Goal: Task Accomplishment & Management: Manage account settings

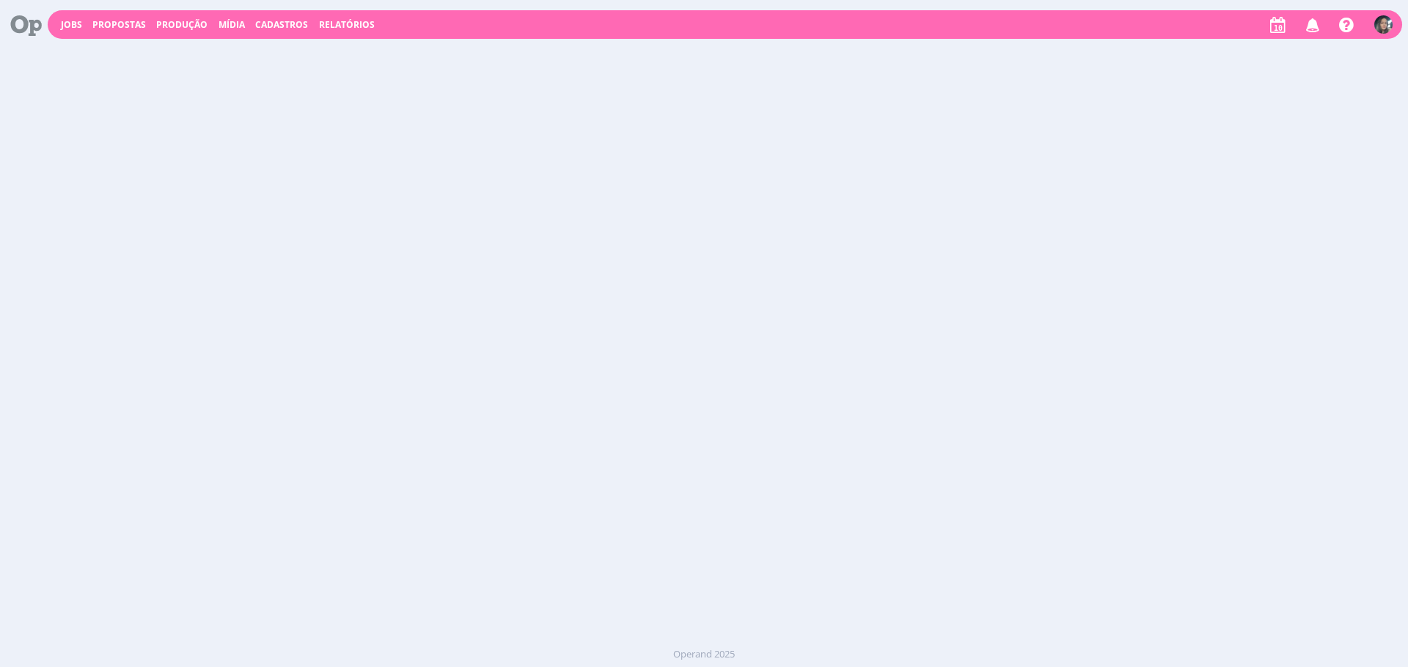
click at [264, 26] on span "Cadastros" at bounding box center [281, 24] width 53 height 12
click at [328, 76] on link "Veículos" at bounding box center [285, 74] width 123 height 23
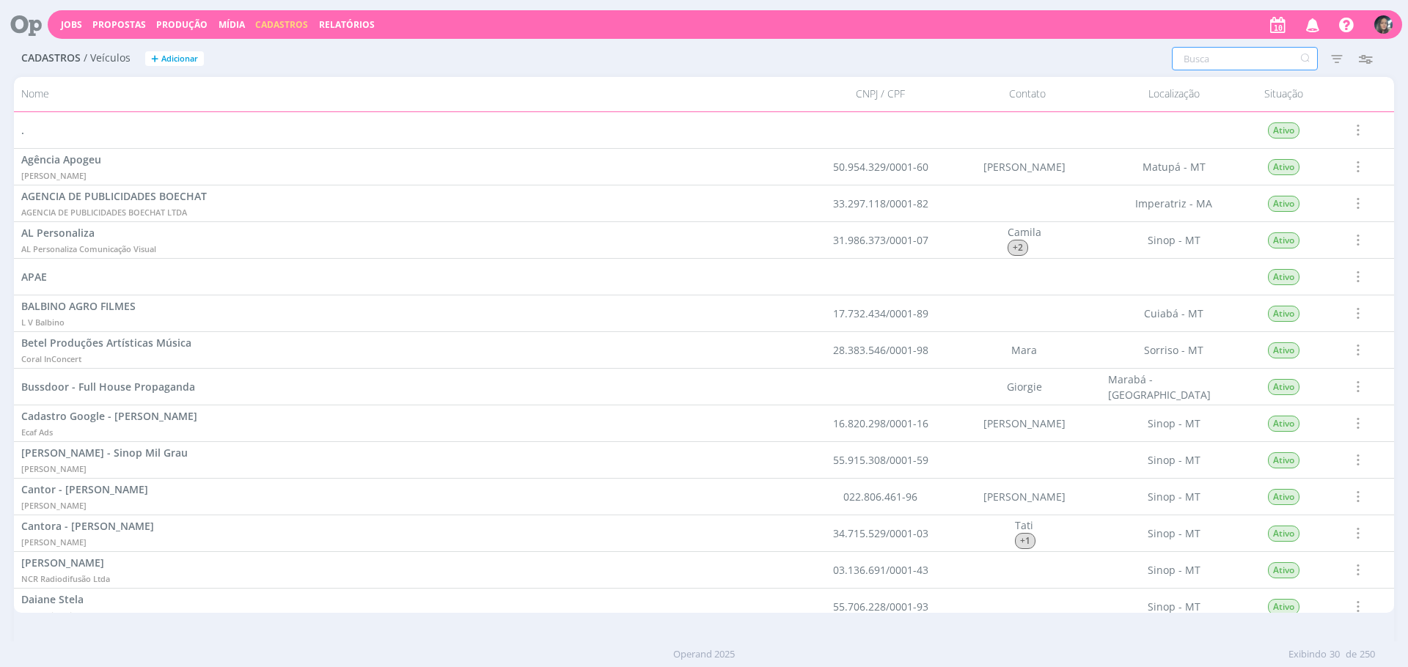
click at [1221, 59] on input "text" at bounding box center [1245, 58] width 146 height 23
type input "conti"
drag, startPoint x: 1342, startPoint y: 54, endPoint x: 1325, endPoint y: 236, distance: 182.6
click at [1342, 55] on icon "button" at bounding box center [1336, 58] width 26 height 26
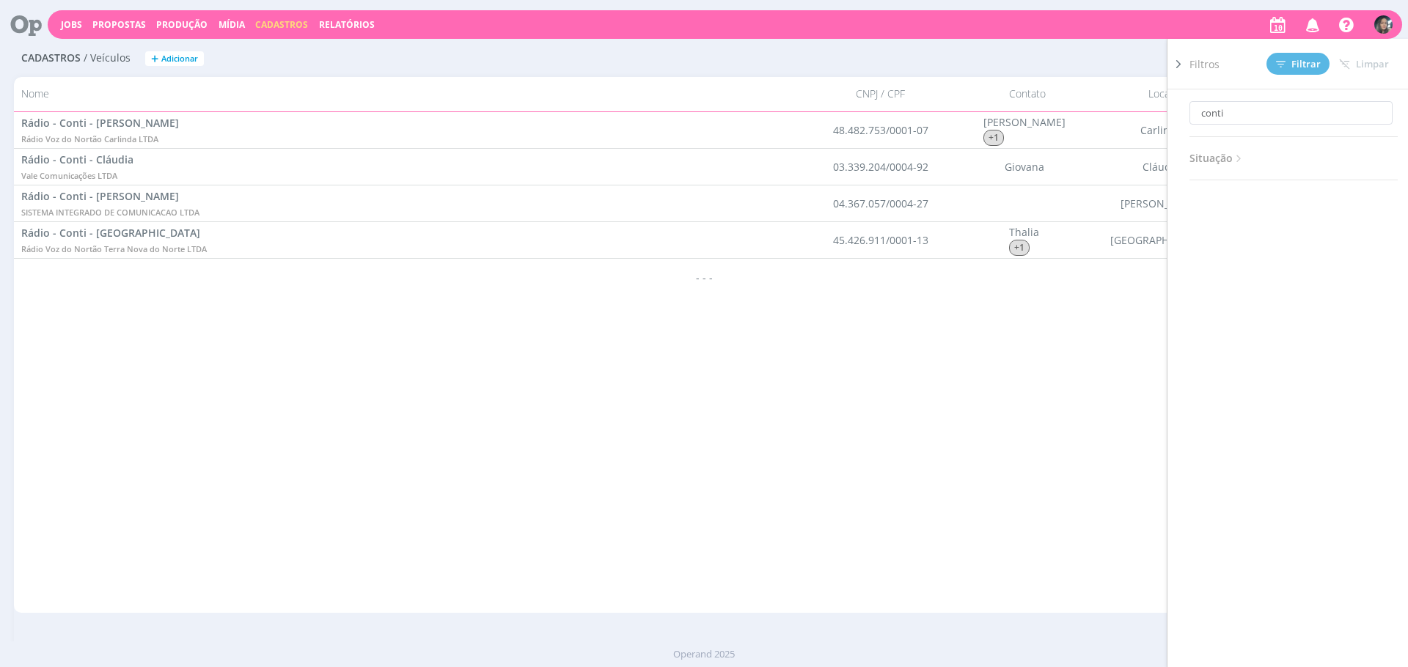
click at [482, 518] on div ". Ativo Desativar Selecionar Adicionar acesso Agência Apogeu Kaue Hasllan Tarta…" at bounding box center [704, 362] width 1380 height 501
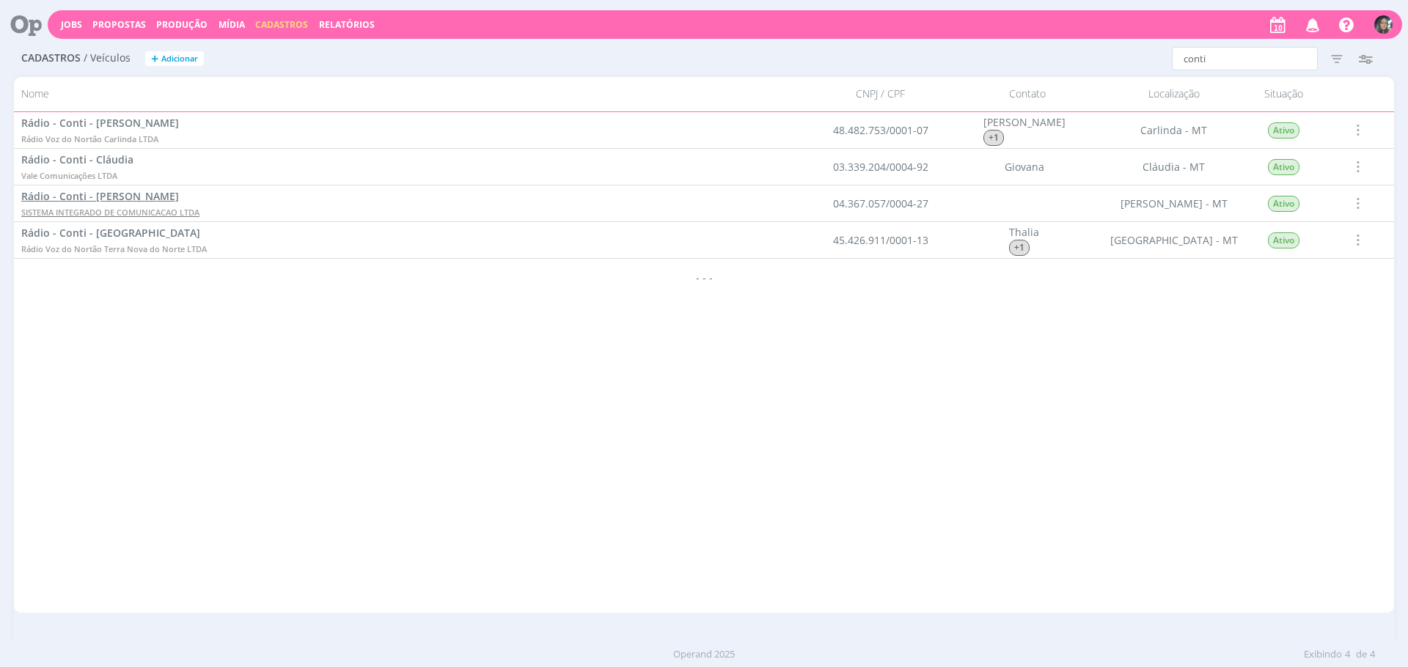
click at [176, 205] on link "Rádio - Conti - Peixoto de Azevedo SISTEMA INTEGRADO DE COMUNICACAO LTDA" at bounding box center [110, 203] width 178 height 31
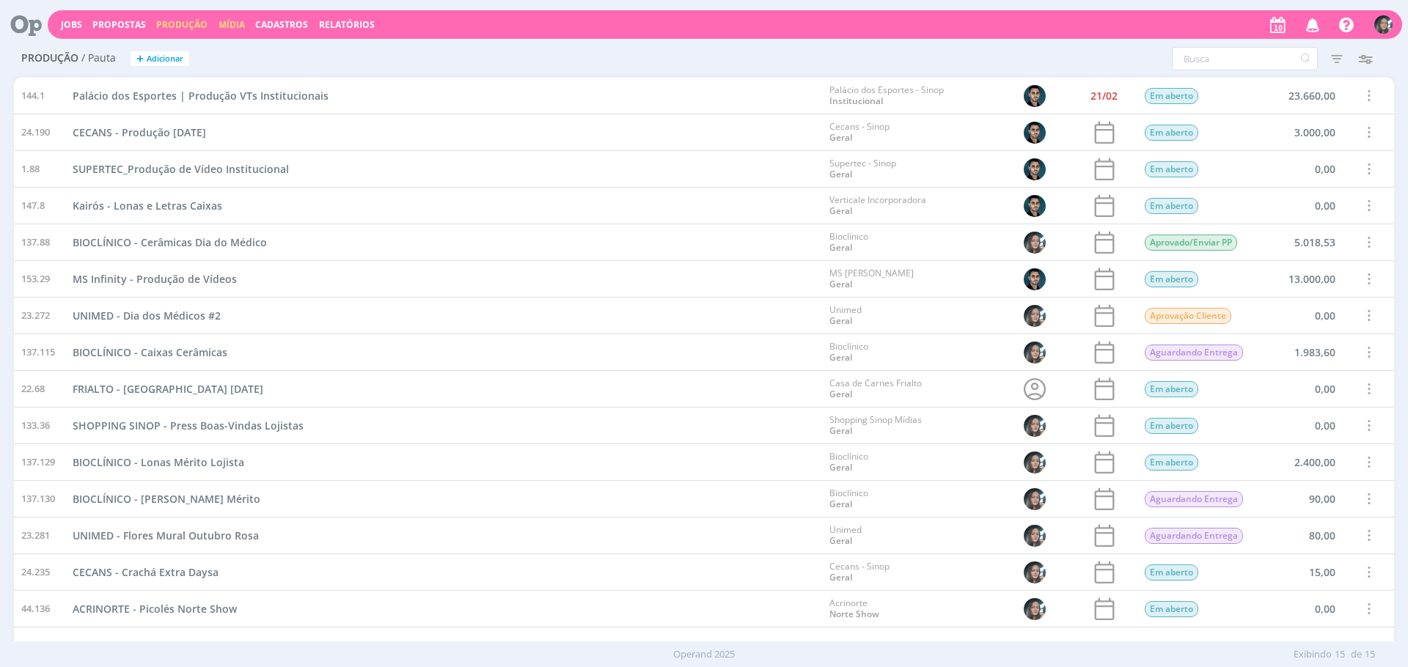
click at [234, 24] on link "Mídia" at bounding box center [231, 24] width 26 height 12
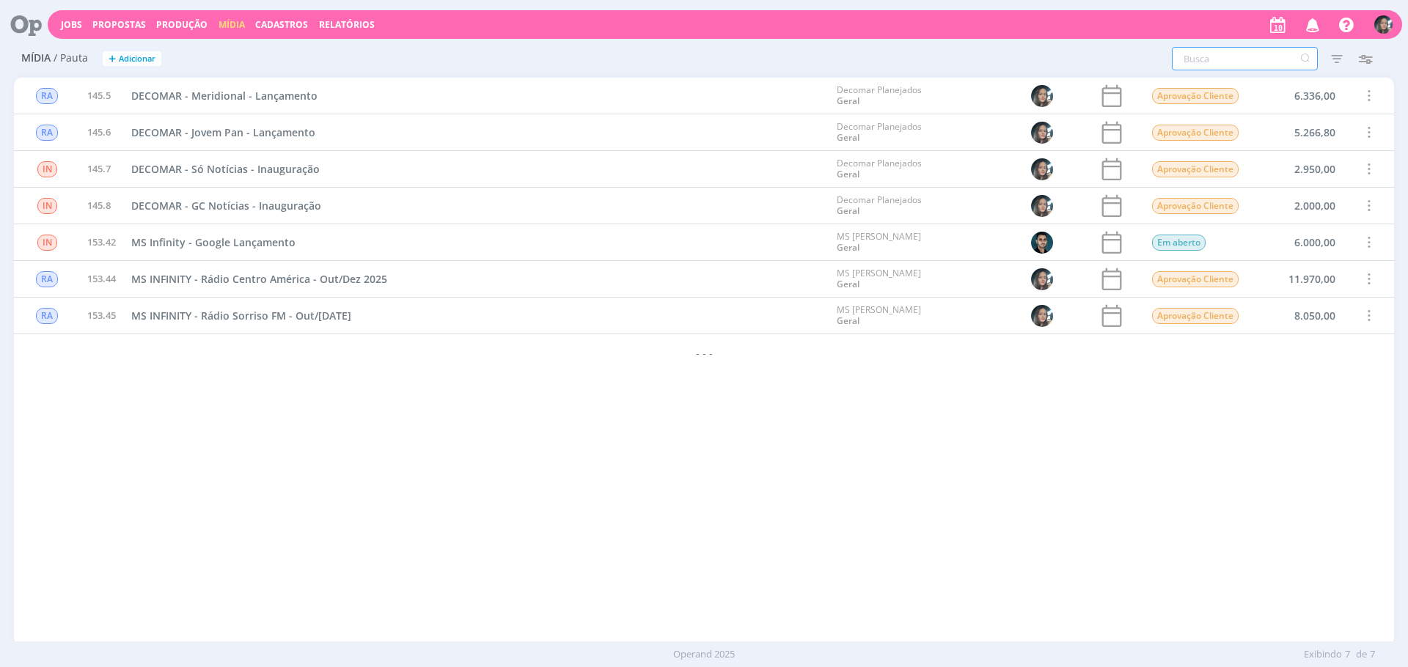
click at [1266, 65] on input "text" at bounding box center [1245, 58] width 146 height 23
type input "aico"
type input "aic"
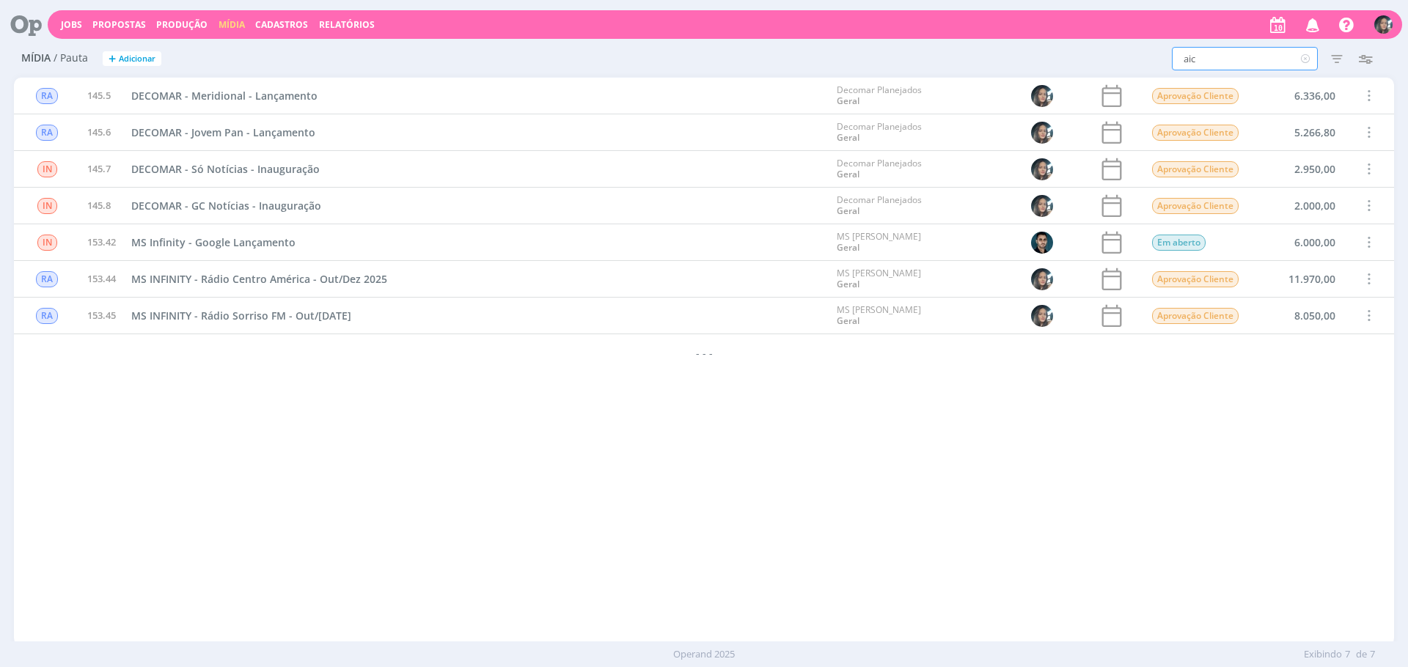
type input "ai"
type input "a"
type input "s"
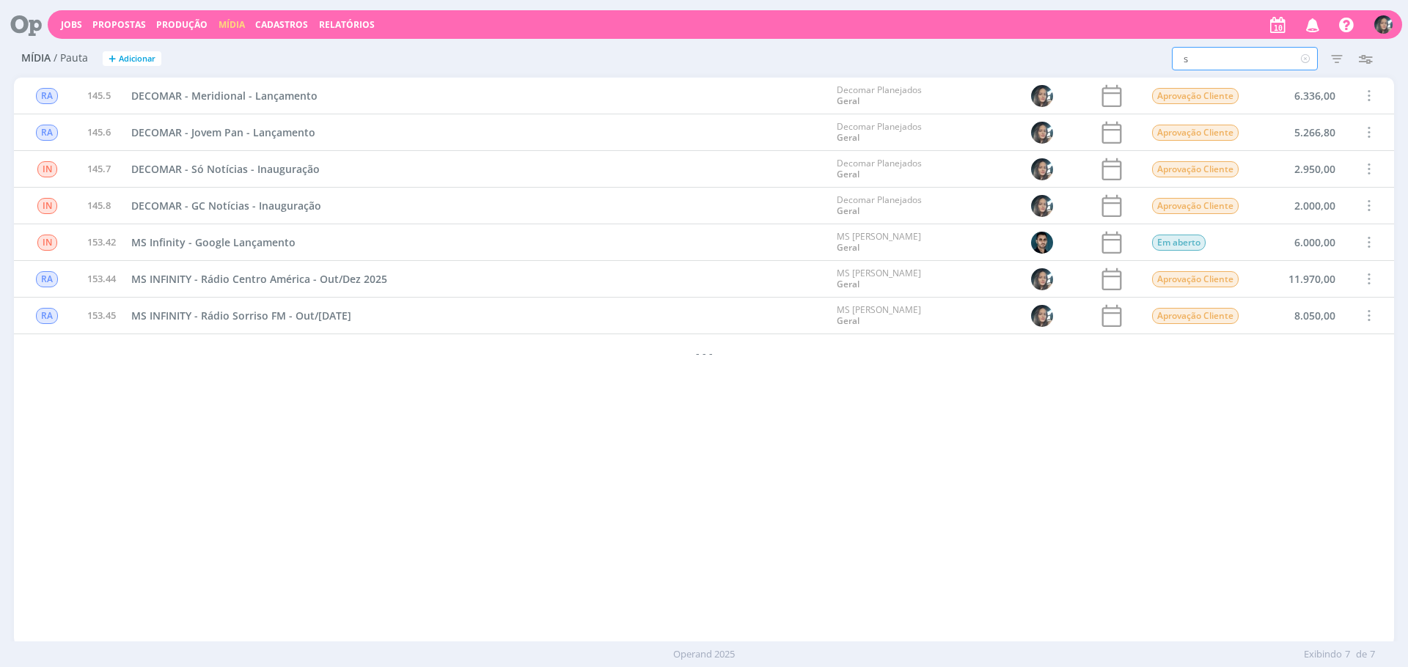
type input "s"
type input "si"
type input "sic"
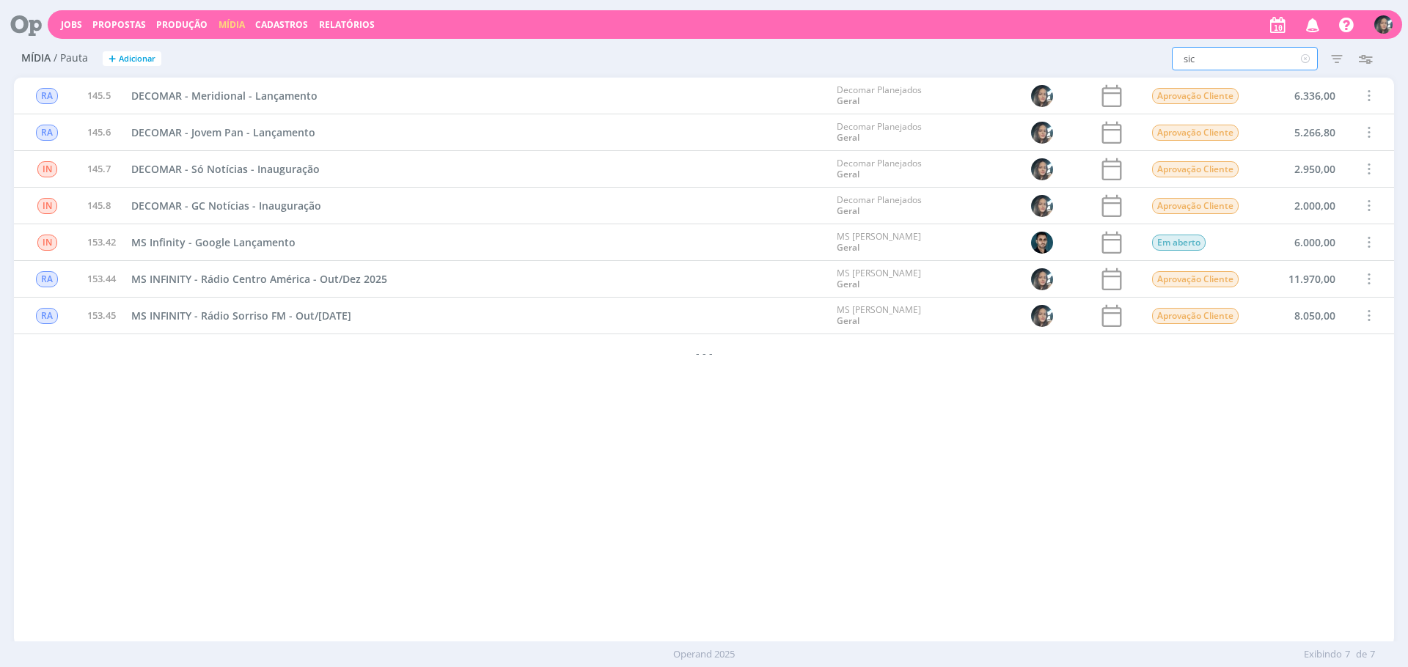
type input "sico"
type input "sicoo"
type input "sicoob"
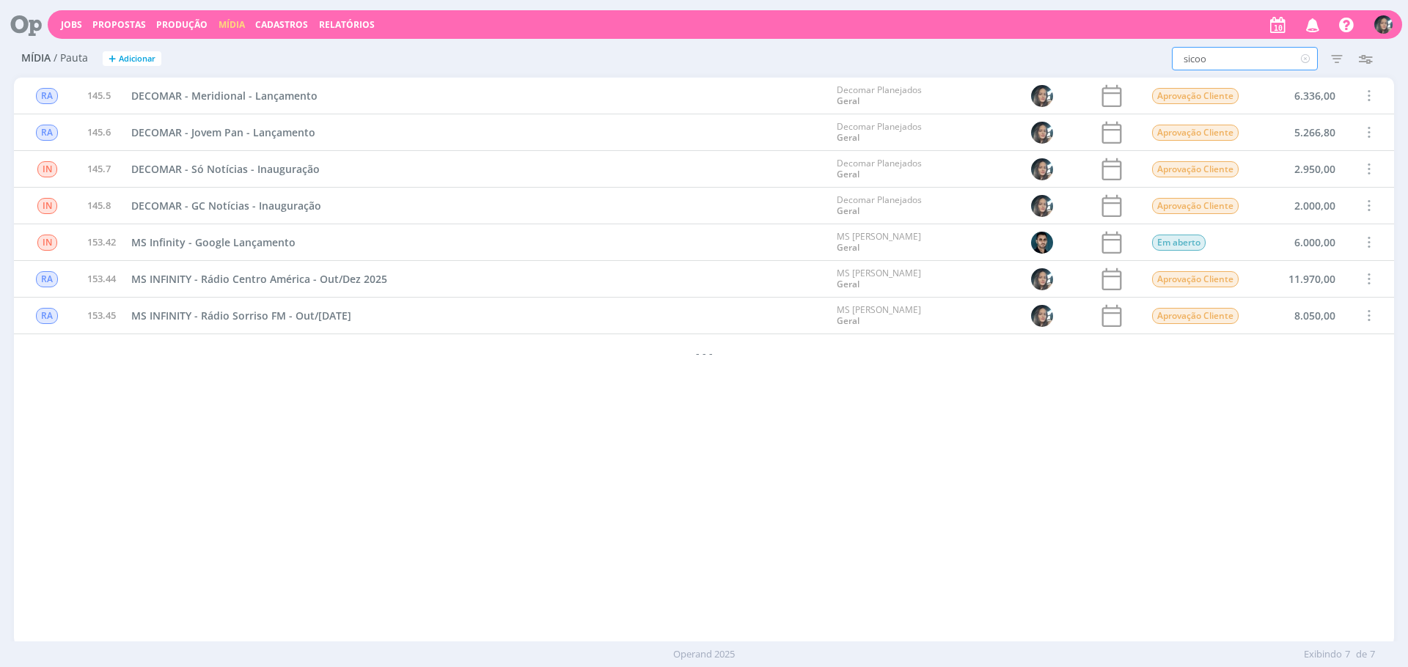
type input "sicoob"
click at [1331, 61] on icon "button" at bounding box center [1336, 58] width 26 height 26
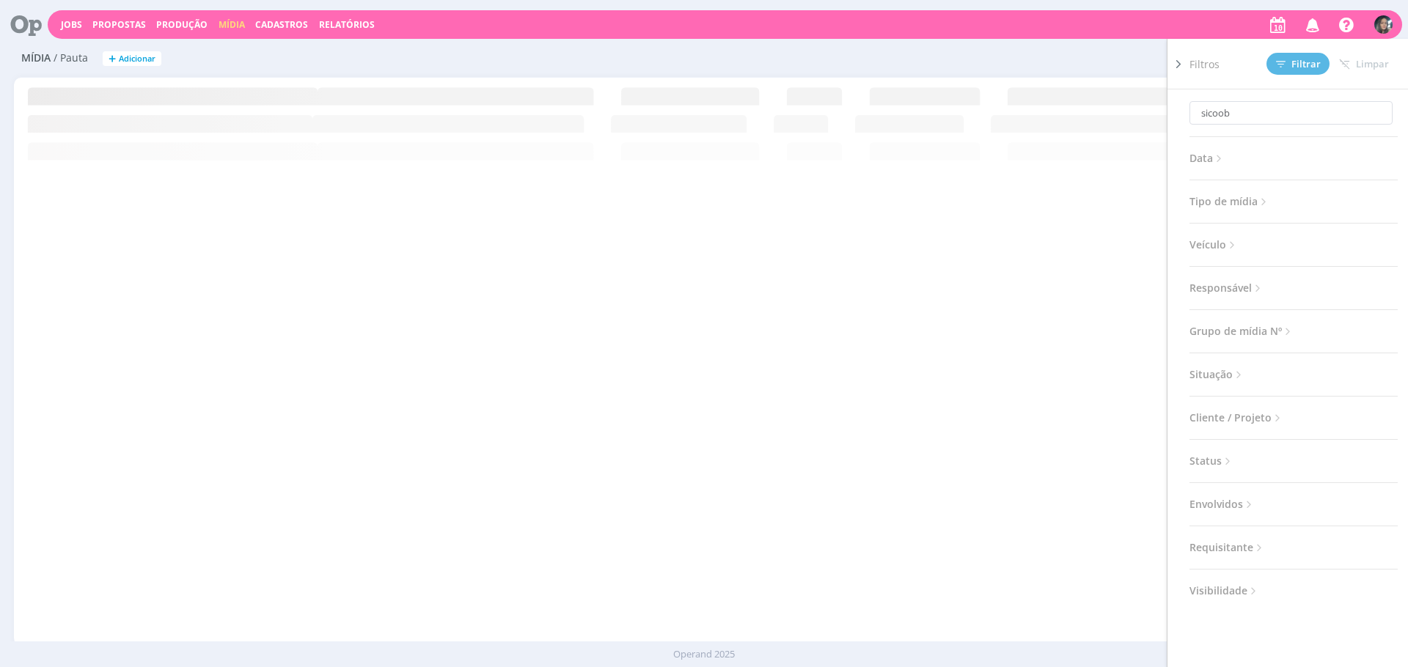
click at [1207, 378] on span "Situação" at bounding box center [1217, 374] width 56 height 19
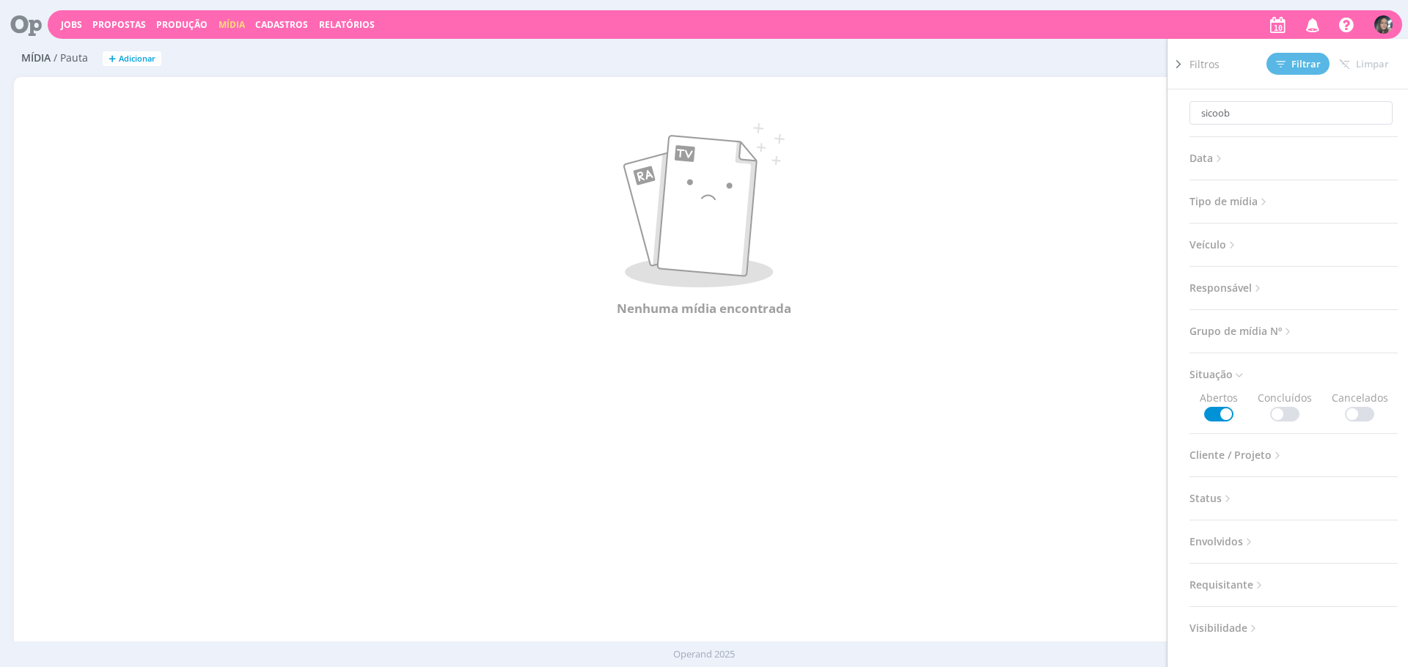
click at [1279, 413] on span at bounding box center [1284, 414] width 29 height 15
click at [1282, 68] on icon at bounding box center [1281, 64] width 10 height 10
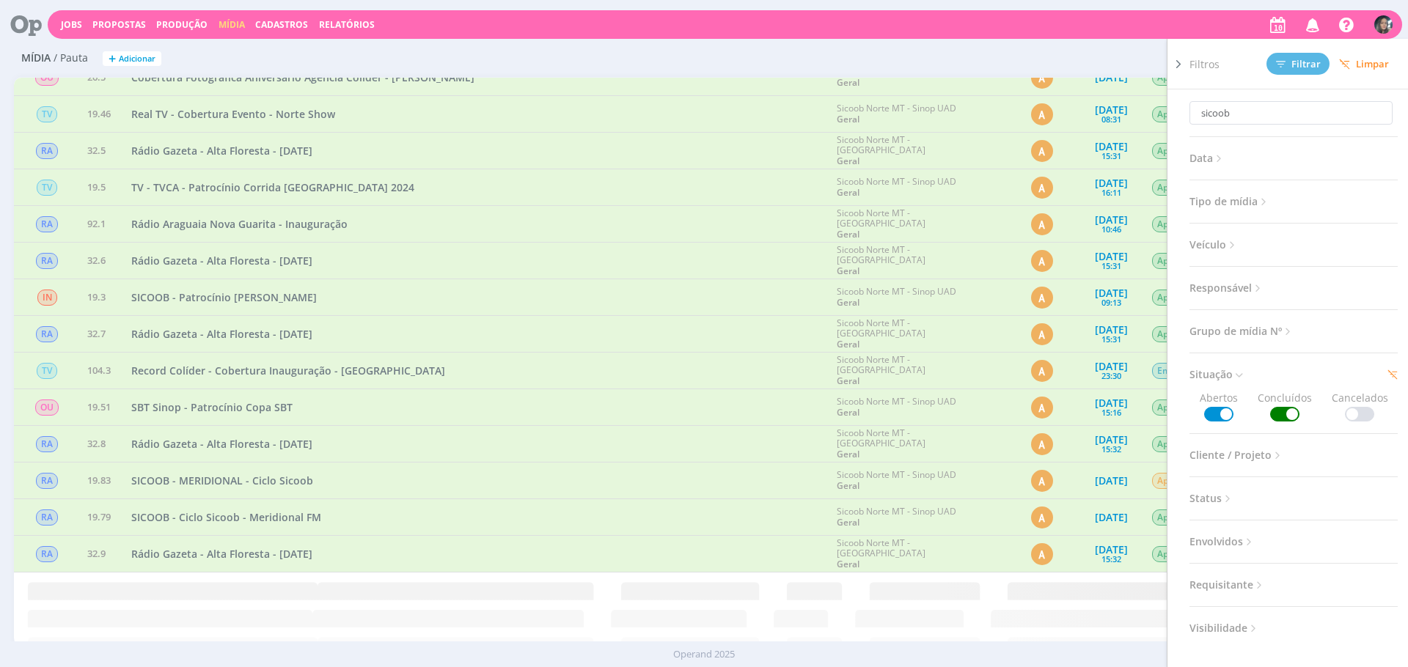
scroll to position [249, 0]
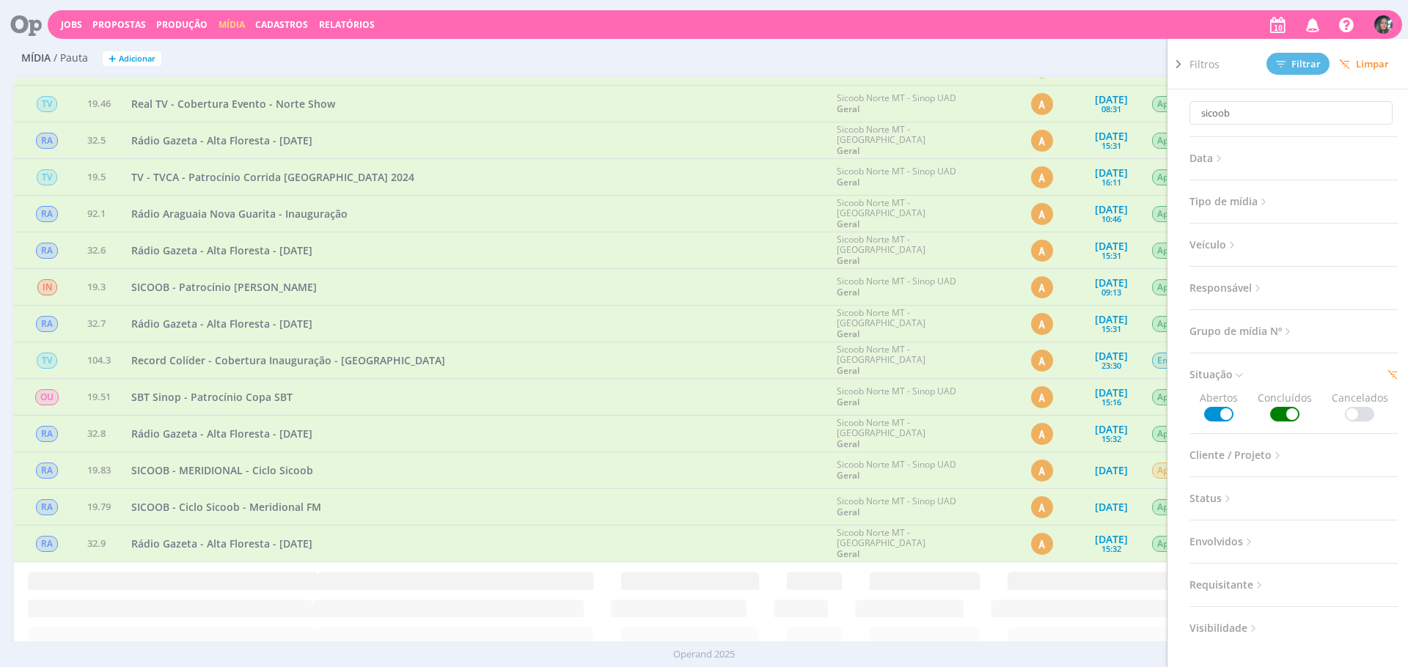
click at [678, 350] on div "Record Colíder - Cobertura Inauguração - Nova Santa Helena" at bounding box center [476, 360] width 705 height 36
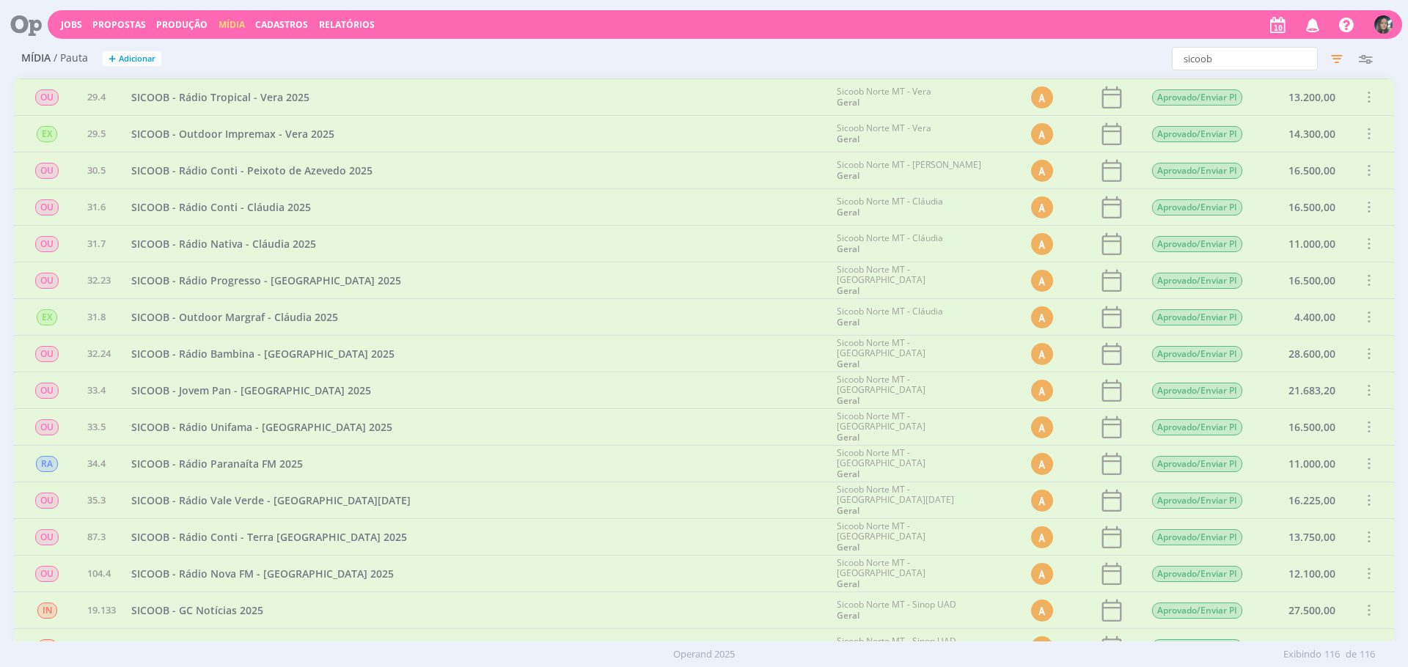
scroll to position [3334, 0]
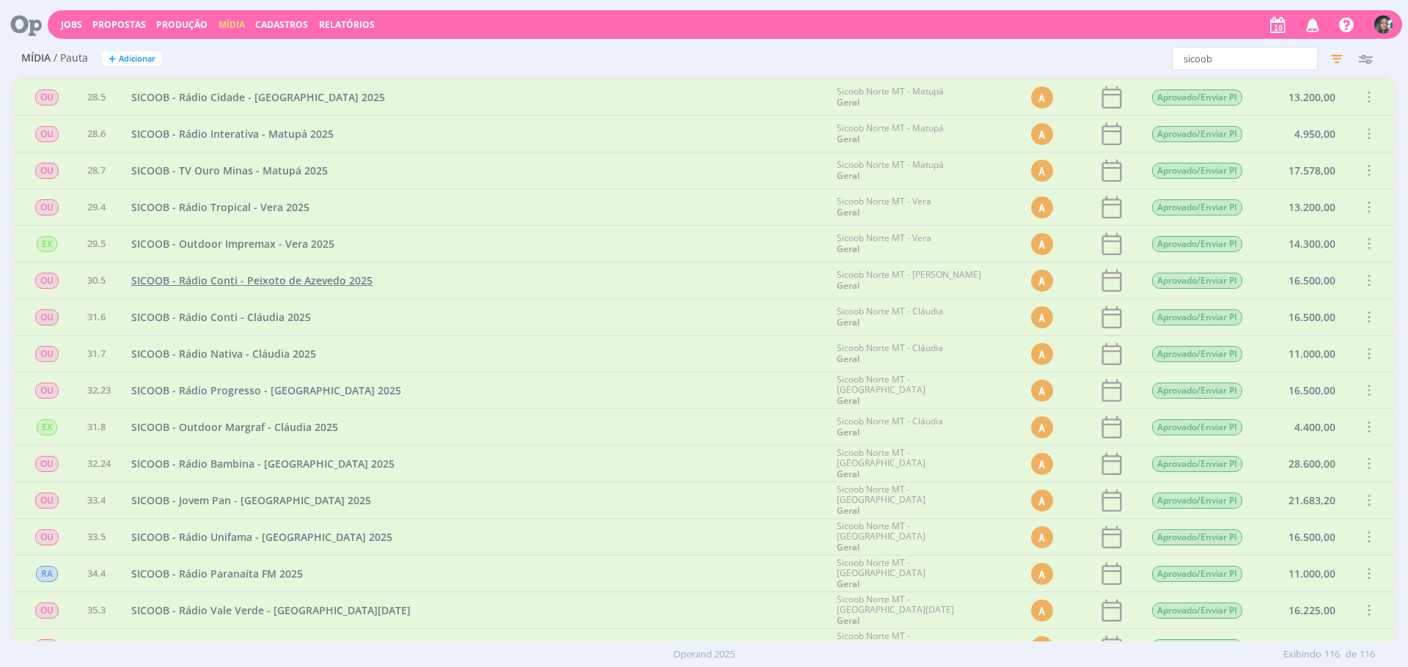
click at [337, 282] on span "SICOOB - Rádio Conti - Peixoto de Azevedo 2025" at bounding box center [251, 280] width 241 height 14
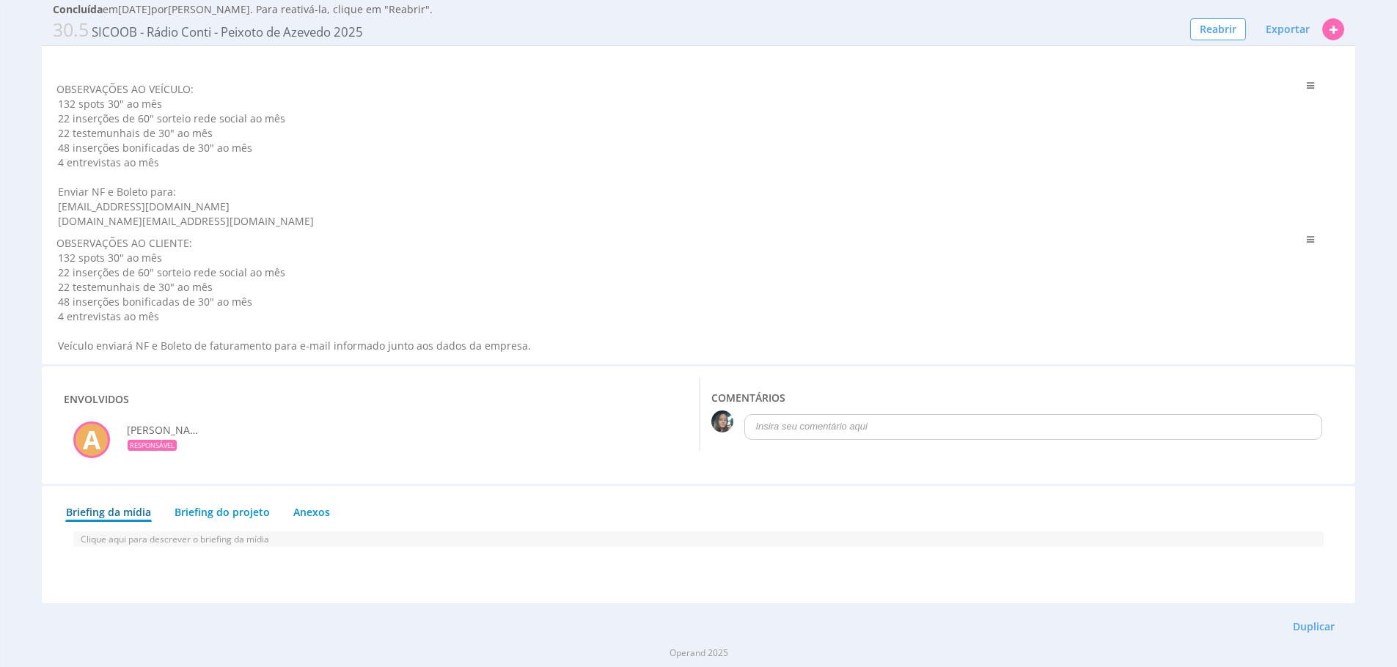
scroll to position [1058, 0]
click at [1306, 624] on button "Duplicar" at bounding box center [1313, 624] width 61 height 25
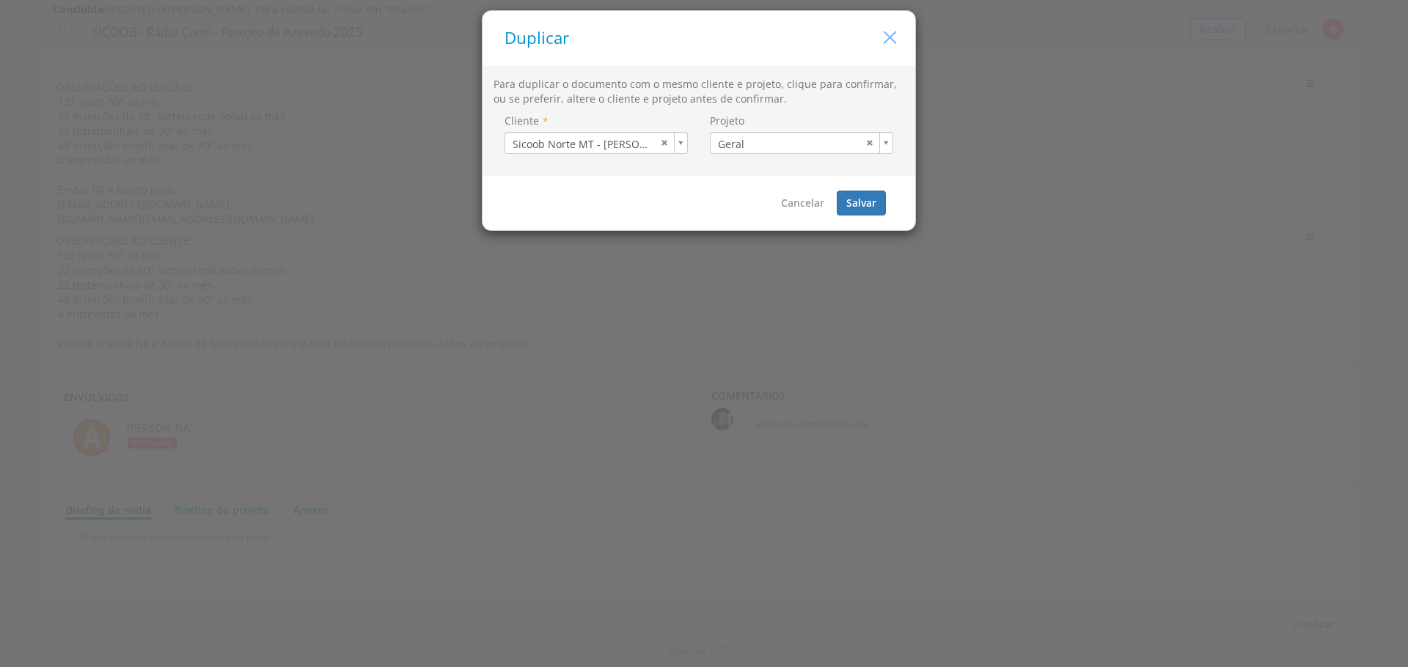
click at [886, 43] on icon "button" at bounding box center [889, 37] width 21 height 21
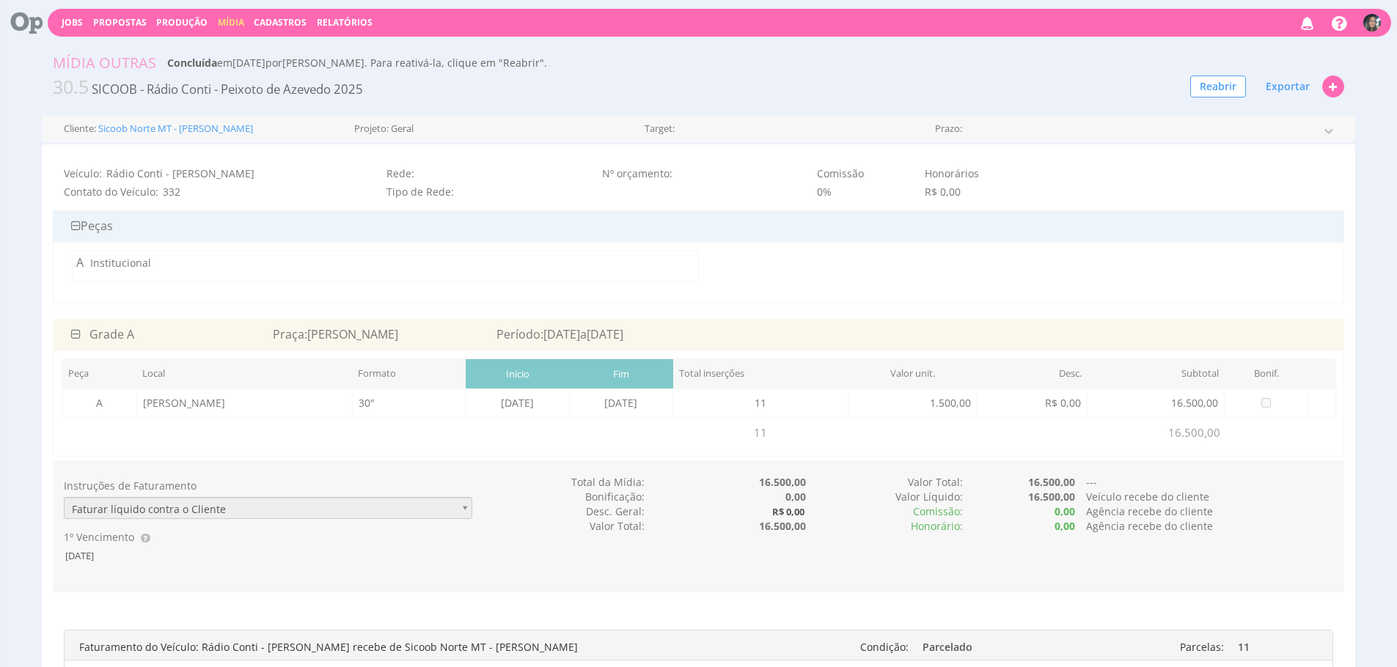
scroll to position [0, 0]
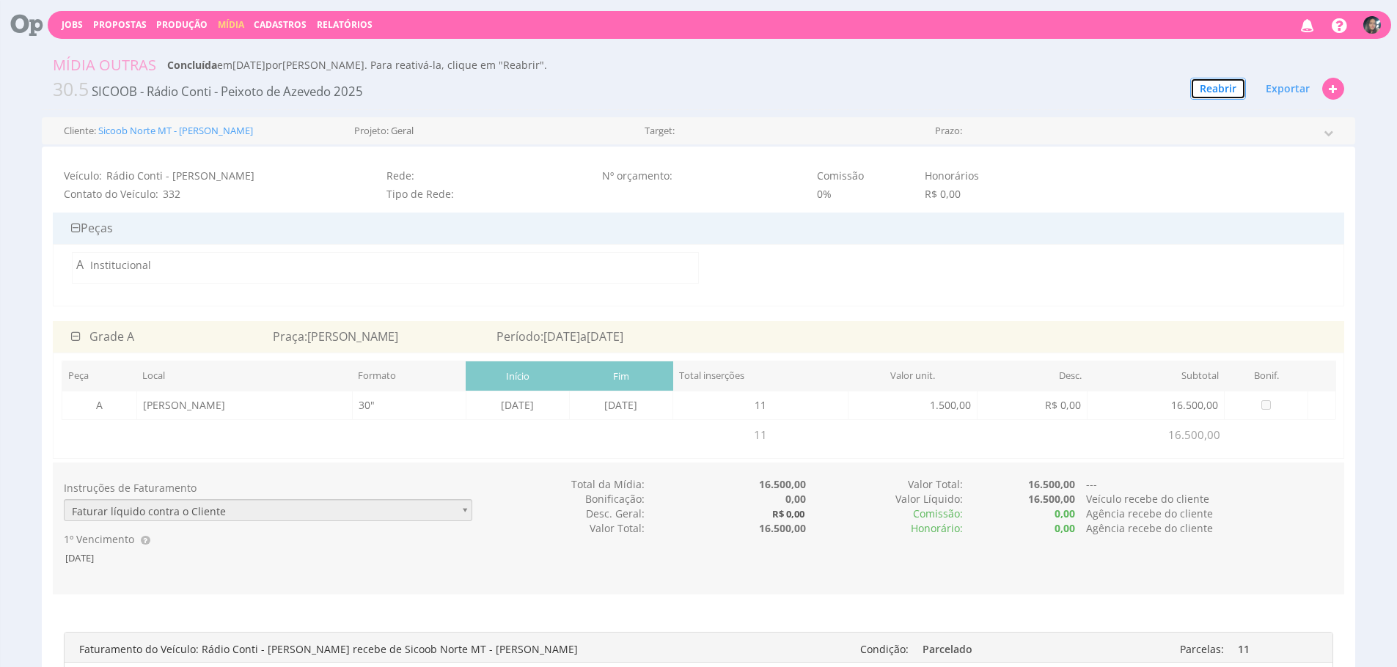
click at [1214, 89] on button "Reabrir" at bounding box center [1218, 89] width 56 height 22
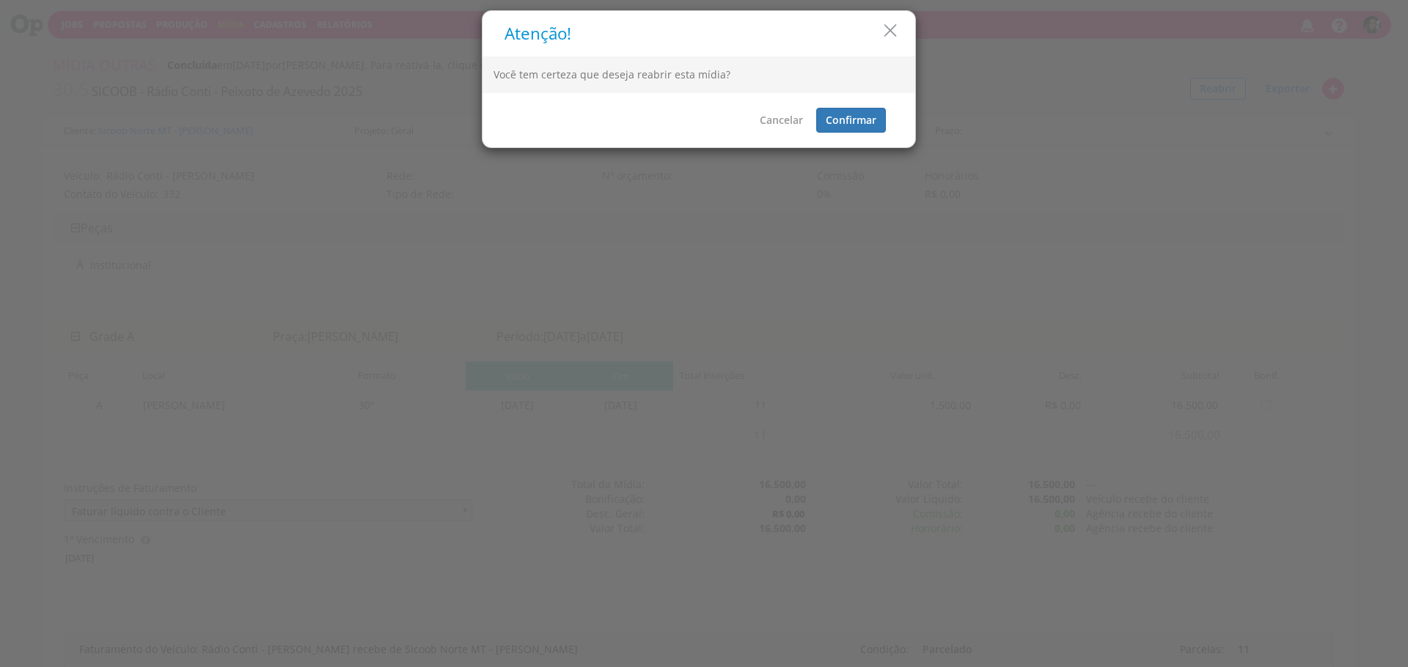
click at [861, 133] on div "Cancelar Confirmar" at bounding box center [698, 120] width 433 height 54
click at [859, 128] on button "Confirmar" at bounding box center [851, 120] width 70 height 25
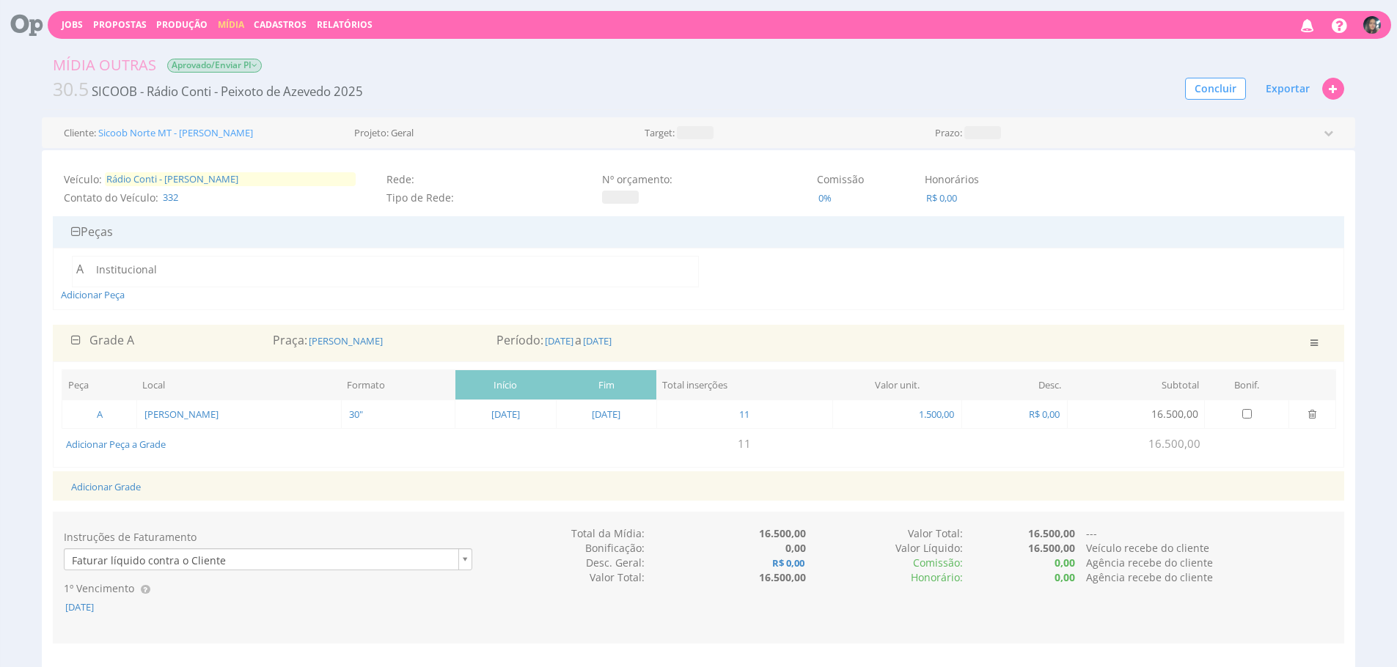
click at [267, 179] on span "Rádio Conti - Peixoto de Azevedo" at bounding box center [230, 179] width 251 height 14
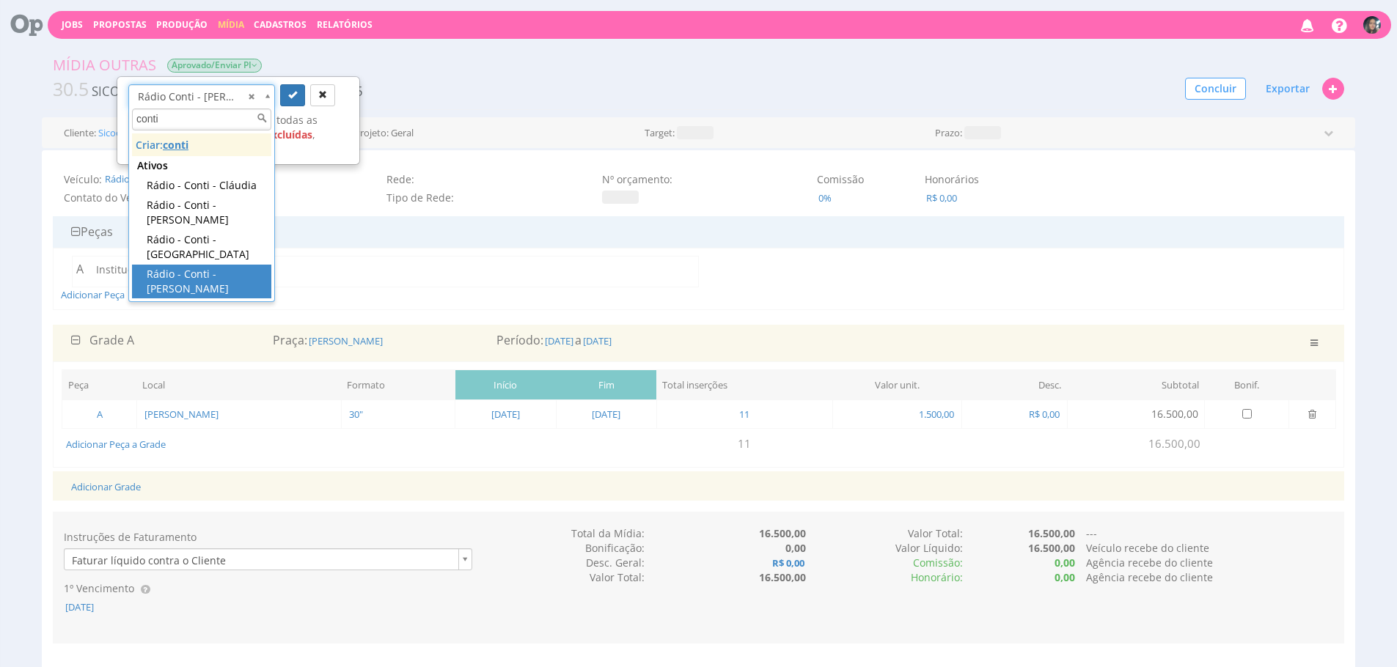
type input "conti"
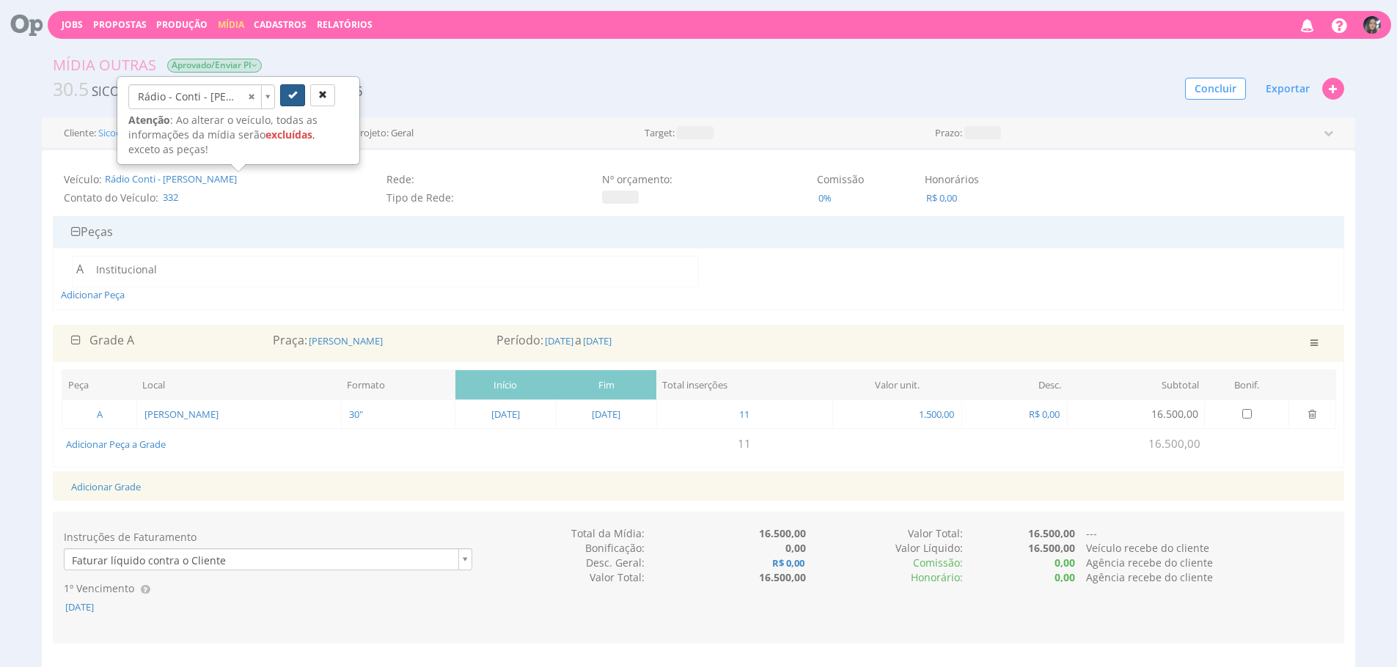
click at [291, 102] on button "submit" at bounding box center [292, 95] width 25 height 22
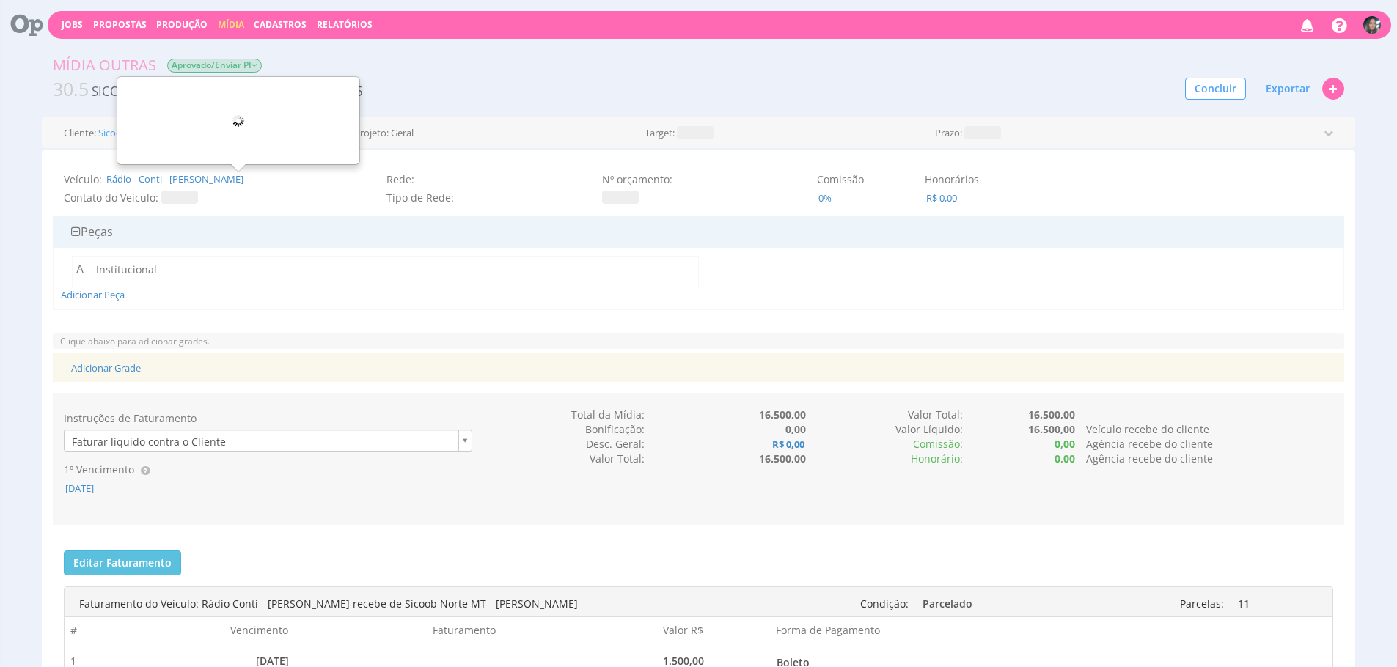
click at [342, 265] on div "A Institucional" at bounding box center [385, 272] width 626 height 32
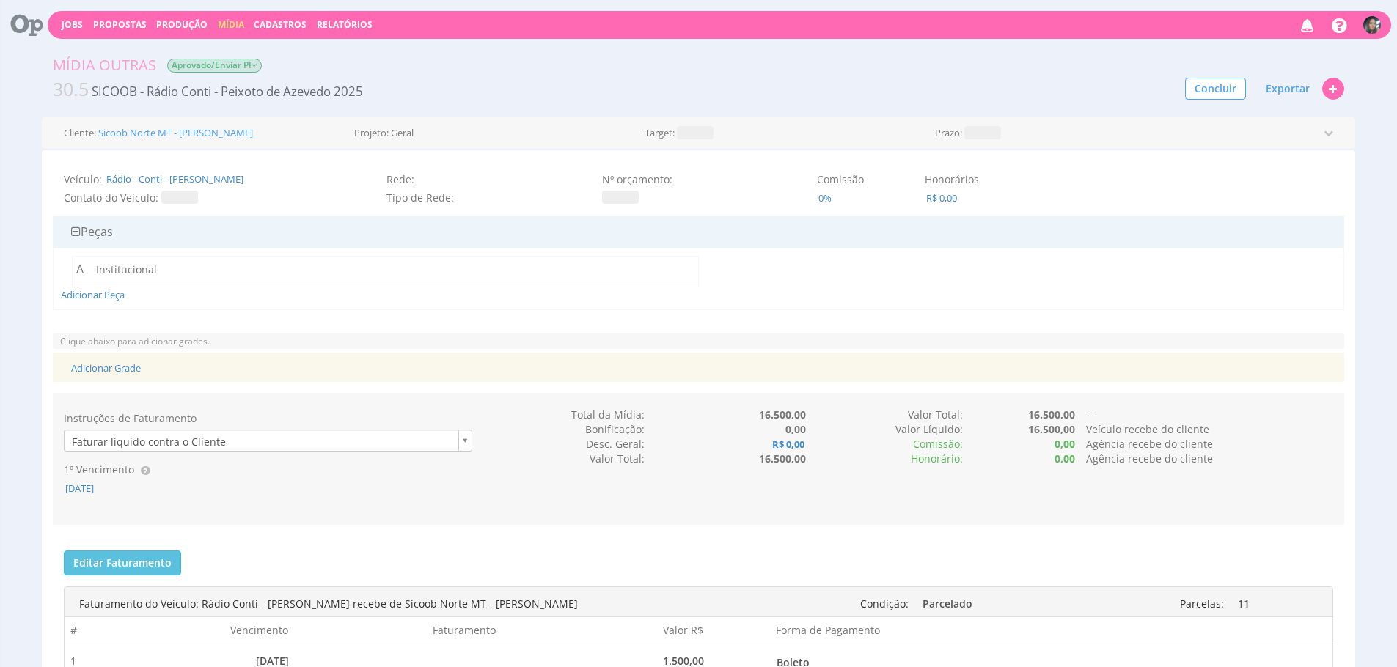
click at [281, 177] on span "Rádio - Conti - [PERSON_NAME]" at bounding box center [230, 179] width 251 height 14
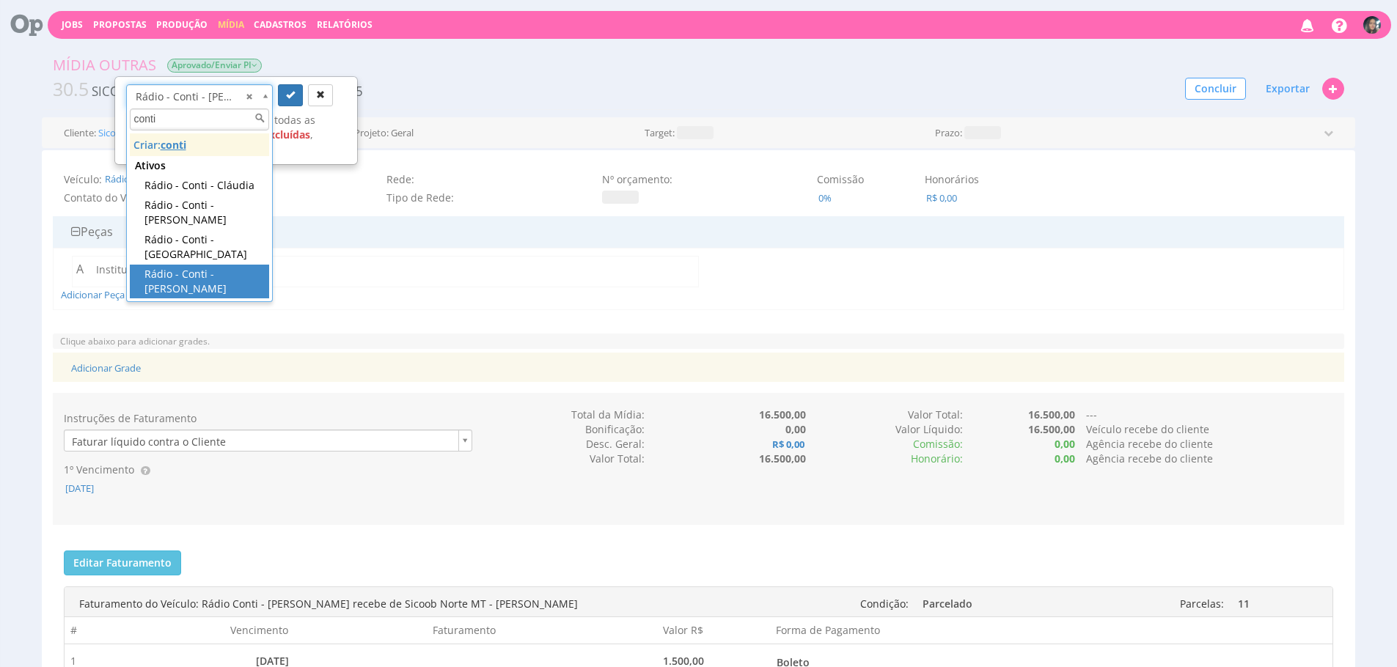
type input "conti"
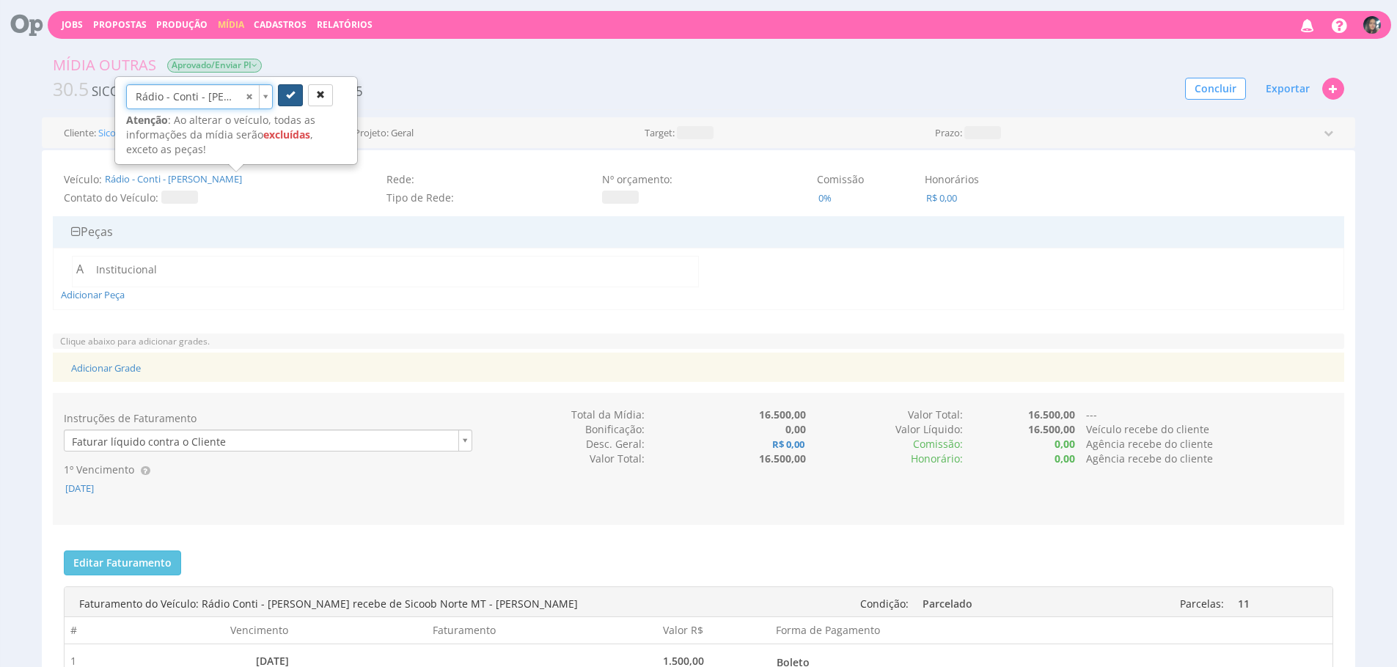
click at [291, 101] on button "submit" at bounding box center [290, 95] width 25 height 22
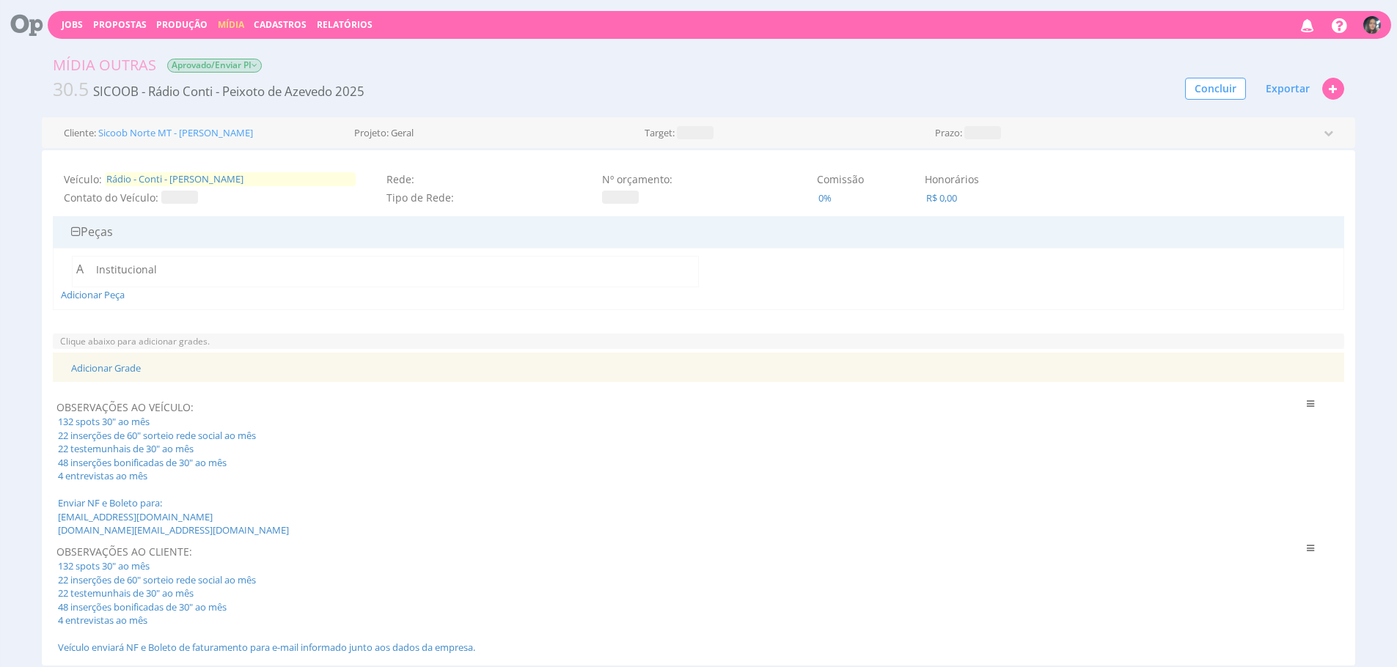
click at [277, 179] on span "Rádio - Conti - [PERSON_NAME]" at bounding box center [230, 179] width 251 height 14
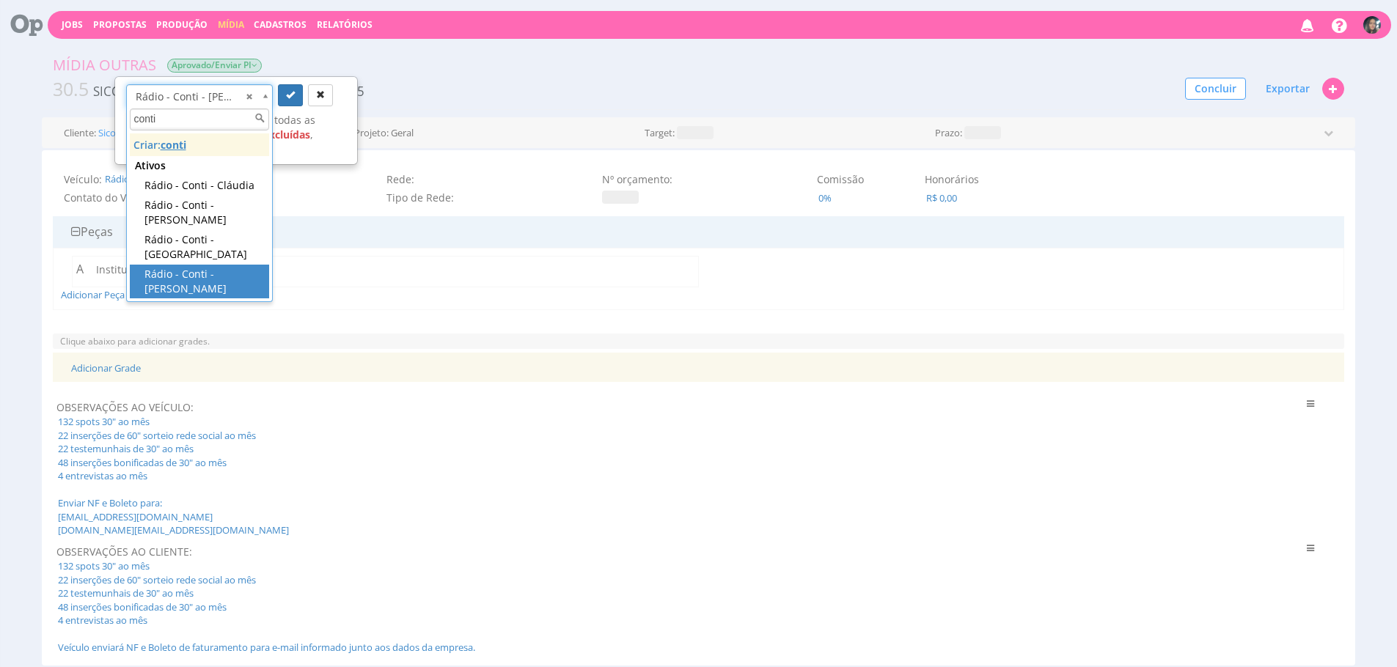
type input "conti"
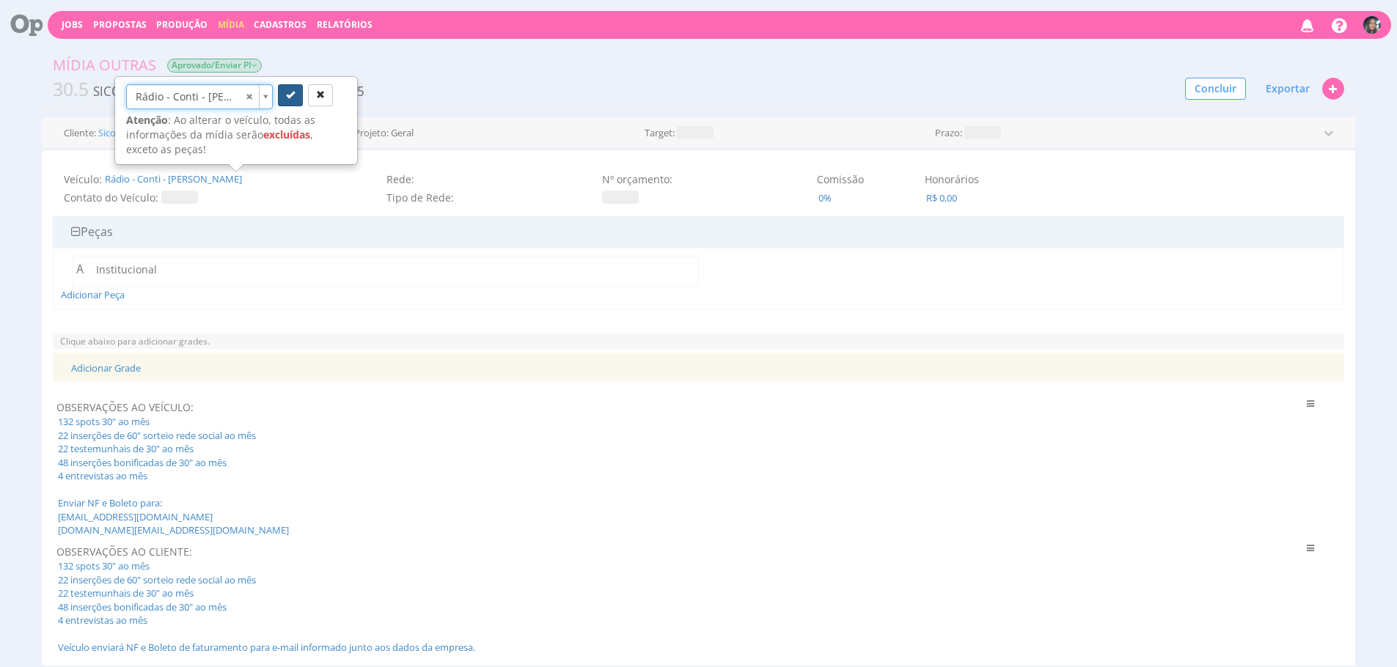
click at [292, 90] on icon "submit" at bounding box center [290, 94] width 9 height 9
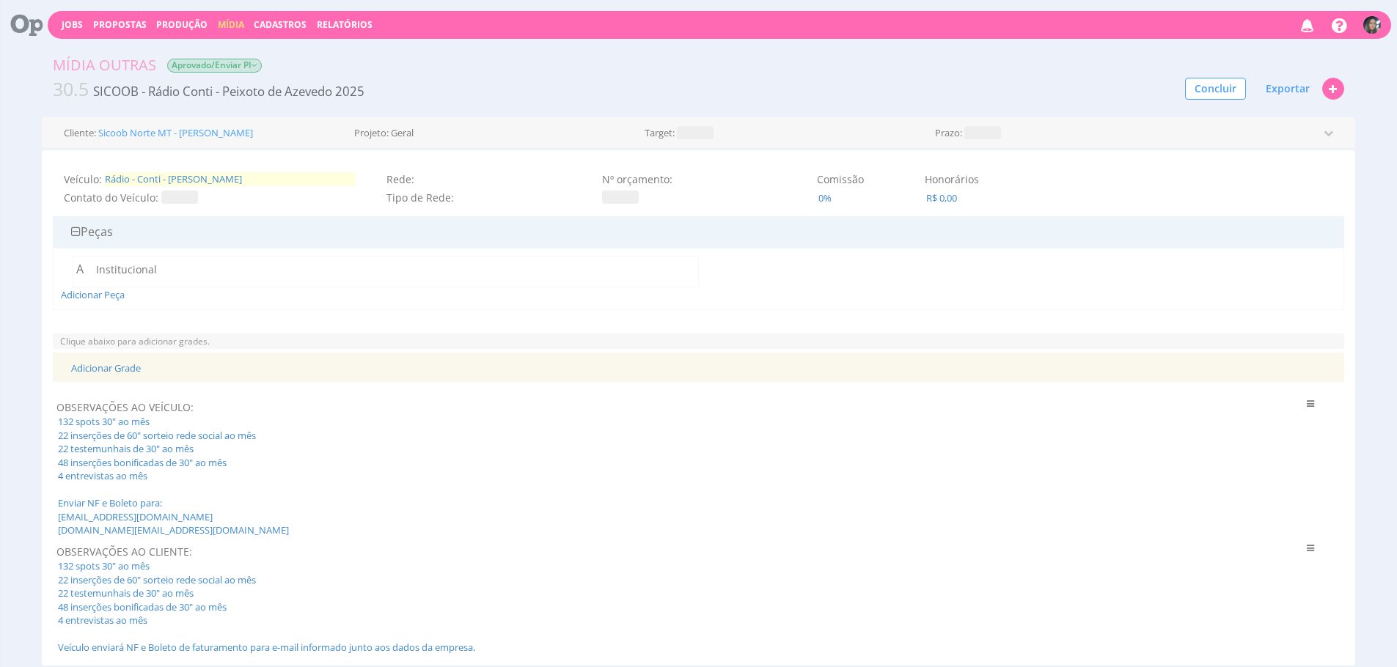
click at [265, 177] on span "Rádio - Conti - [PERSON_NAME]" at bounding box center [230, 179] width 251 height 14
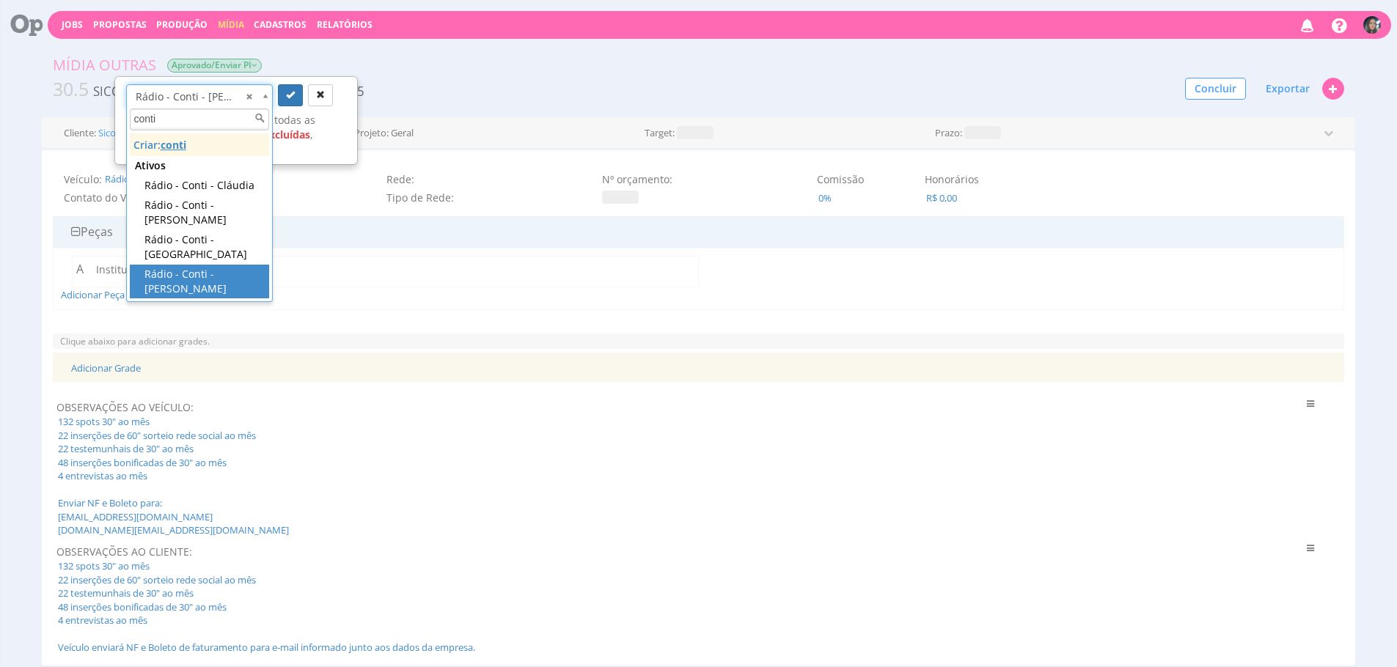
type input "conti"
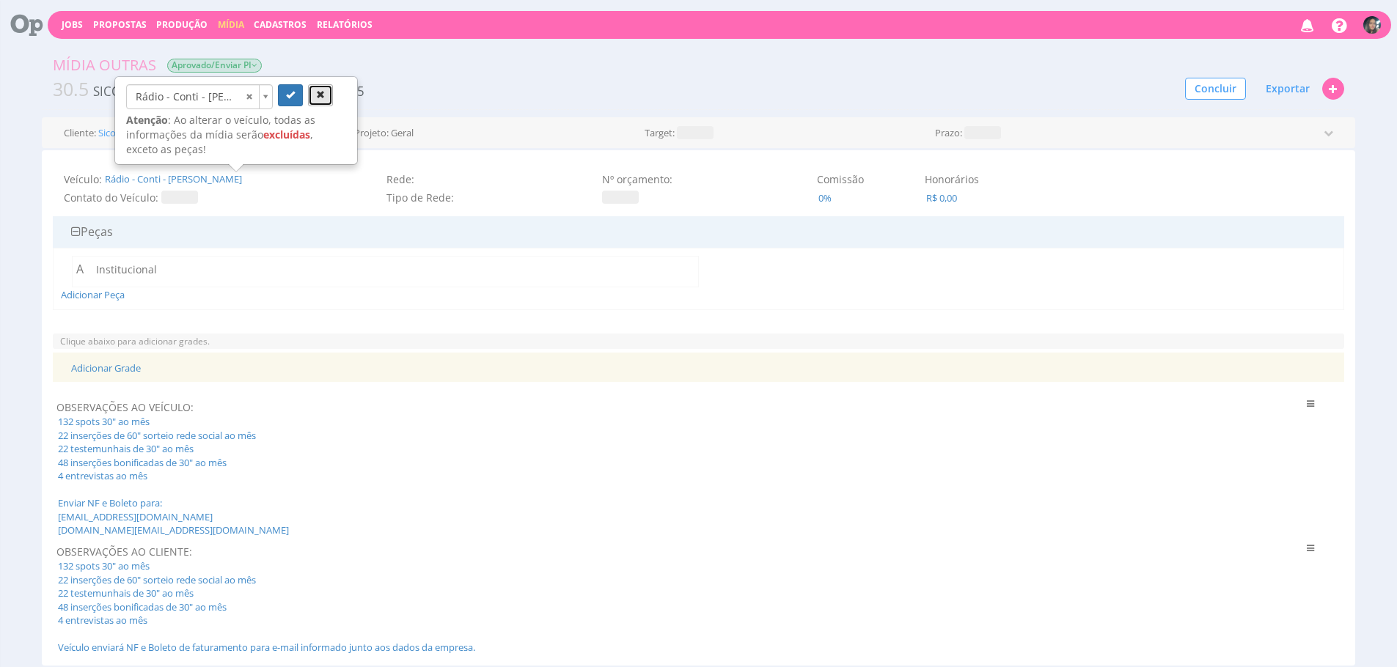
click at [325, 94] on button "button" at bounding box center [320, 95] width 25 height 22
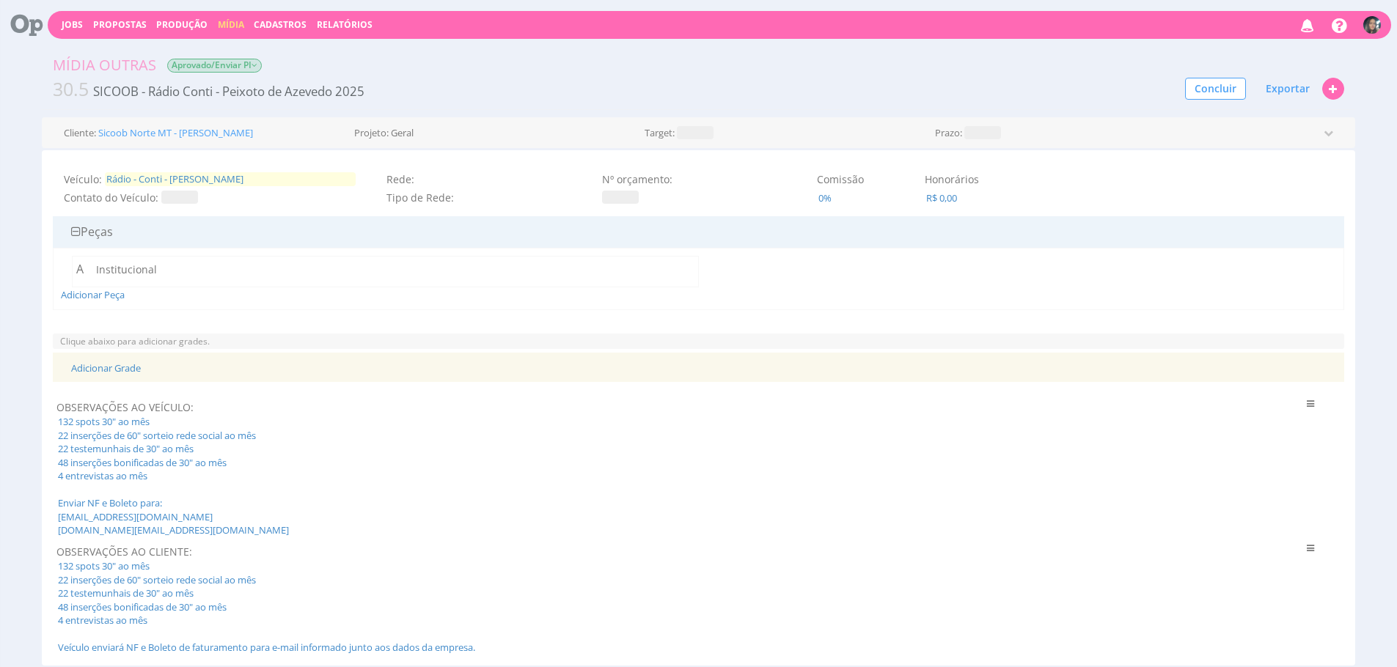
click at [235, 180] on span "Rádio - Conti - [PERSON_NAME]" at bounding box center [230, 179] width 251 height 14
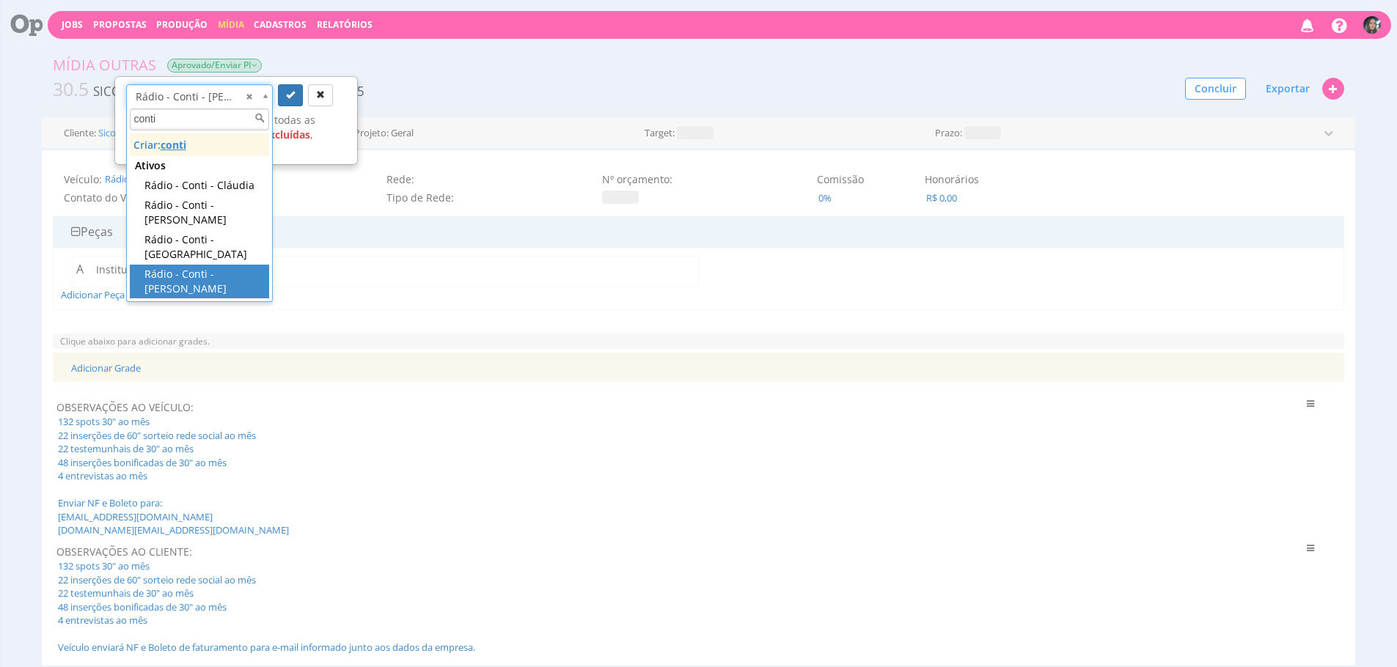
type input "conti"
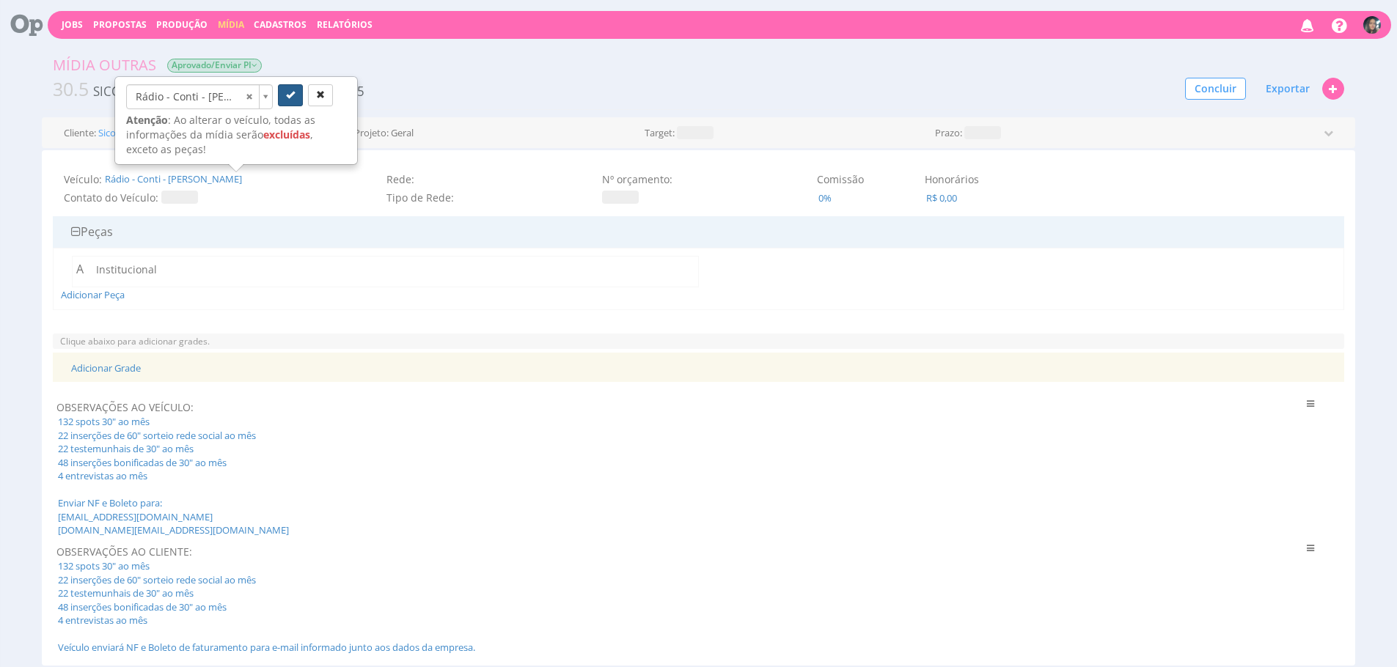
click at [302, 98] on button "submit" at bounding box center [290, 95] width 25 height 22
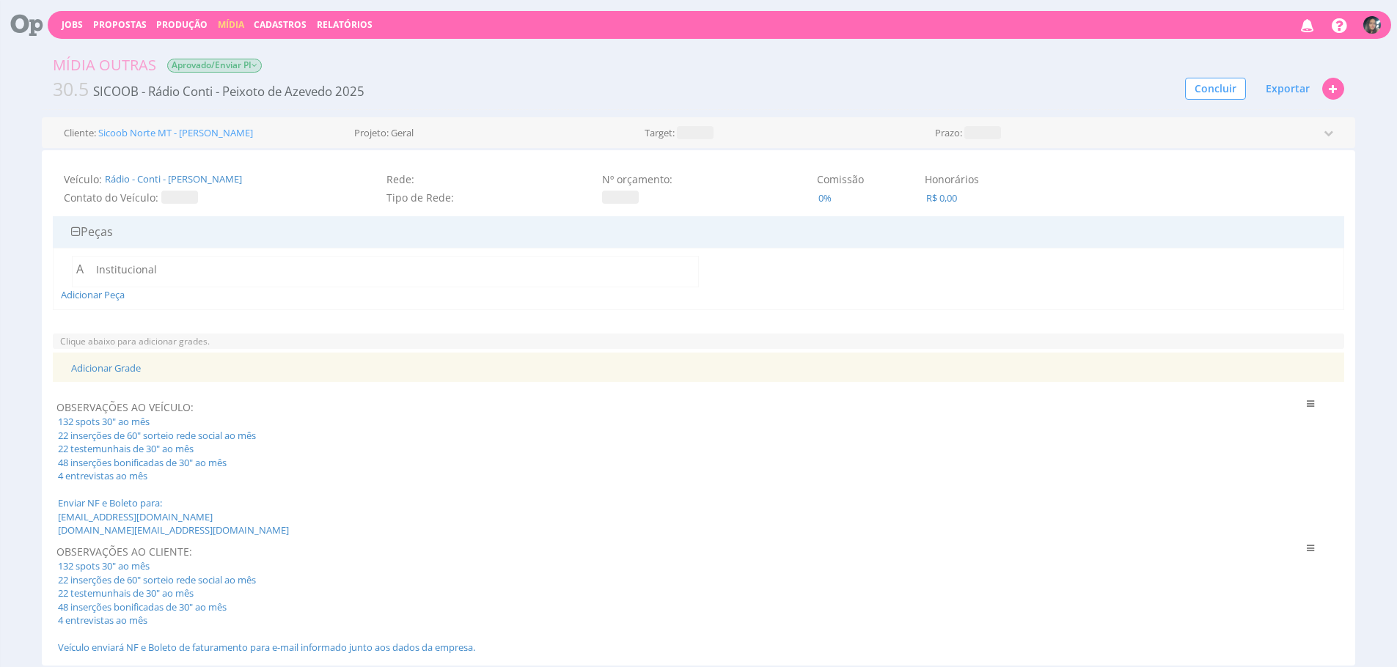
click at [183, 171] on div "Veículo: Rádio - Conti - Peixoto de Azevedo Contato do Veículo: Rede: Tipo de R…" at bounding box center [698, 407] width 1313 height 515
click at [186, 174] on span "Rádio - Conti - [PERSON_NAME]" at bounding box center [230, 179] width 251 height 14
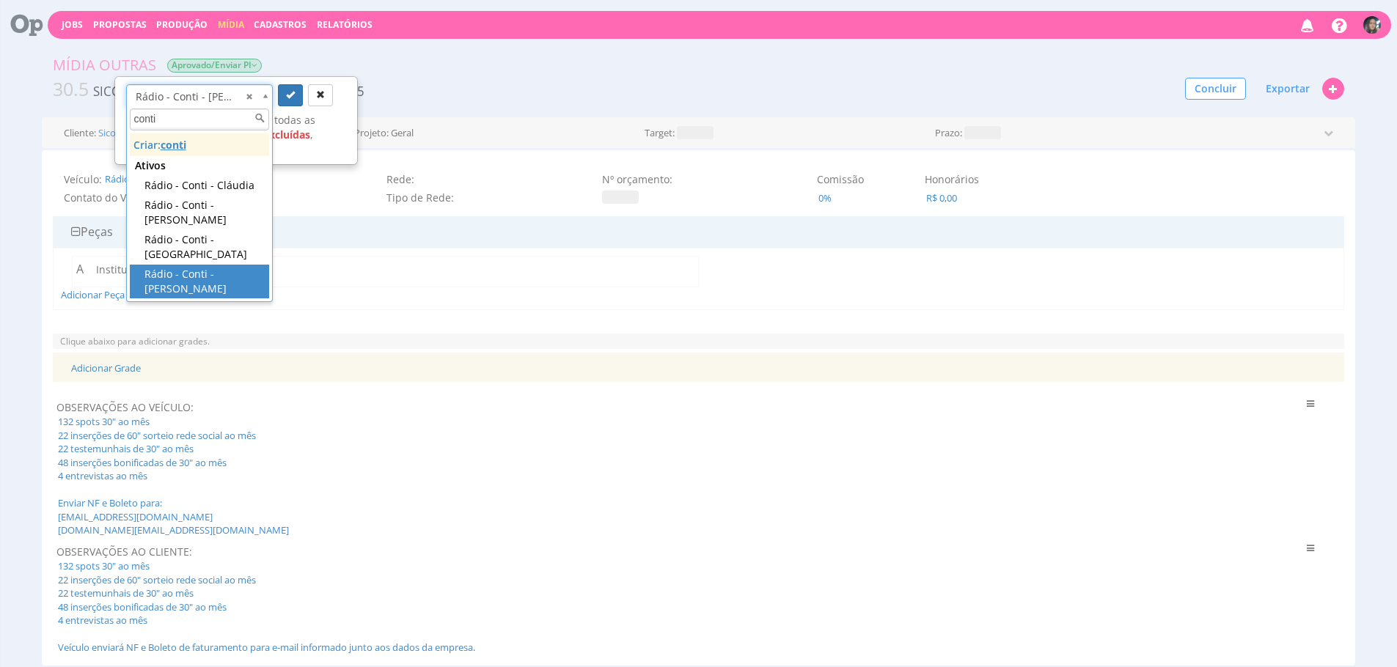
type input "conti"
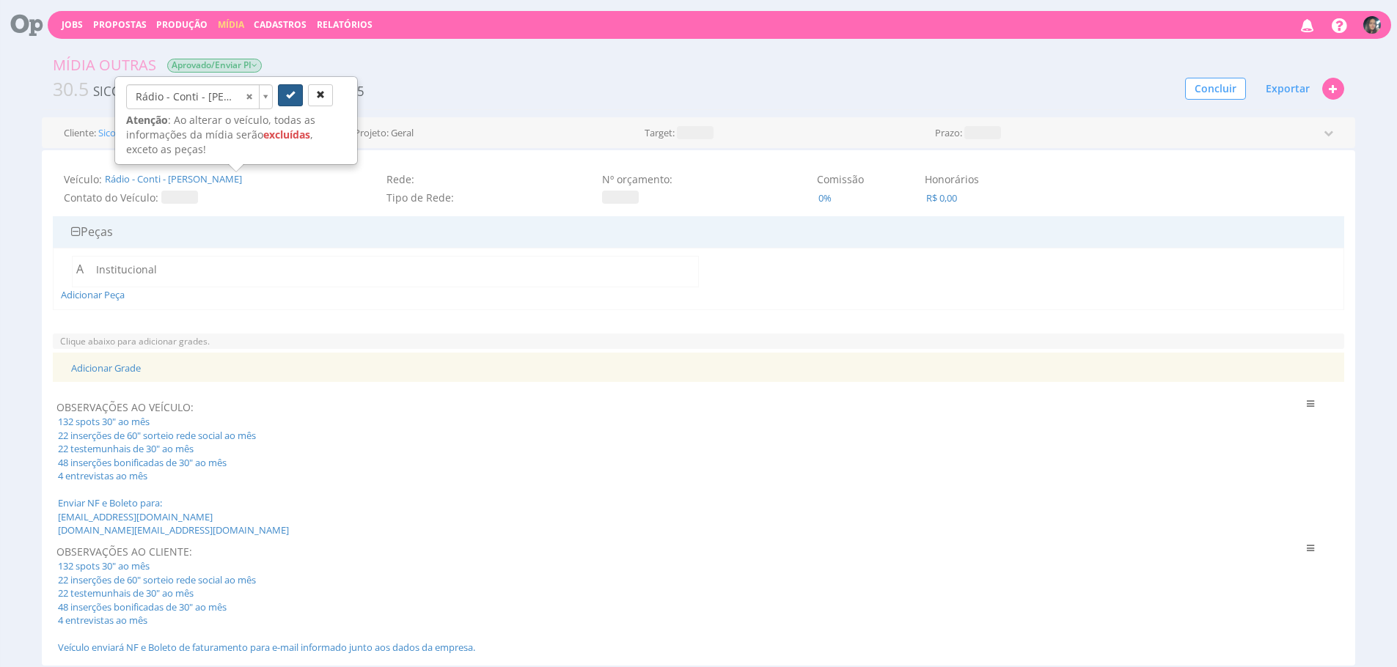
click at [295, 97] on button "submit" at bounding box center [290, 95] width 25 height 22
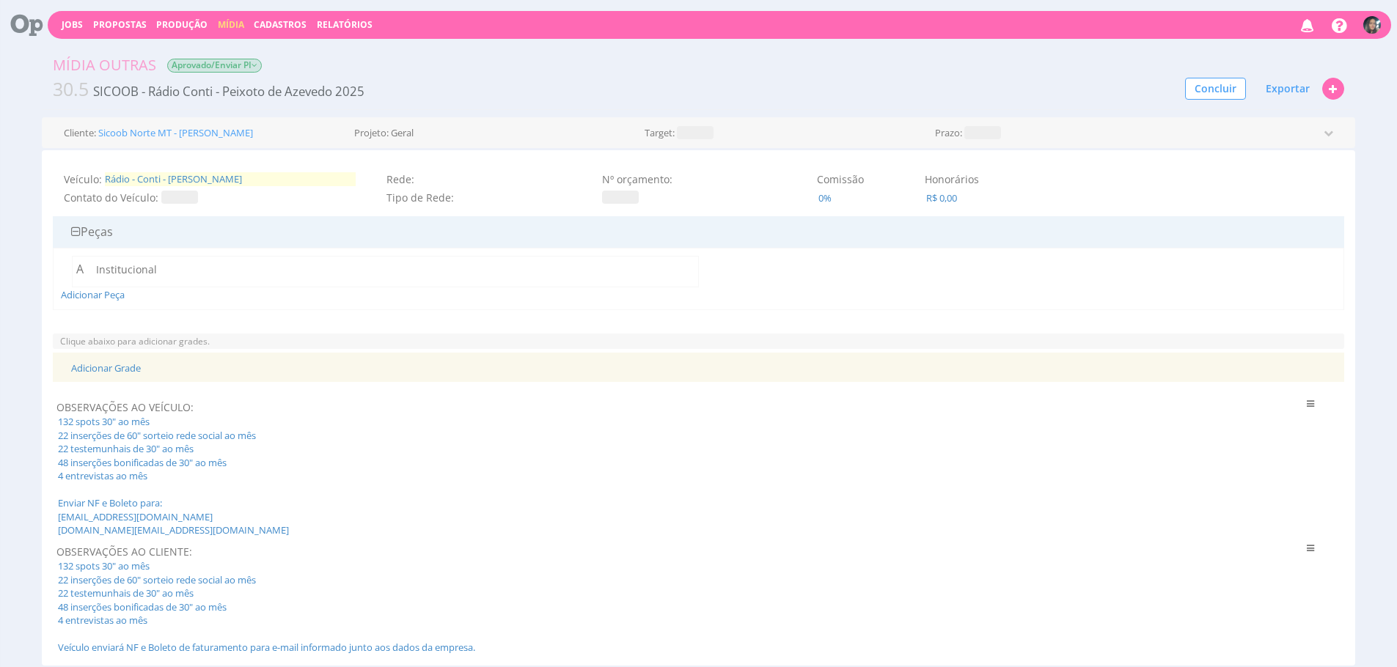
click at [207, 175] on span "Rádio - Conti - Peixoto de Azevedo" at bounding box center [230, 179] width 251 height 14
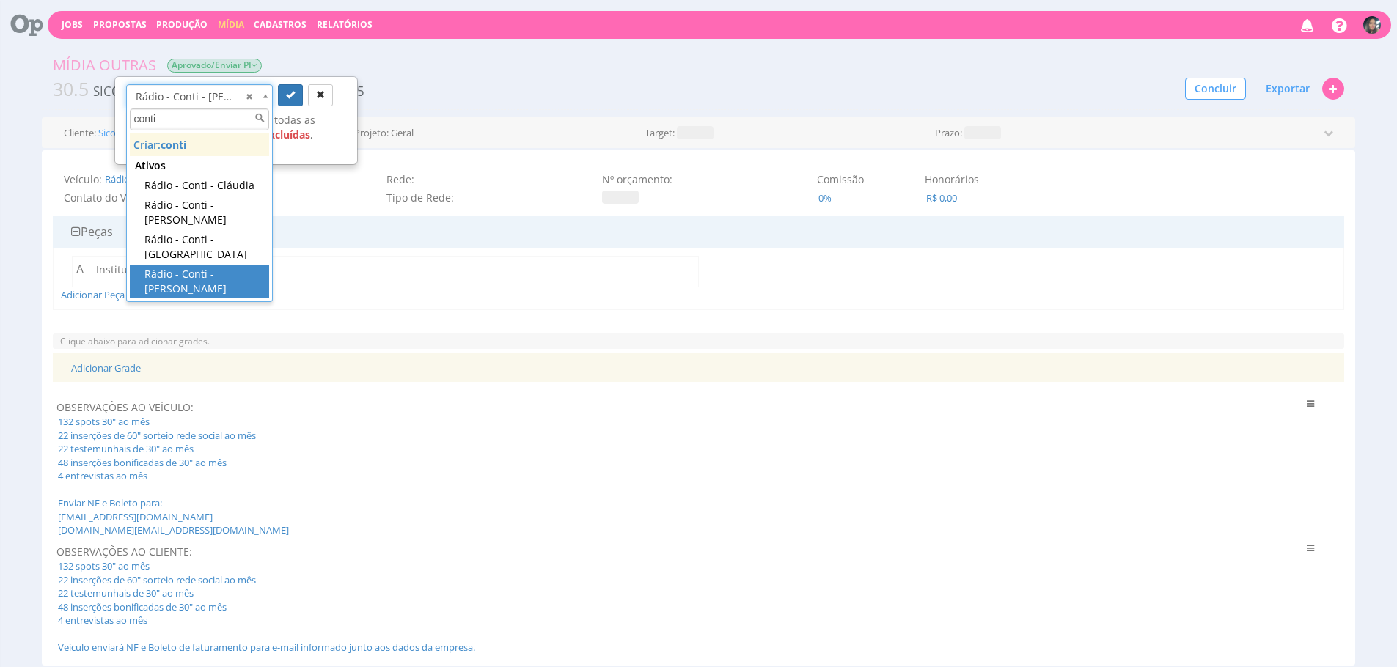
type input "conti"
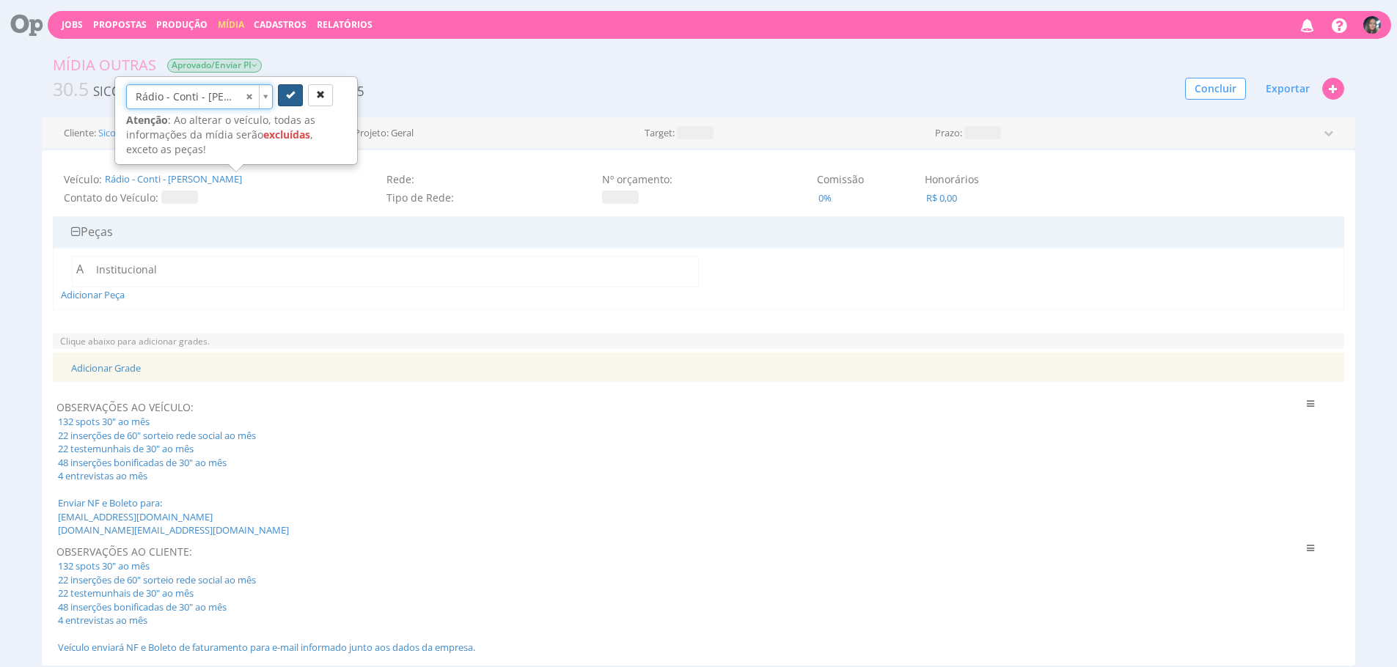
click at [282, 99] on button "submit" at bounding box center [290, 95] width 25 height 22
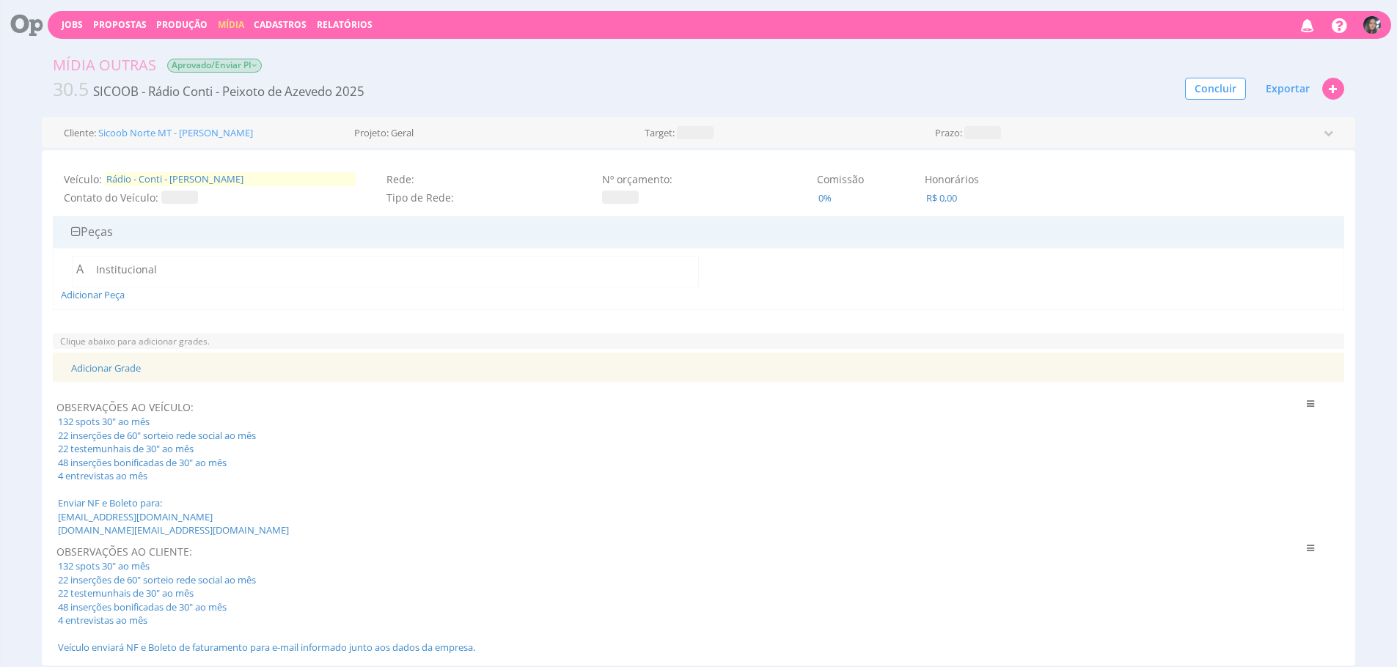
click at [231, 177] on span "Rádio - Conti - [PERSON_NAME]" at bounding box center [230, 179] width 251 height 14
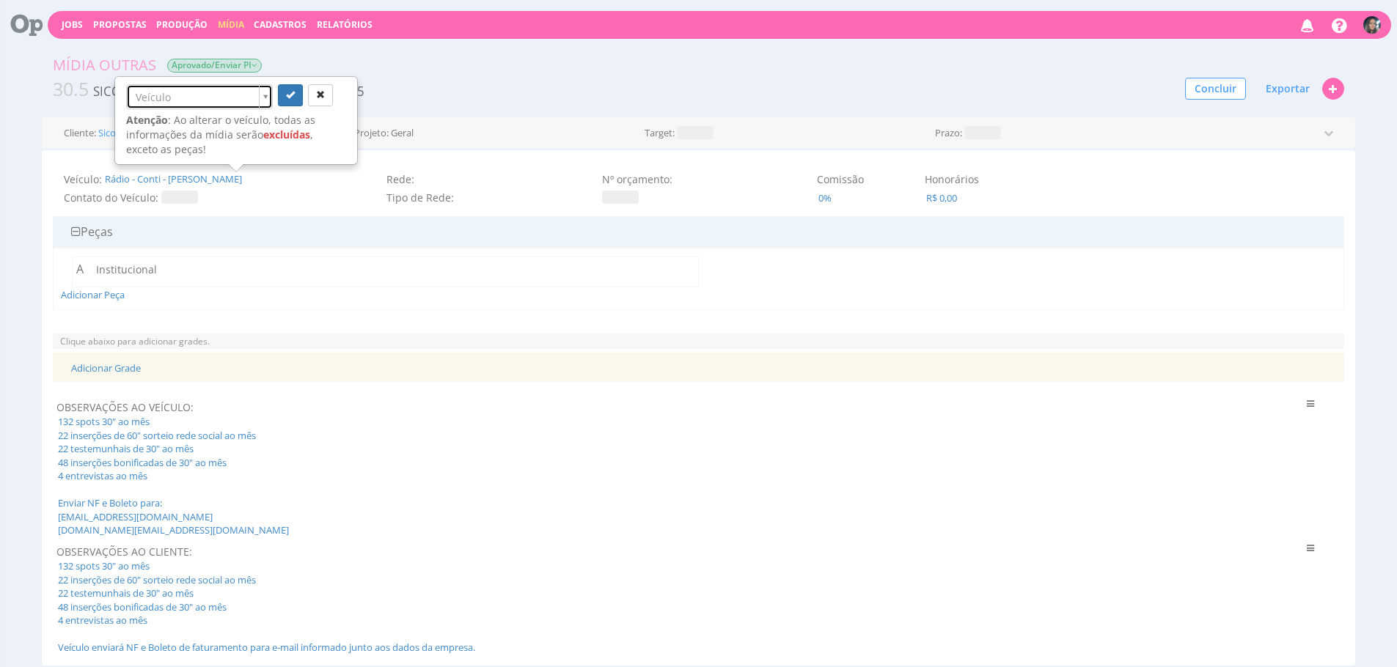
click at [249, 100] on link "Veículo" at bounding box center [199, 96] width 147 height 25
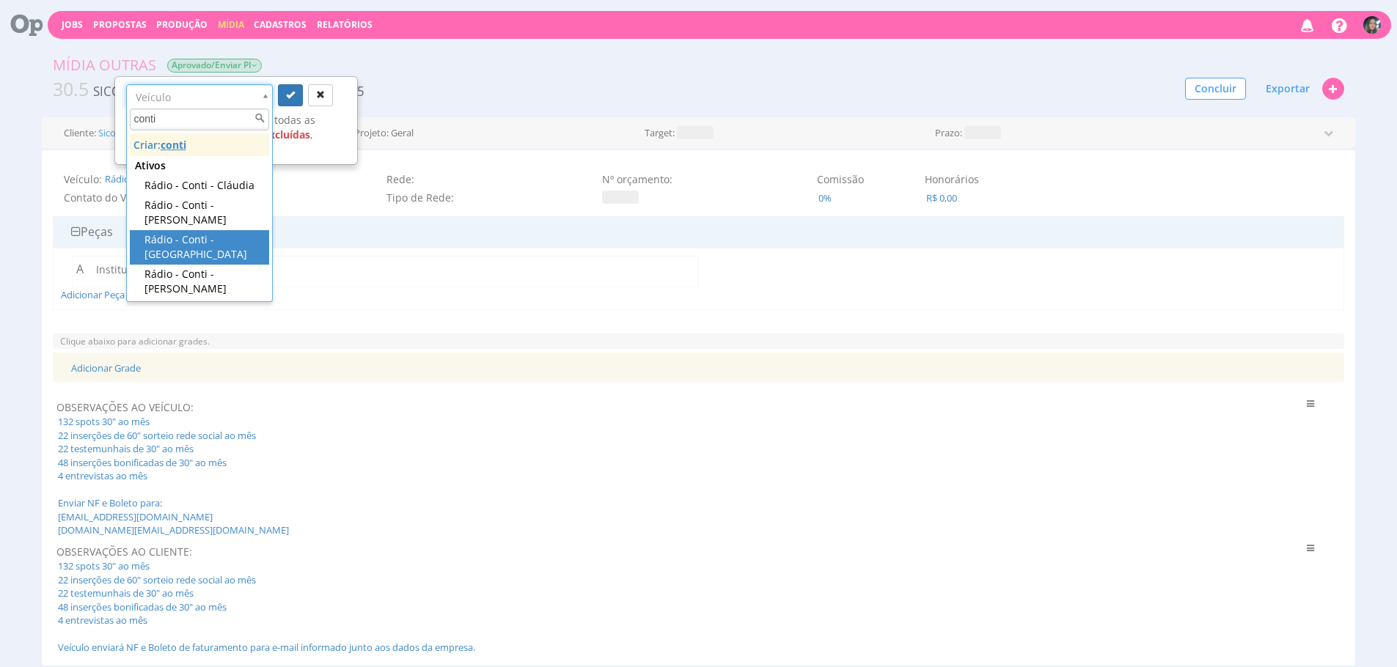
type input "conti"
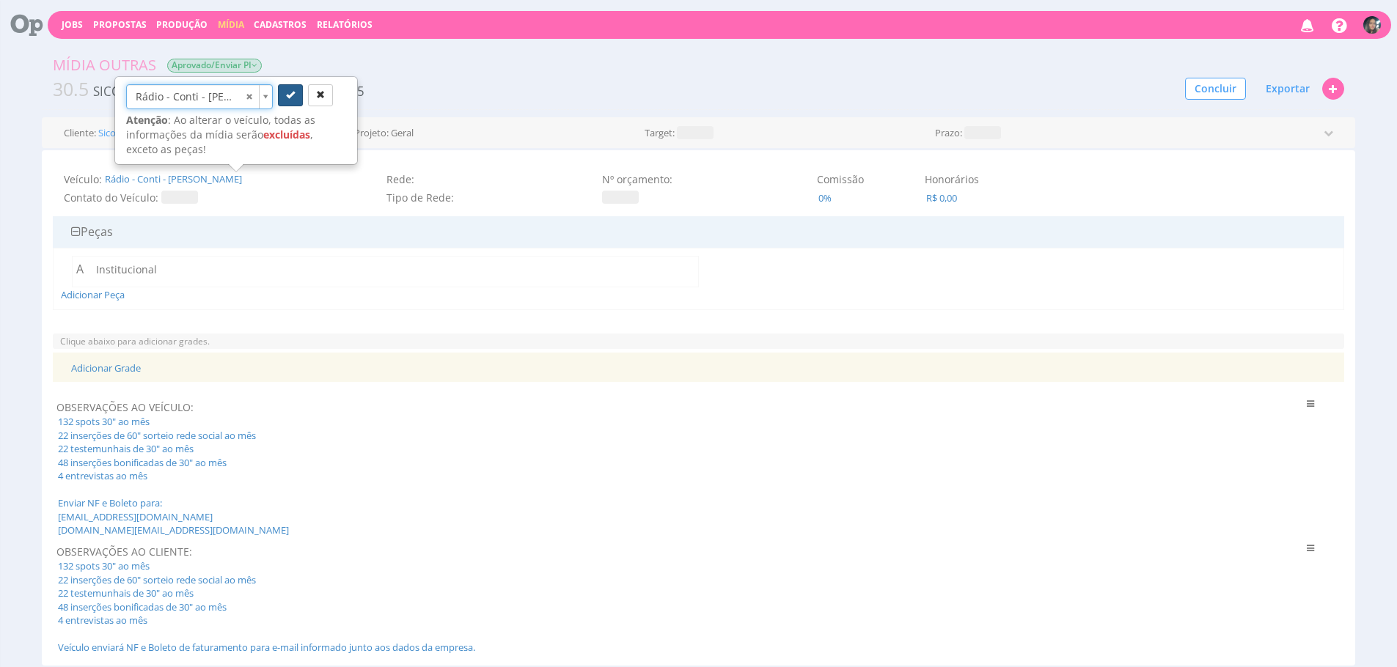
click at [293, 93] on icon "submit" at bounding box center [290, 94] width 9 height 9
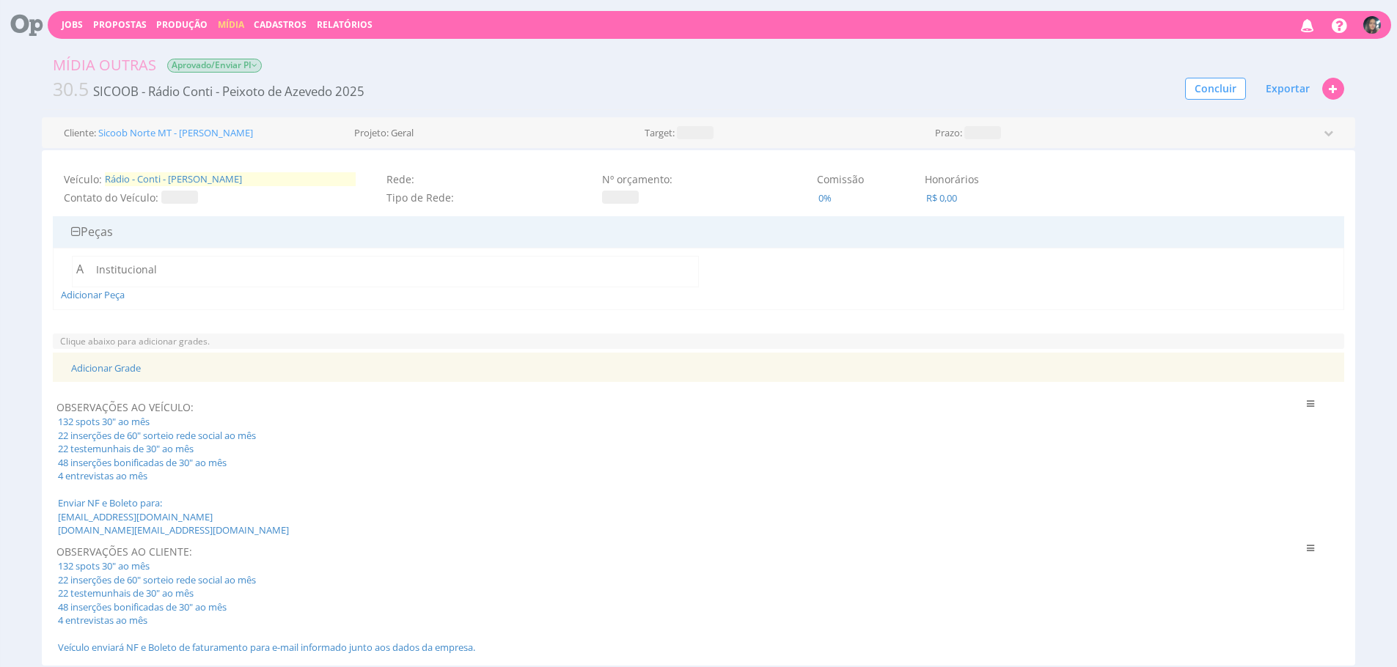
click at [213, 181] on span "Rádio - Conti - [PERSON_NAME]" at bounding box center [230, 179] width 251 height 14
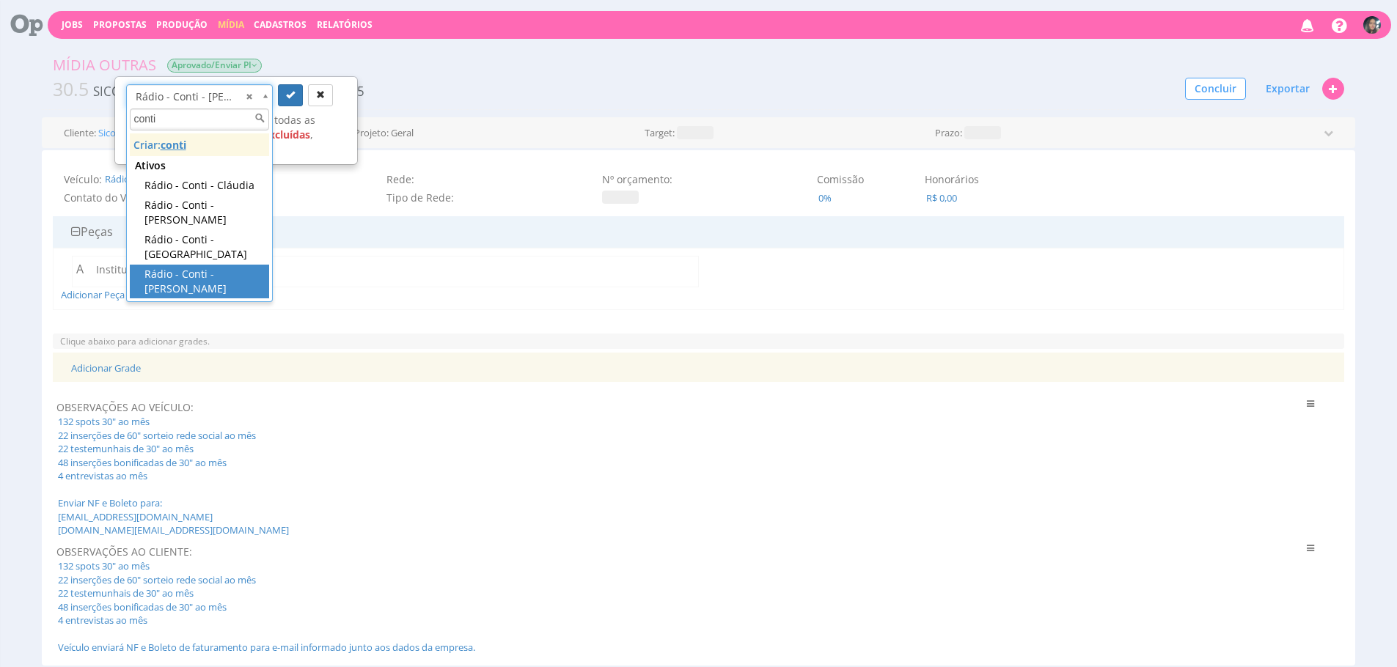
type input "conti"
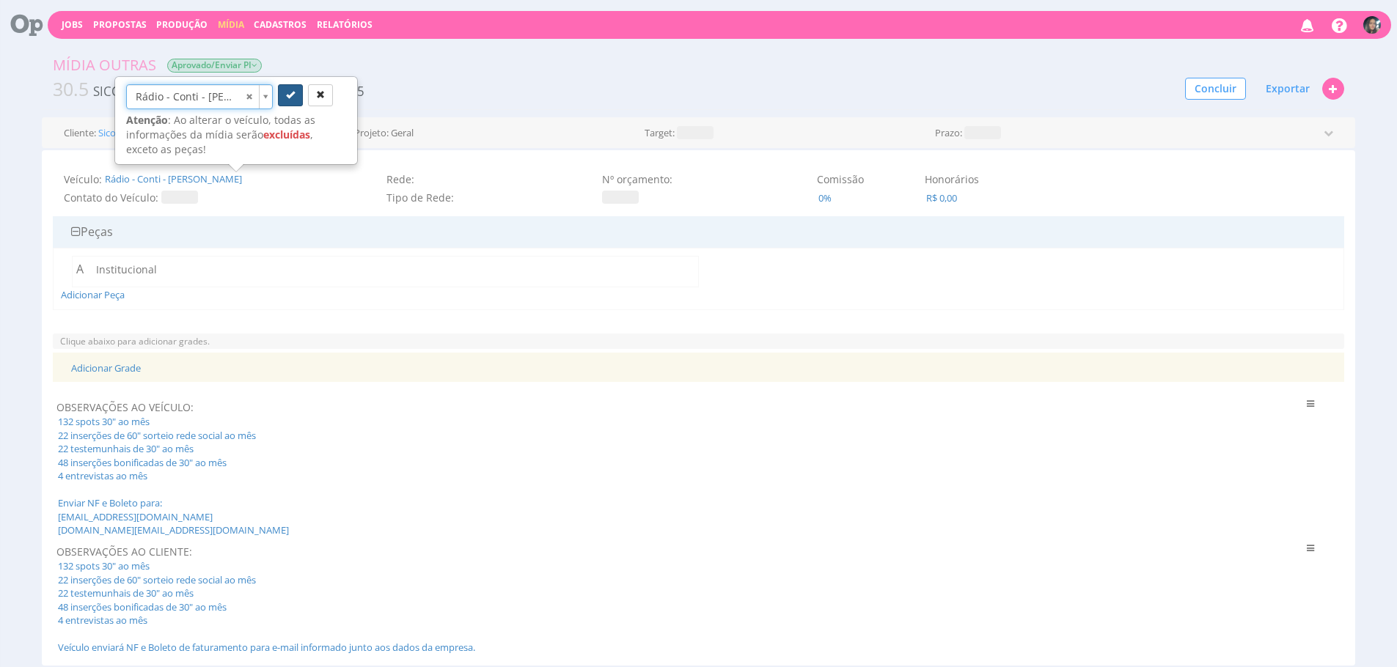
click at [283, 91] on button "submit" at bounding box center [290, 95] width 25 height 22
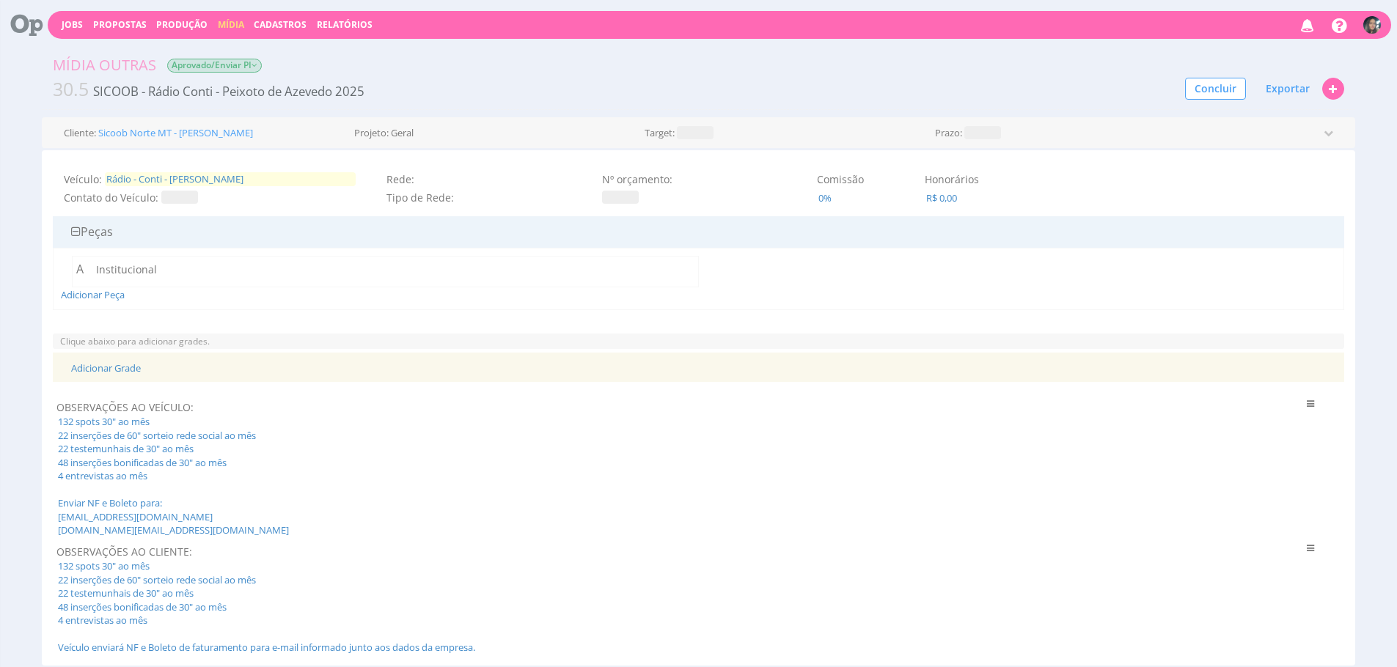
click at [285, 184] on span "Rádio - Conti - [PERSON_NAME]" at bounding box center [230, 179] width 251 height 14
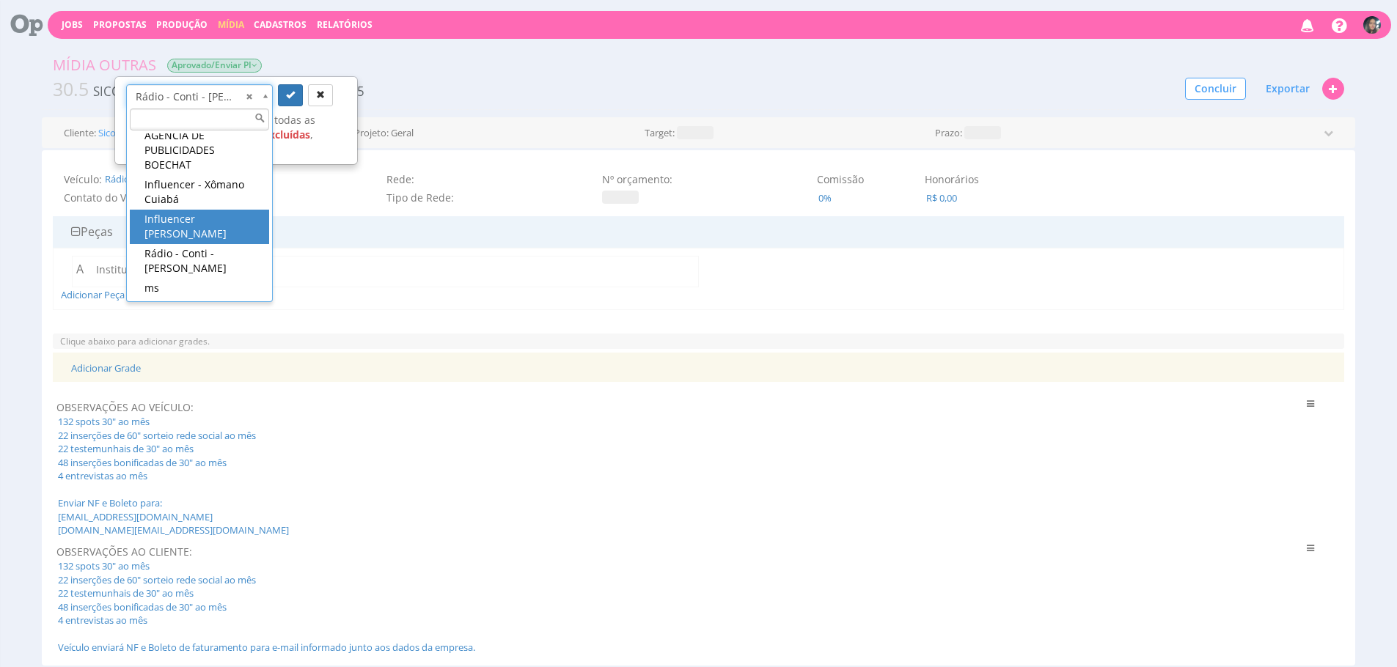
scroll to position [7204, 0]
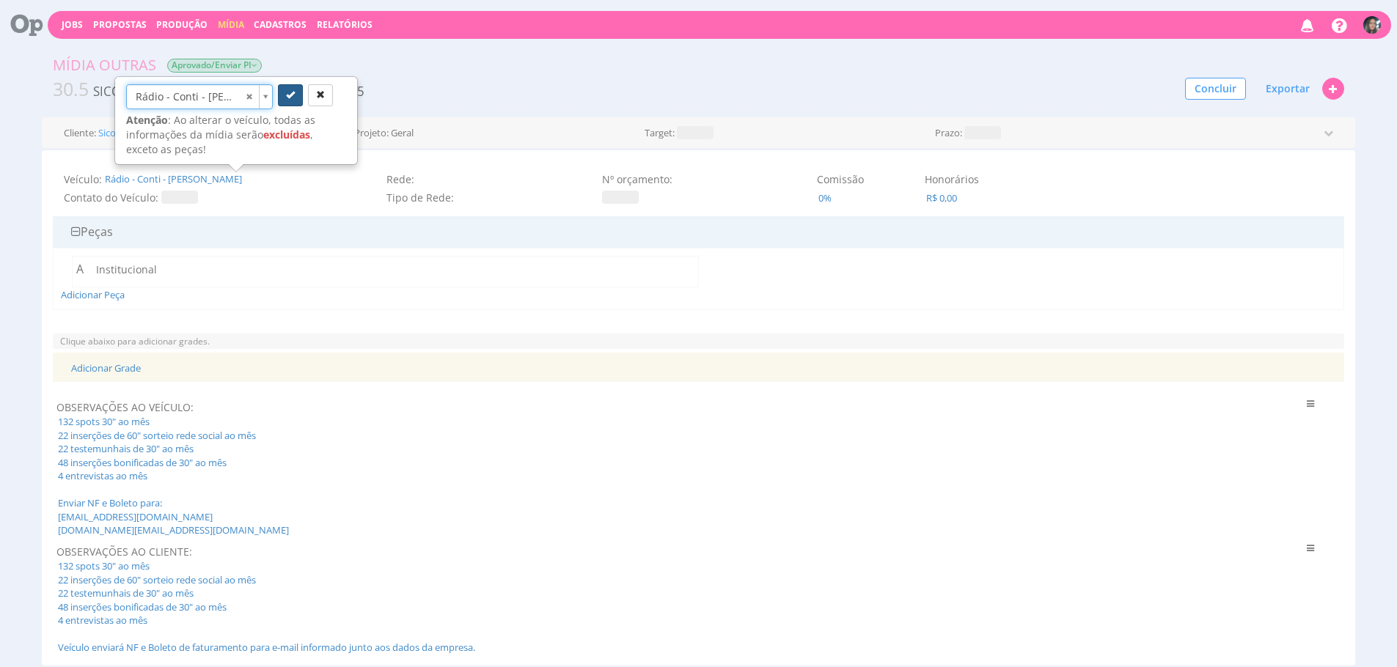
click at [287, 98] on icon "submit" at bounding box center [290, 94] width 9 height 9
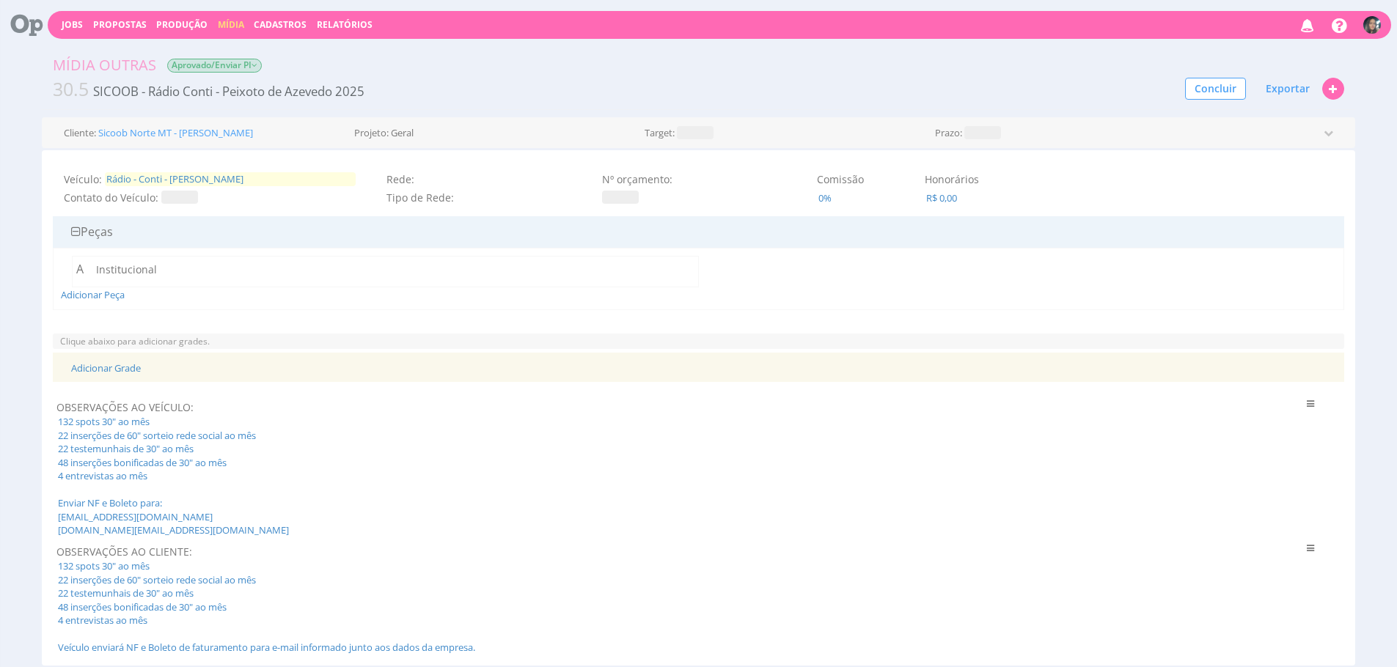
click at [273, 179] on span "Rádio - Conti - [PERSON_NAME]" at bounding box center [230, 179] width 251 height 14
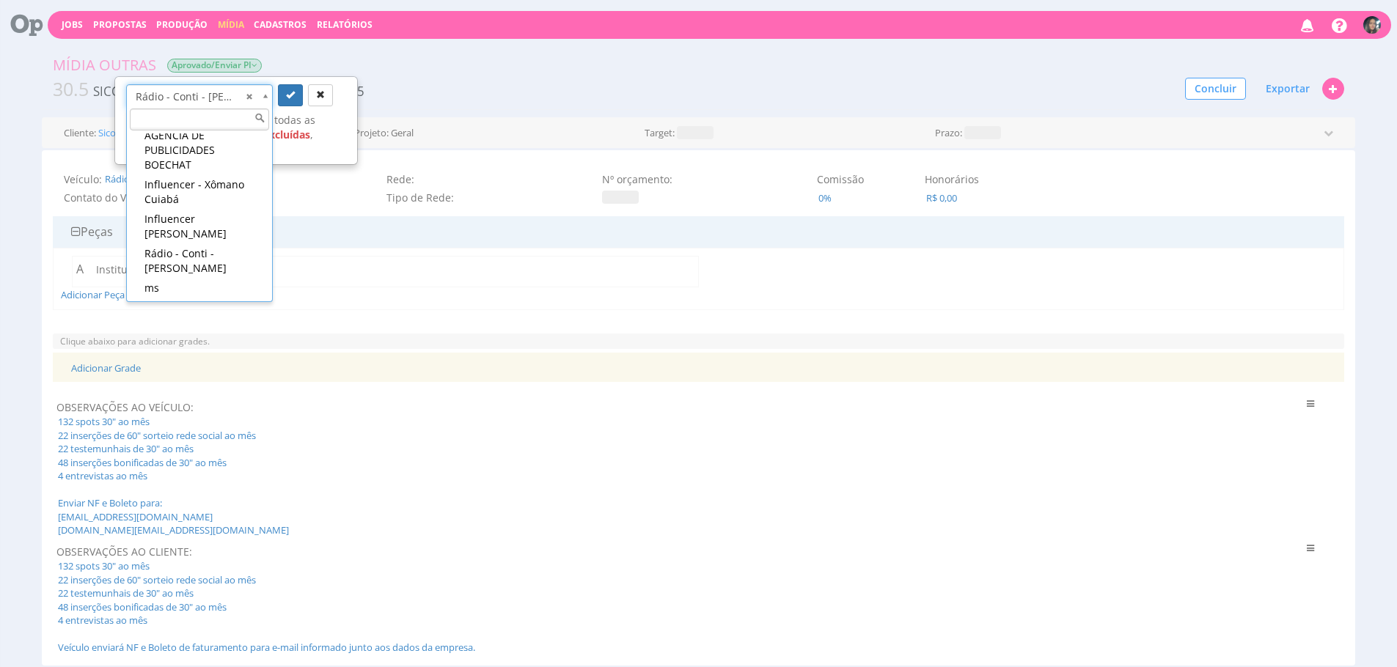
scroll to position [7162, 0]
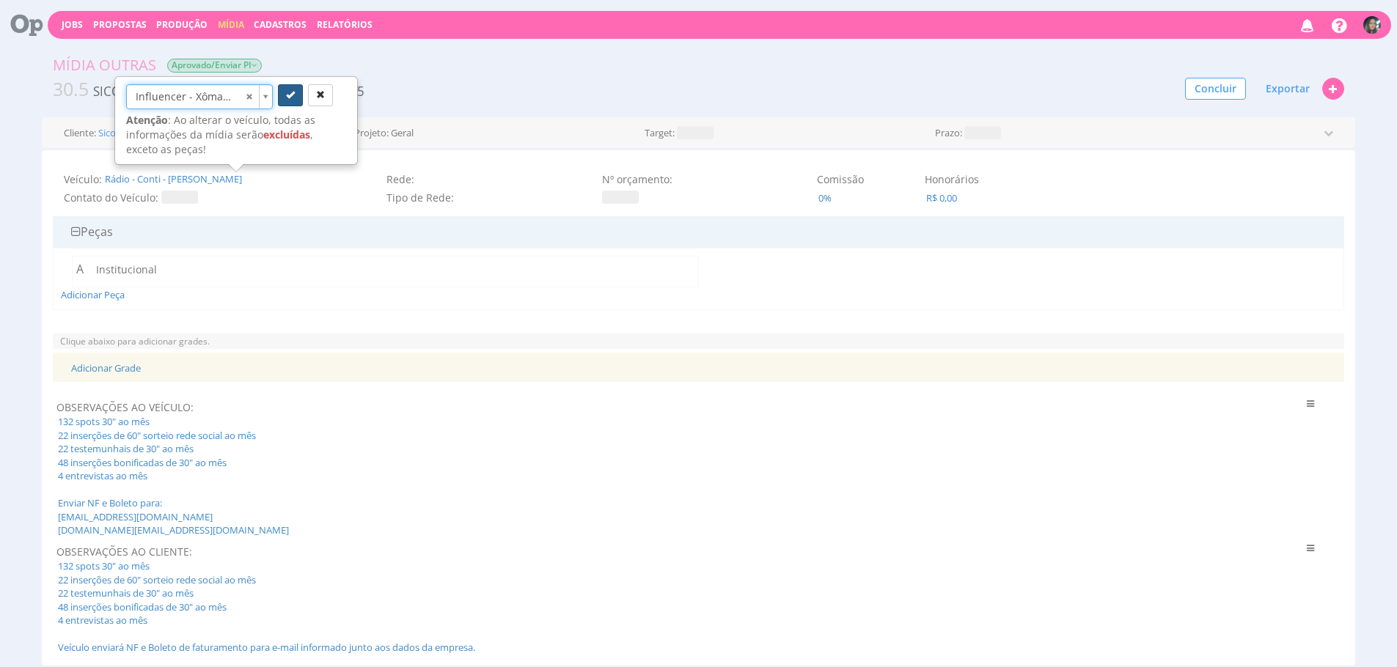
click at [287, 99] on icon "submit" at bounding box center [290, 94] width 9 height 9
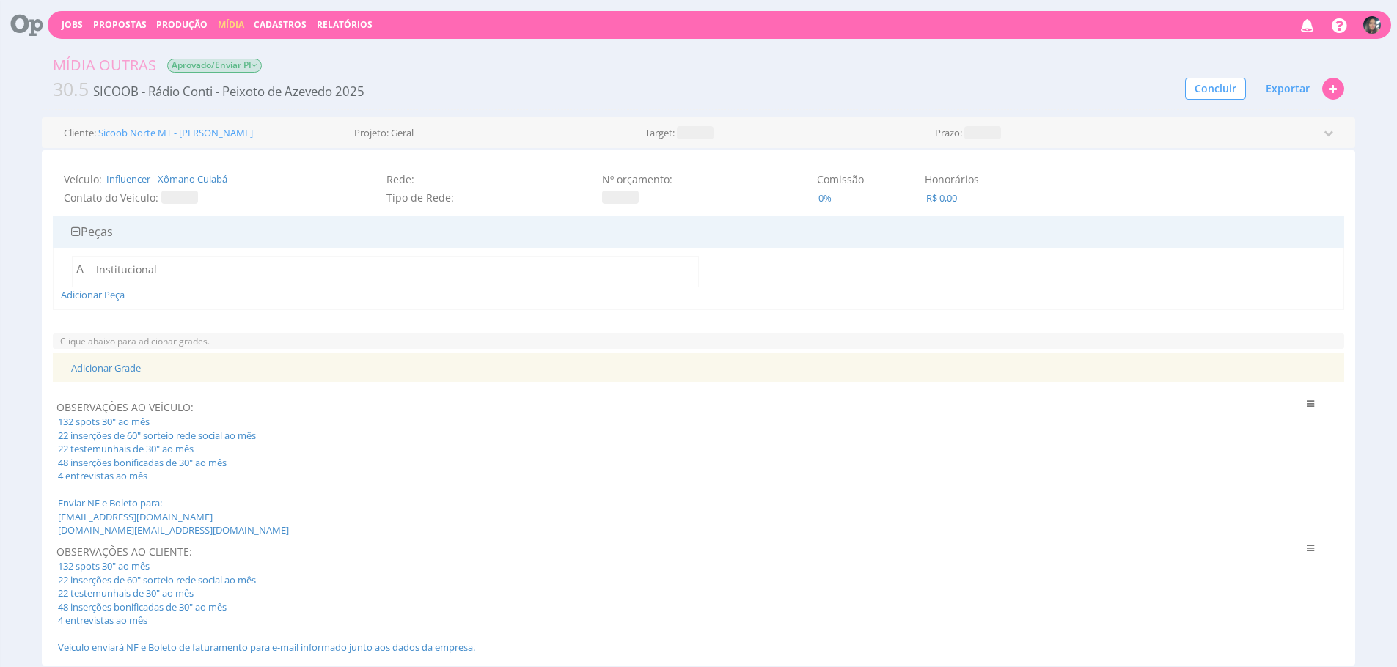
click at [309, 180] on span "Influencer - Xômano Cuiabá" at bounding box center [230, 179] width 251 height 14
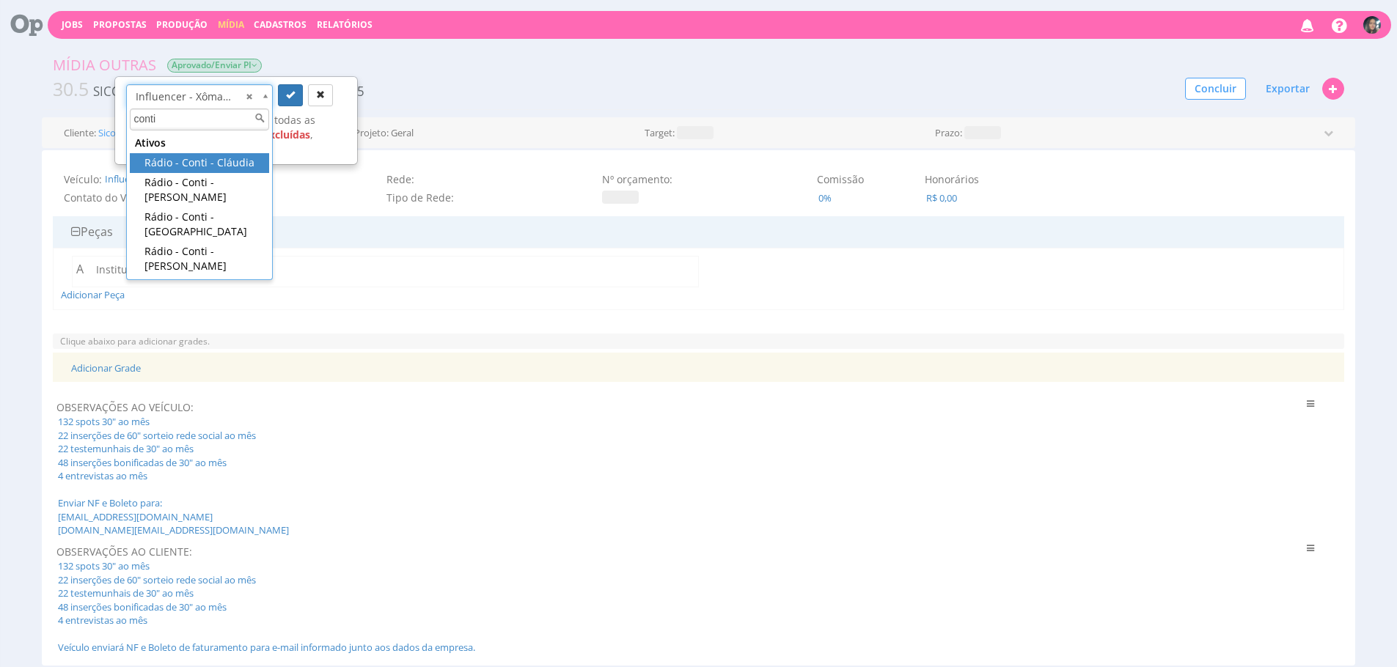
scroll to position [0, 0]
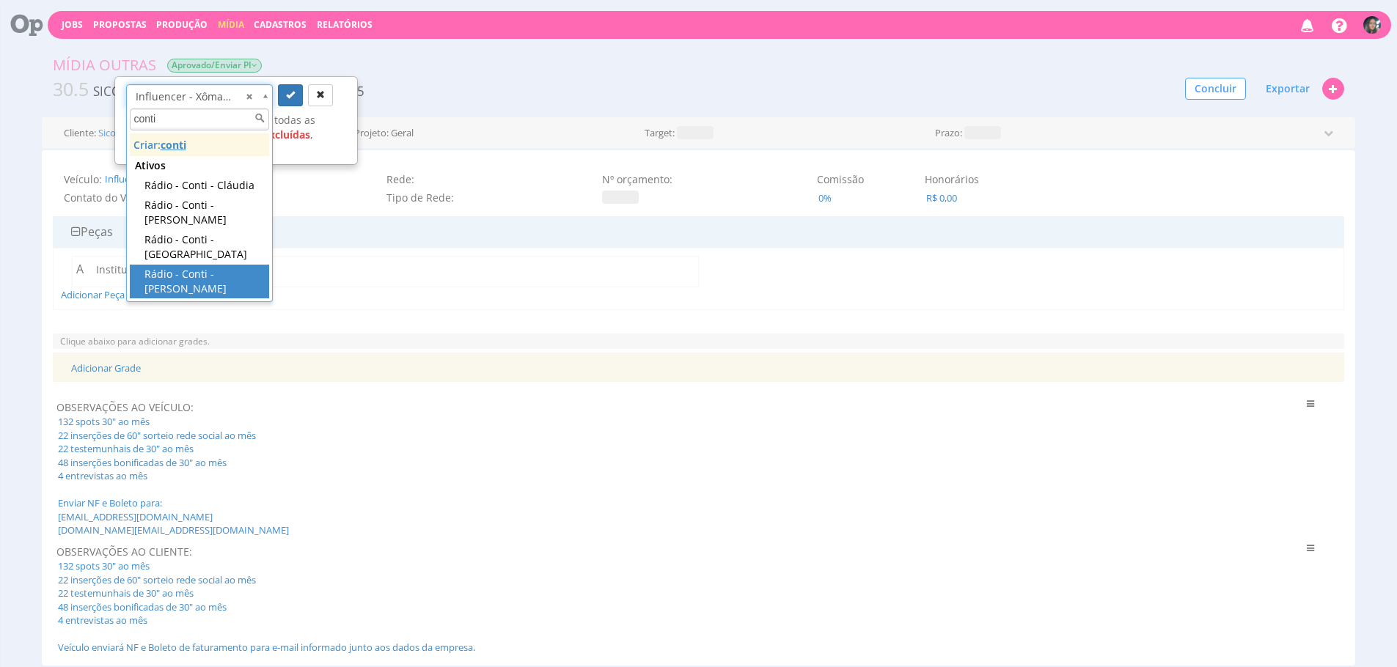
type input "conti"
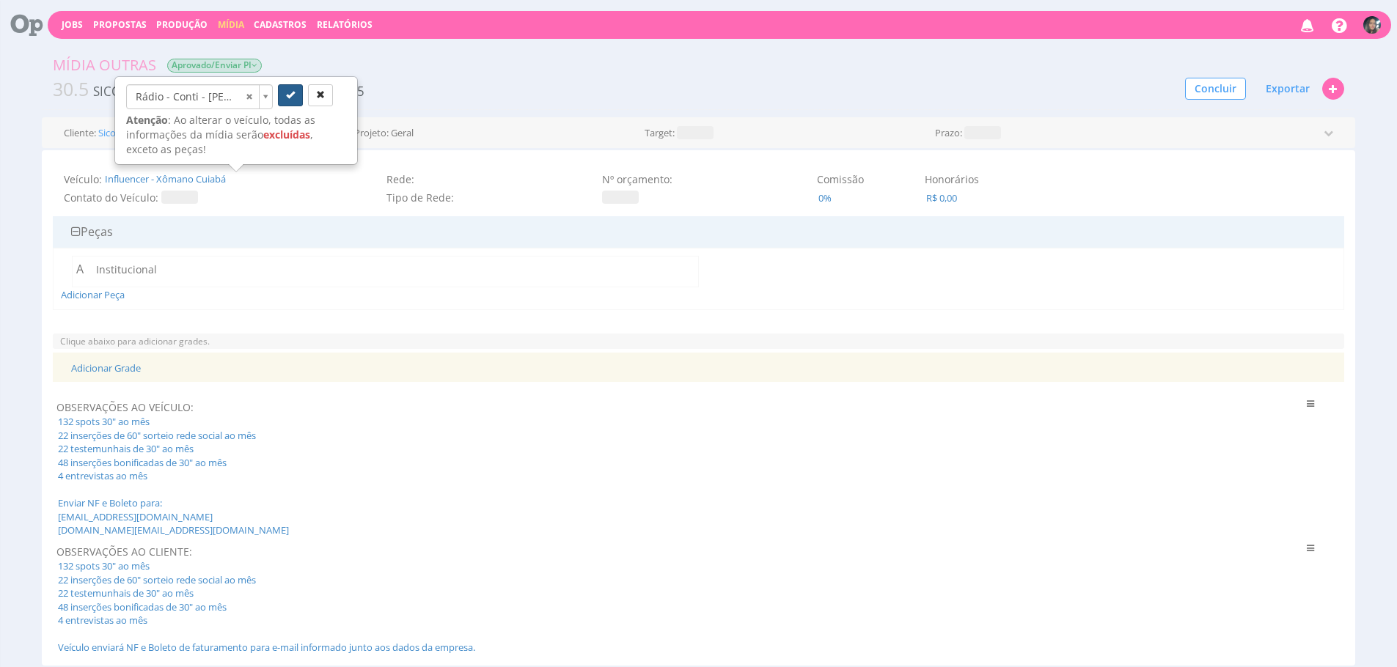
click at [290, 92] on icon "submit" at bounding box center [290, 94] width 9 height 9
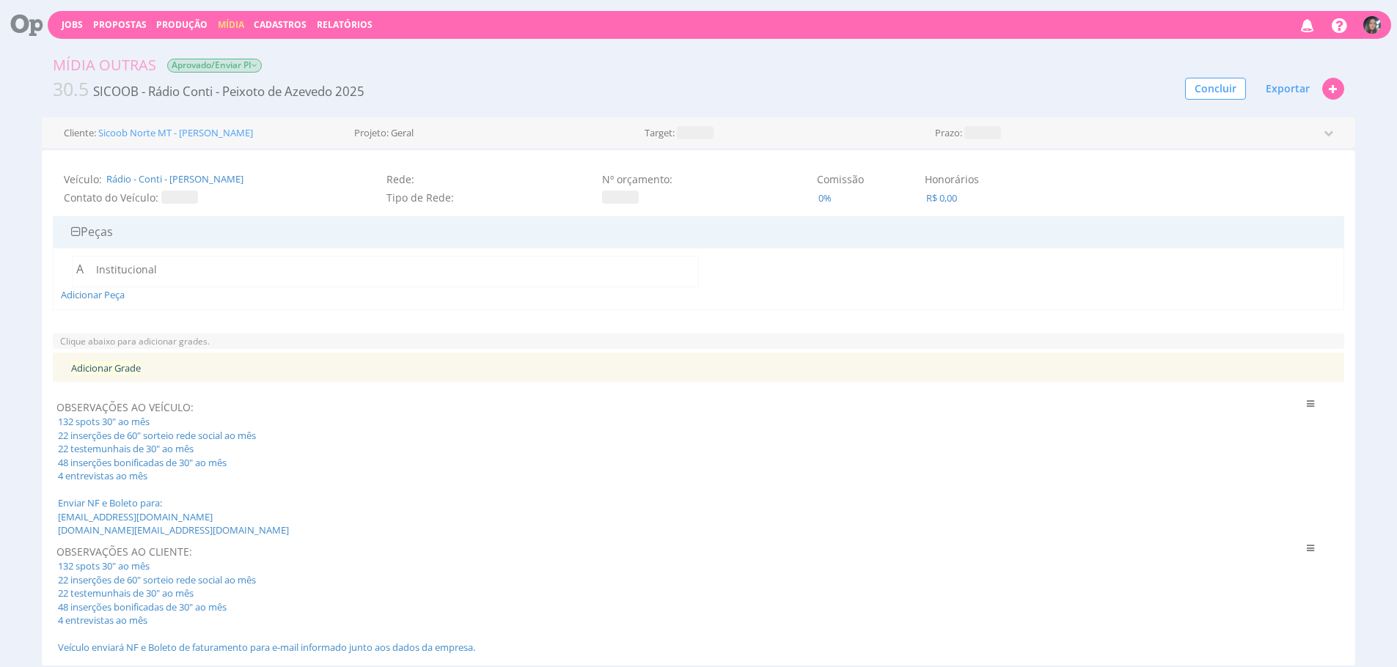
click at [120, 373] on link "Adicionar Grade" at bounding box center [106, 367] width 70 height 13
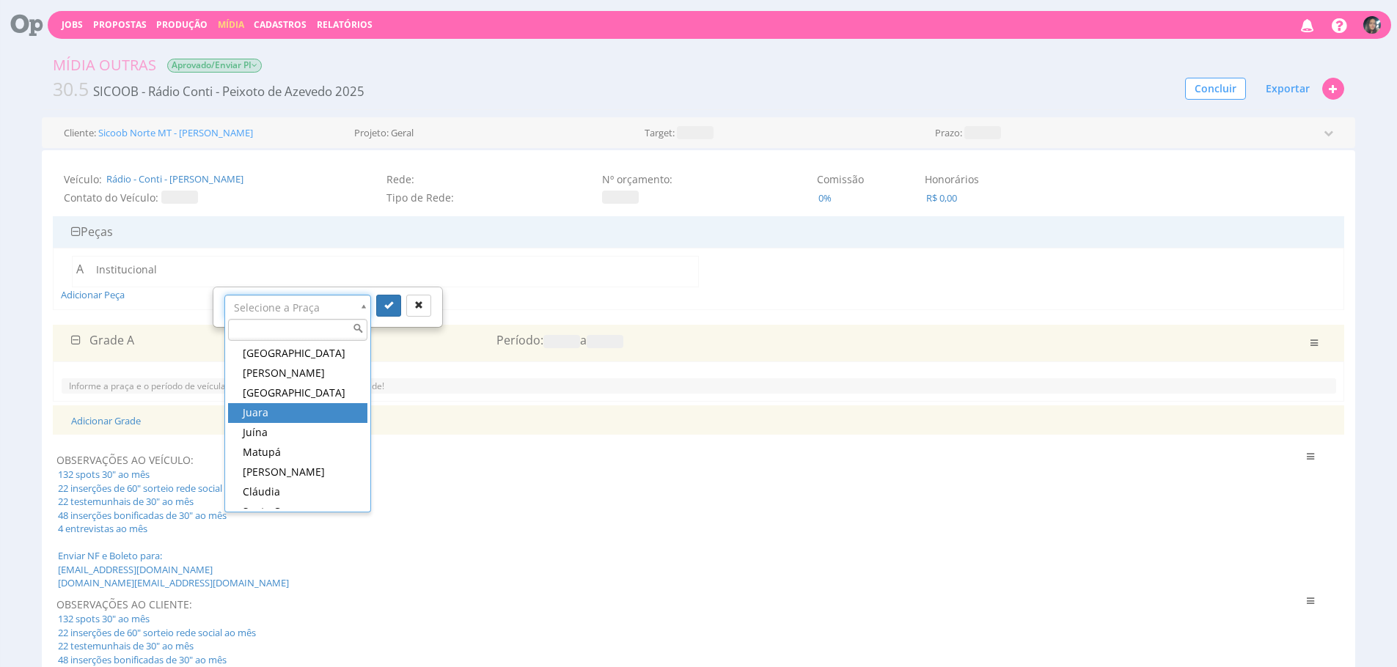
scroll to position [162, 0]
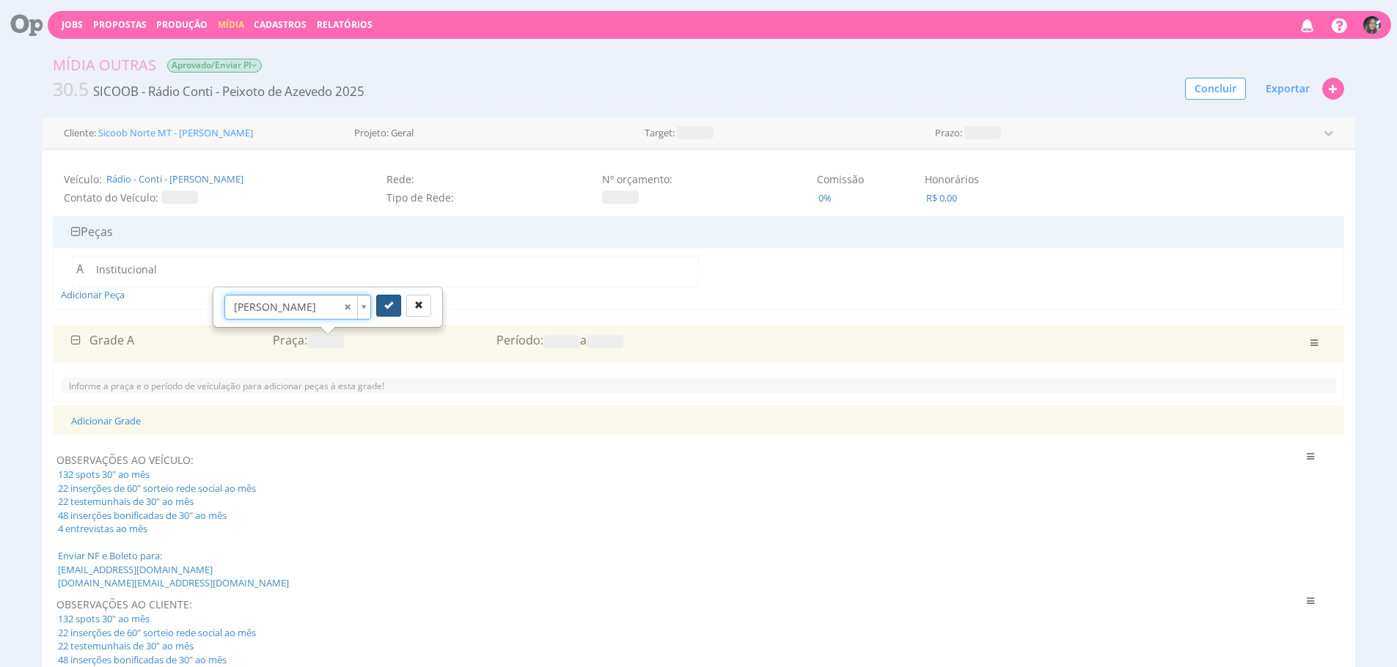
click at [380, 305] on button "submit" at bounding box center [388, 306] width 25 height 22
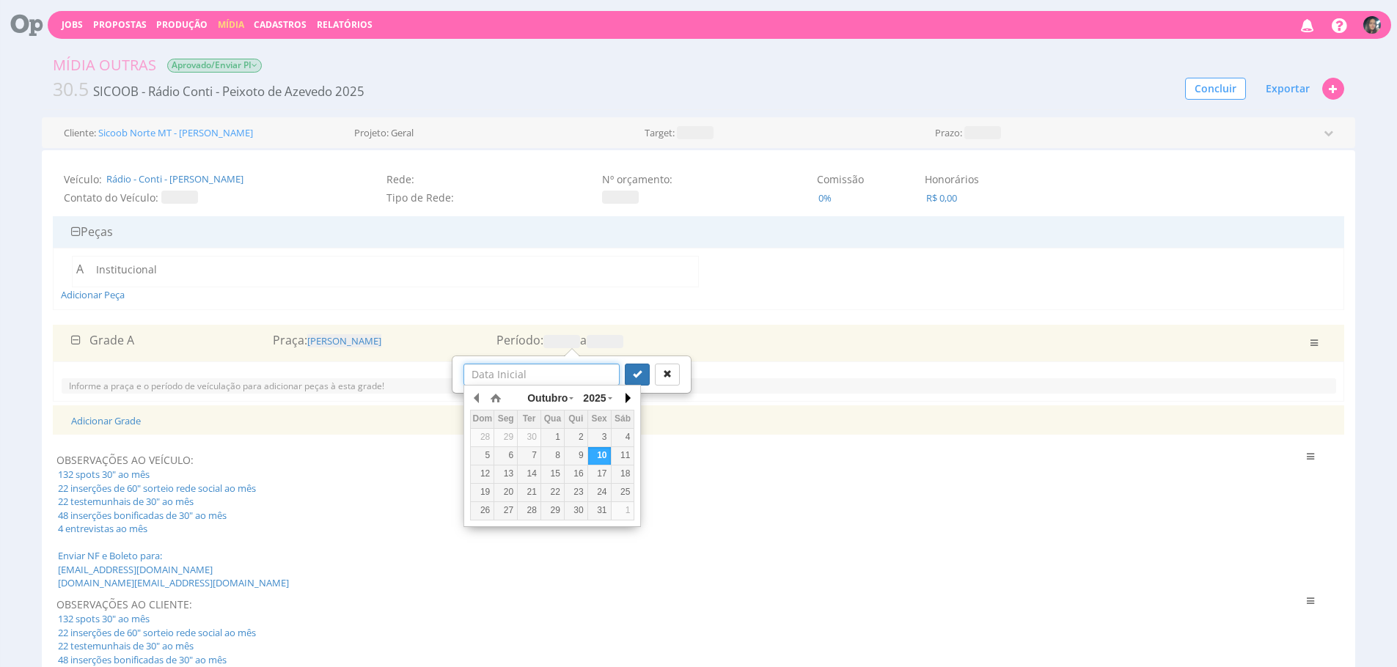
click at [619, 399] on button "button" at bounding box center [626, 398] width 15 height 22
click at [612, 339] on span at bounding box center [605, 341] width 37 height 13
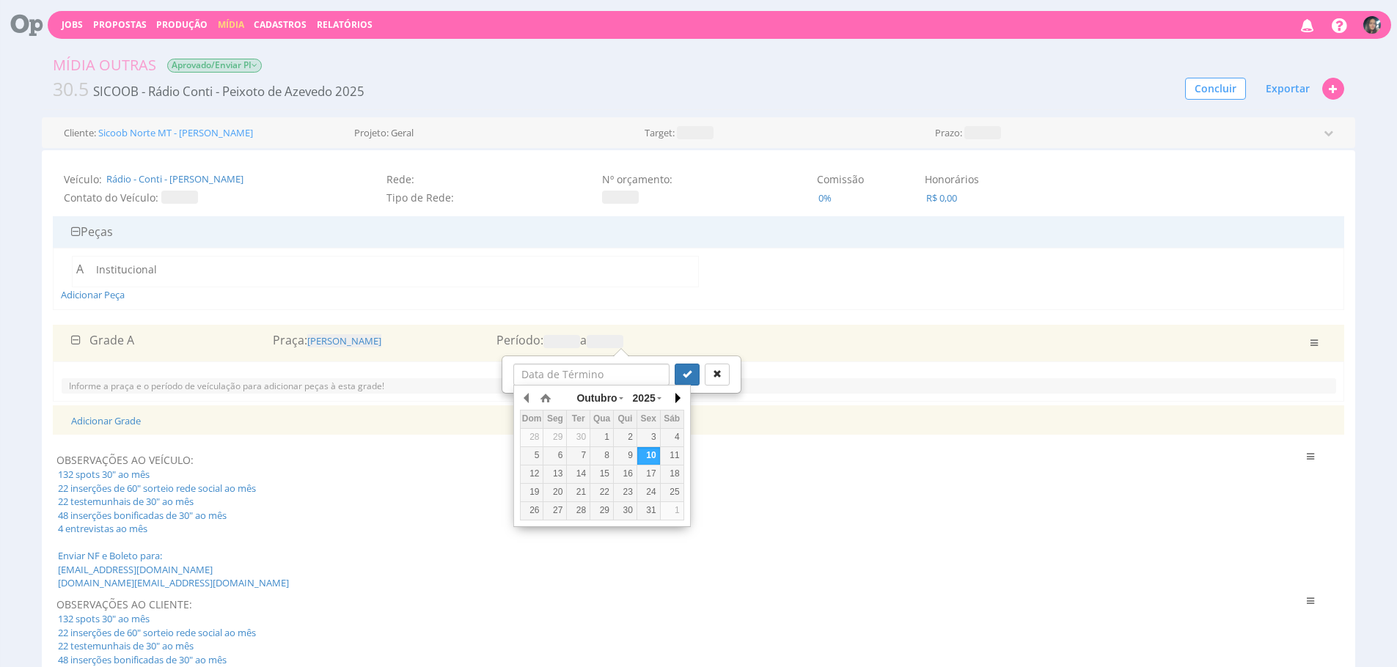
click at [678, 398] on button "button" at bounding box center [676, 398] width 15 height 22
click at [601, 509] on div "31" at bounding box center [601, 510] width 23 height 12
type input "31/12/2025"
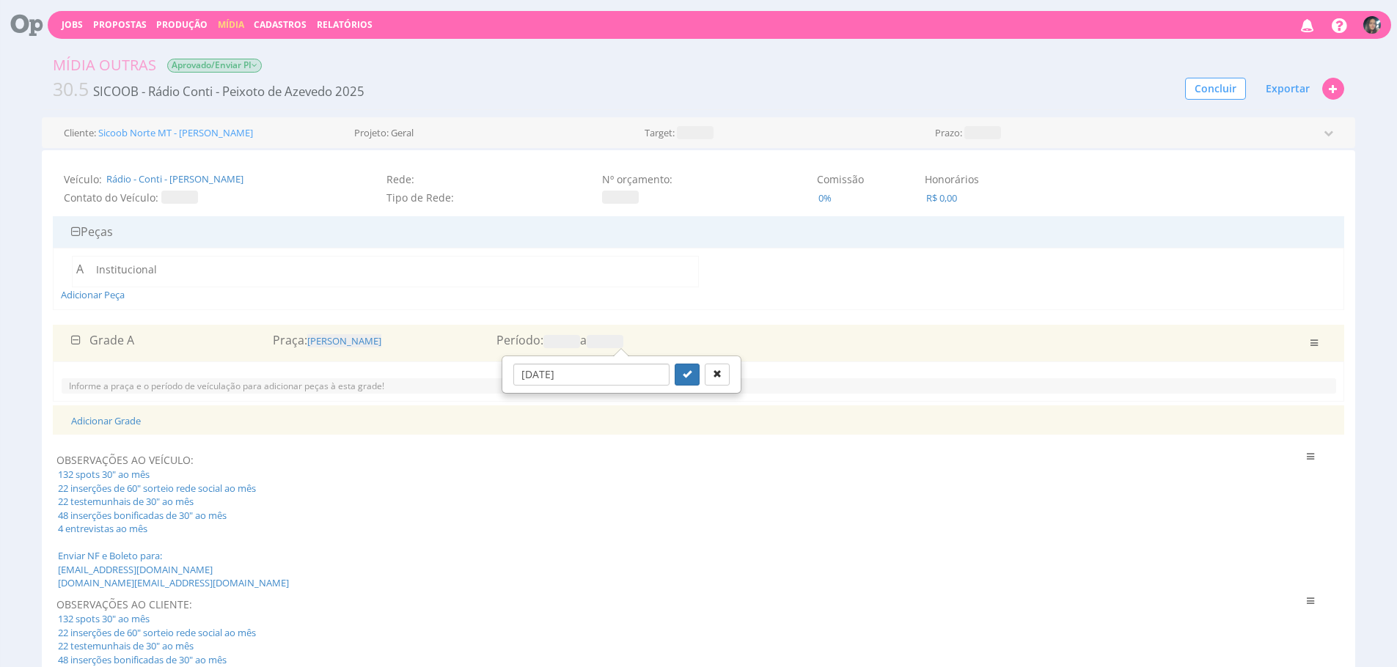
click at [683, 378] on div at bounding box center [701, 375] width 55 height 22
click at [677, 380] on button "submit" at bounding box center [686, 375] width 25 height 22
click at [566, 348] on div "Período: a 31/12/2025" at bounding box center [697, 340] width 425 height 17
click at [559, 349] on div "Grade A Praça: Peixoto de Azevedo Período: a 31/12/2025 Excluir" at bounding box center [698, 343] width 1276 height 22
click at [562, 344] on span at bounding box center [561, 341] width 37 height 13
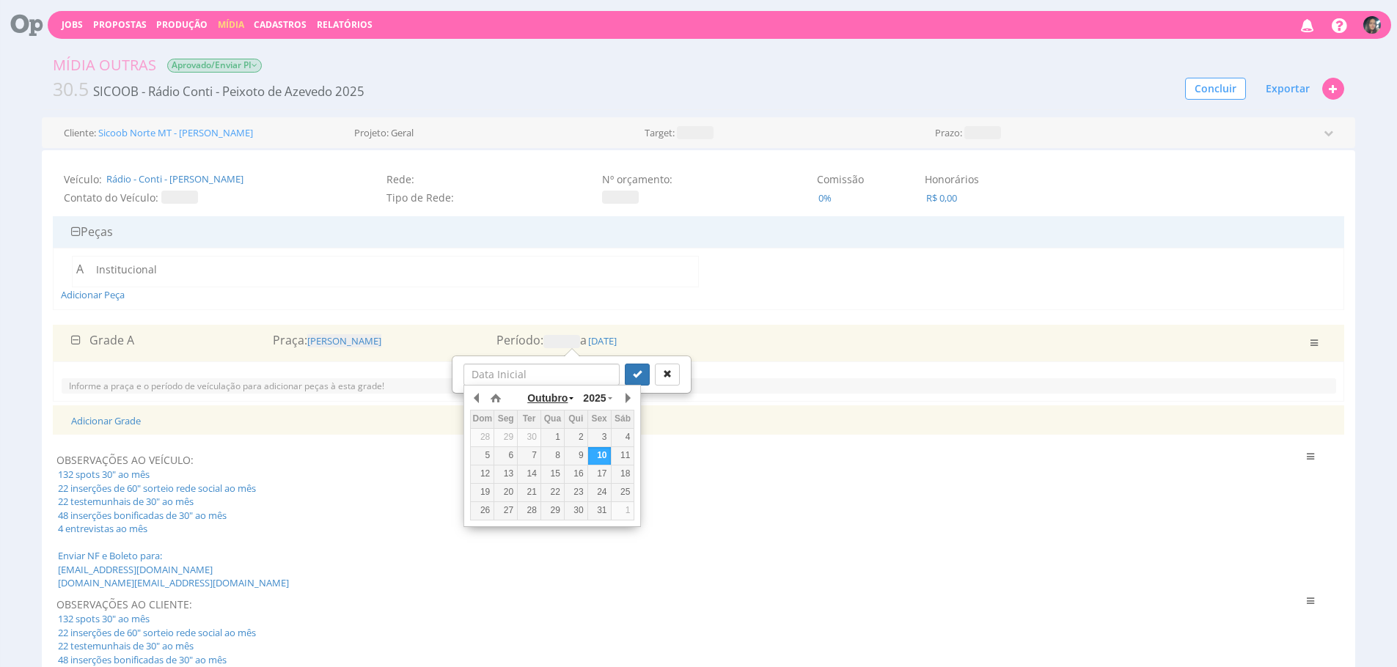
click at [526, 397] on div "Outubro Janeiro Fevereiro Março Abril Maio Junho Julho Agosto Setembro Outubro …" at bounding box center [539, 398] width 73 height 23
click at [556, 438] on div "1" at bounding box center [552, 437] width 23 height 12
type input "01/01/2025"
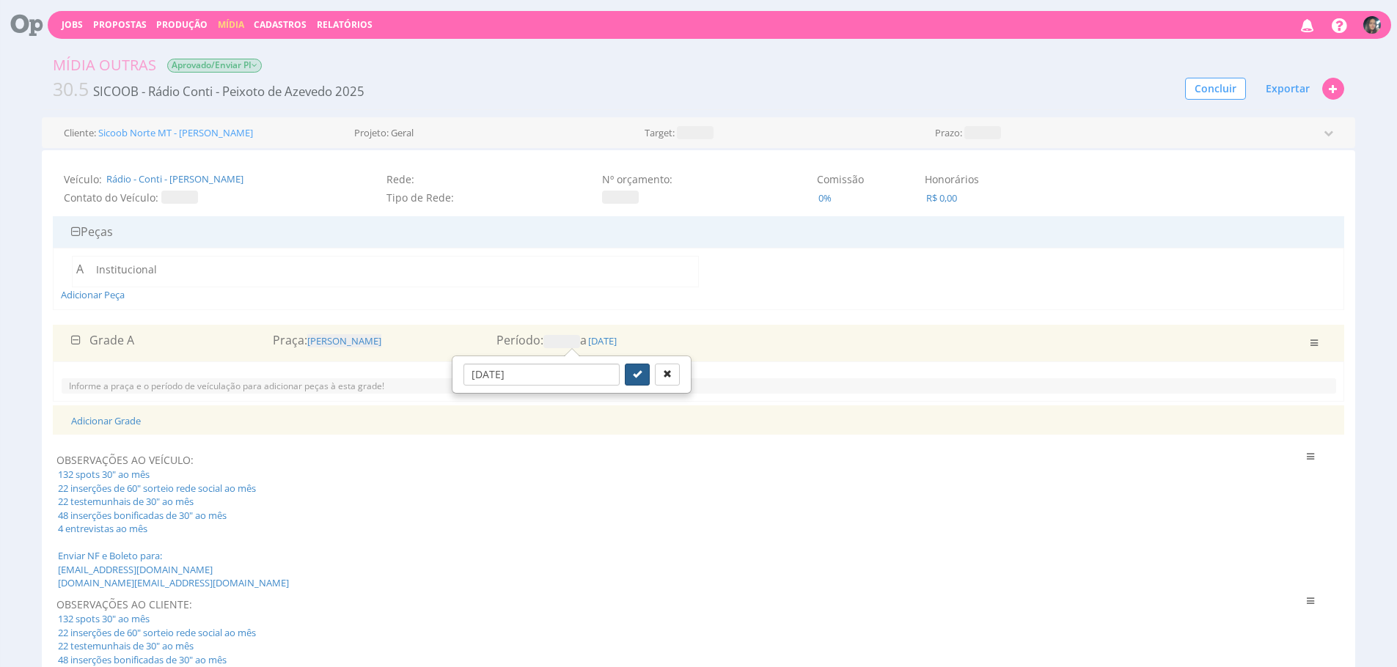
click at [625, 372] on button "submit" at bounding box center [637, 375] width 25 height 22
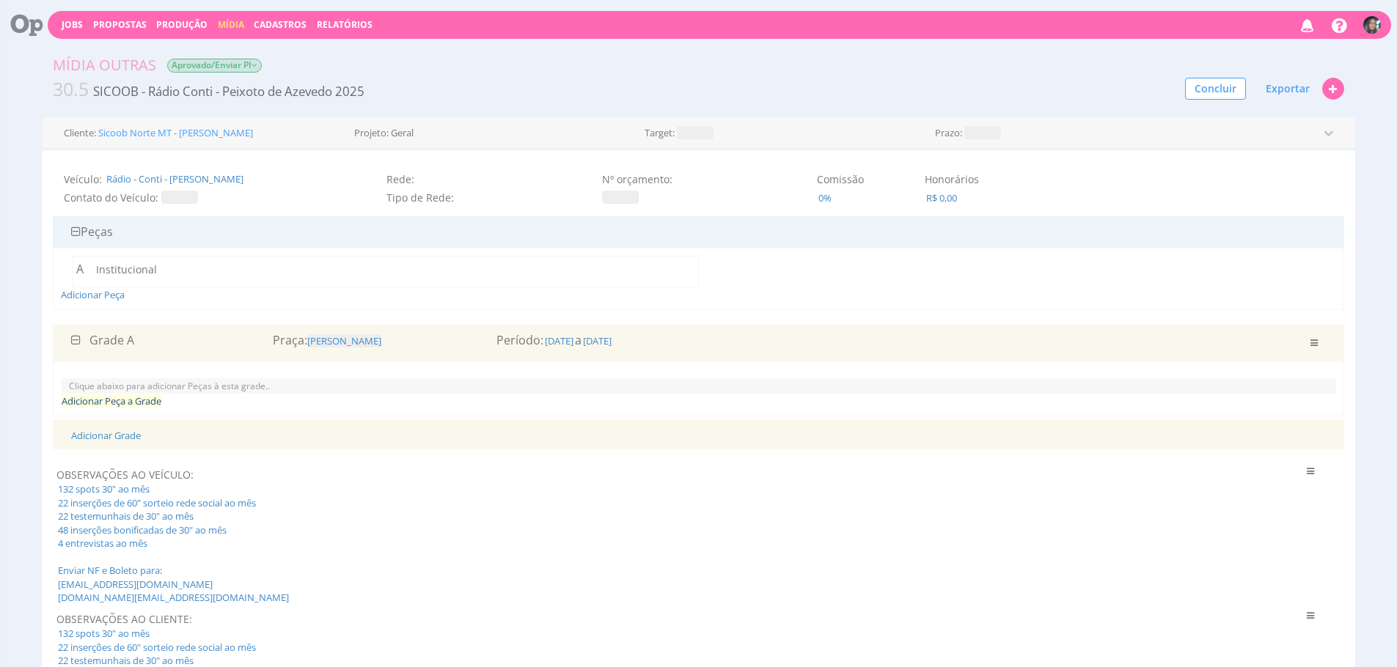
click at [123, 397] on link "Adicionar Peça a Grade" at bounding box center [112, 400] width 100 height 13
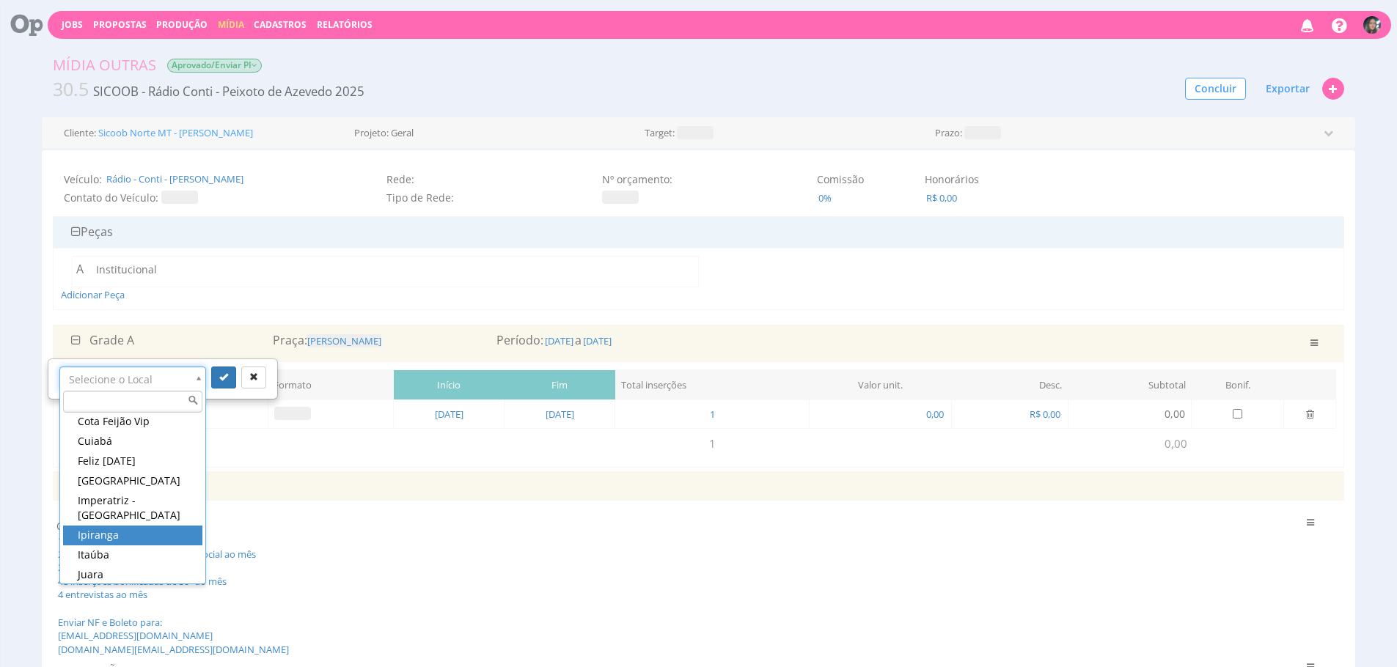
scroll to position [501, 0]
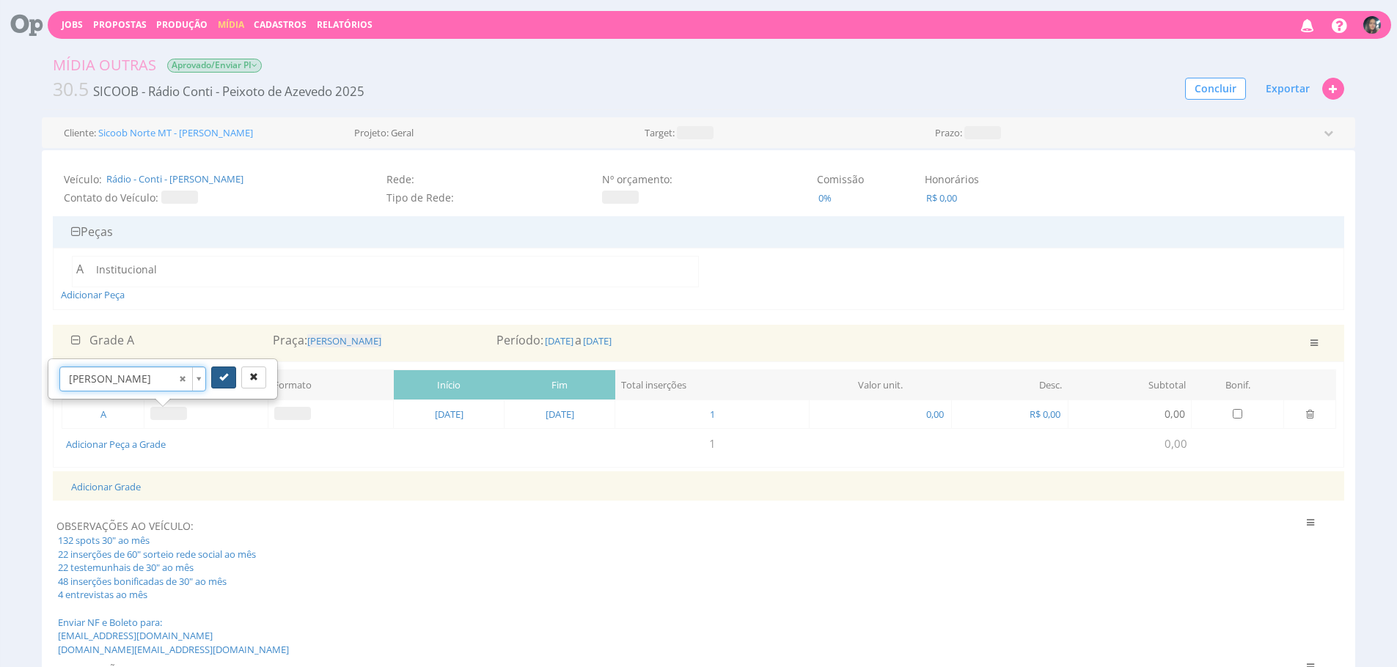
click at [228, 372] on button "submit" at bounding box center [223, 378] width 25 height 22
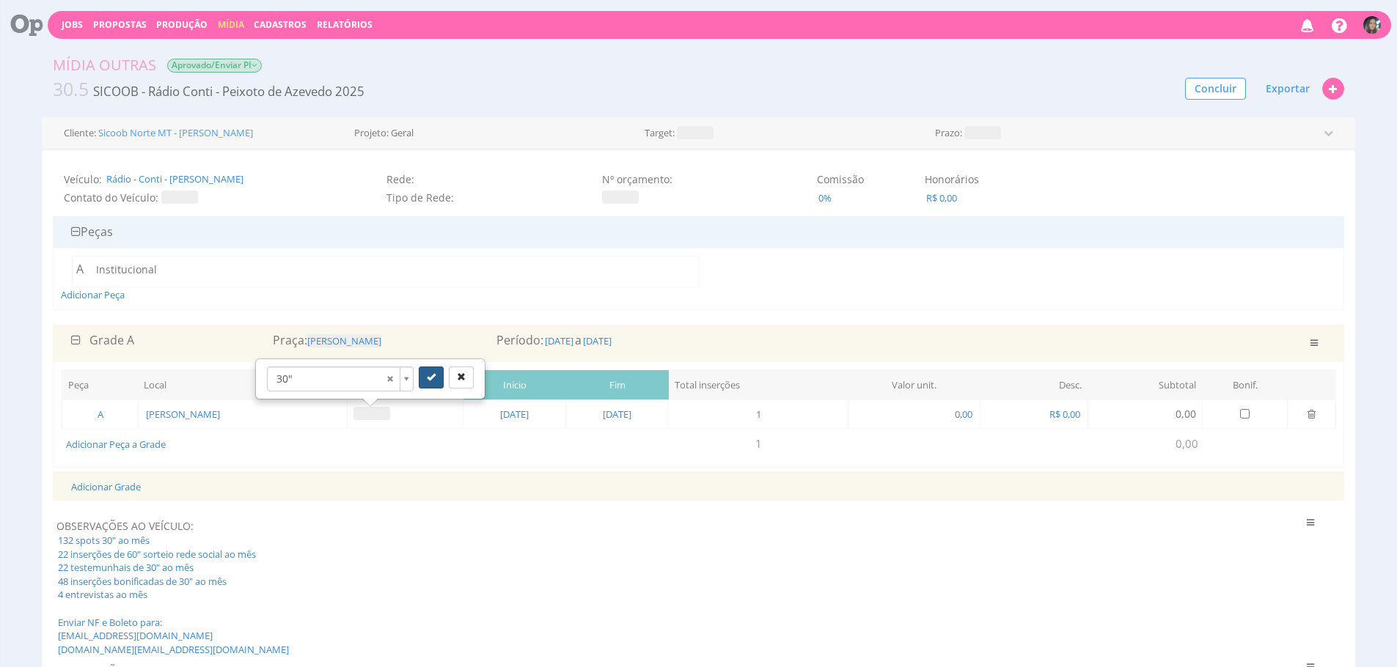
click at [429, 375] on icon "submit" at bounding box center [431, 376] width 9 height 9
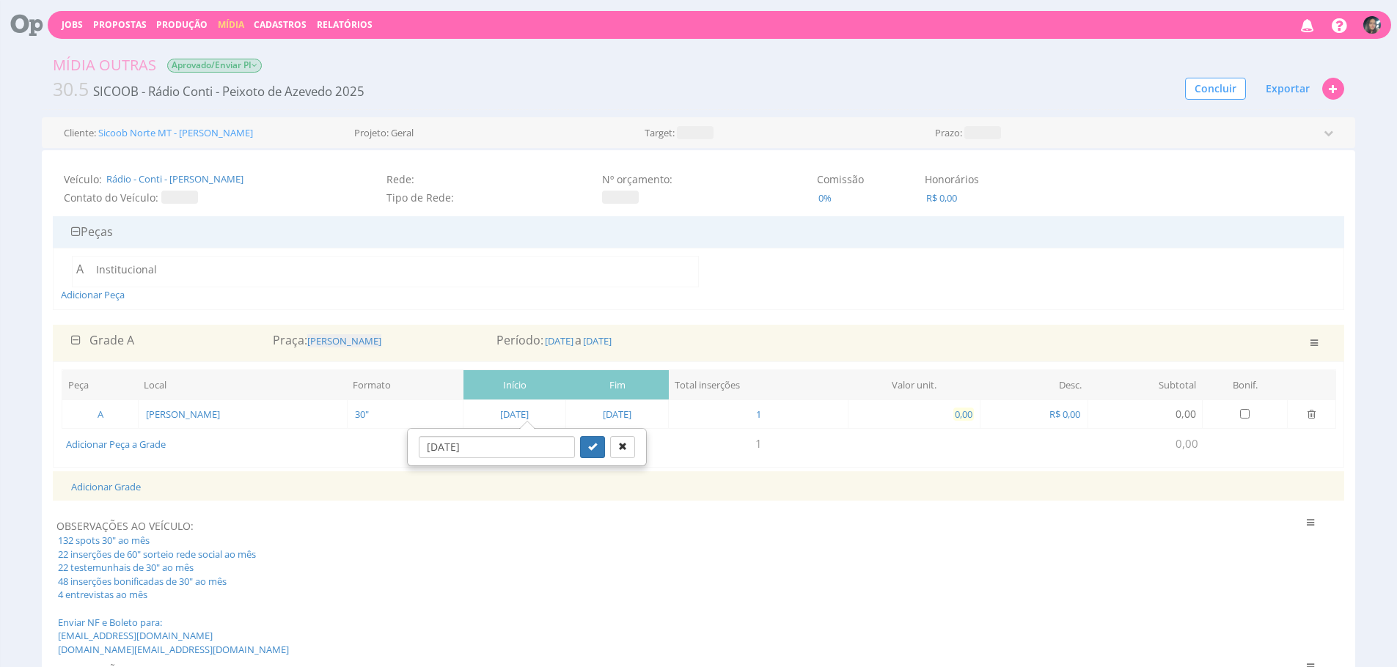
click at [974, 416] on span "0,00" at bounding box center [963, 414] width 21 height 13
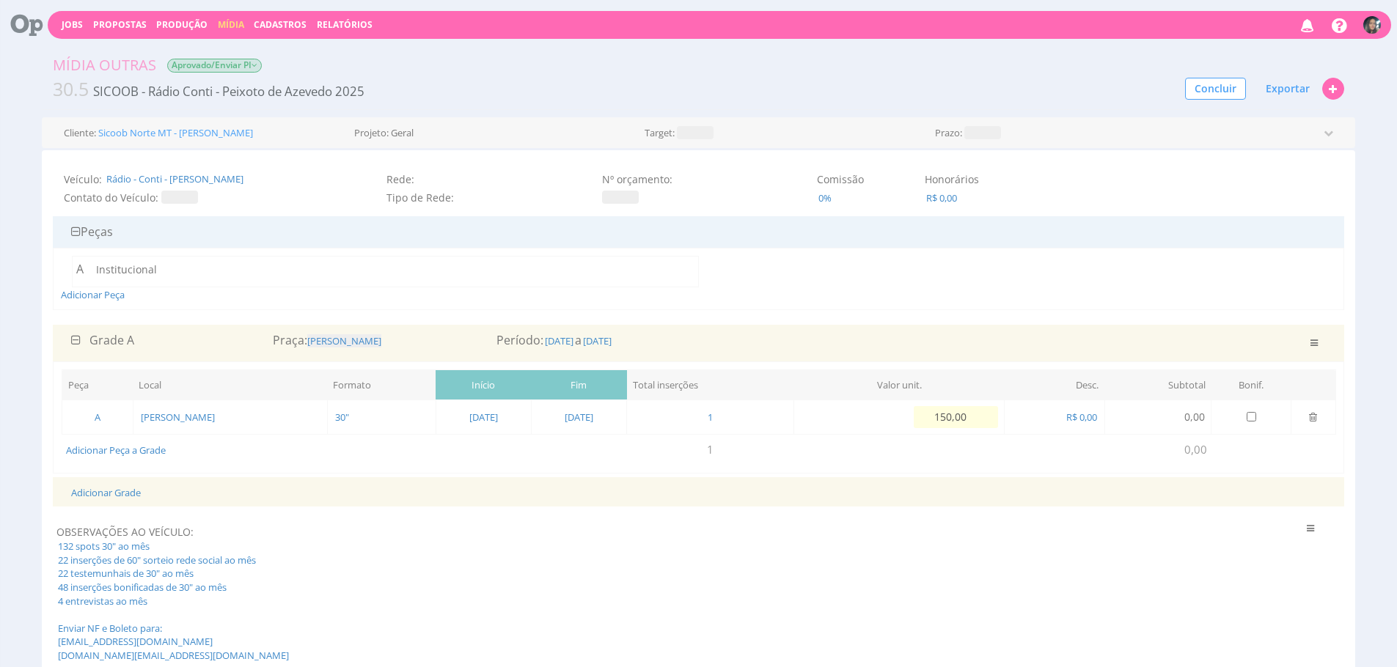
type input "1.500,00"
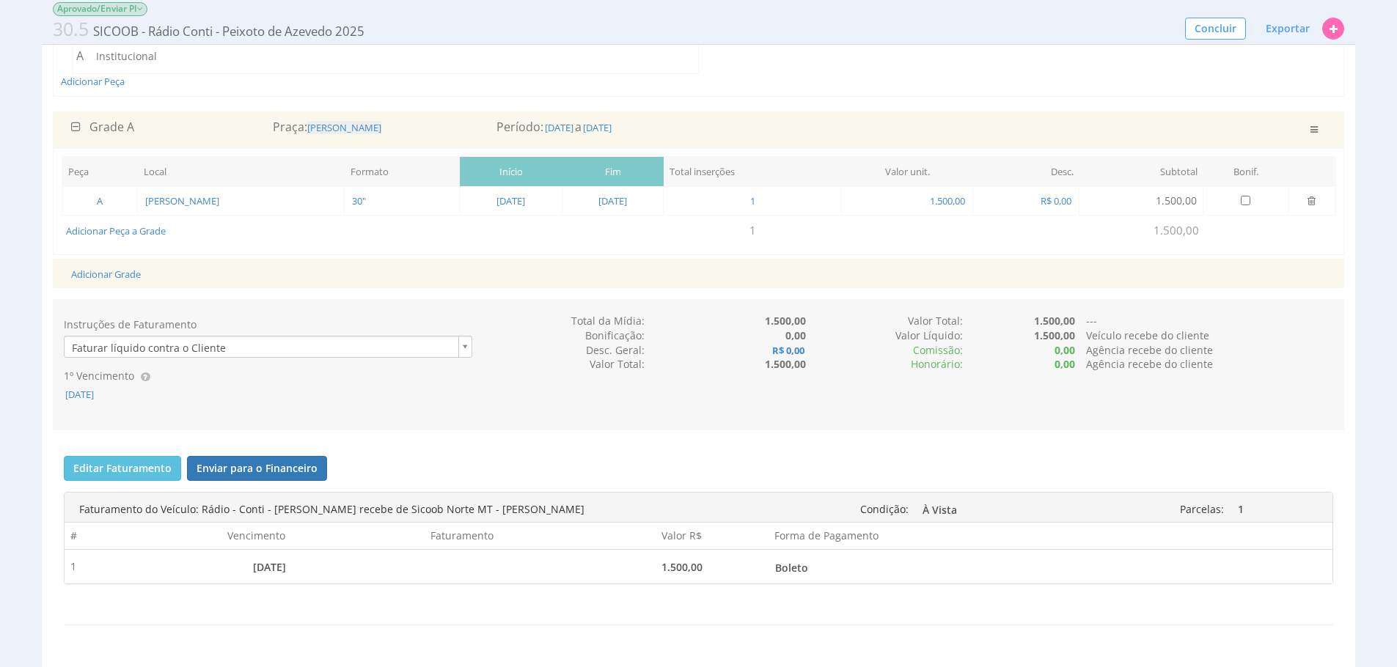
scroll to position [260, 0]
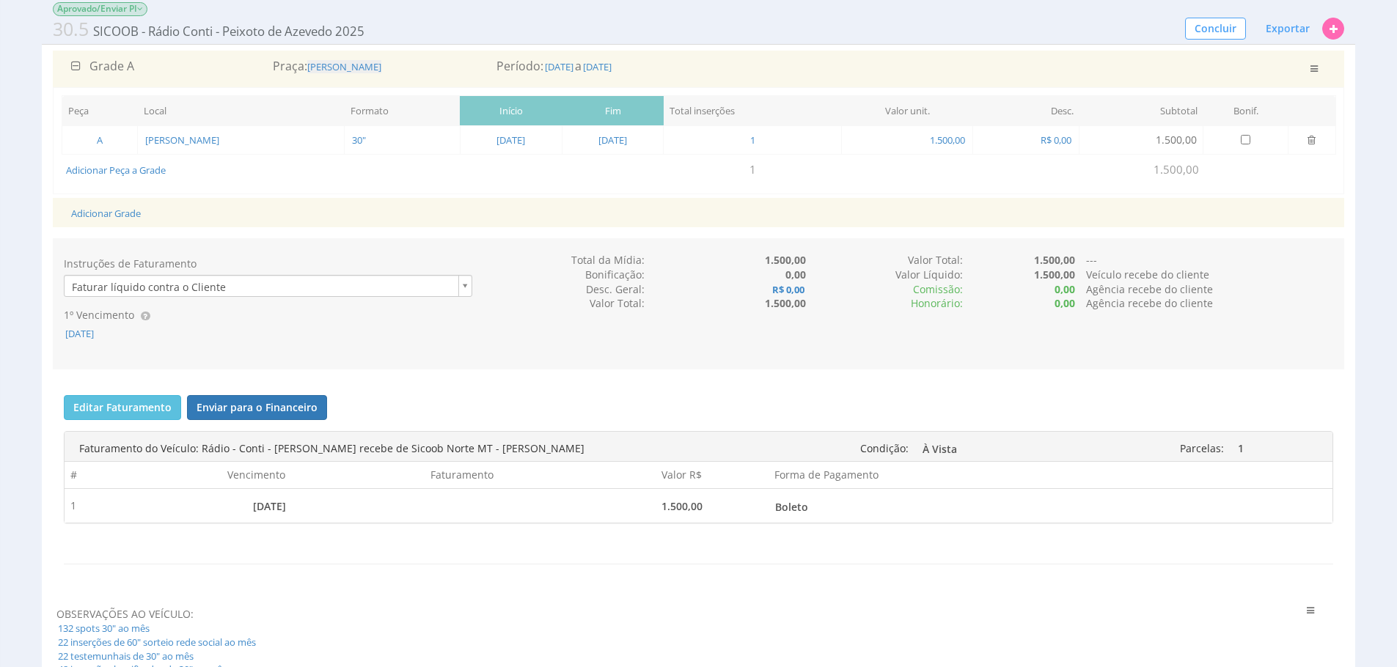
click at [100, 340] on div "10/10/2025" at bounding box center [268, 333] width 408 height 15
click at [95, 330] on span "10/10/2025" at bounding box center [80, 333] width 32 height 13
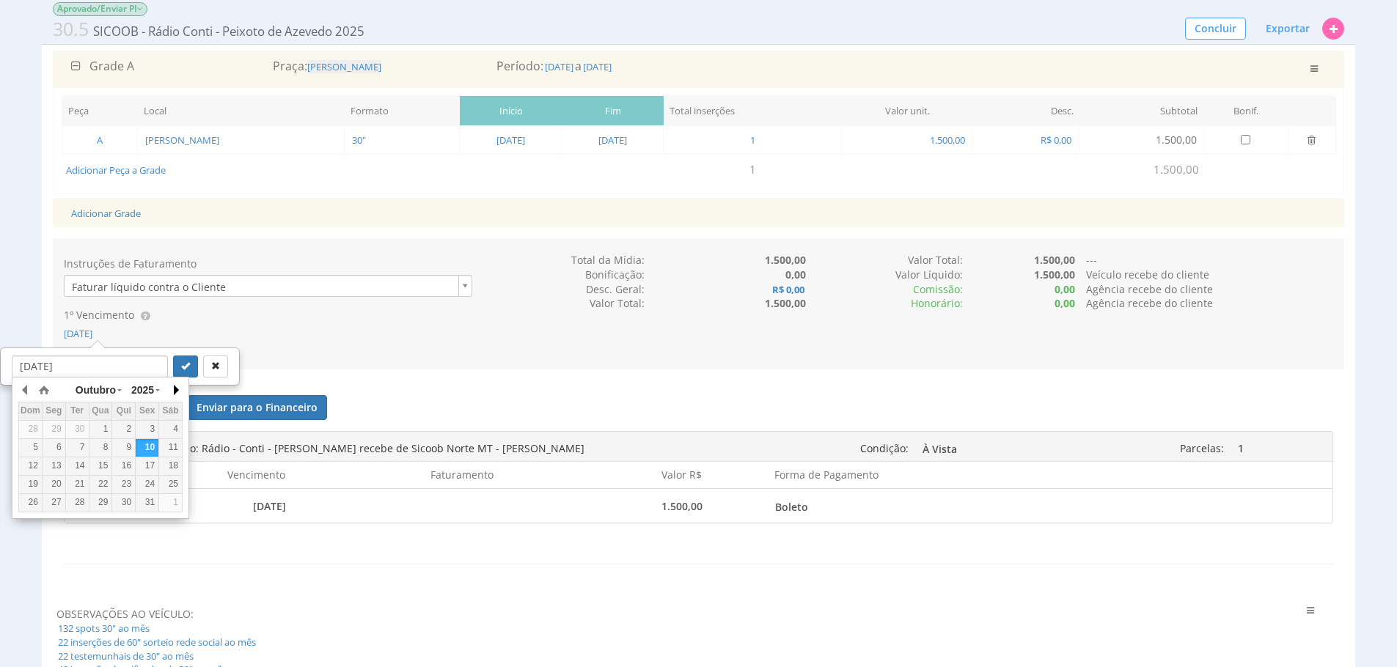
click at [172, 392] on button "button" at bounding box center [175, 390] width 15 height 22
click at [172, 391] on button "button" at bounding box center [175, 390] width 15 height 22
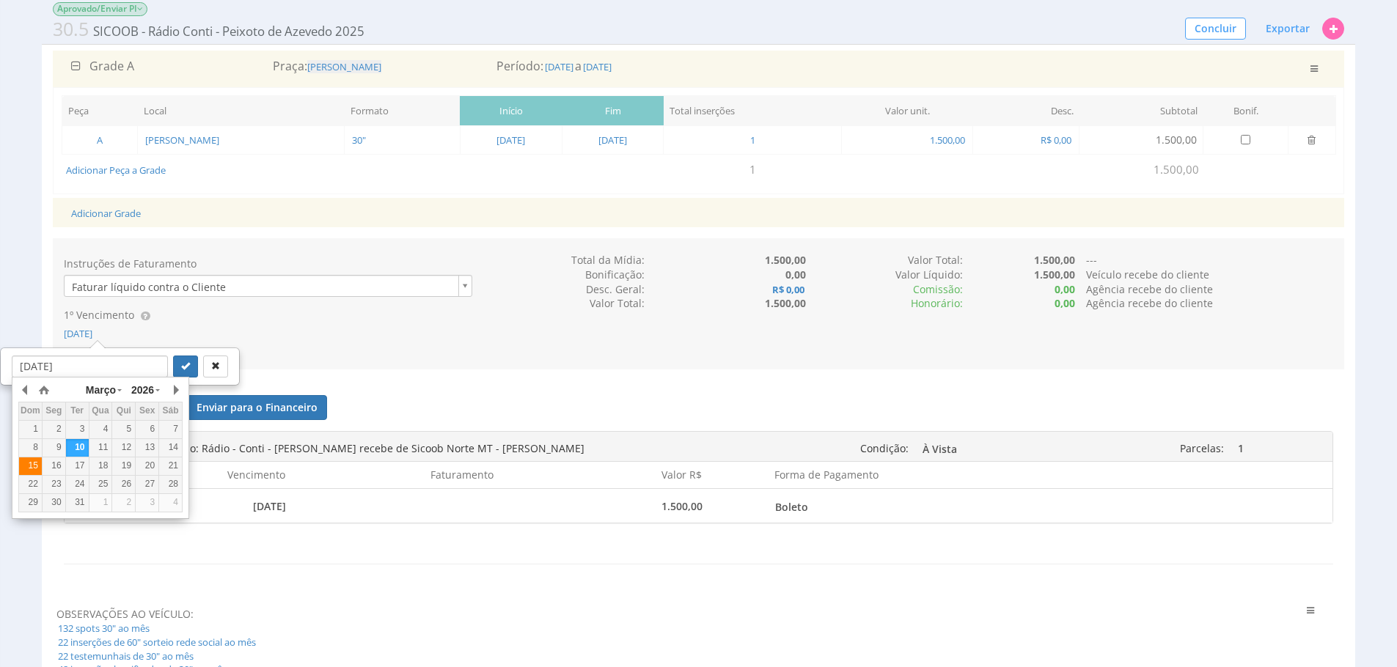
click at [26, 466] on div "15" at bounding box center [30, 466] width 23 height 12
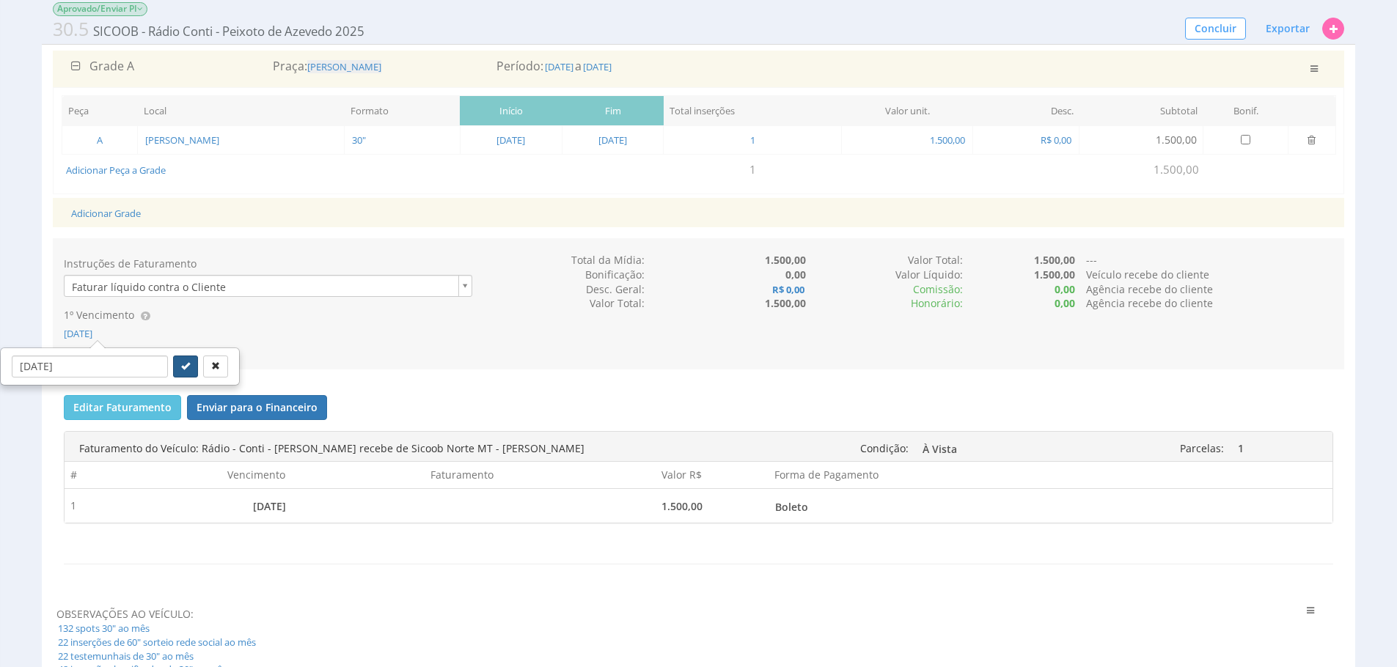
click at [181, 362] on icon "submit" at bounding box center [185, 365] width 9 height 9
type input "15/03/2026"
click at [95, 329] on span "15/03/2026" at bounding box center [80, 333] width 32 height 13
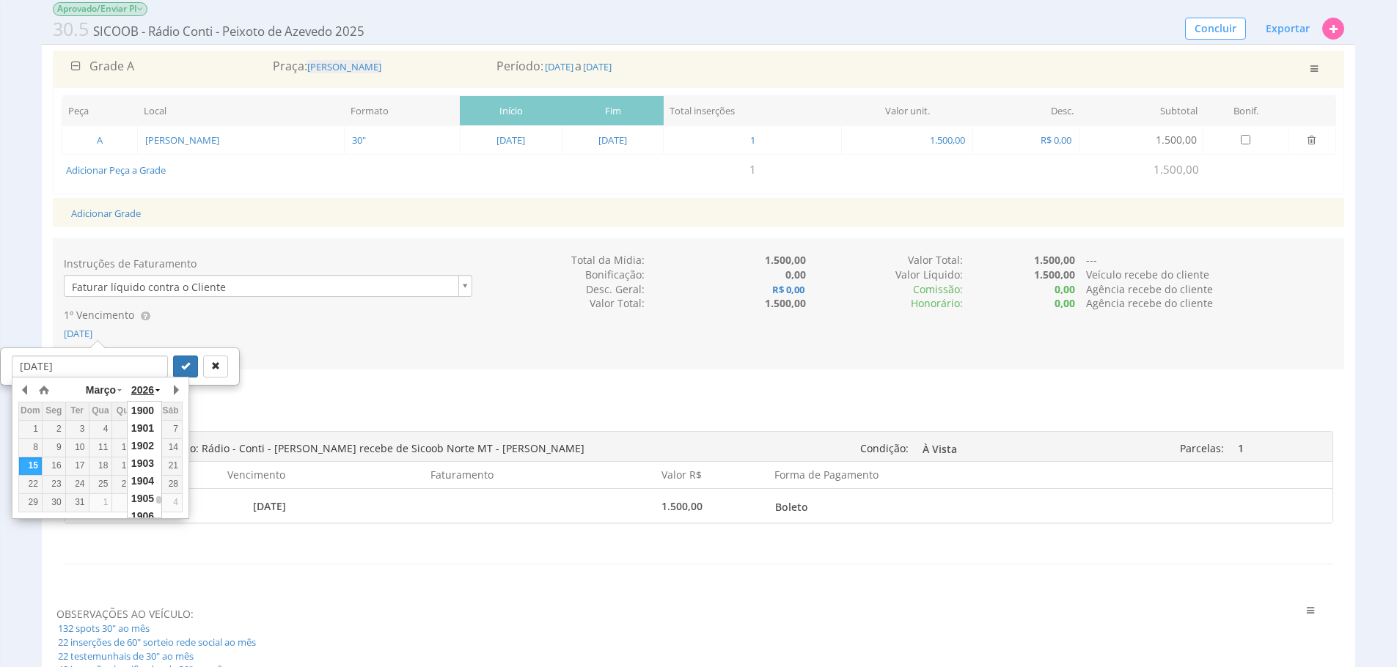
drag, startPoint x: 145, startPoint y: 387, endPoint x: 148, endPoint y: 400, distance: 13.5
click at [145, 387] on span "2026" at bounding box center [142, 390] width 23 height 12
drag, startPoint x: 170, startPoint y: 469, endPoint x: 166, endPoint y: 440, distance: 29.7
click at [170, 469] on div "15" at bounding box center [170, 466] width 23 height 12
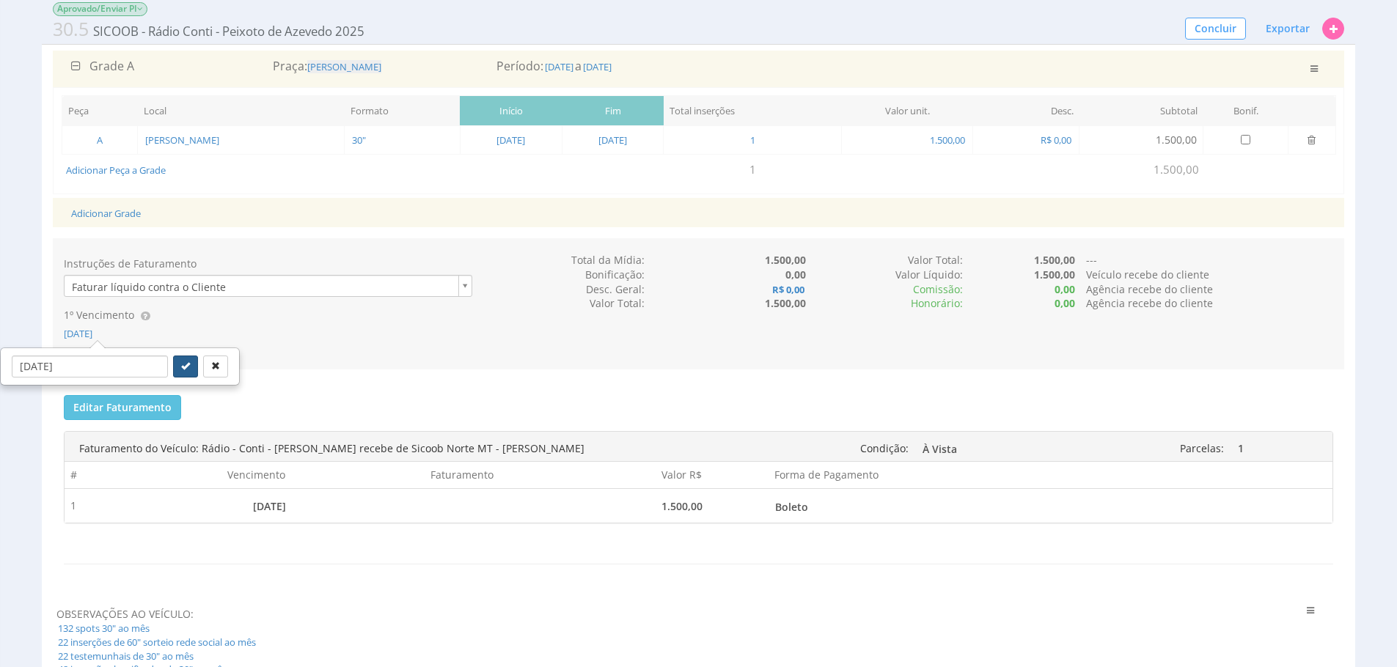
click at [173, 372] on button "submit" at bounding box center [185, 367] width 25 height 22
type input "15/03/2025"
click at [157, 400] on button "Editar Faturamento" at bounding box center [122, 407] width 117 height 25
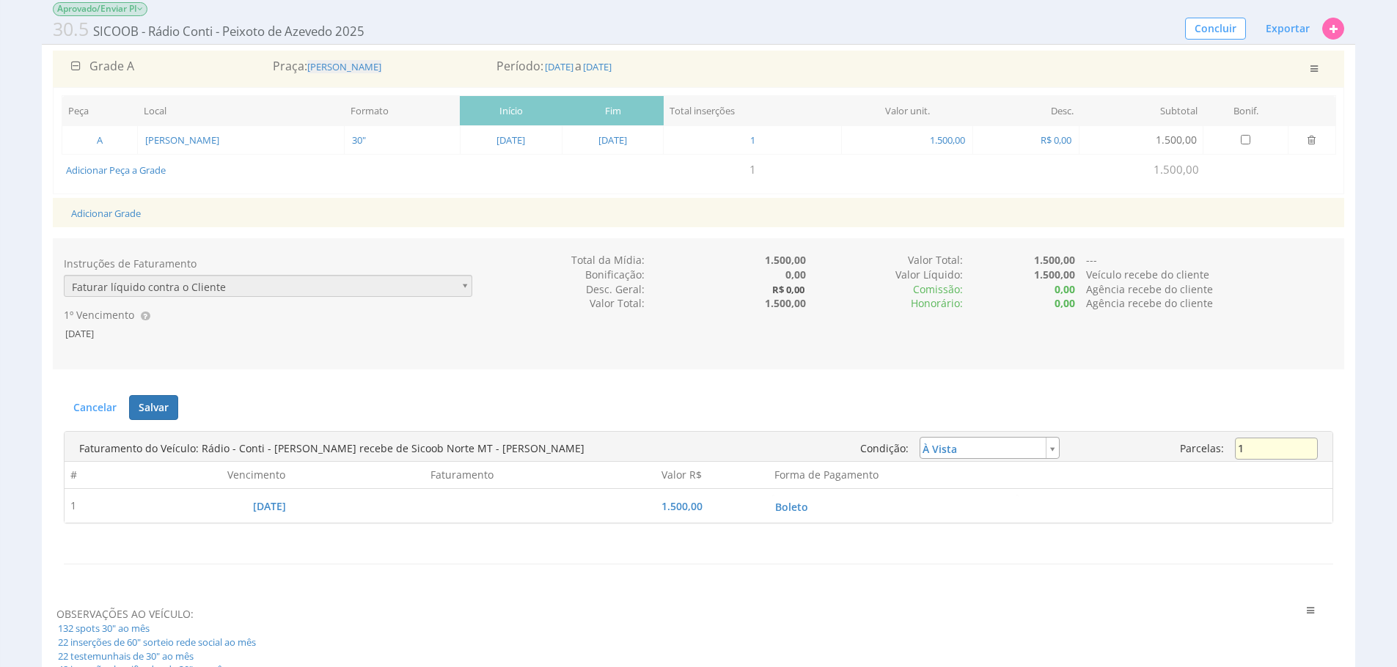
click at [1275, 453] on input "1" at bounding box center [1276, 449] width 83 height 22
type input "11"
type input "installment"
type input "136,36"
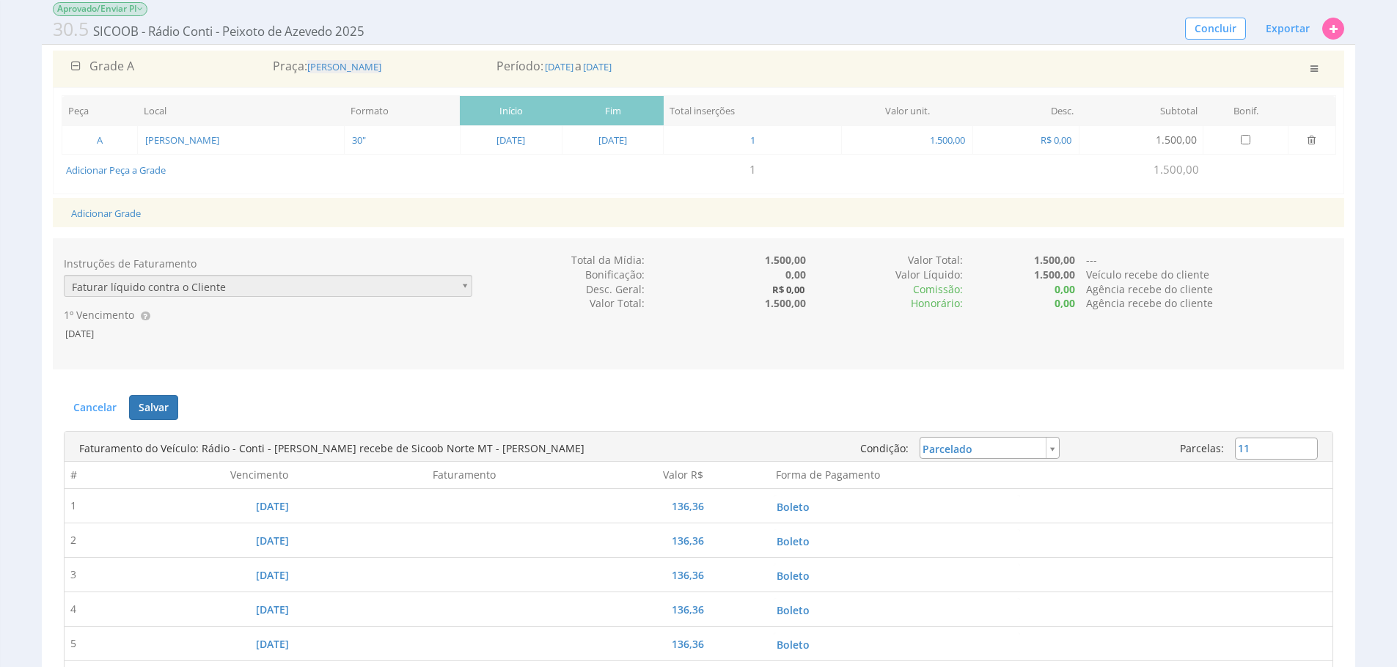
click at [182, 393] on div "Editar Faturamento Cancelar Salvar Enviar para o Financeiro Faturas enviadas pa…" at bounding box center [698, 663] width 1291 height 558
click at [757, 140] on span "1" at bounding box center [753, 139] width 8 height 13
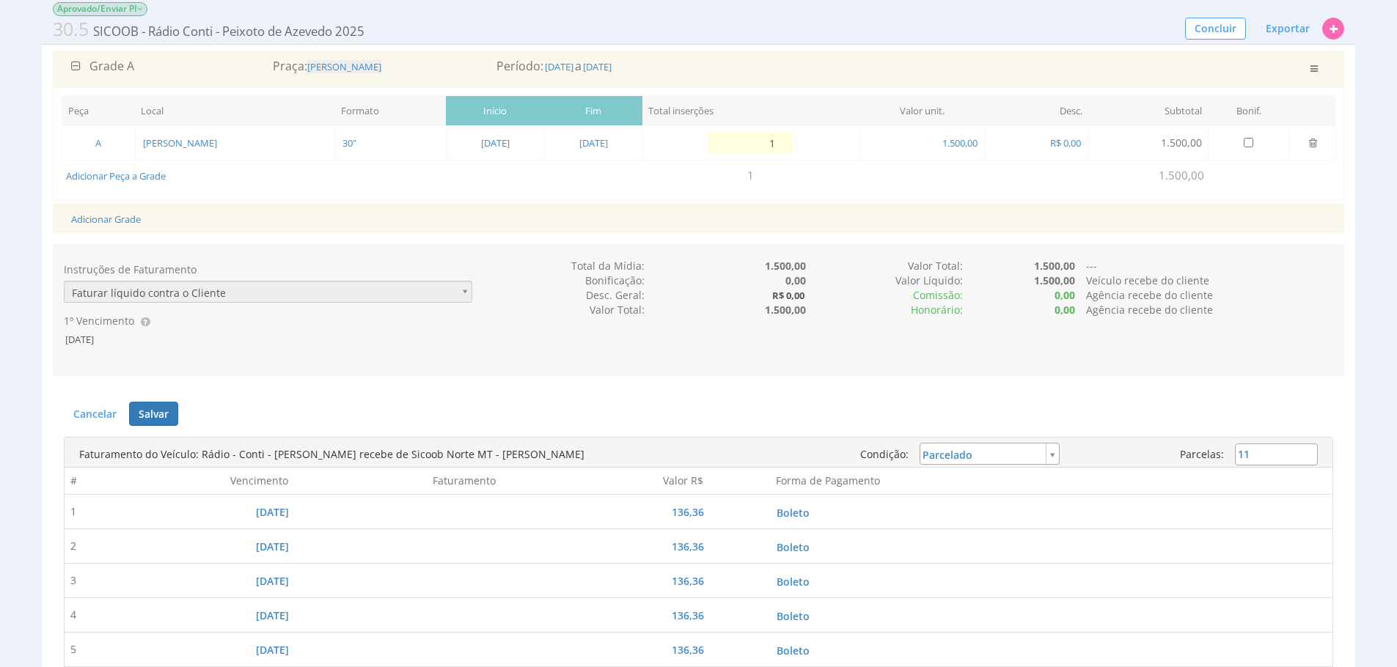
type input "11"
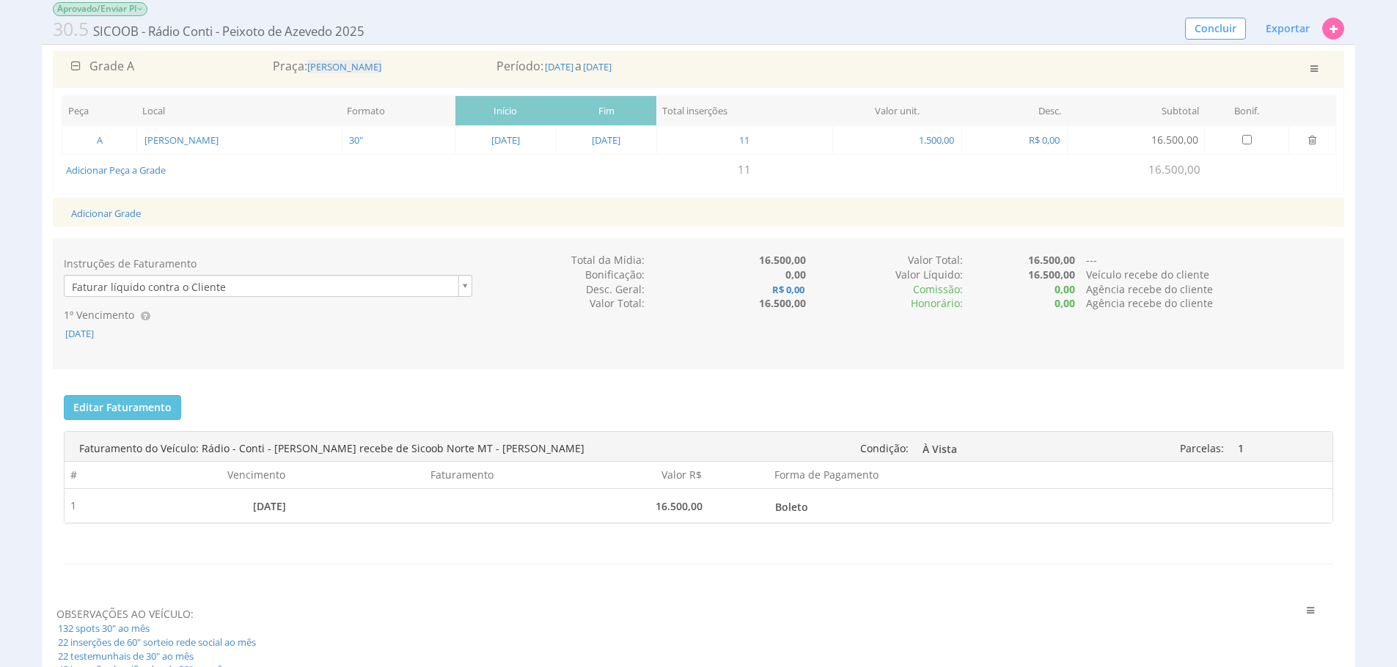
click at [874, 301] on div "Honorário:" at bounding box center [884, 303] width 157 height 15
click at [141, 408] on button "Editar Faturamento" at bounding box center [122, 407] width 117 height 25
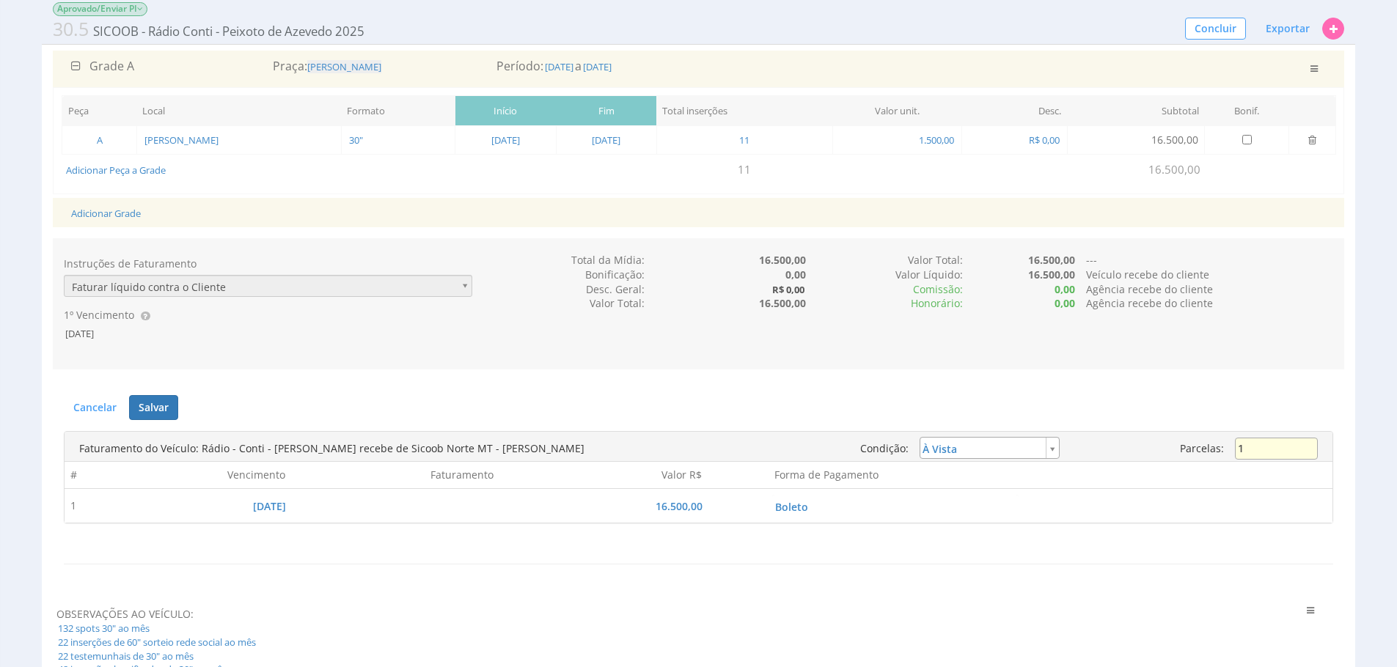
click at [1289, 443] on input "1" at bounding box center [1276, 449] width 83 height 22
type input "11"
type input "installment"
type input "1.500,00"
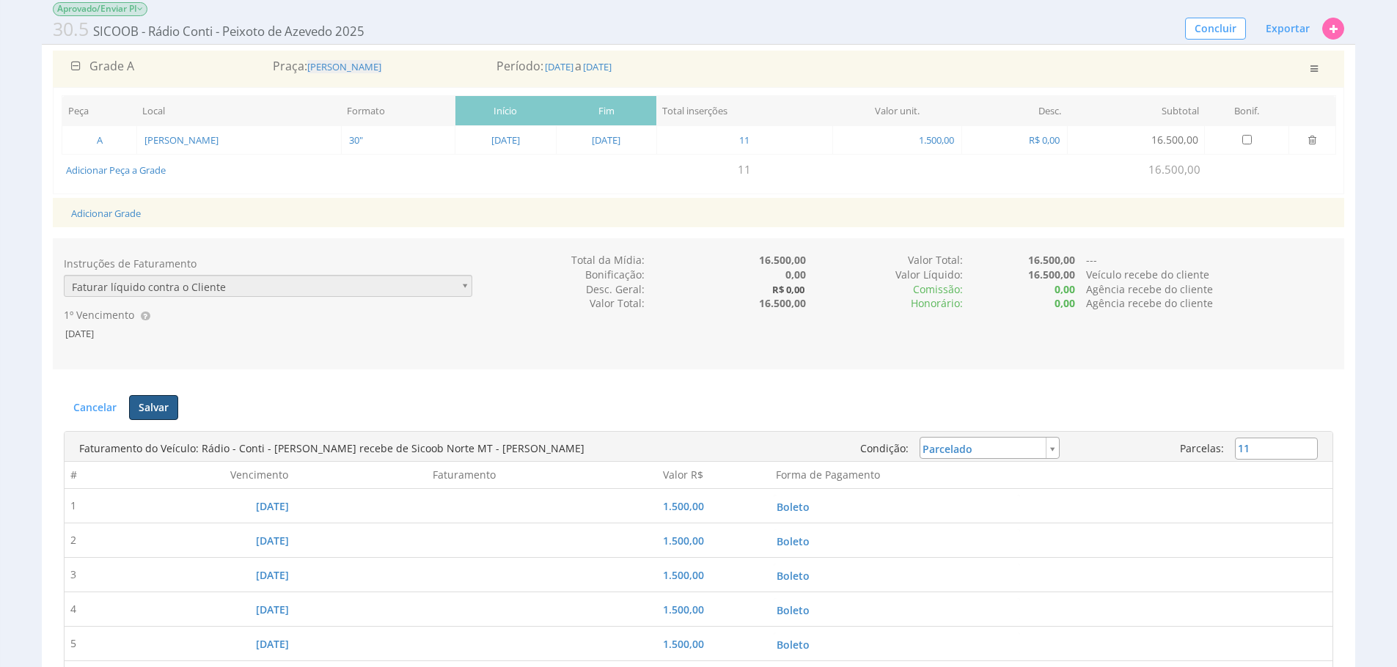
click at [171, 412] on button "Salvar" at bounding box center [153, 407] width 49 height 25
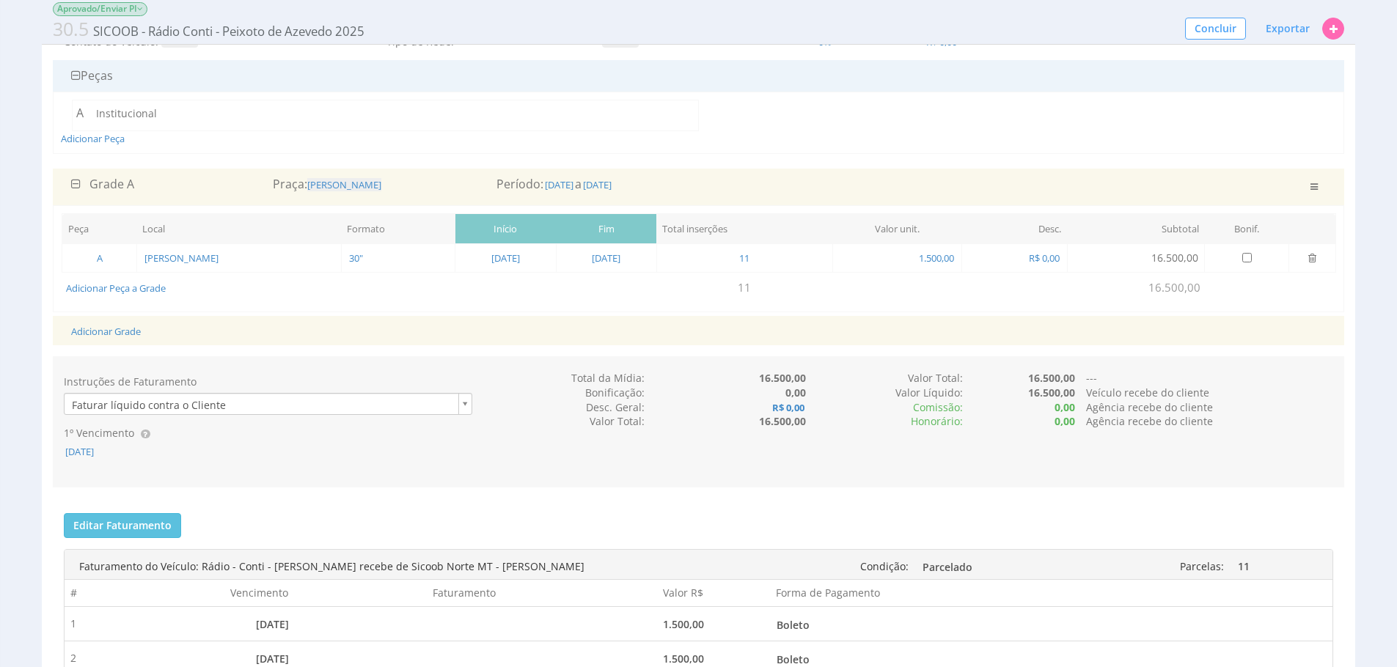
scroll to position [0, 0]
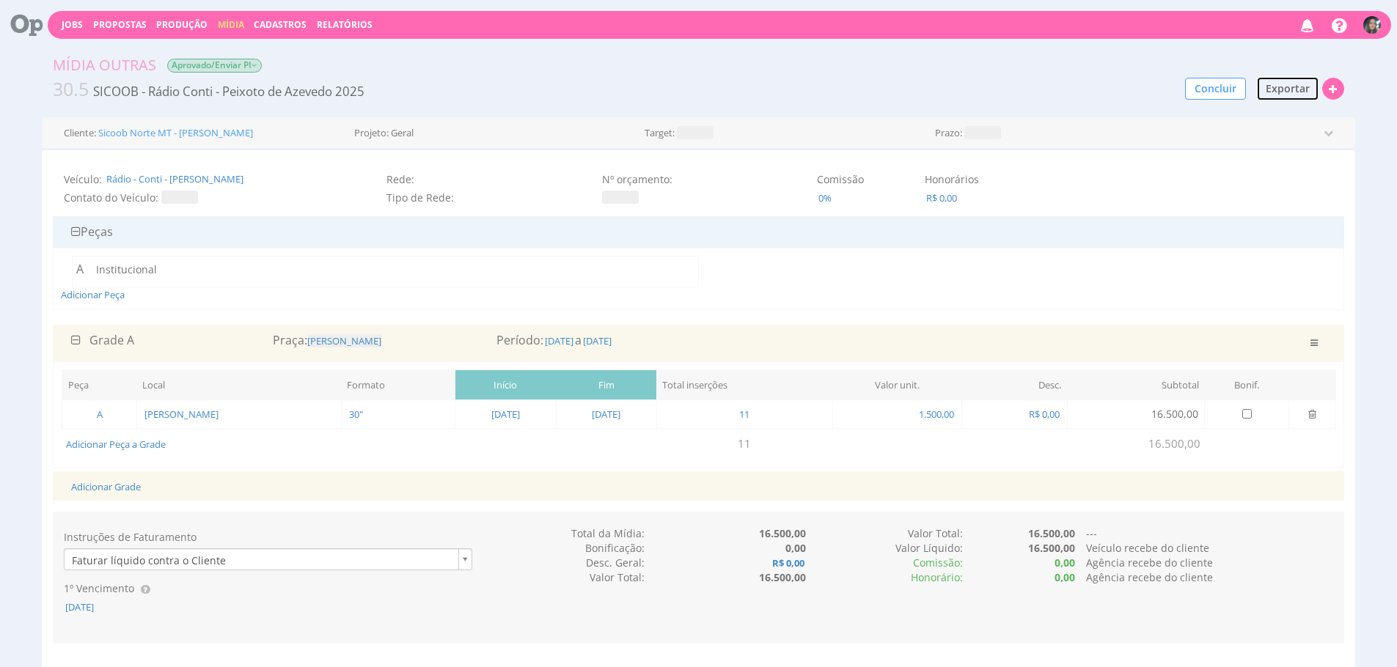
click at [1276, 80] on button "Exportar" at bounding box center [1287, 88] width 63 height 25
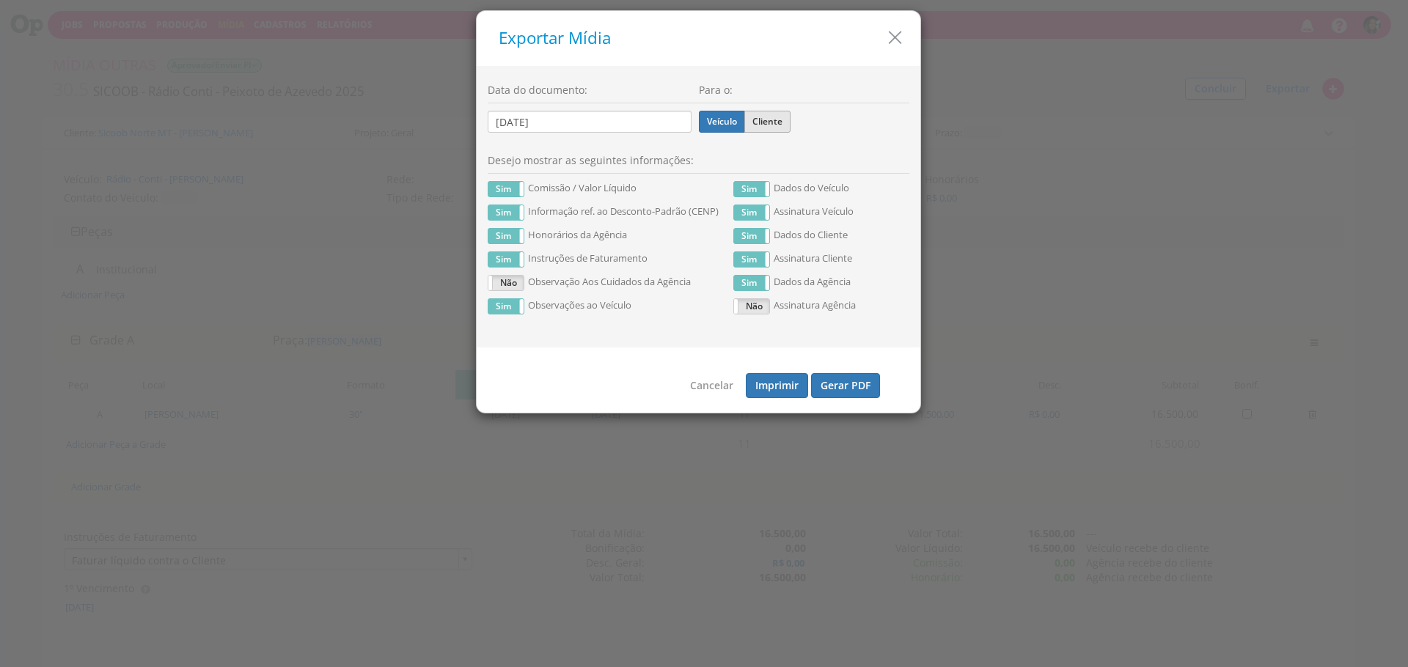
click at [754, 121] on label "Cliente" at bounding box center [767, 122] width 46 height 22
click at [0, 0] on input "Cliente" at bounding box center [0, 0] width 0 height 0
click at [494, 188] on label "Sim" at bounding box center [505, 189] width 35 height 15
click at [512, 236] on label "Sim" at bounding box center [505, 236] width 35 height 15
click at [515, 219] on label "Não" at bounding box center [505, 212] width 35 height 15
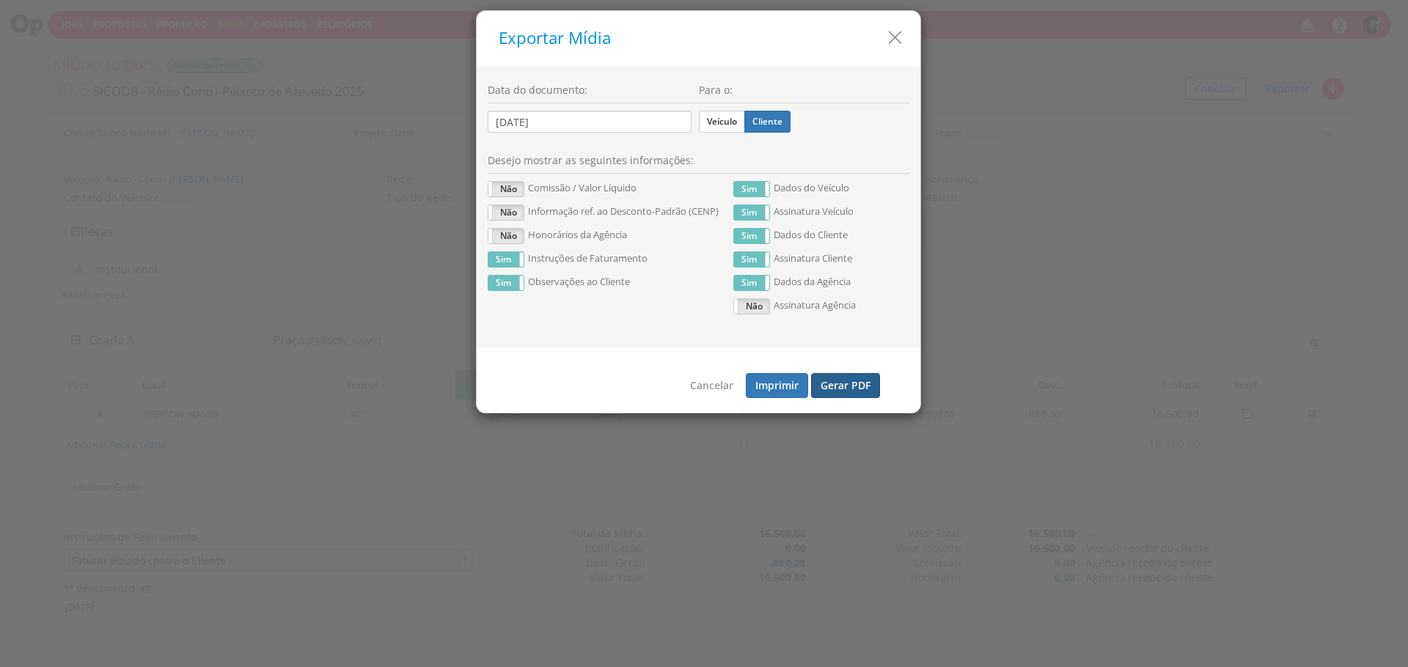
click at [834, 382] on button "Gerar PDF" at bounding box center [845, 385] width 69 height 25
click at [729, 121] on label "Veículo" at bounding box center [722, 122] width 46 height 22
click at [0, 0] on input "Veículo" at bounding box center [0, 0] width 0 height 0
click at [847, 380] on button "Gerar PDF" at bounding box center [845, 385] width 69 height 25
click at [894, 42] on icon "button" at bounding box center [894, 37] width 21 height 21
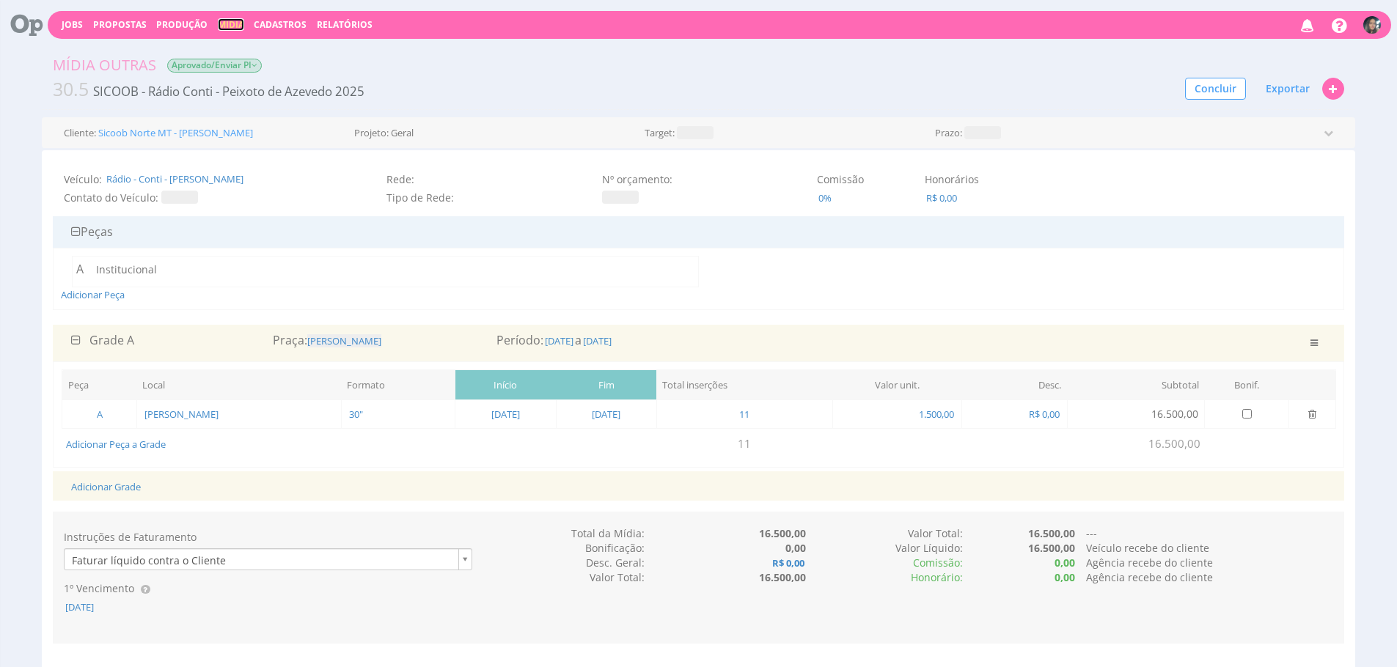
click at [230, 23] on link "Mídia" at bounding box center [231, 24] width 26 height 12
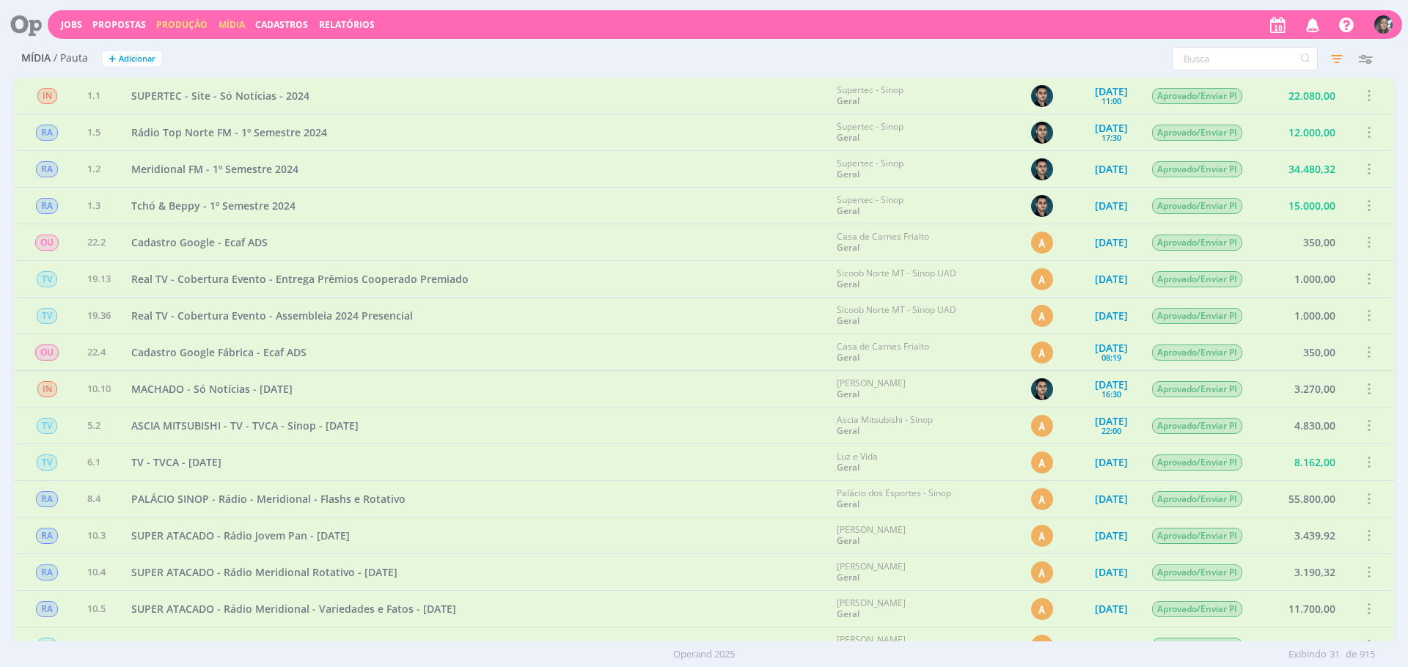
click at [183, 27] on link "Produção" at bounding box center [181, 24] width 51 height 12
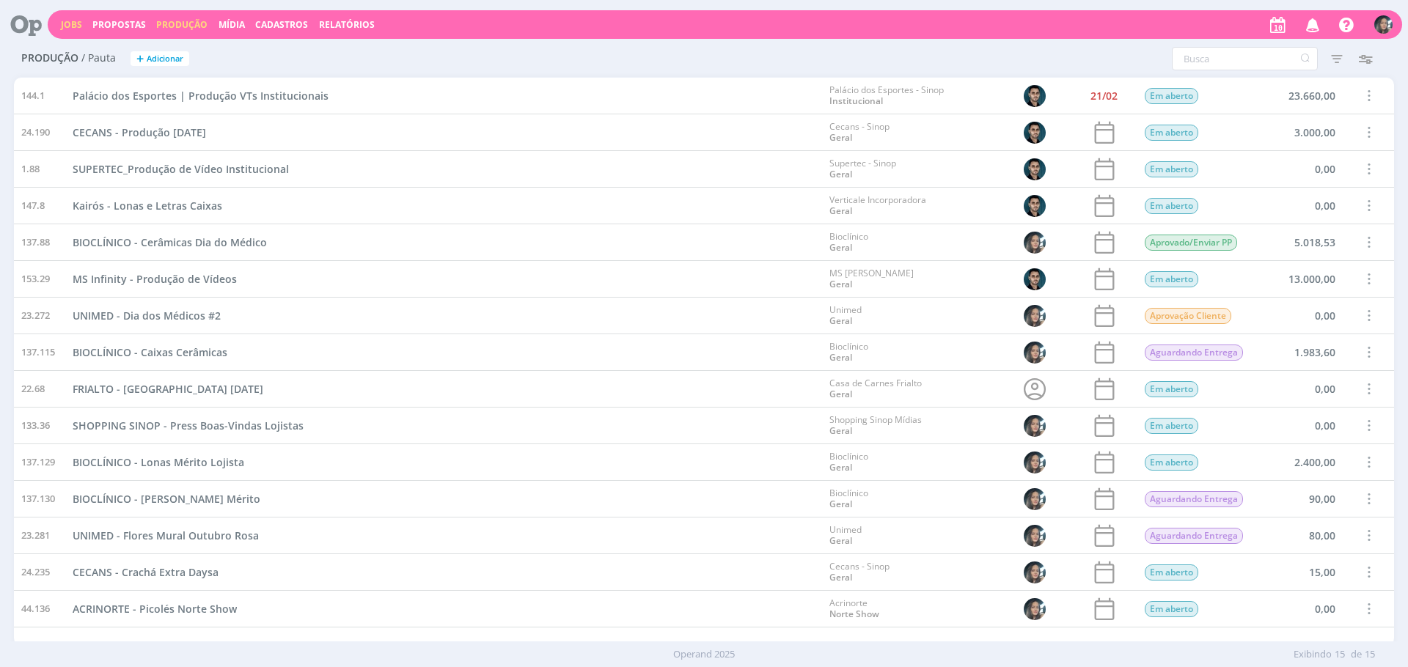
click at [65, 24] on link "Jobs" at bounding box center [71, 24] width 21 height 12
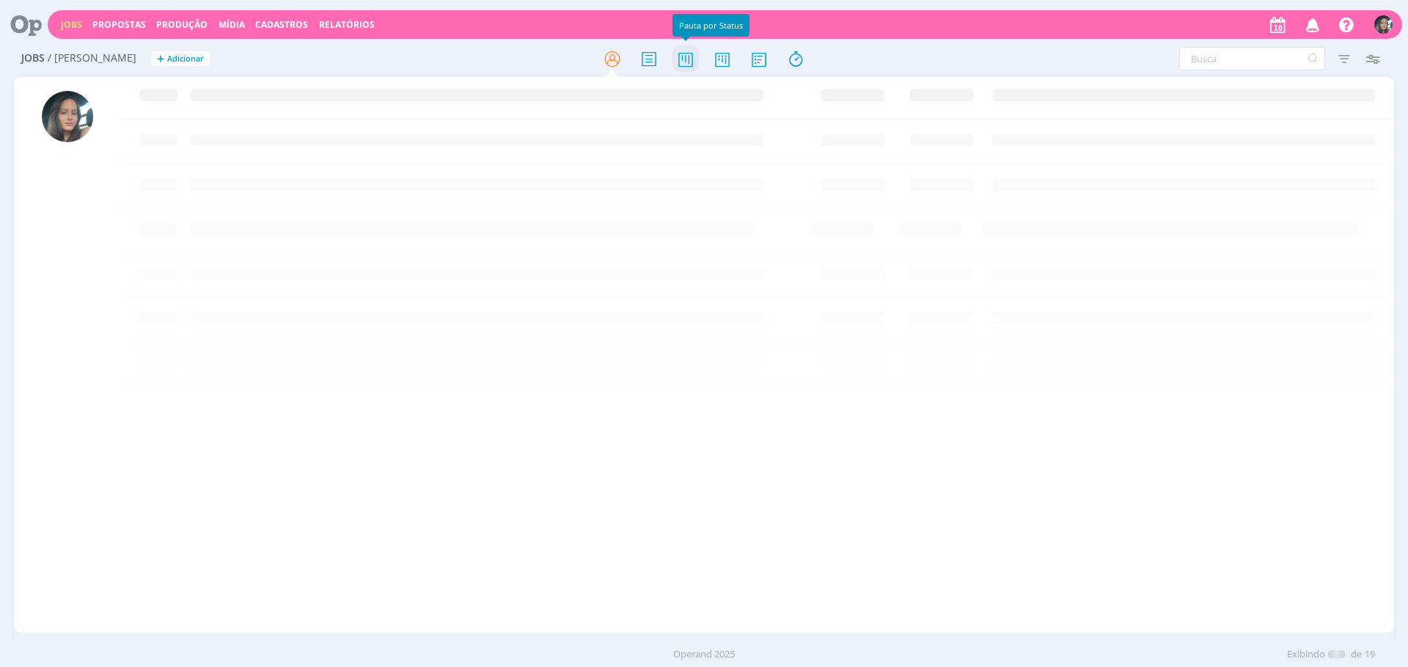
click at [679, 47] on icon at bounding box center [685, 59] width 26 height 29
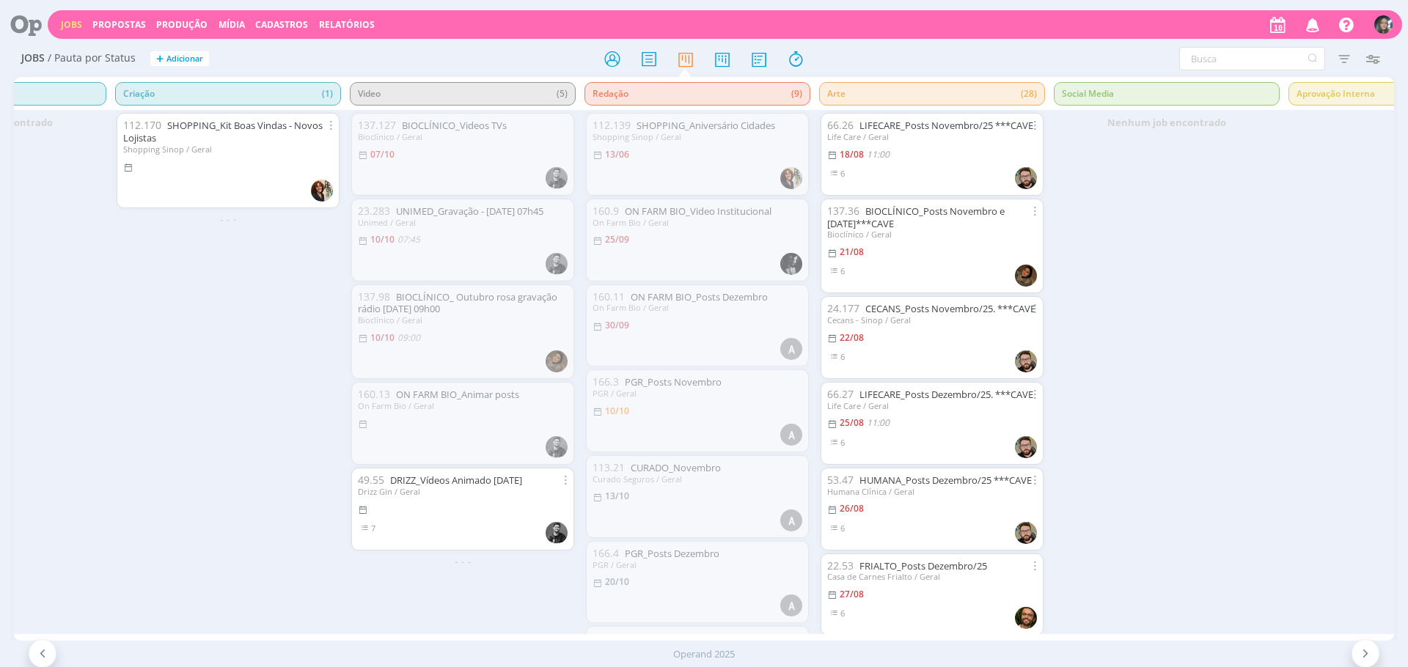
scroll to position [0, 431]
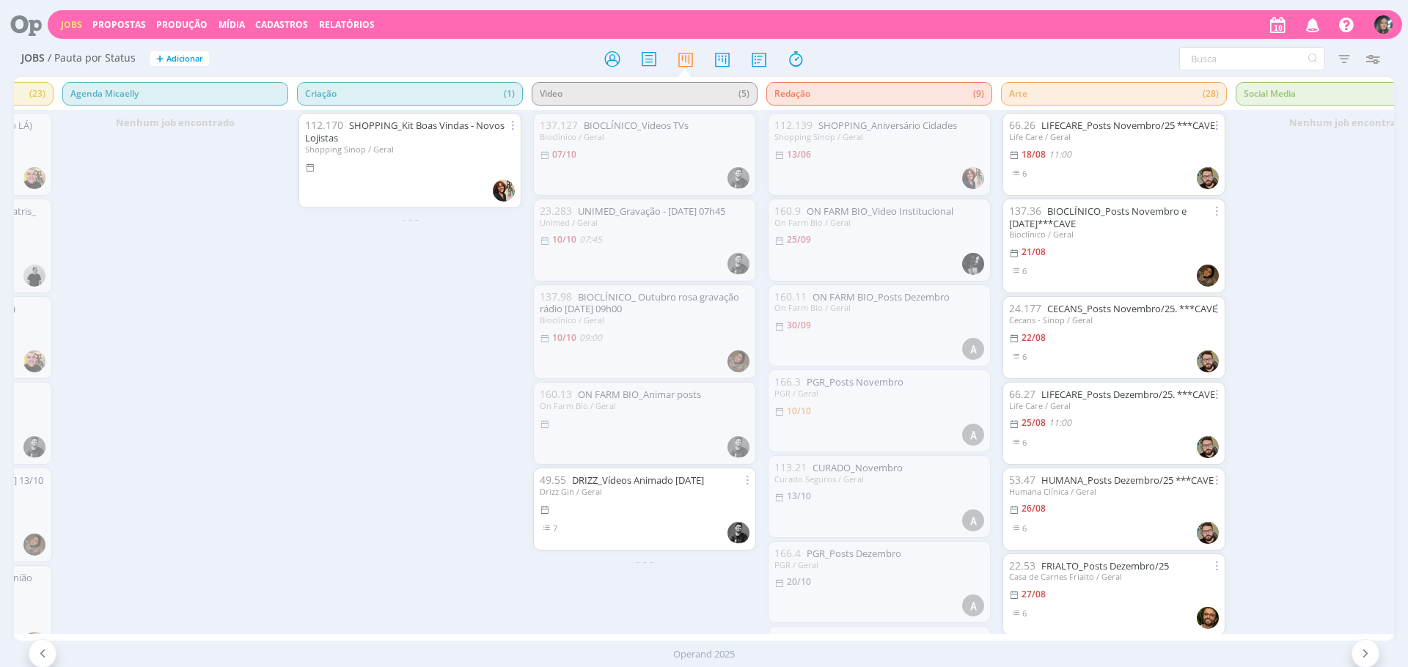
drag, startPoint x: 718, startPoint y: 607, endPoint x: 730, endPoint y: 594, distance: 17.7
click at [718, 607] on div "137.127 BIOCLÍNICO_Videos TVs Bioclínico / Geral 07/10 23.283 UNIMED_Gravação -…" at bounding box center [644, 371] width 235 height 523
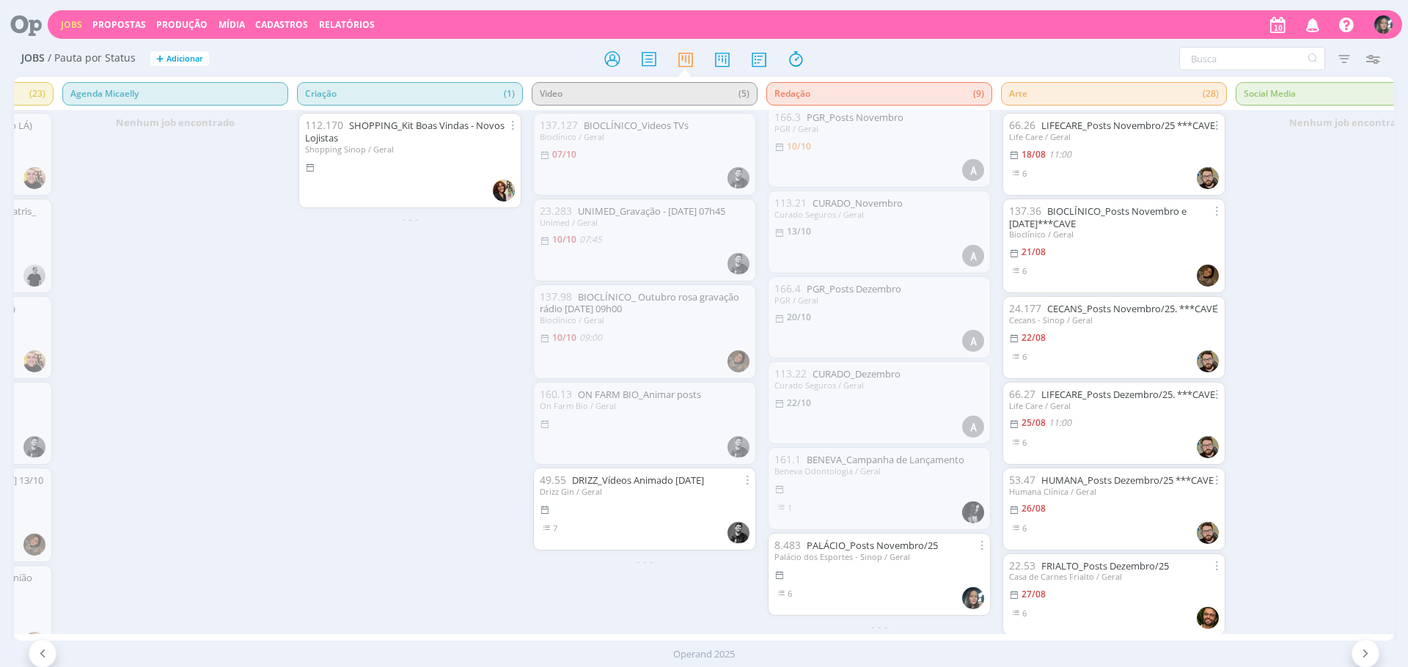
click at [717, 586] on div "137.127 BIOCLÍNICO_Videos TVs Bioclínico / Geral 07/10 23.283 UNIMED_Gravação -…" at bounding box center [644, 371] width 235 height 523
click at [897, 539] on link "PALÁCIO_Posts Novembro/25" at bounding box center [871, 545] width 131 height 13
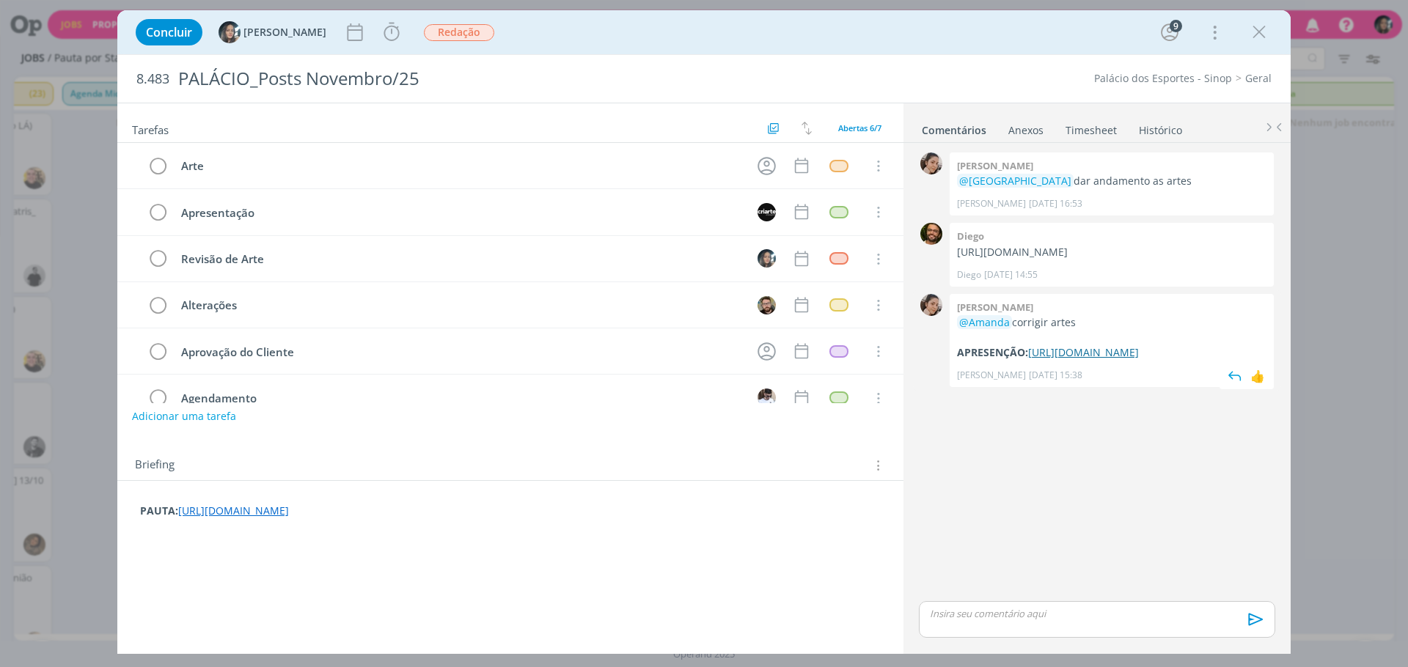
click at [1057, 359] on link "https://docs.google.com/presentation/d/1UAJAiEYzk5AaTnP4OVyP_0SomyVQIZI7/edit?u…" at bounding box center [1083, 352] width 111 height 14
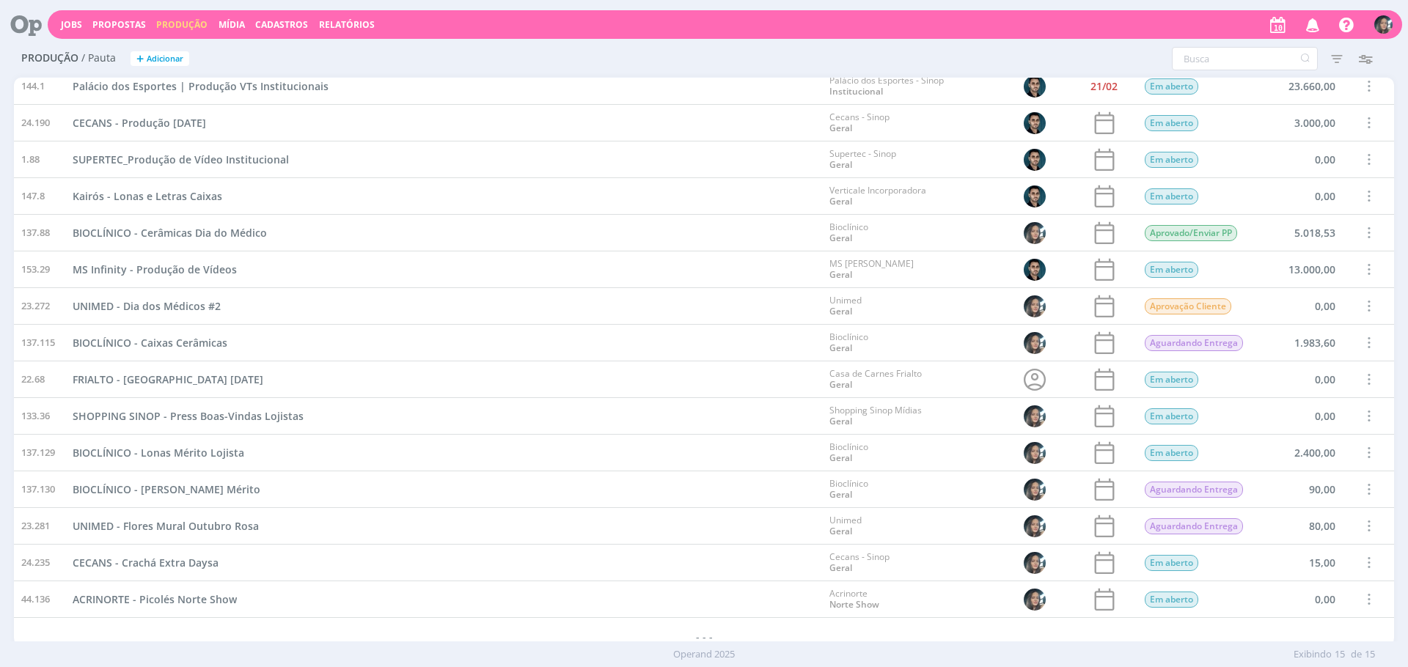
scroll to position [19, 0]
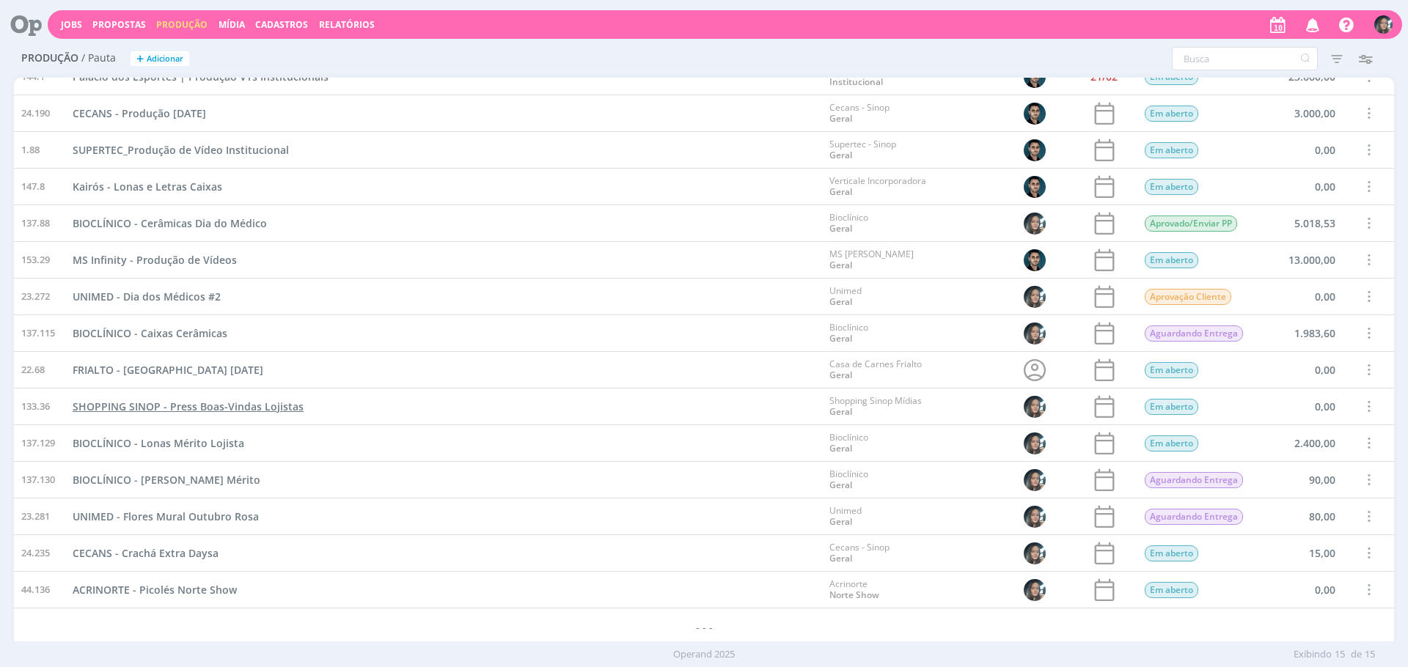
click at [271, 404] on span "SHOPPING SINOP - Press Boas-Vindas Lojistas" at bounding box center [188, 407] width 231 height 14
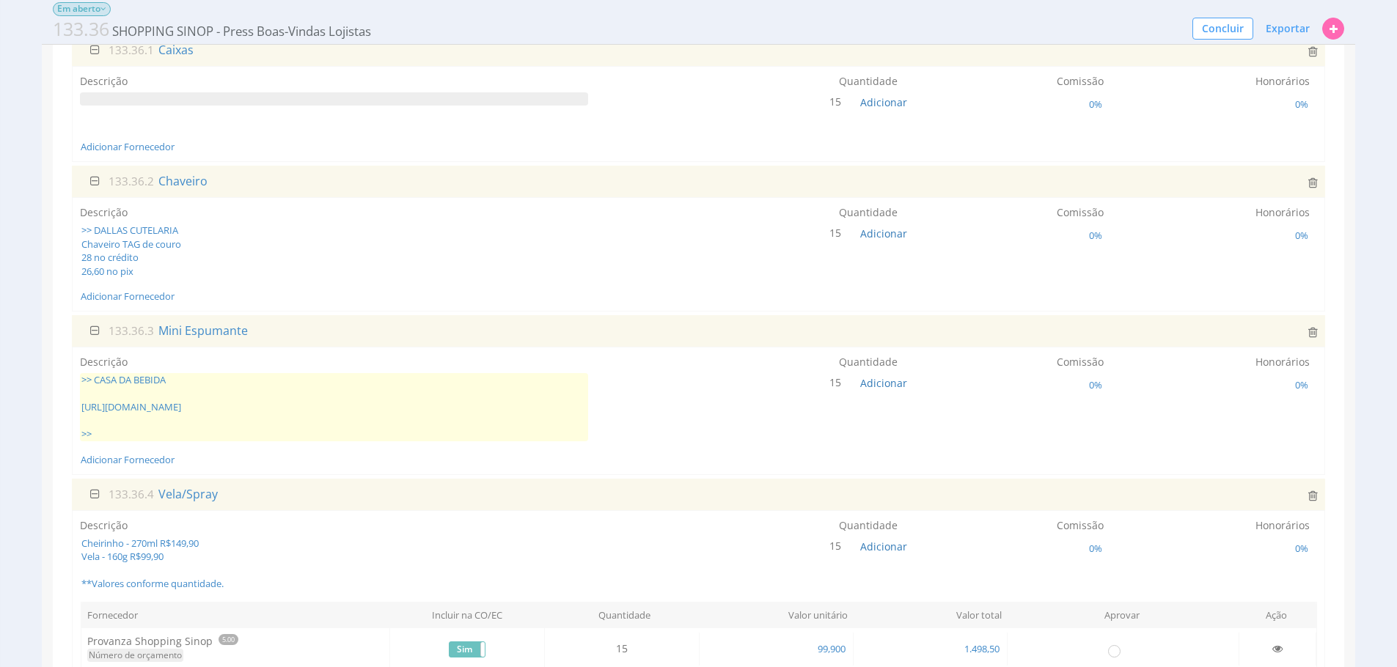
scroll to position [175, 0]
click at [386, 419] on span ">> CASA DA BEBIDA https://www.casadabebida.com.br/espumante/espumante-chandon-d…" at bounding box center [334, 406] width 508 height 68
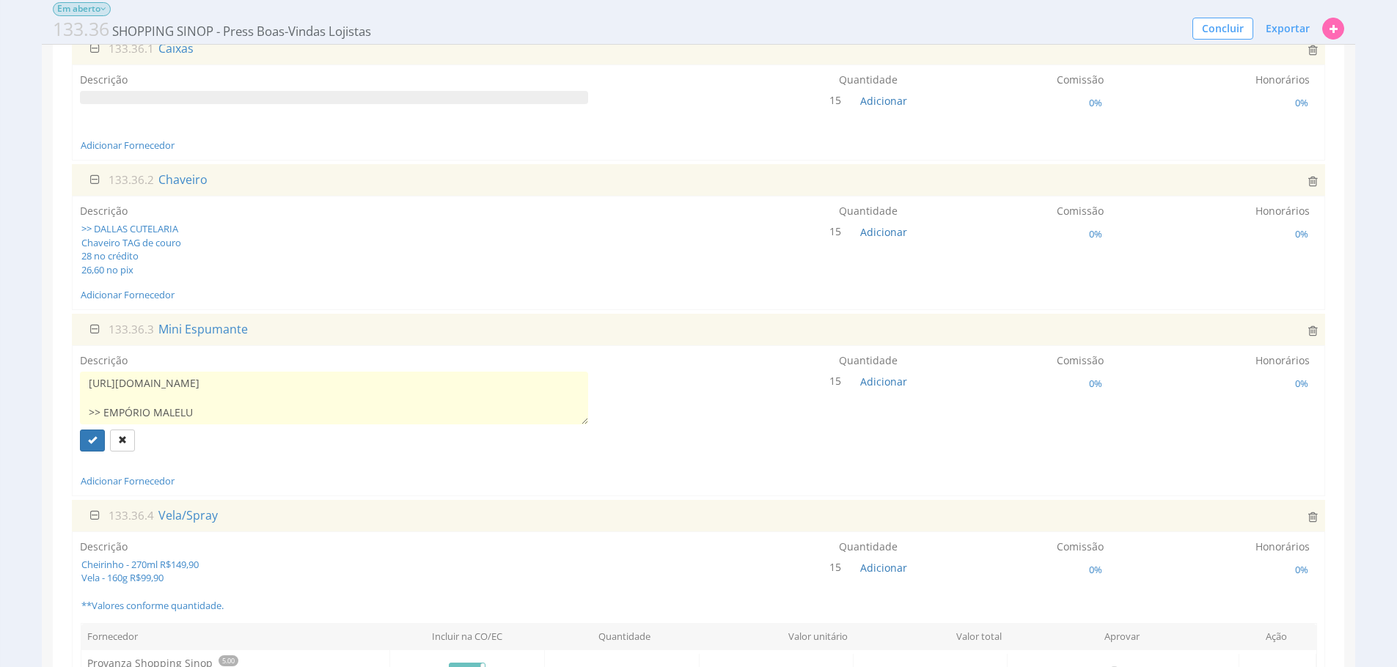
scroll to position [98, 0]
paste textarea "https://malelu.com.br/shop/kit-mini-espumantes-monte-paschoal-moscateis-3x187ml/"
paste textarea "https://www.carrefour.com.br/espumante-chandon-baby-reserve-brut-187ml-12-unida…"
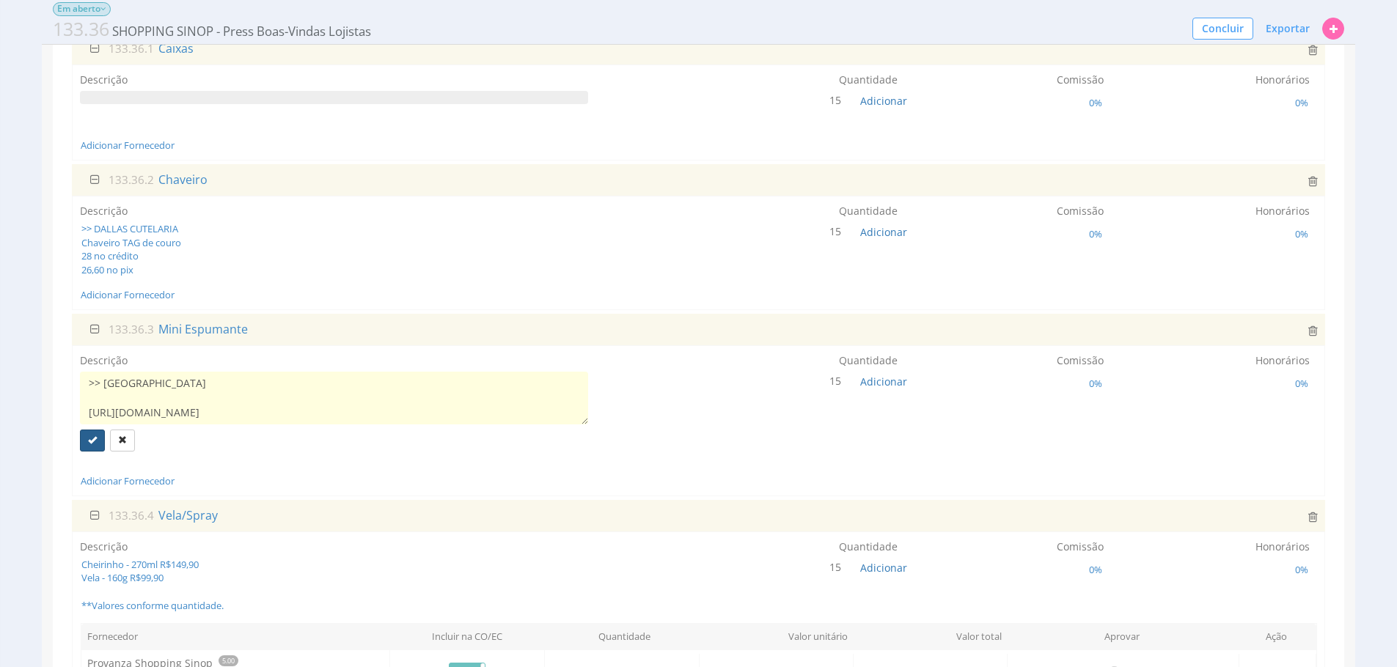
type textarea ">> CASA DA BEBIDA https://www.casadabebida.com.br/espumante/espumante-chandon-d…"
click at [83, 431] on button "submit" at bounding box center [92, 441] width 25 height 22
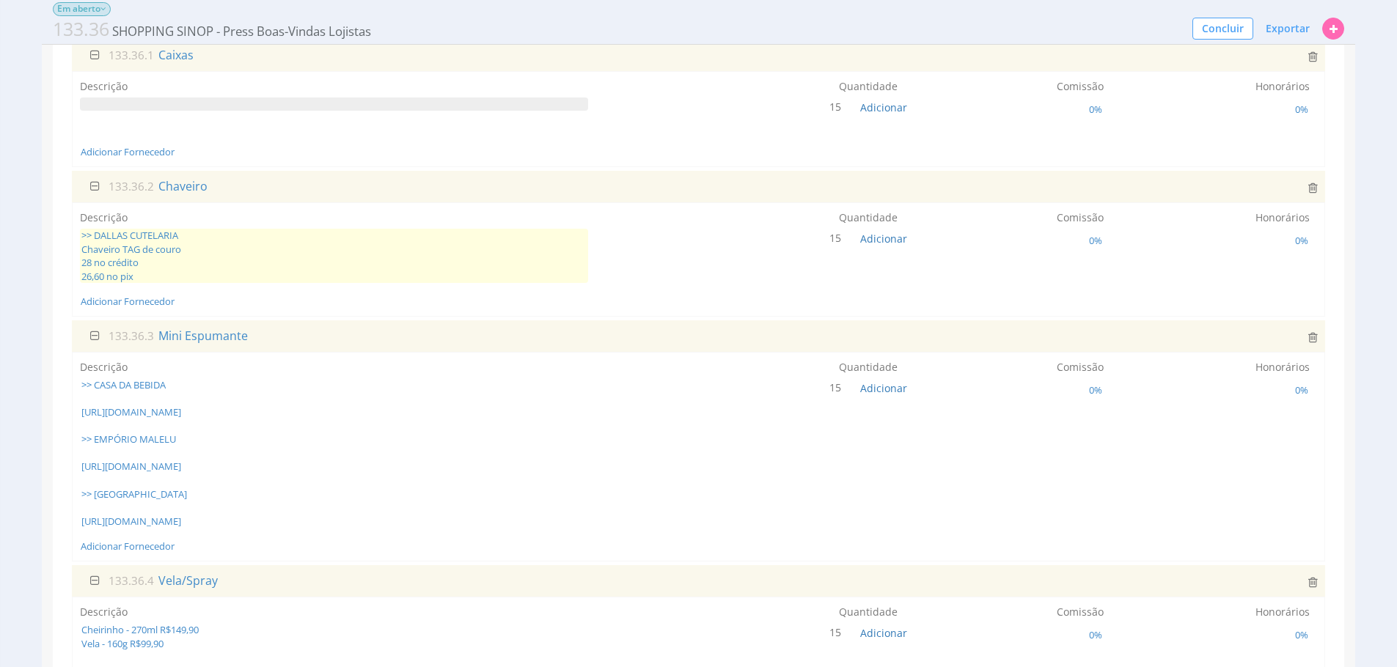
scroll to position [227, 0]
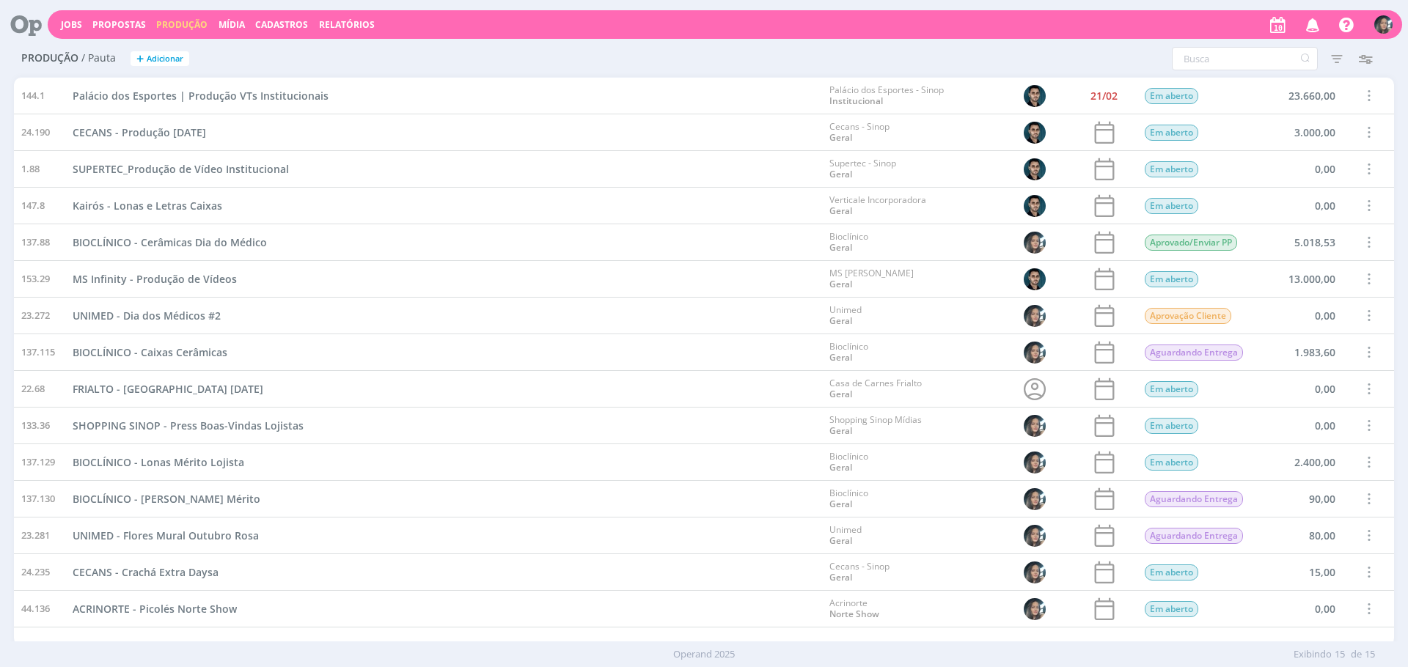
click at [268, 26] on span "Cadastros" at bounding box center [281, 24] width 53 height 12
click at [317, 48] on link "Clientes" at bounding box center [285, 49] width 123 height 23
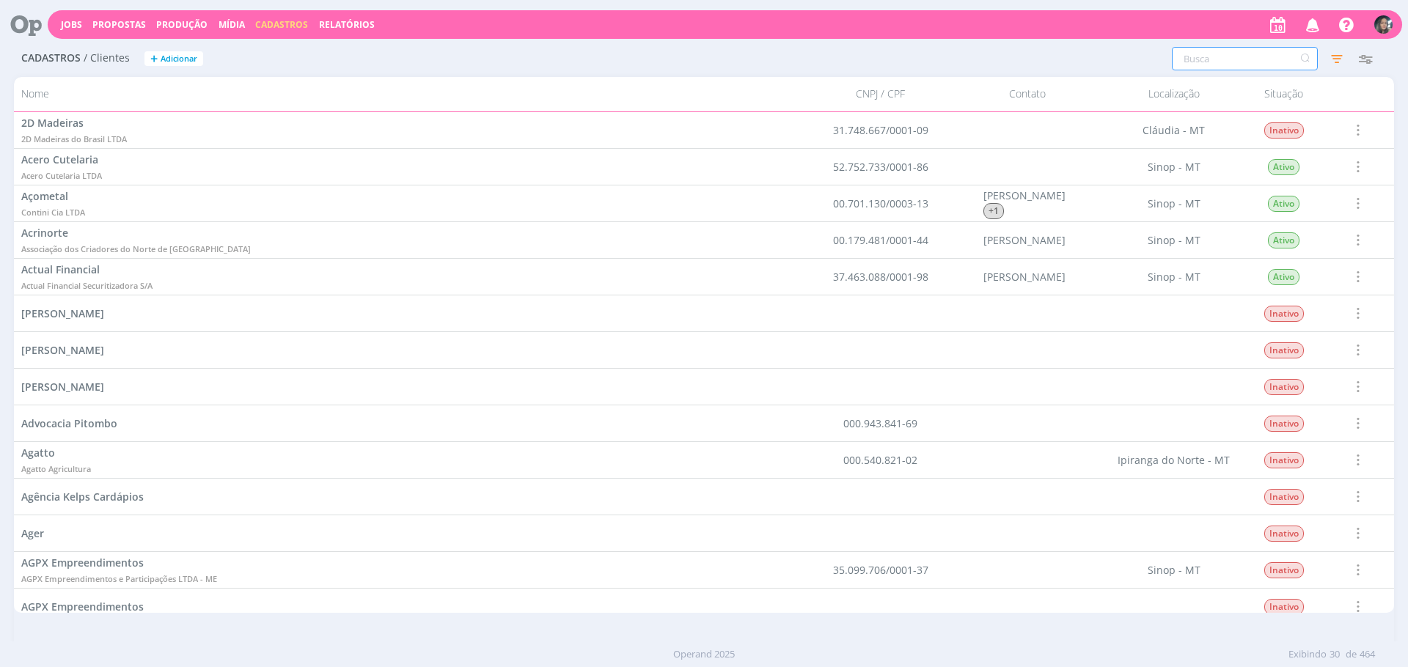
click at [1245, 56] on input "text" at bounding box center [1245, 58] width 146 height 23
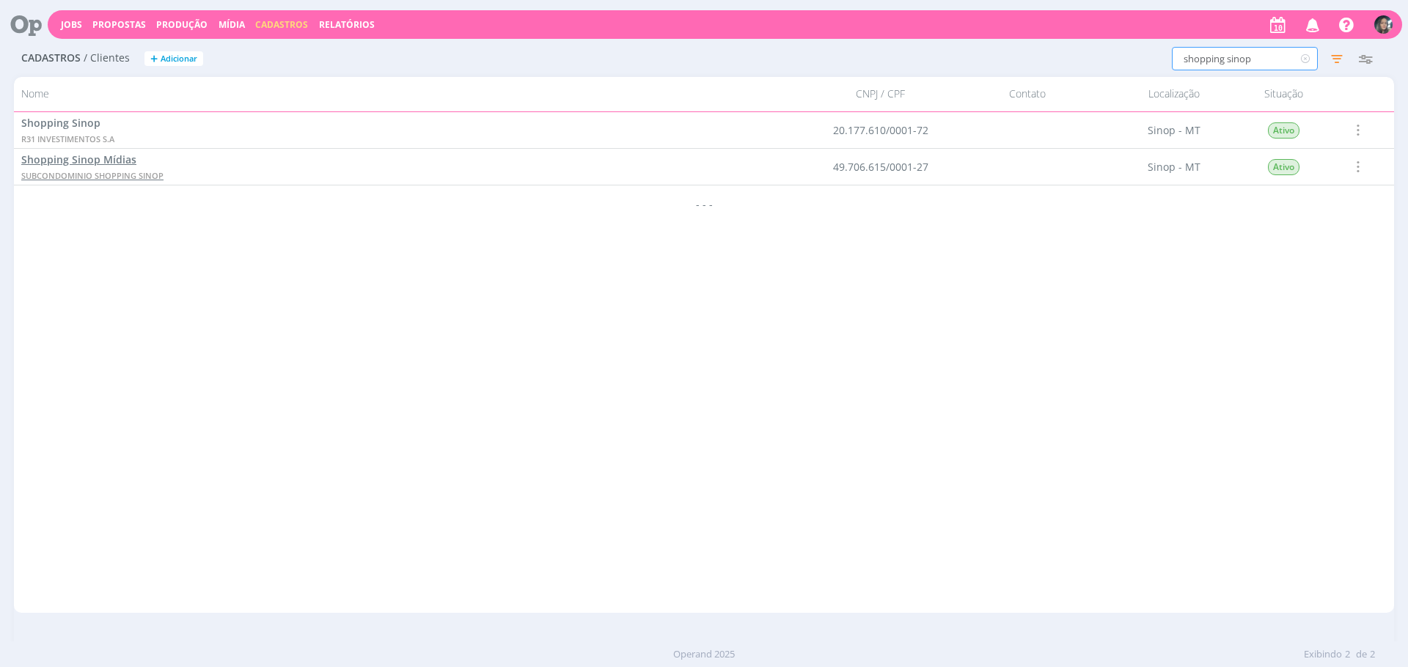
type input "shopping sinop"
click at [77, 172] on span "SUBCONDOMINIO SHOPPING SINOP" at bounding box center [92, 175] width 142 height 11
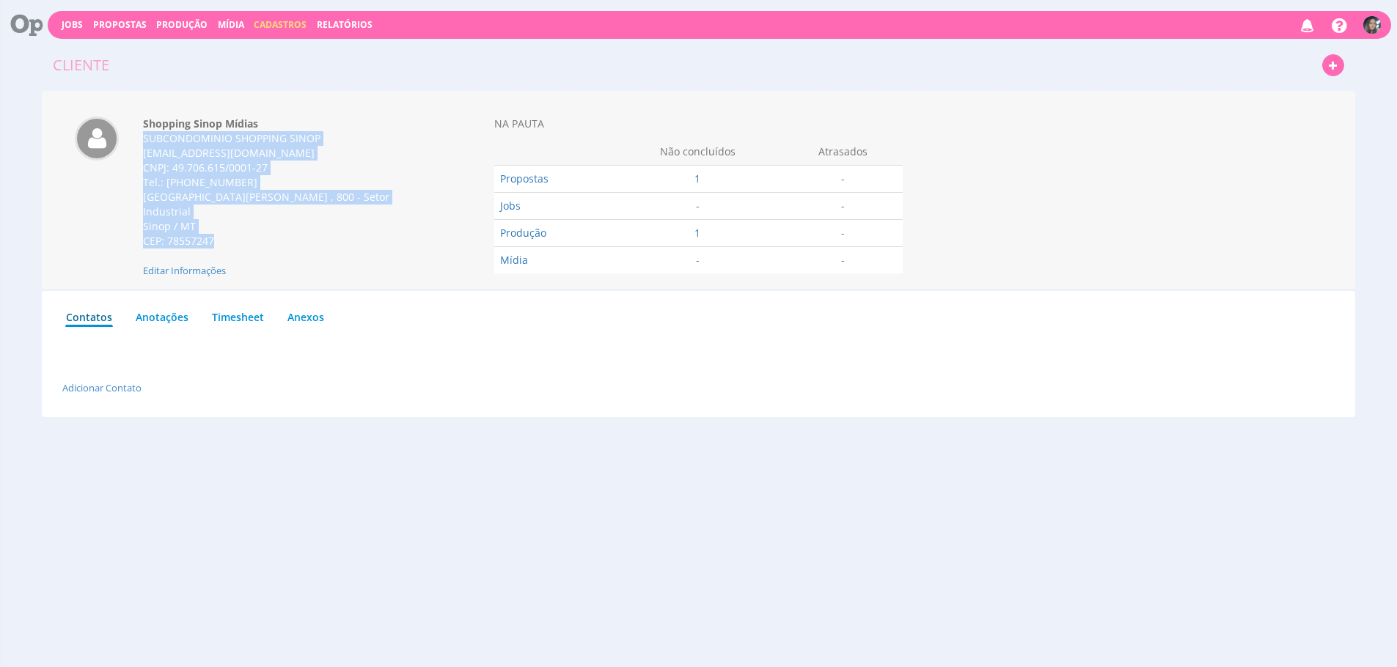
drag, startPoint x: 156, startPoint y: 151, endPoint x: 242, endPoint y: 247, distance: 128.8
click at [242, 247] on div "Shopping Sinop Mídias SUBCONDOMINIO SHOPPING SINOP [EMAIL_ADDRESS][DOMAIN_NAME]…" at bounding box center [285, 197] width 306 height 161
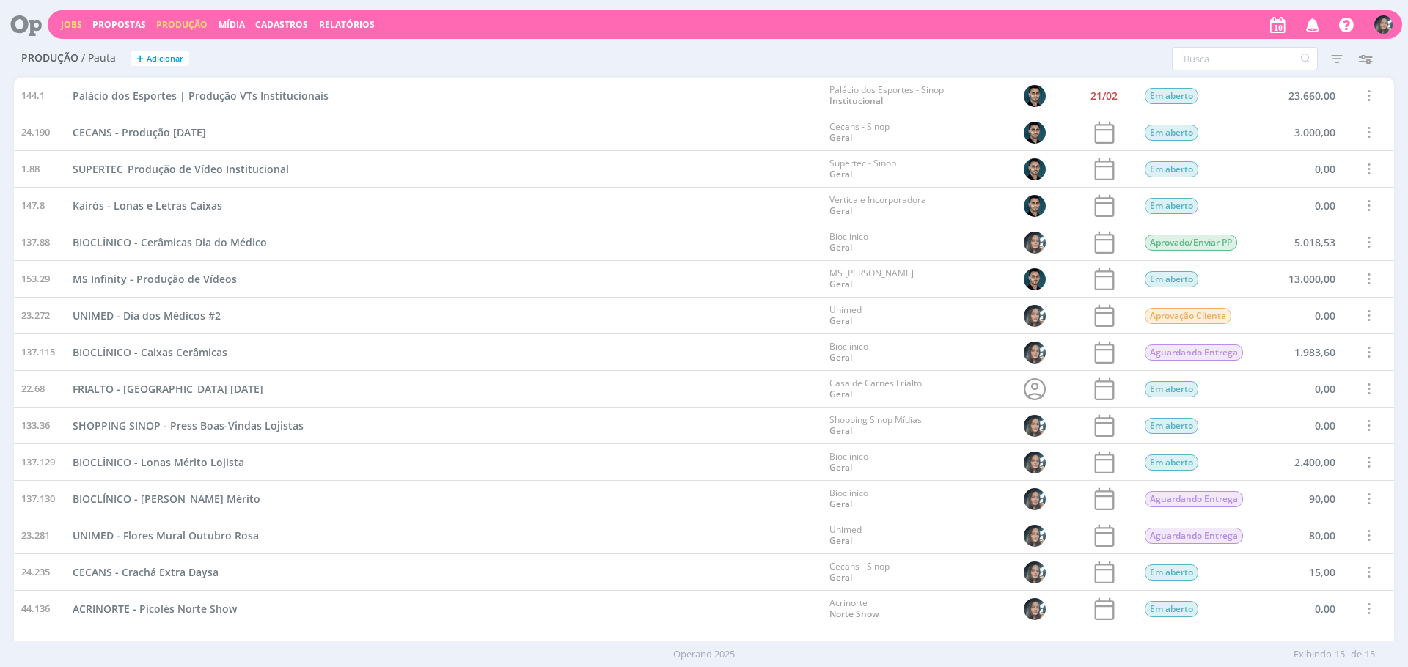
click at [76, 25] on link "Jobs" at bounding box center [71, 24] width 21 height 12
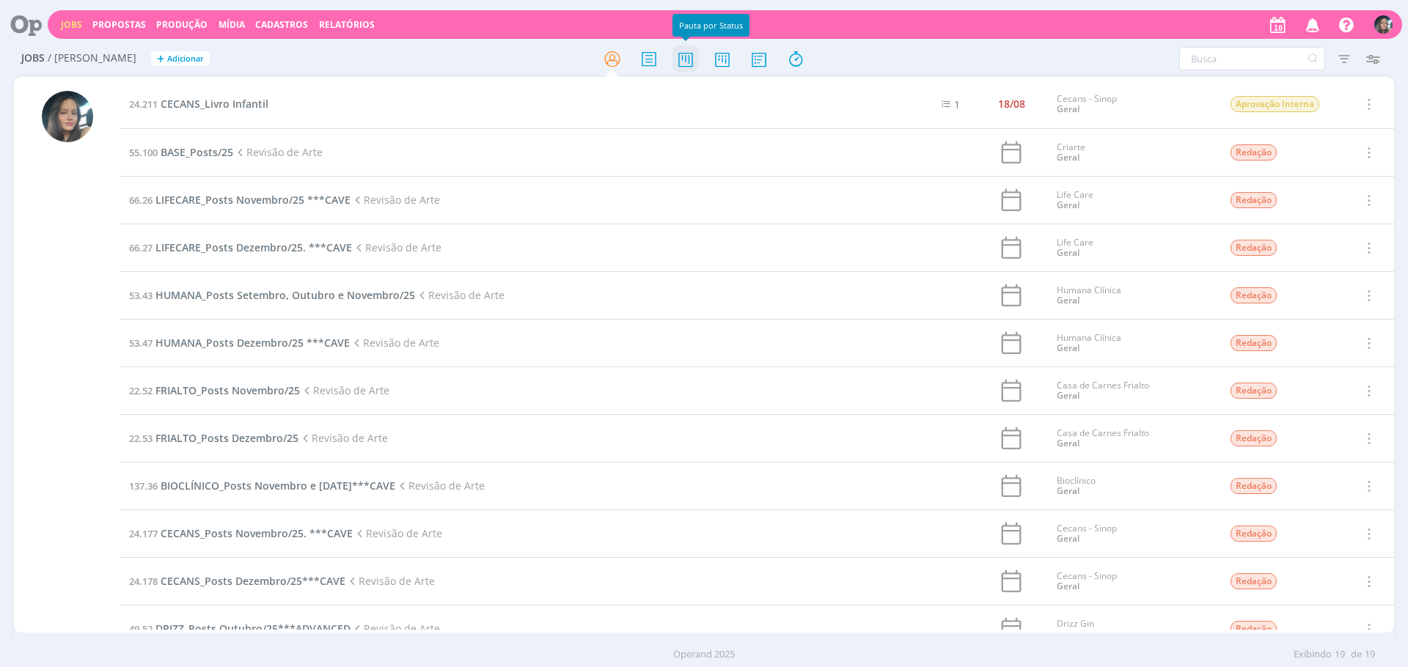
click at [686, 47] on icon at bounding box center [685, 59] width 26 height 29
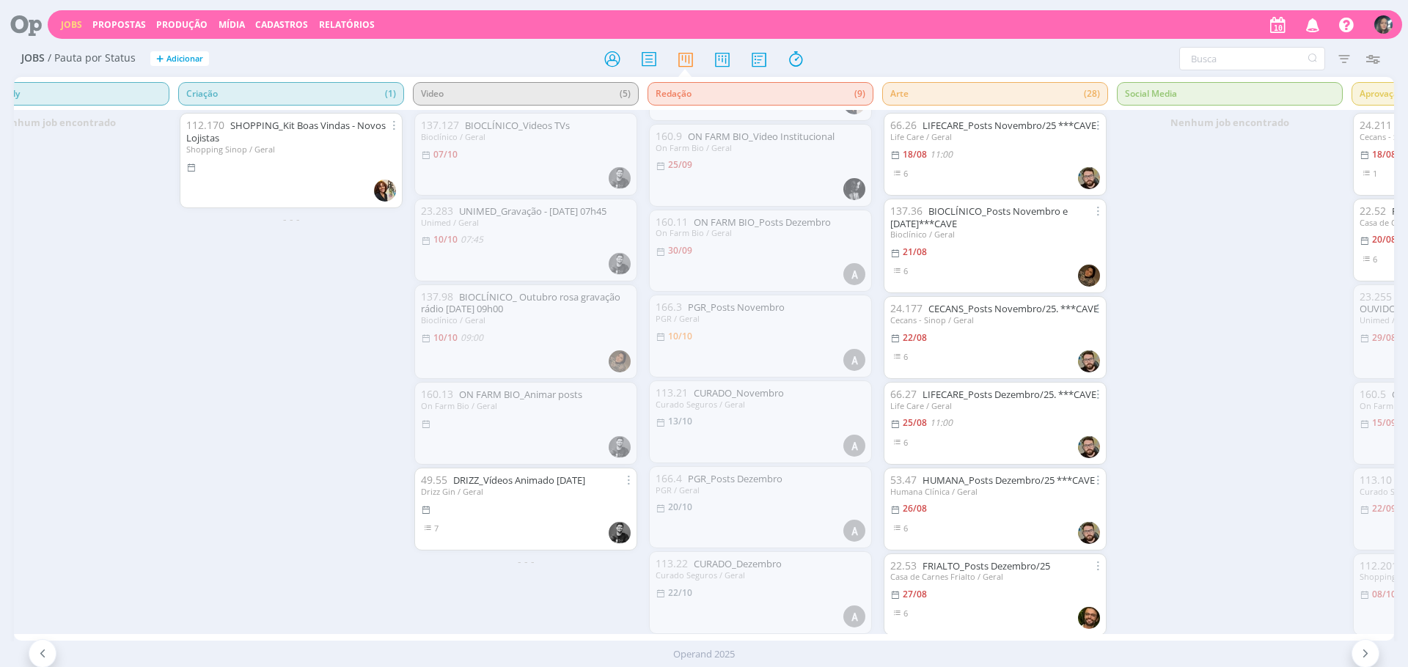
scroll to position [273, 0]
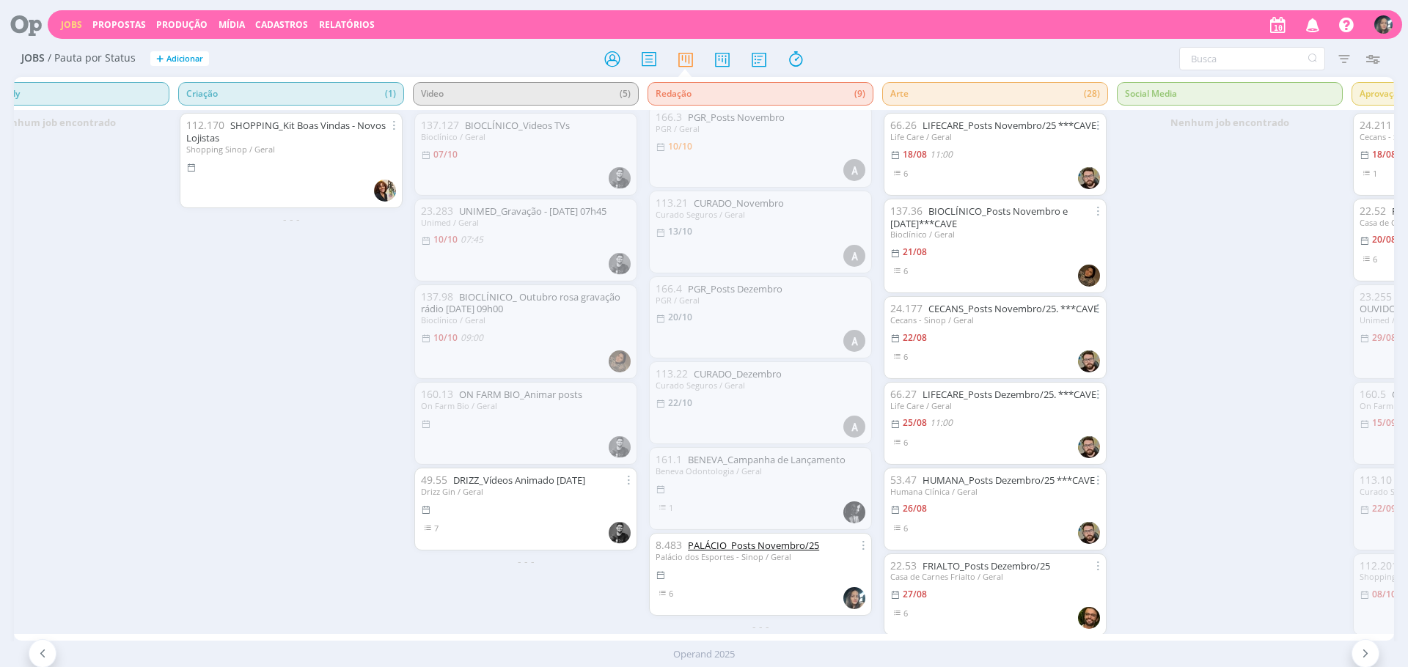
click at [735, 539] on link "PALÁCIO_Posts Novembro/25" at bounding box center [753, 545] width 131 height 13
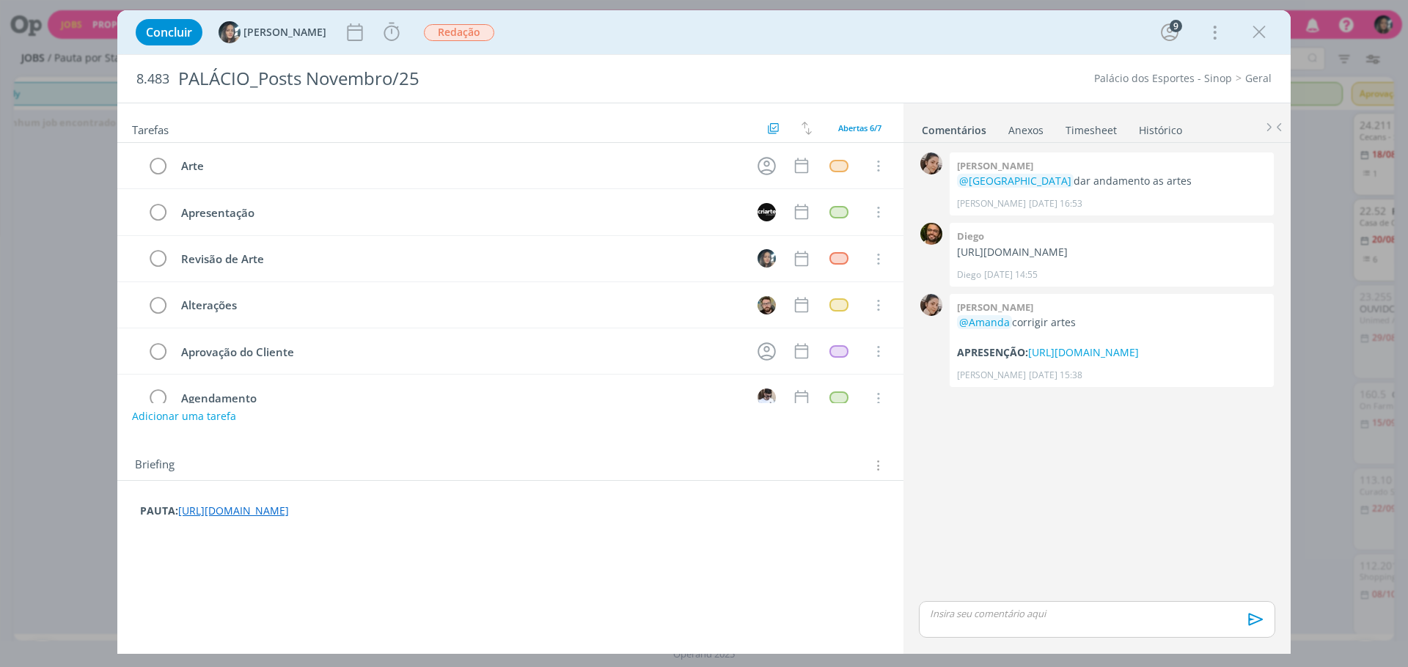
click at [289, 513] on link "https://docs.google.com/document/d/1pXdOrBk3Qdl4N0T6gU_BMmqozmclA-zAJMnGMPhhC6Q…" at bounding box center [233, 511] width 111 height 14
click at [457, 482] on link "https://docs.google.com/document/d/1pXdOrBk3Qdl4N0T6gU_BMmqozmclA-zAJMnGMPhhC6Q…" at bounding box center [406, 482] width 111 height 19
click at [1028, 359] on link "https://docs.google.com/presentation/d/1UAJAiEYzk5AaTnP4OVyP_0SomyVQIZI7/edit?u…" at bounding box center [1083, 352] width 111 height 14
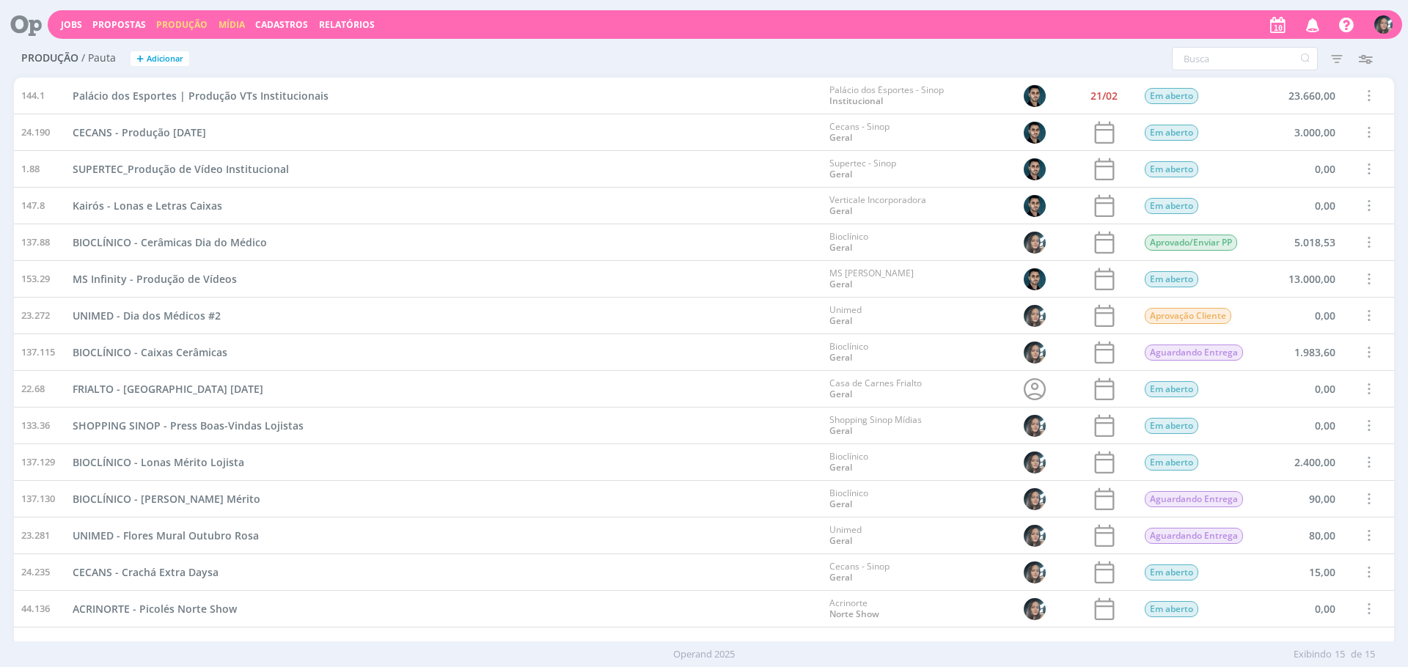
click at [233, 24] on link "Mídia" at bounding box center [231, 24] width 26 height 12
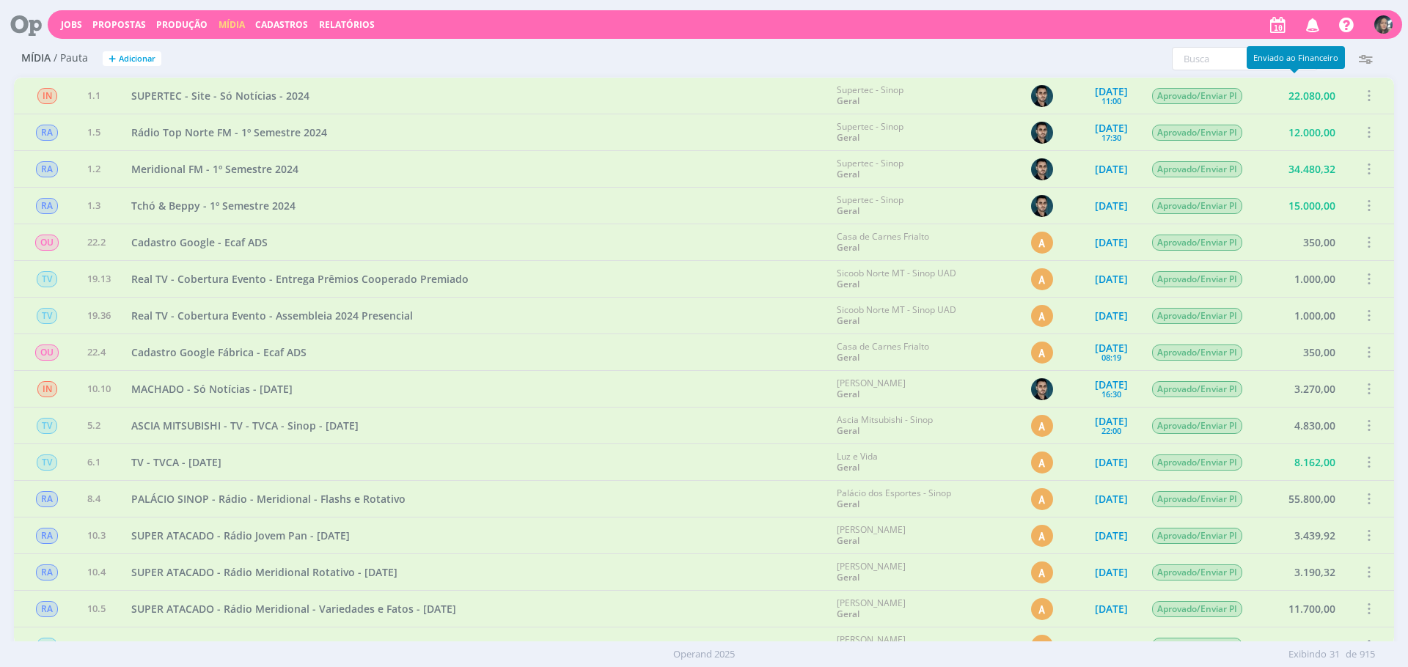
click at [1259, 59] on div "Enviado ao Financeiro" at bounding box center [1295, 57] width 98 height 23
click at [1219, 66] on input "text" at bounding box center [1245, 58] width 146 height 23
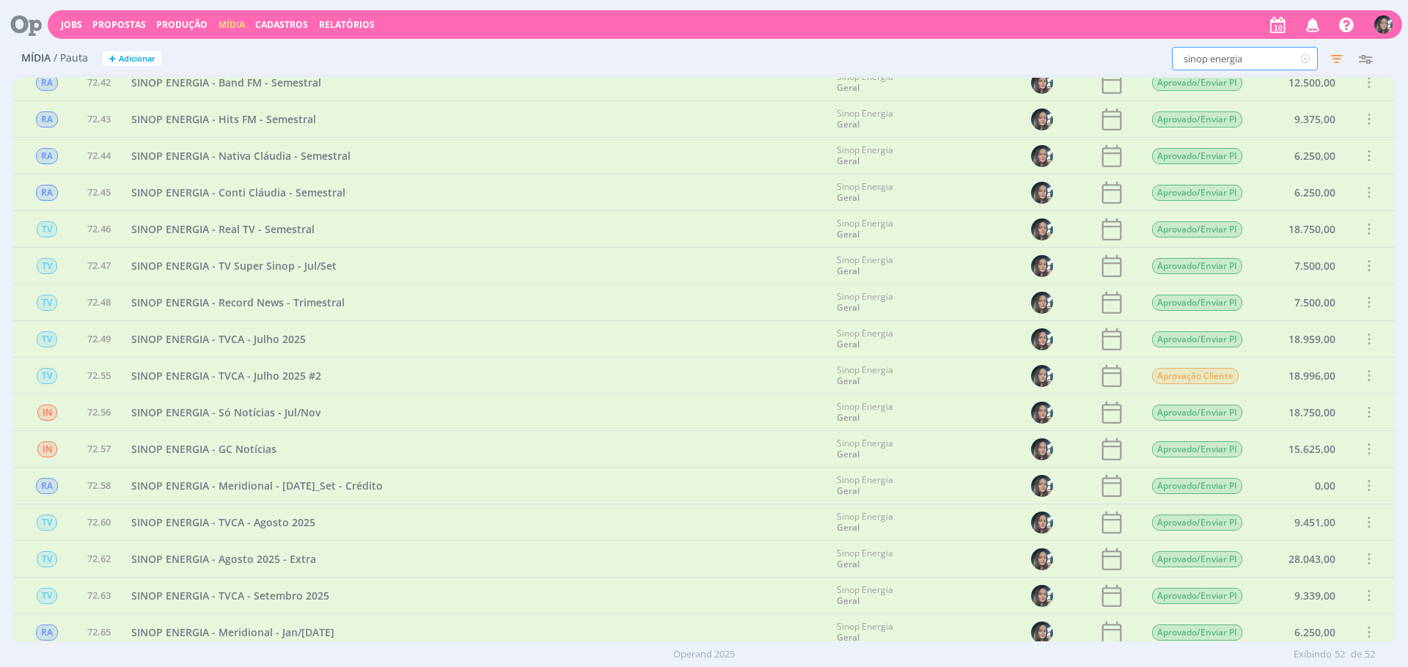
scroll to position [1375, 0]
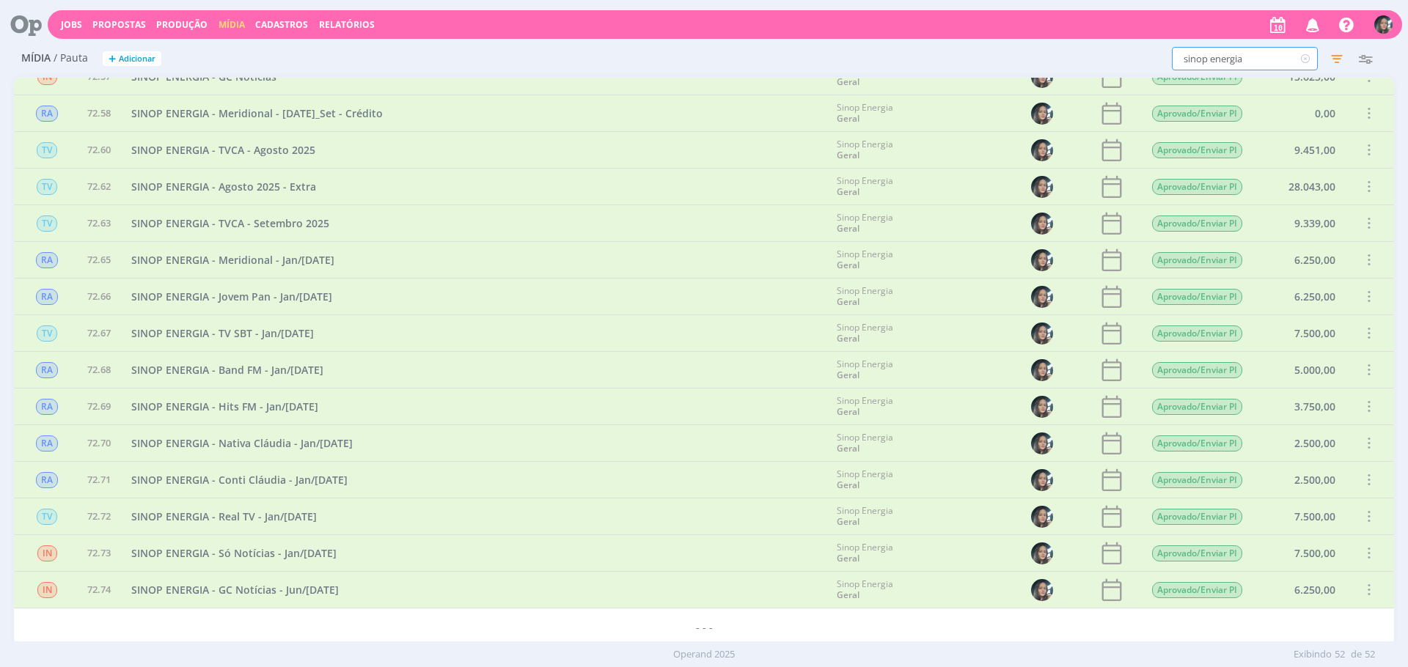
type input "sinop energia"
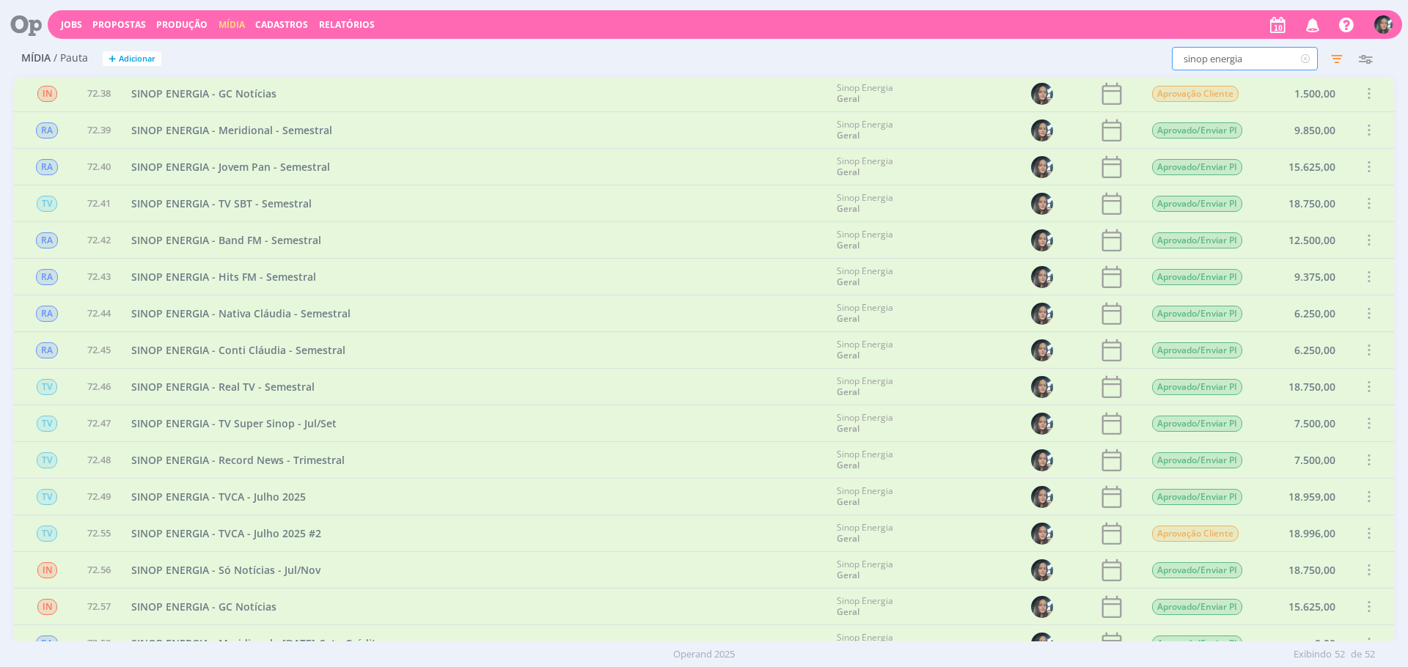
scroll to position [784, 0]
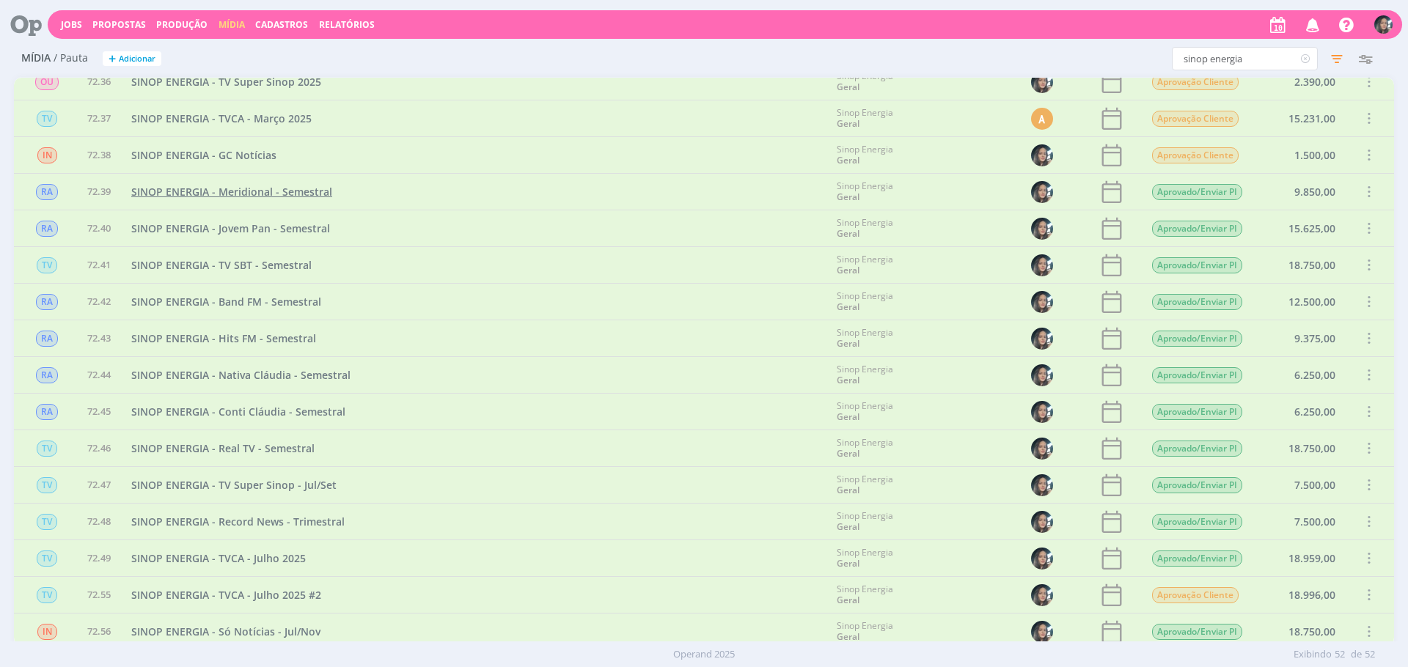
click at [312, 192] on span "SINOP ENERGIA - Meridional - Semestral" at bounding box center [231, 192] width 201 height 14
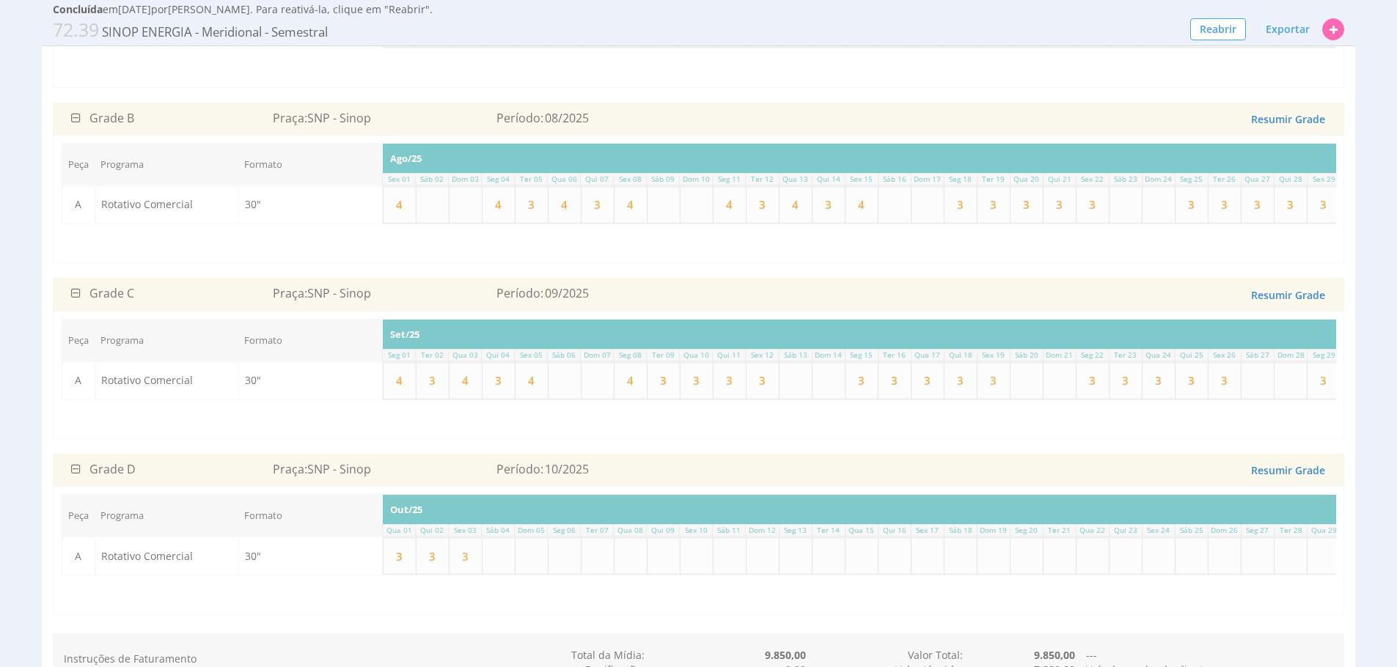
scroll to position [510, 0]
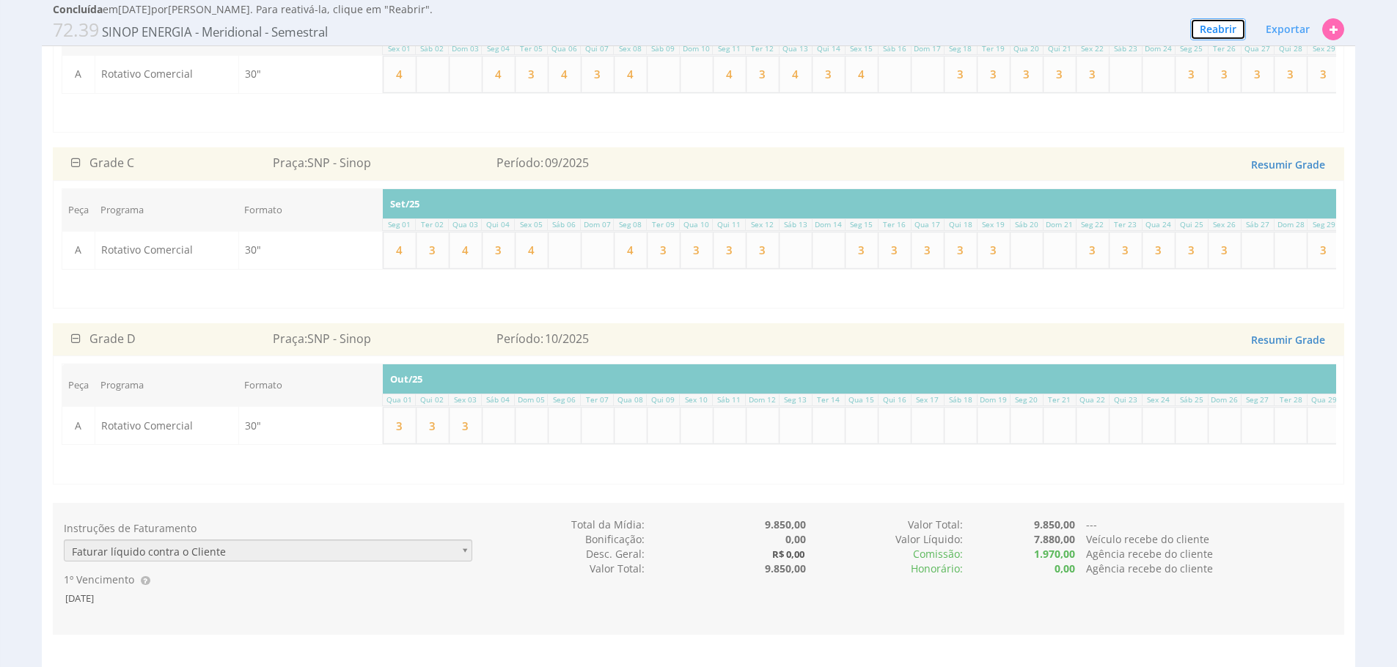
click at [1238, 38] on button "Reabrir" at bounding box center [1218, 29] width 56 height 22
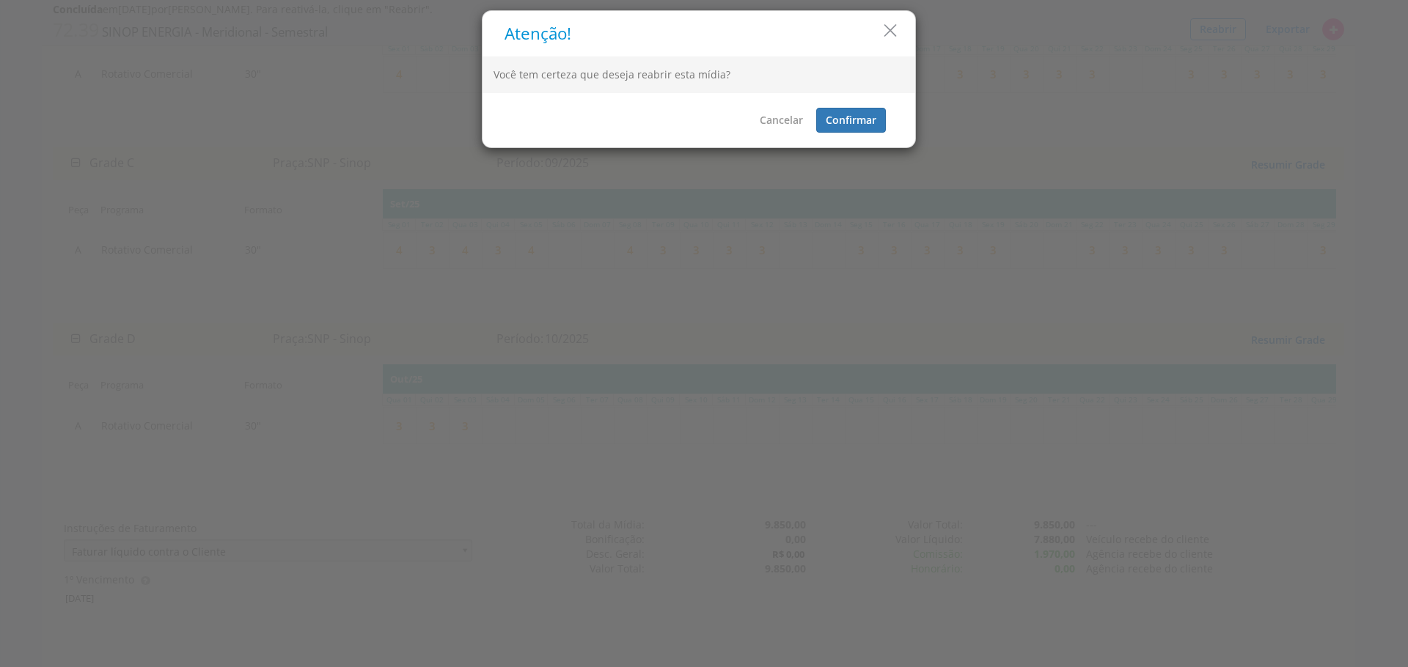
click at [844, 136] on div "Cancelar Confirmar" at bounding box center [698, 120] width 433 height 54
click at [851, 124] on button "Confirmar" at bounding box center [851, 120] width 70 height 25
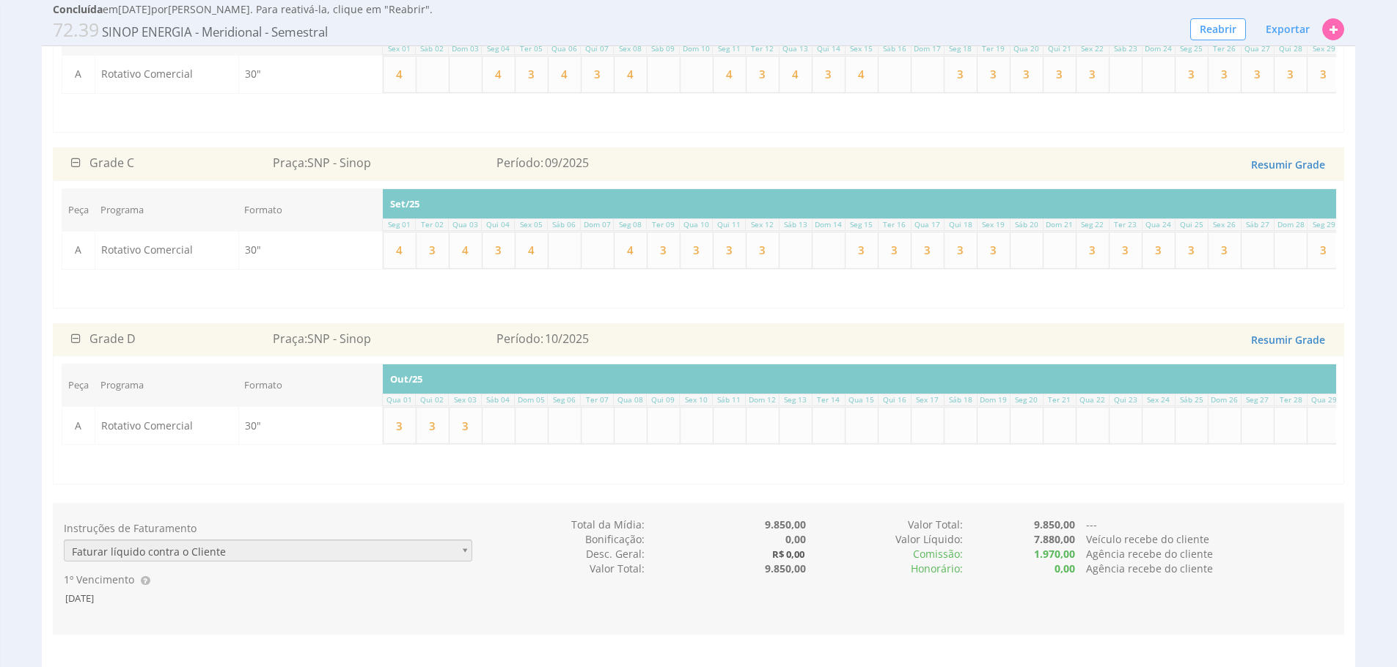
scroll to position [514, 0]
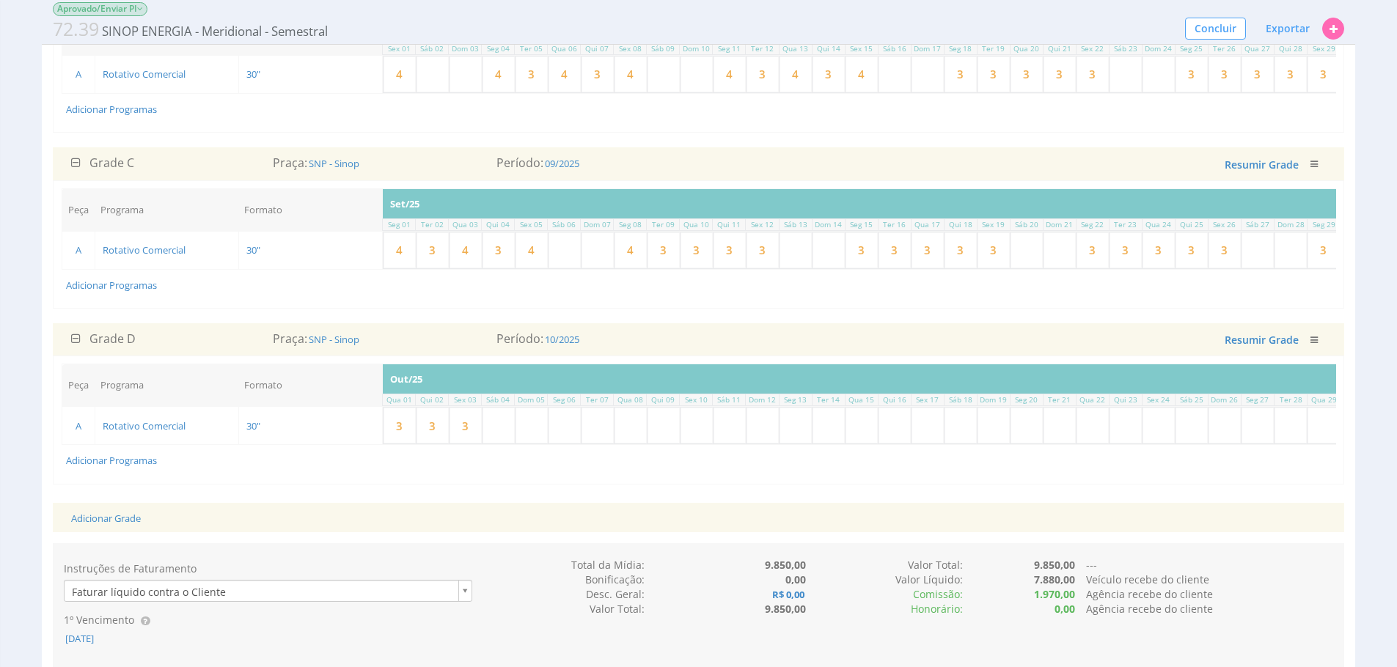
click at [464, 444] on input "3" at bounding box center [465, 426] width 32 height 36
click at [609, 533] on div "Adicionar Grade" at bounding box center [698, 518] width 1276 height 30
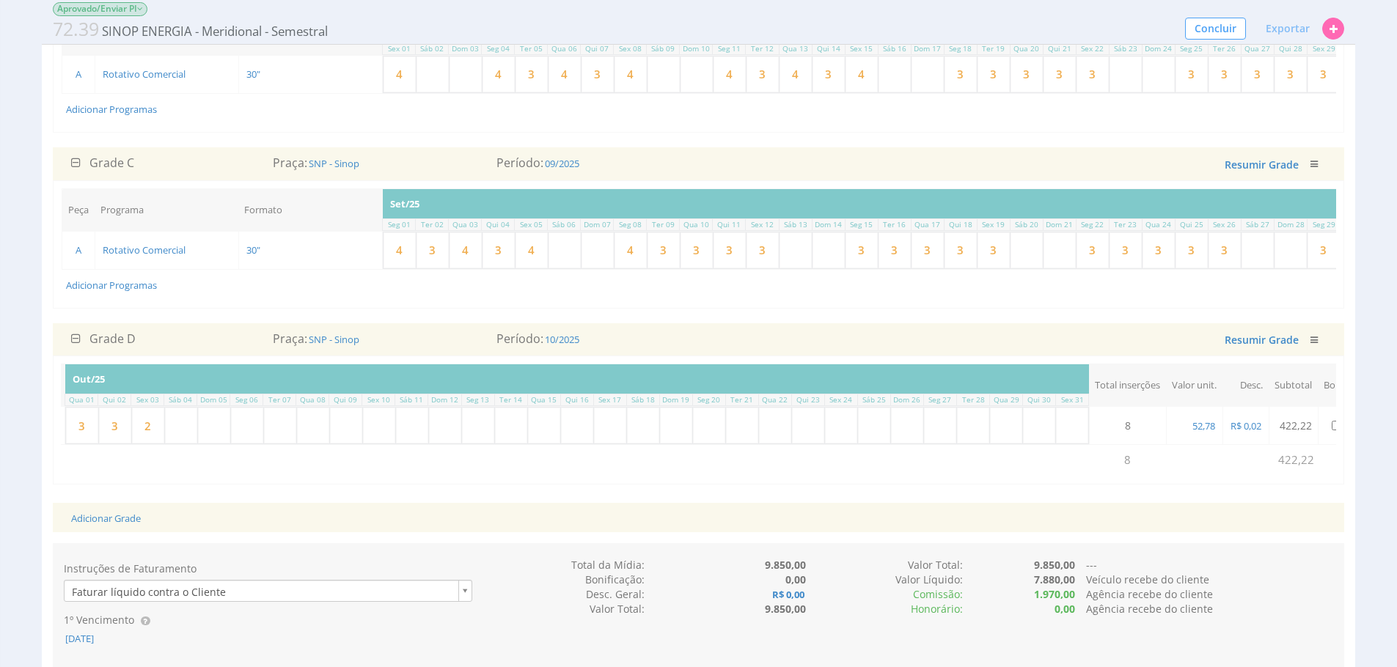
scroll to position [0, 362]
click at [1155, 433] on span "52,78" at bounding box center [1164, 425] width 26 height 13
type input "59,38"
click at [1209, 433] on span "R$ 0,02" at bounding box center [1206, 425] width 34 height 13
select select "money"
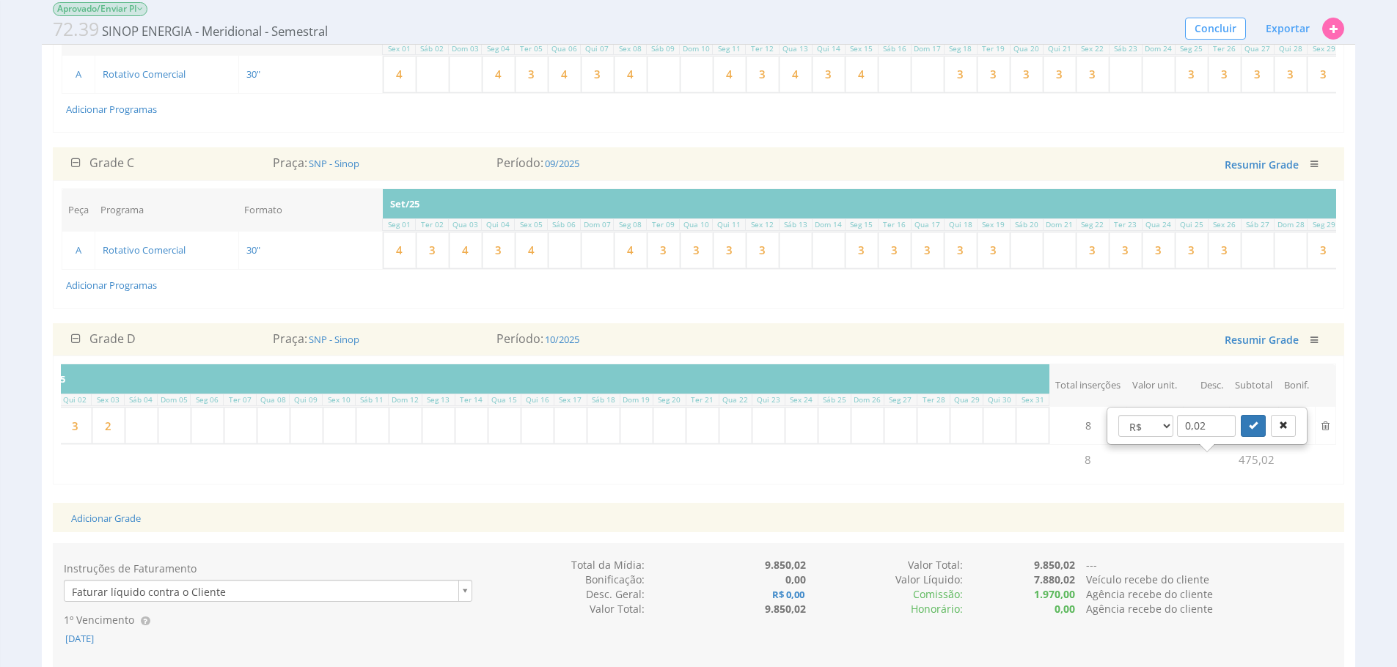
type input "0,00"
click at [1240, 415] on button "submit" at bounding box center [1252, 426] width 25 height 22
click at [1208, 433] on span "R$ 0,00" at bounding box center [1206, 425] width 34 height 13
select select "money"
type input "0,04"
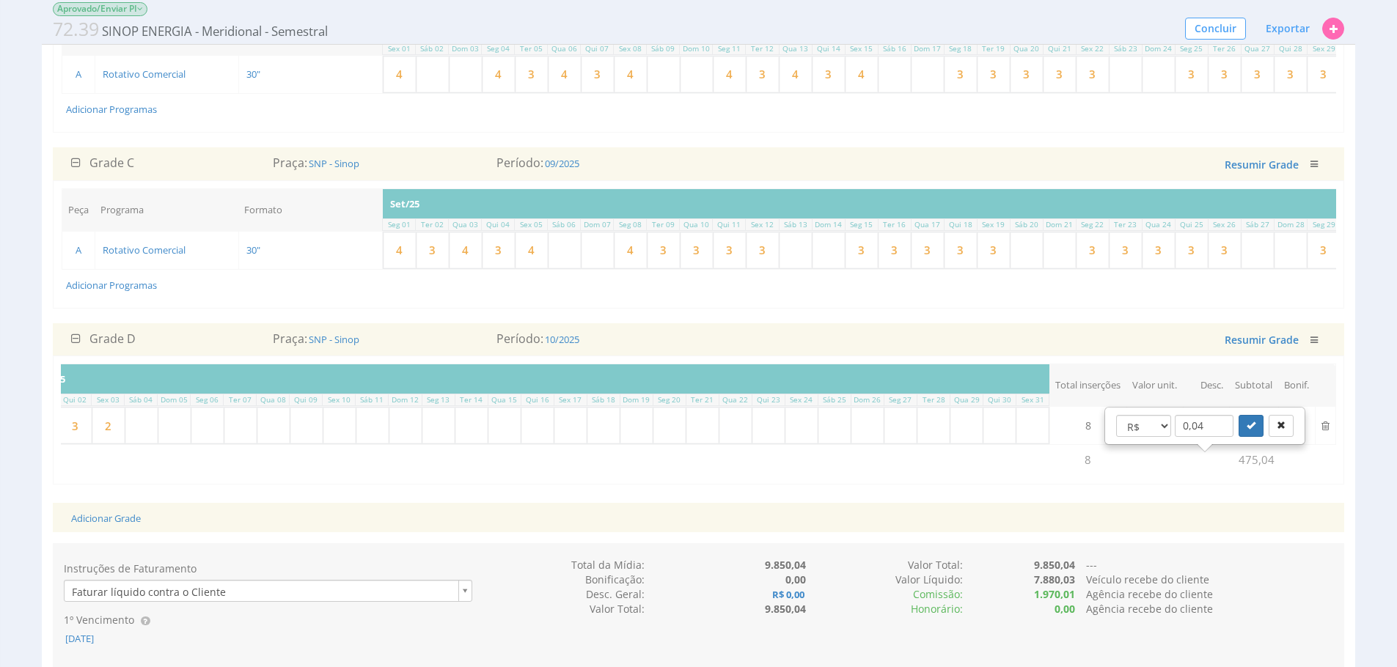
click at [1238, 415] on button "submit" at bounding box center [1250, 426] width 25 height 22
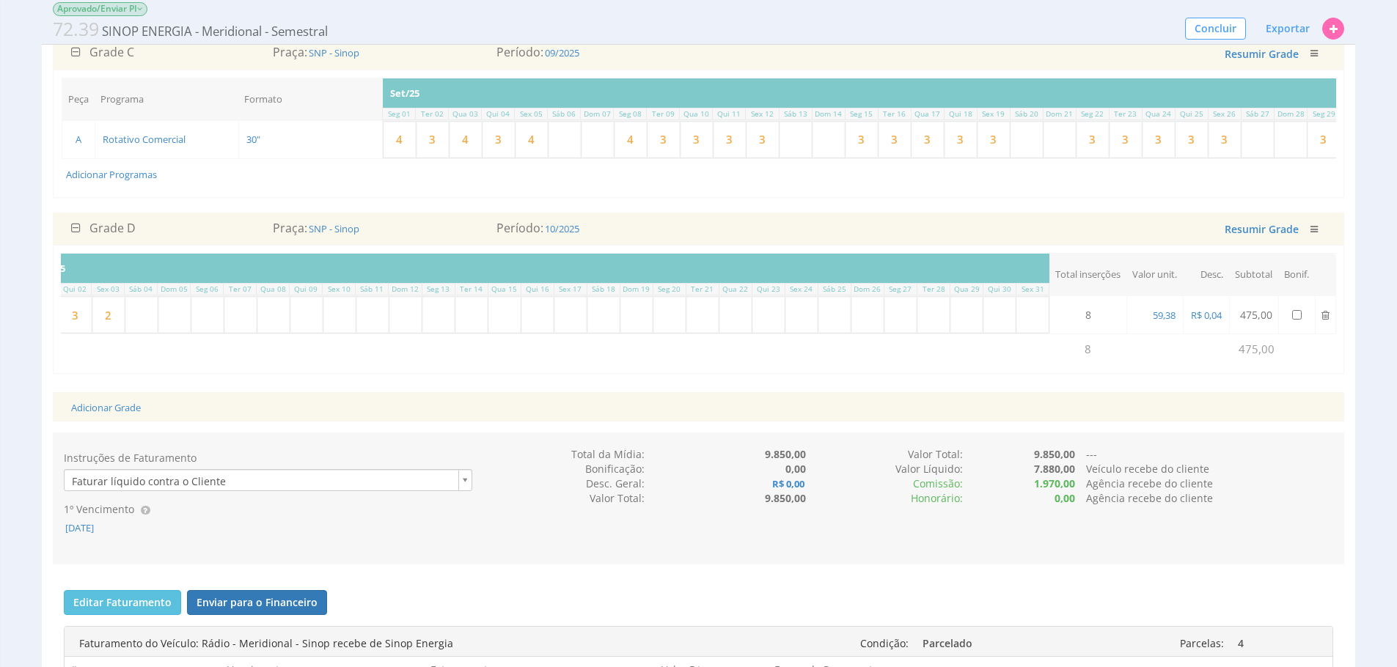
scroll to position [0, 339]
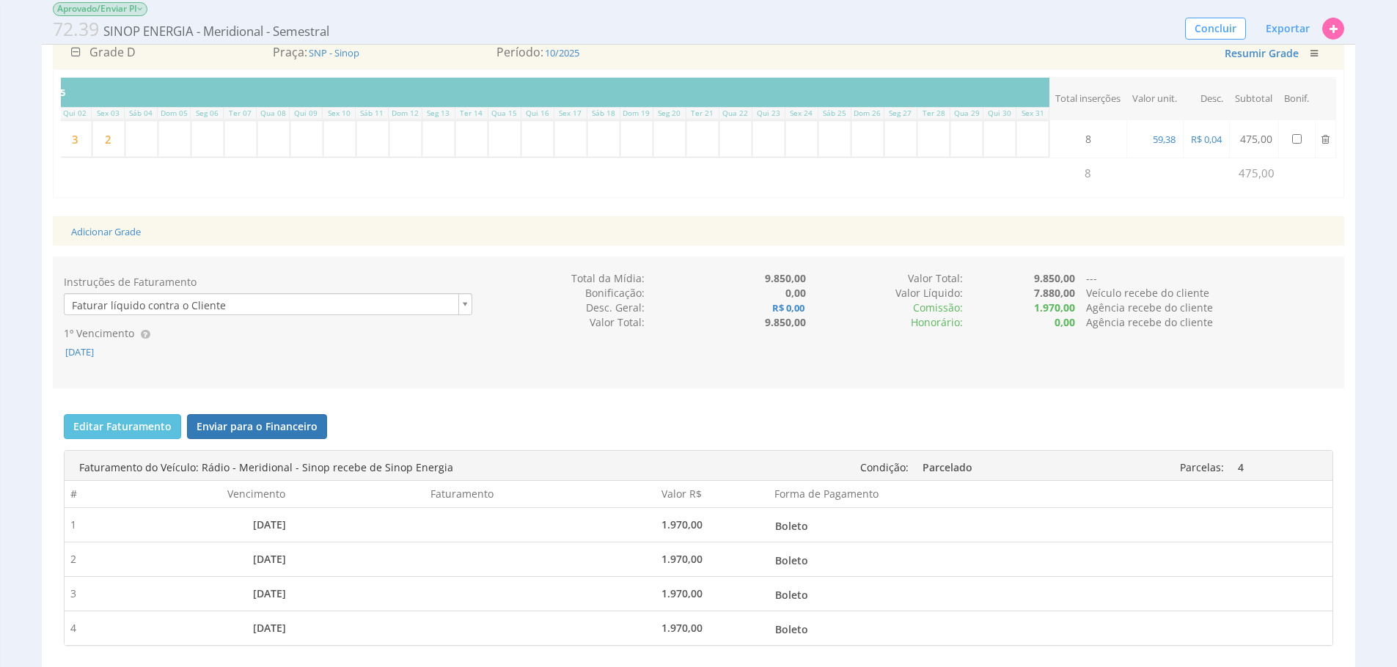
scroll to position [985, 0]
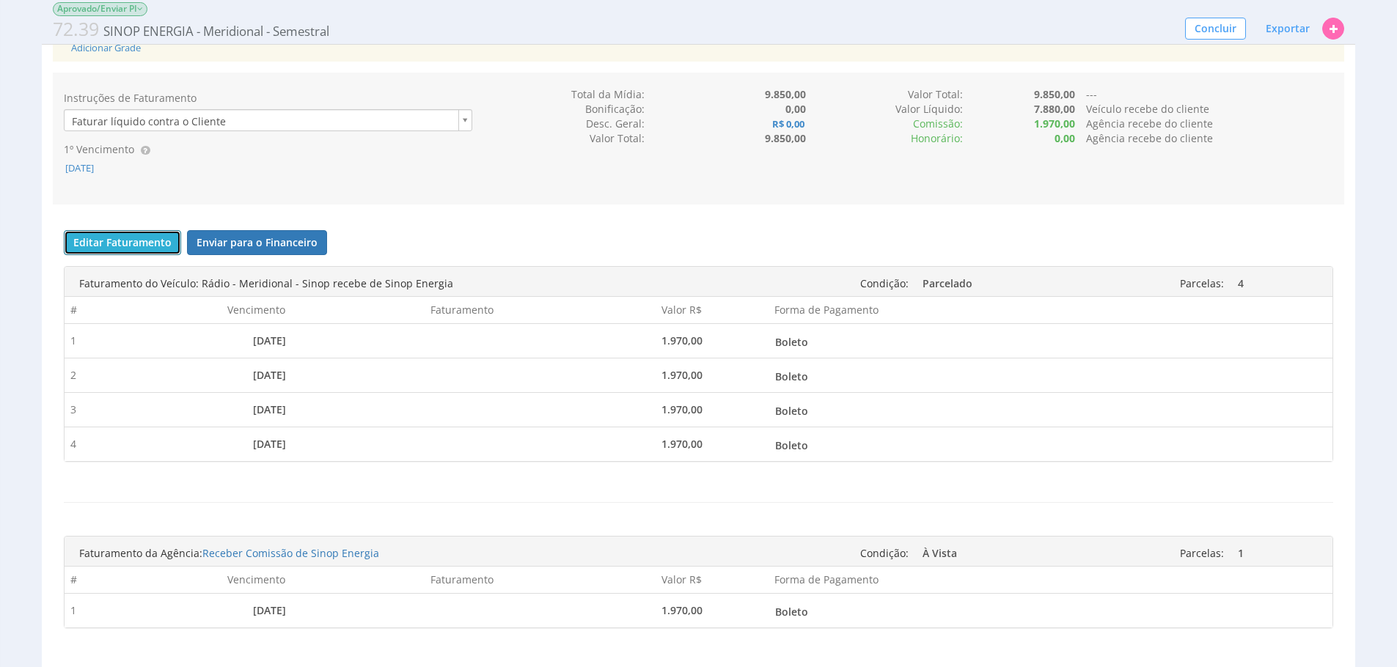
click at [109, 255] on button "Editar Faturamento" at bounding box center [122, 242] width 117 height 25
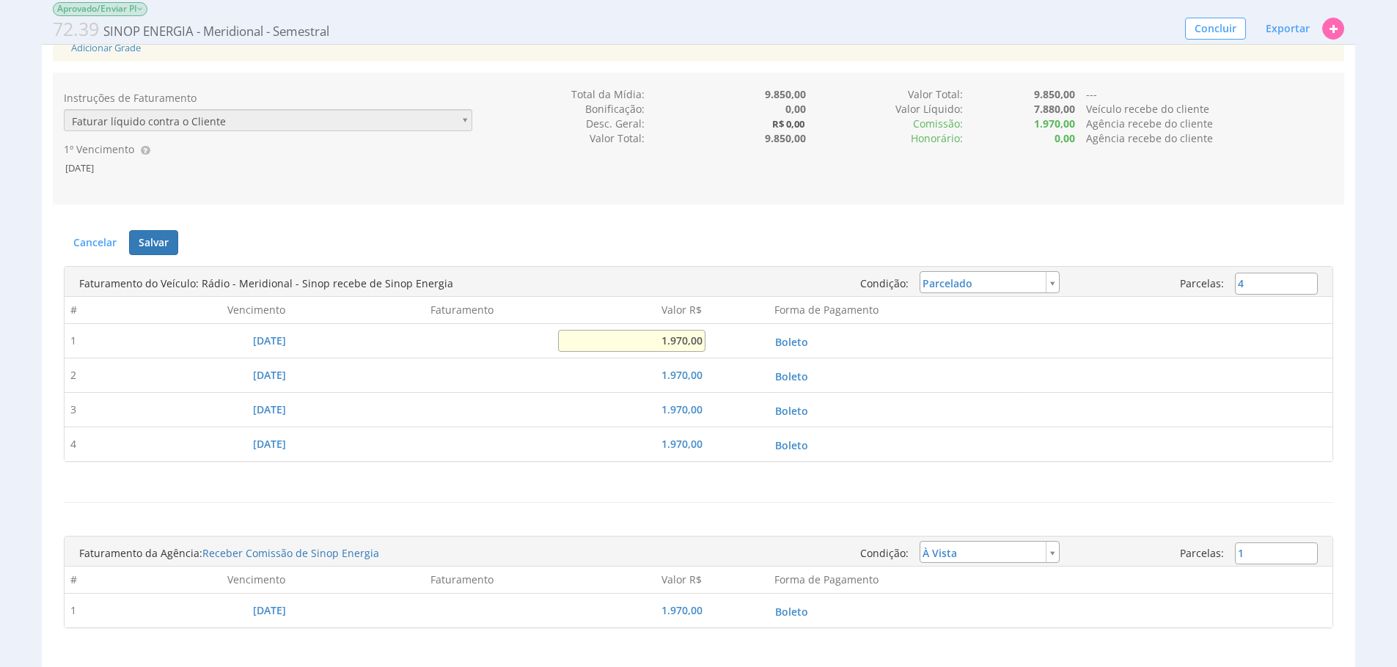
click at [690, 352] on input "1.970,00" at bounding box center [631, 341] width 147 height 22
type input "2.500,00"
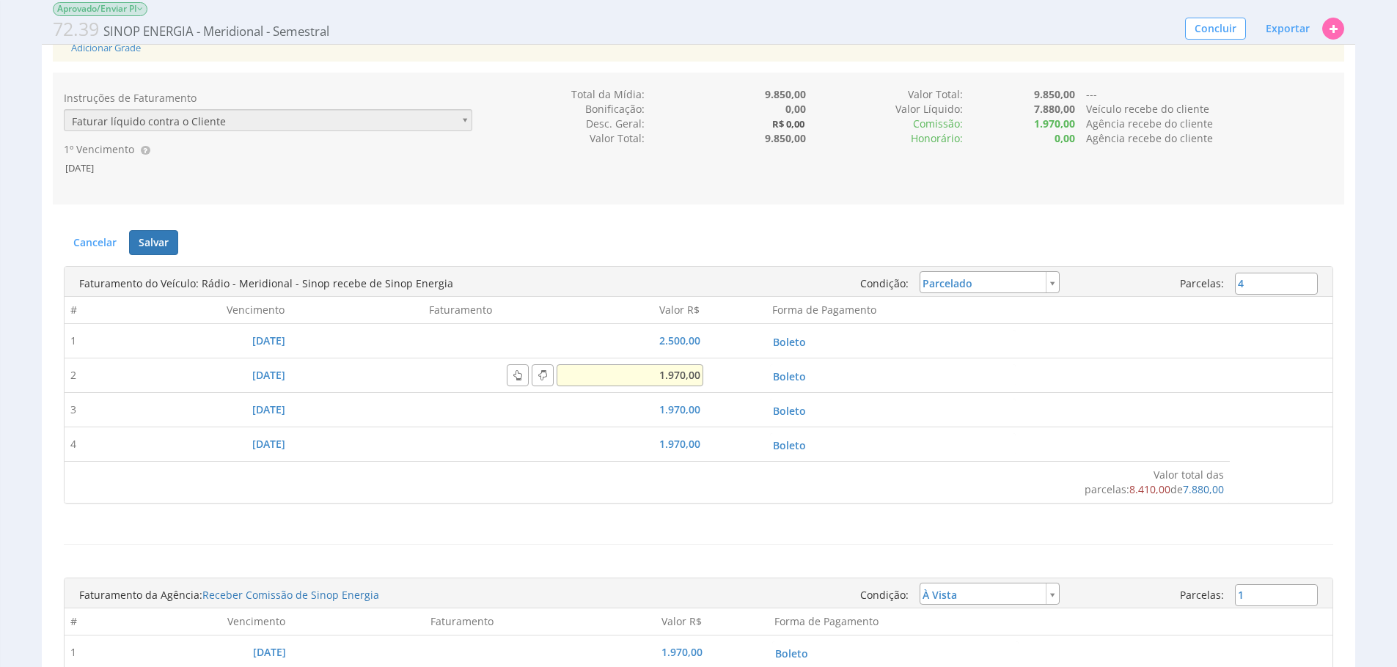
click at [672, 386] on input "1.970,00" at bounding box center [629, 375] width 147 height 22
type input "2.500,00"
click at [670, 421] on input "1.970,00" at bounding box center [629, 410] width 147 height 22
type input "2.500,00"
click at [692, 455] on input "1.970,00" at bounding box center [629, 444] width 147 height 22
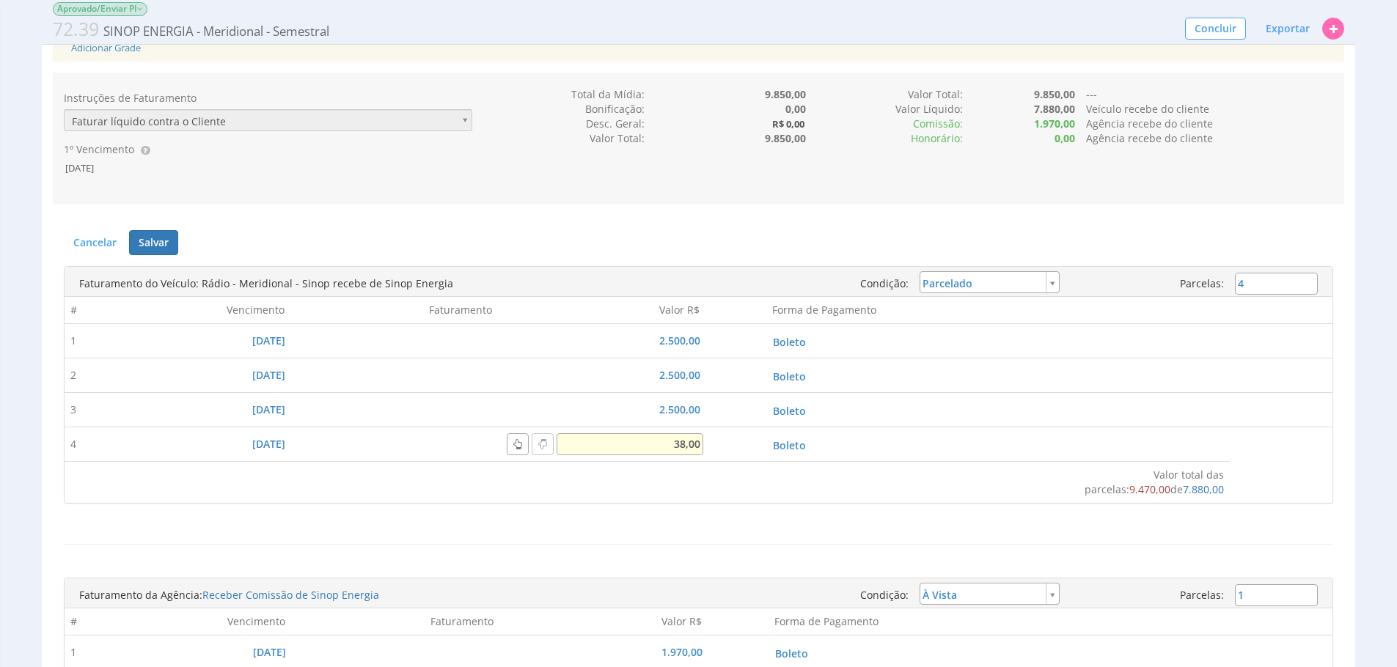
type input "380,00"
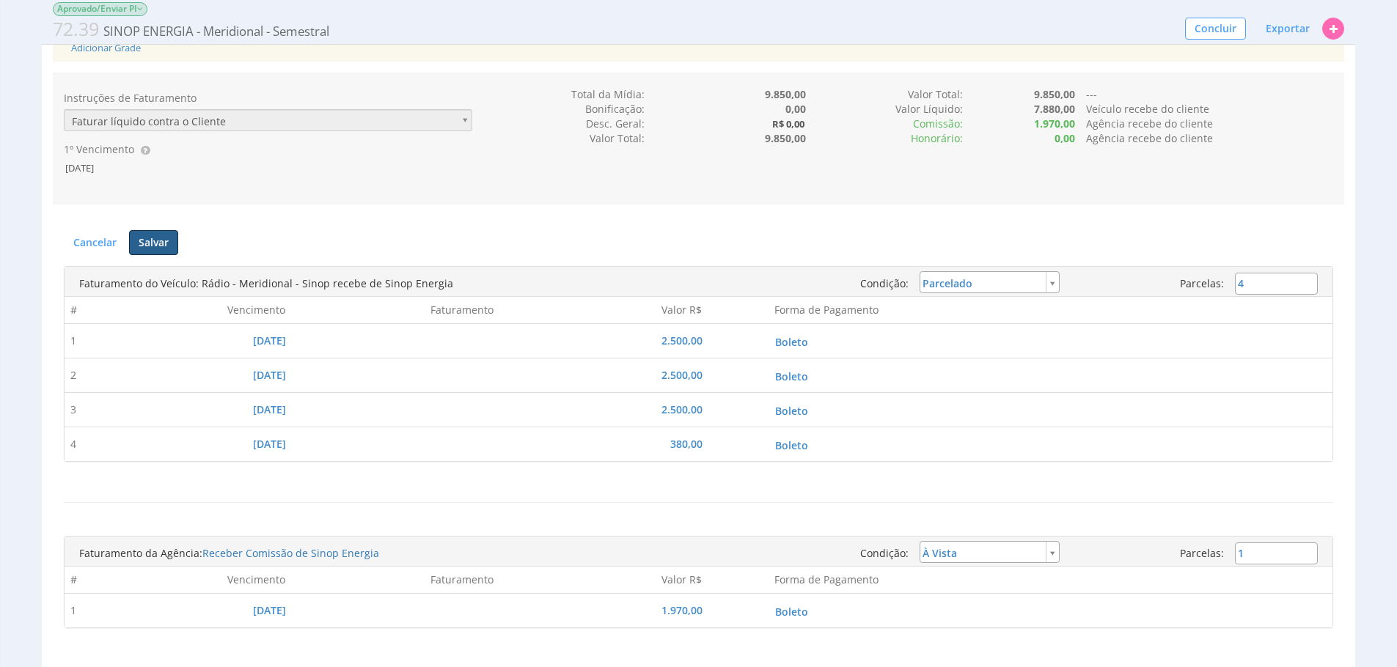
click at [154, 255] on button "Salvar" at bounding box center [153, 242] width 49 height 25
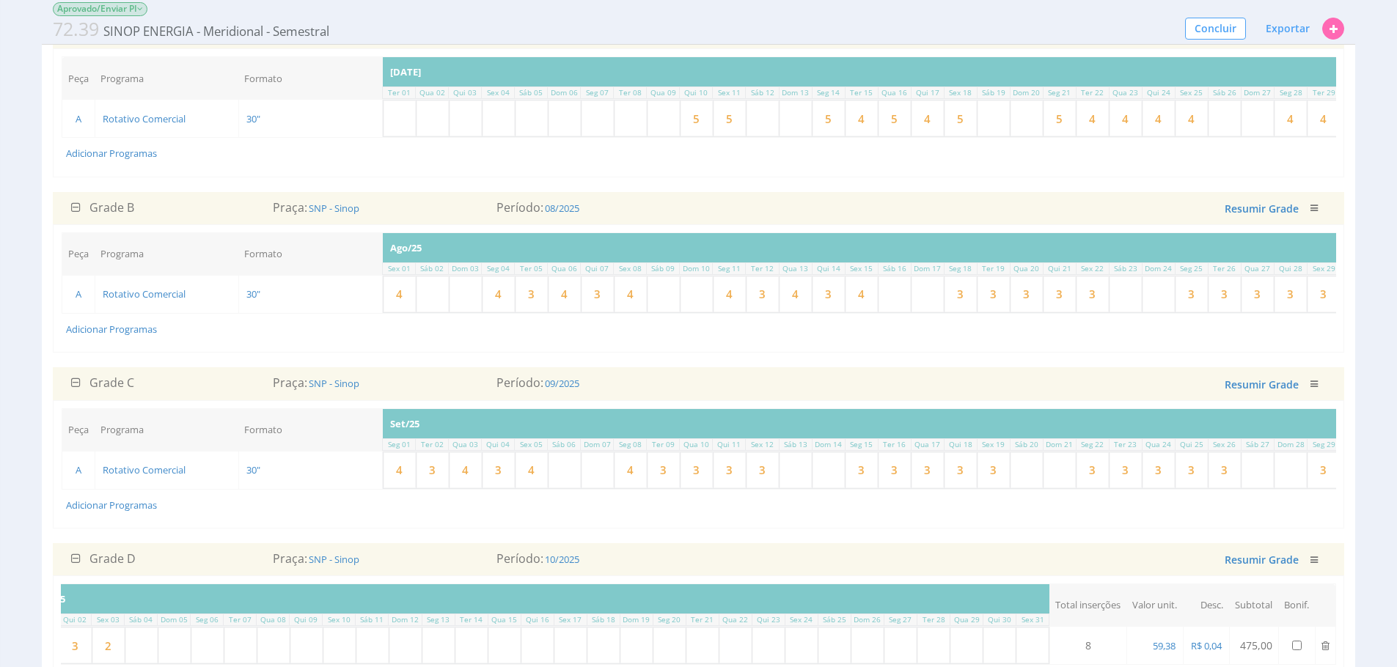
scroll to position [169, 0]
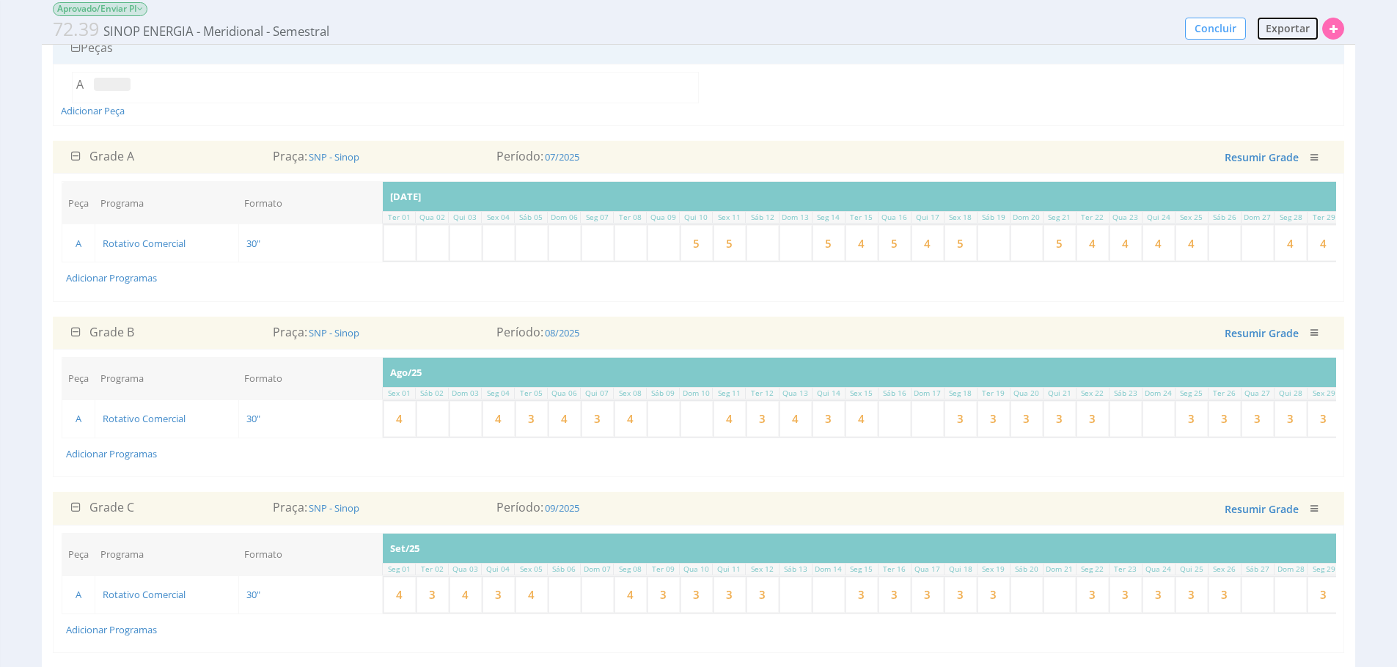
click at [1278, 37] on button "Exportar" at bounding box center [1287, 28] width 63 height 25
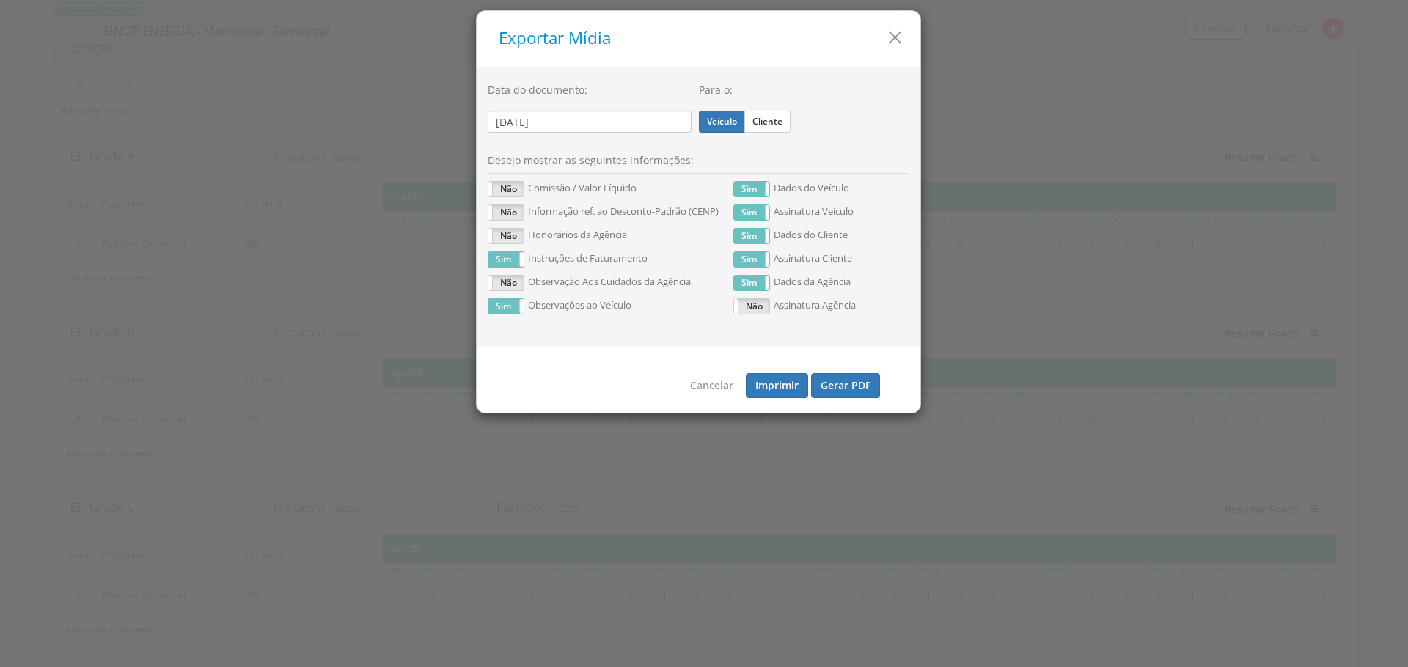
drag, startPoint x: 757, startPoint y: 114, endPoint x: 721, endPoint y: 165, distance: 61.6
click at [757, 115] on label "Cliente" at bounding box center [767, 122] width 46 height 22
click at [0, 0] on input "Cliente" at bounding box center [0, 0] width 0 height 0
click at [510, 188] on label "Não" at bounding box center [505, 189] width 35 height 15
click at [506, 219] on label "Não" at bounding box center [505, 212] width 35 height 15
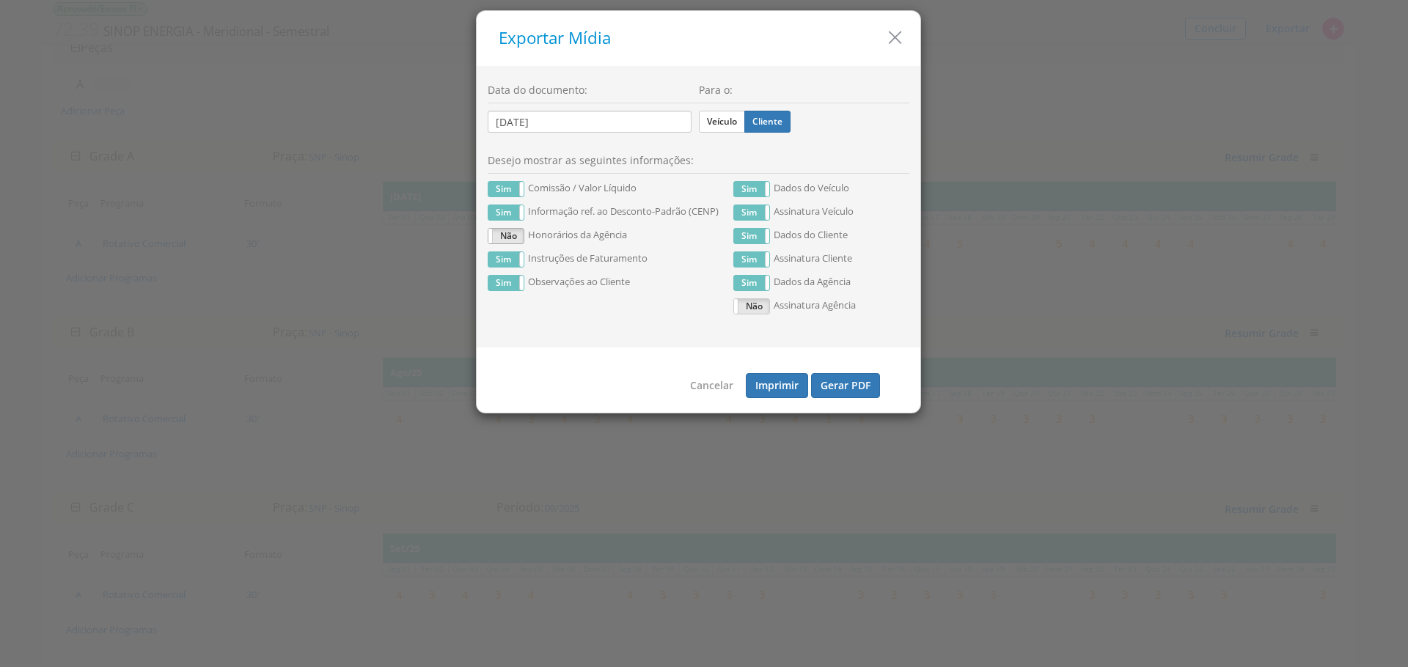
click at [504, 243] on div "Sim Não" at bounding box center [506, 236] width 37 height 16
drag, startPoint x: 514, startPoint y: 235, endPoint x: 655, endPoint y: 255, distance: 143.0
click at [514, 235] on div "Sim Não" at bounding box center [523, 236] width 70 height 15
drag, startPoint x: 487, startPoint y: 237, endPoint x: 497, endPoint y: 235, distance: 10.5
click at [488, 236] on div "Sim Não" at bounding box center [506, 236] width 37 height 16
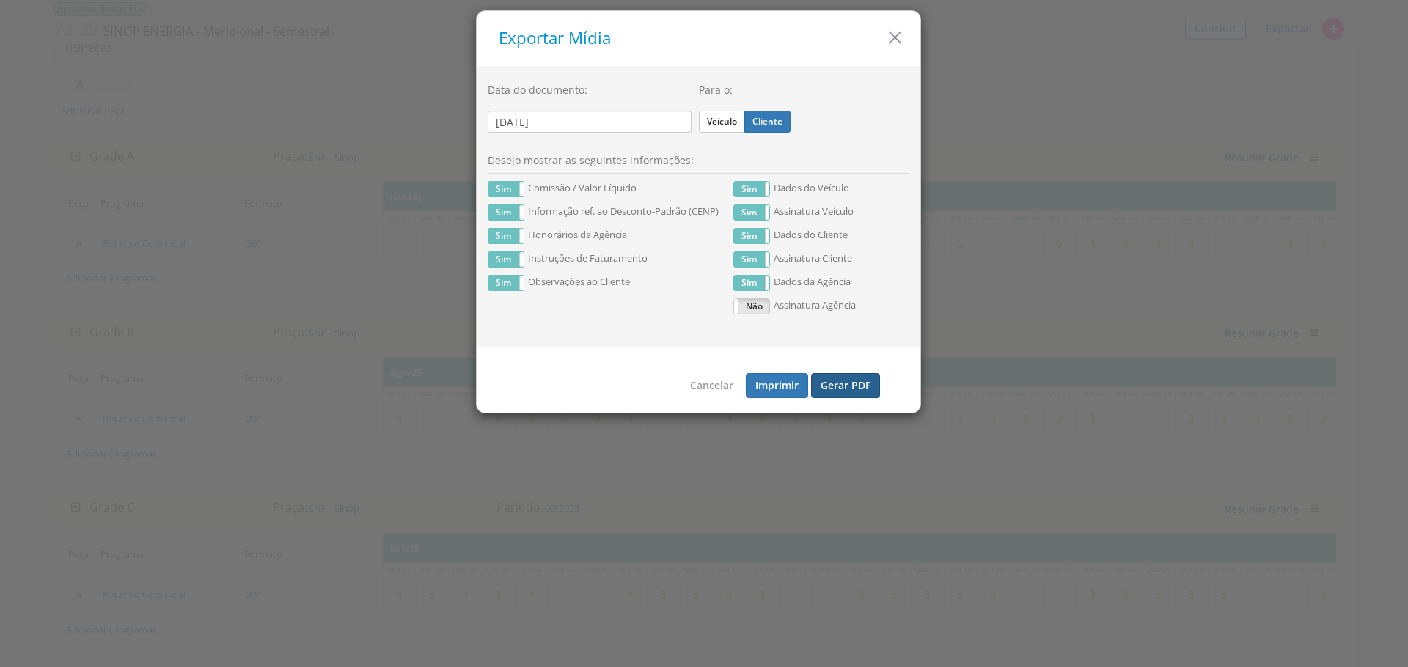
click at [845, 394] on button "Gerar PDF" at bounding box center [845, 385] width 69 height 25
click at [892, 34] on icon "button" at bounding box center [894, 37] width 21 height 21
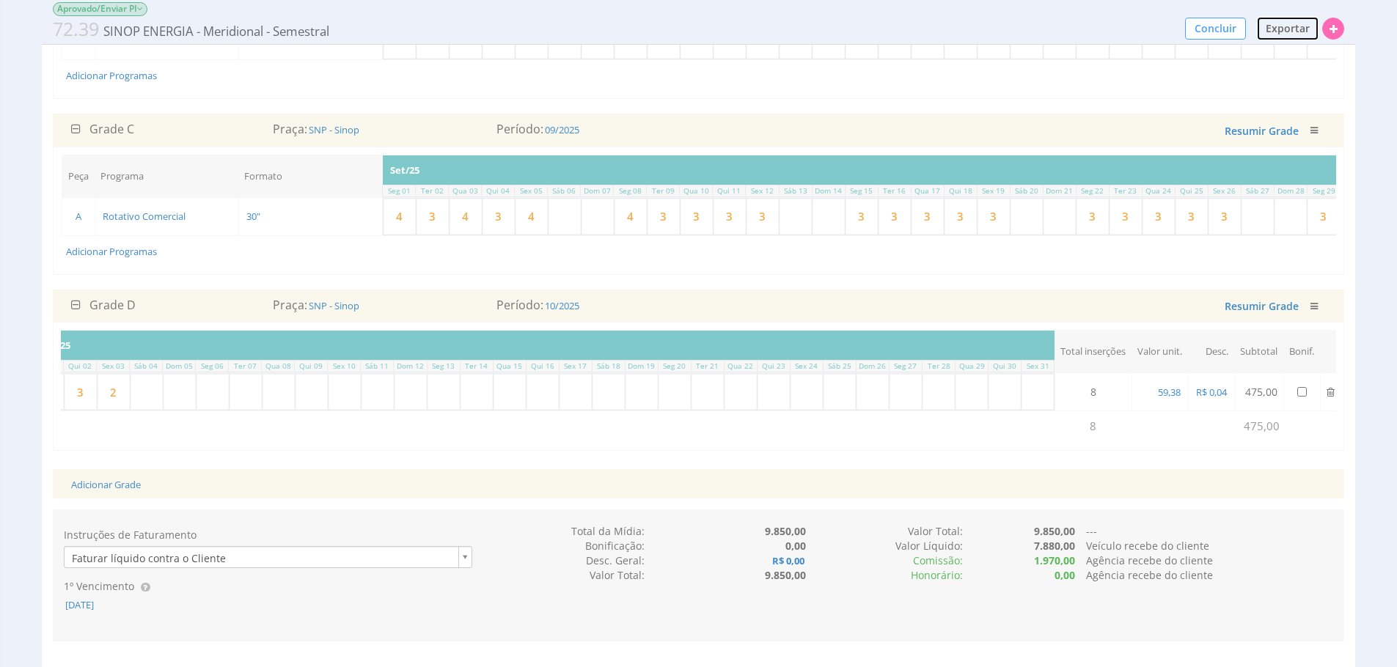
scroll to position [548, 0]
click at [1177, 398] on span "59,38" at bounding box center [1169, 391] width 26 height 13
type input "45,00"
click at [1246, 566] on div "Instruções de Faturamento Faturar líquido contra o Cliente 1º Vencimento 15/08/…" at bounding box center [698, 575] width 1291 height 132
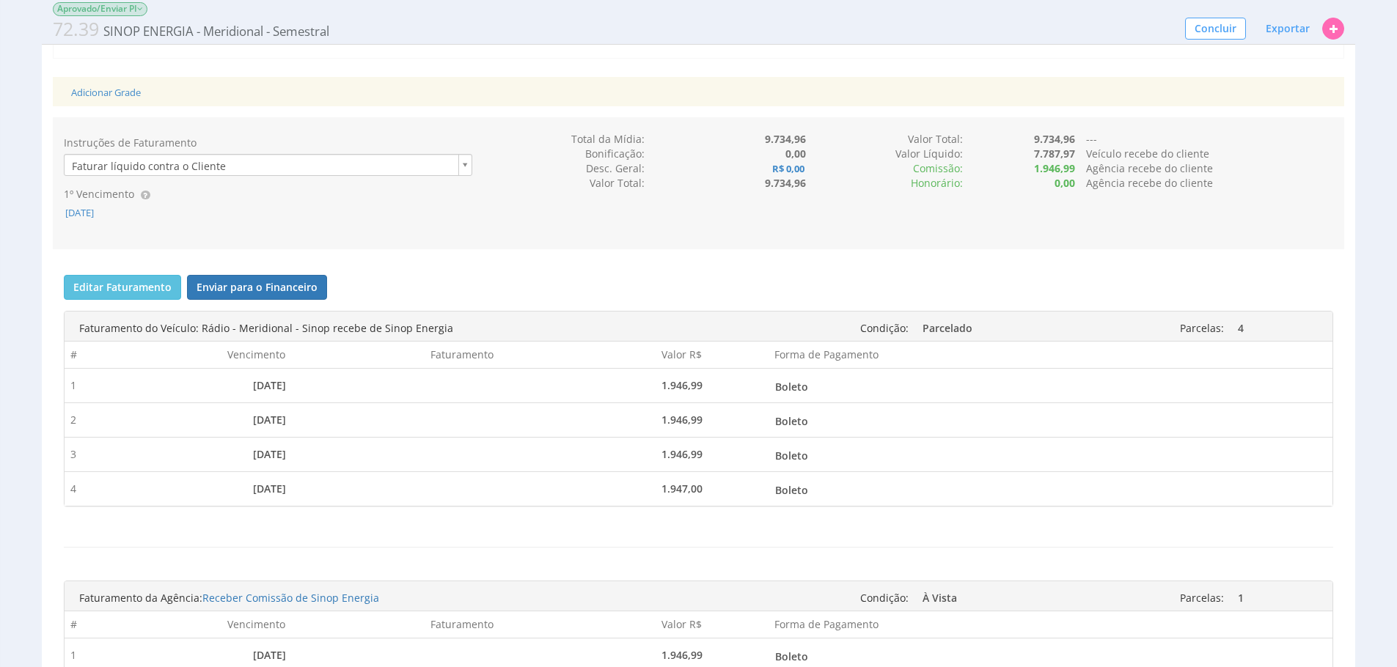
scroll to position [944, 0]
click at [162, 296] on button "Editar Faturamento" at bounding box center [122, 283] width 117 height 25
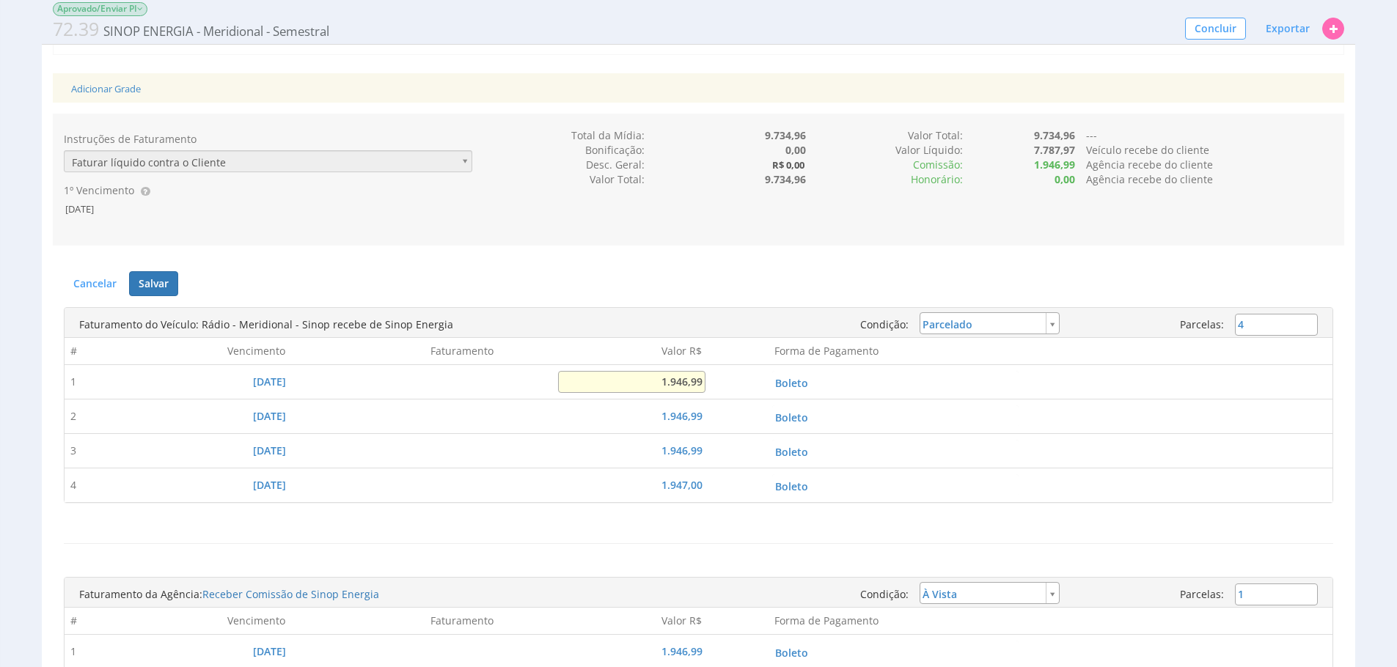
click at [680, 393] on input "1.946,99" at bounding box center [631, 382] width 147 height 22
type input "2.500,00"
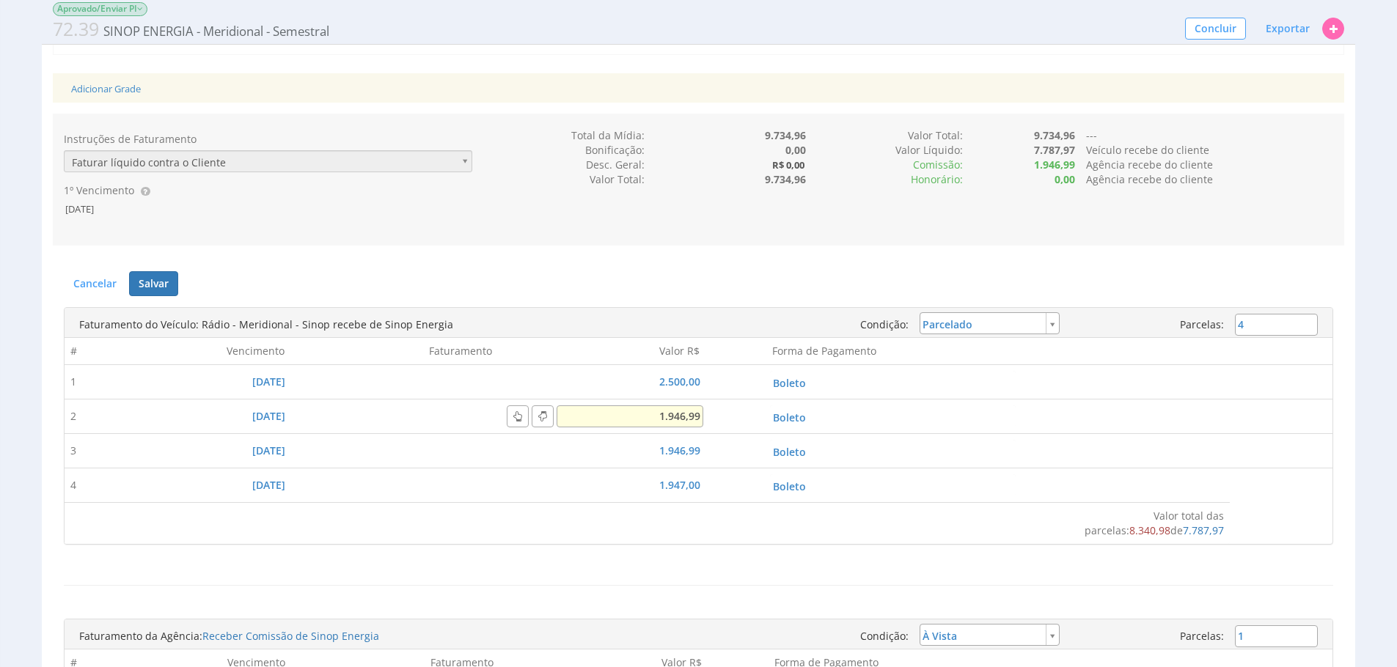
click at [653, 427] on input "1.946,99" at bounding box center [629, 416] width 147 height 22
type input "2.500,00"
click at [693, 462] on input "1.946,99" at bounding box center [629, 451] width 147 height 22
type input "2.500,00"
click at [680, 496] on input "1.947,00" at bounding box center [629, 485] width 147 height 22
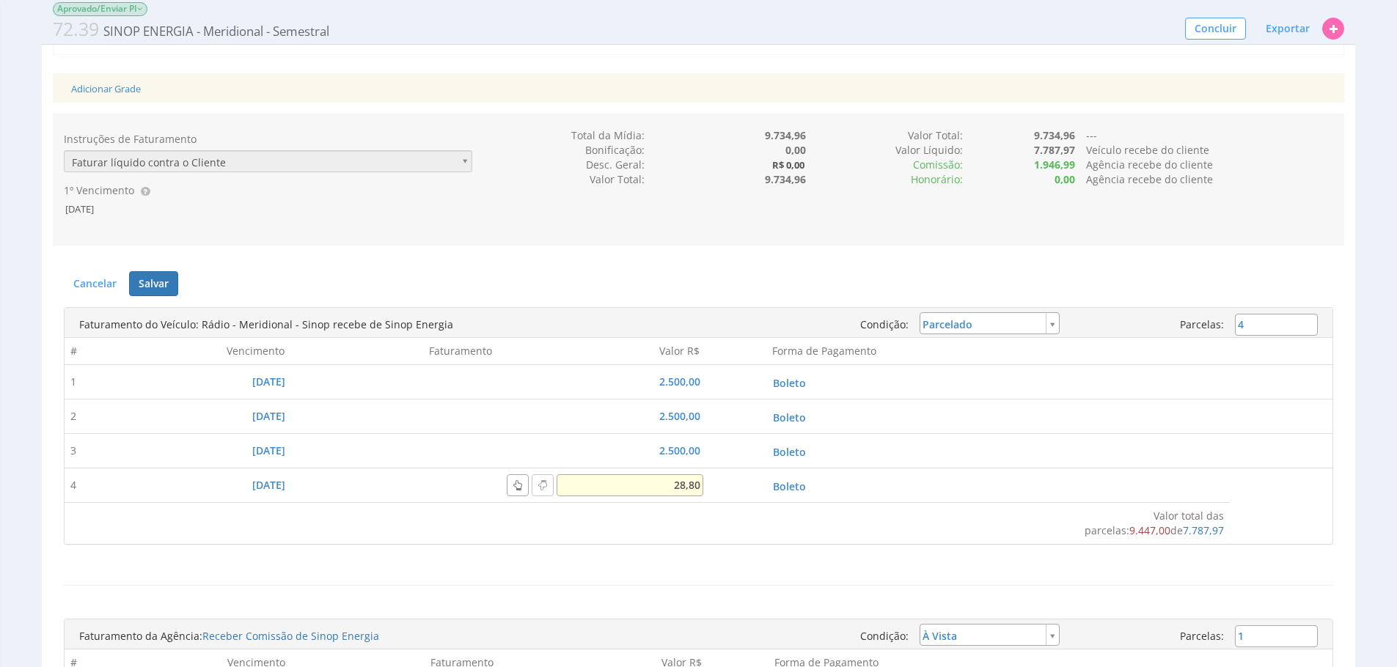
type input "288,00"
click at [757, 543] on td "Por favor verifique as datas!" at bounding box center [542, 522] width 955 height 41
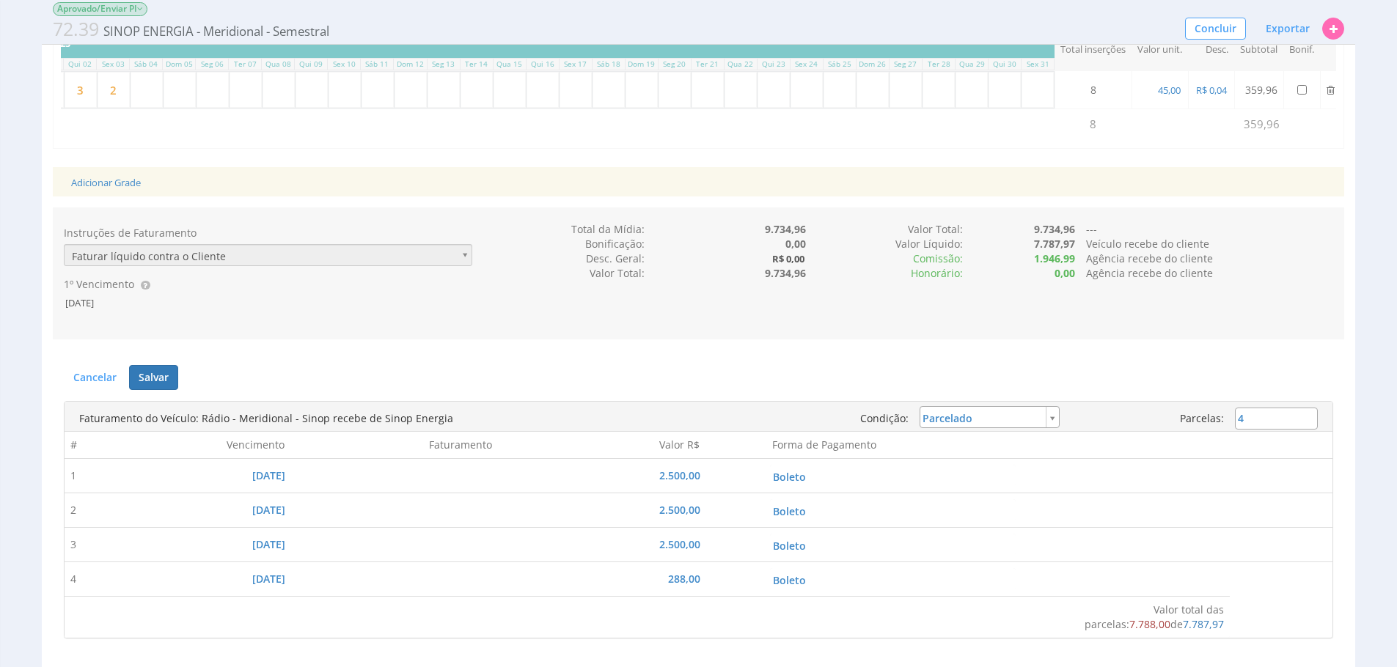
scroll to position [849, 0]
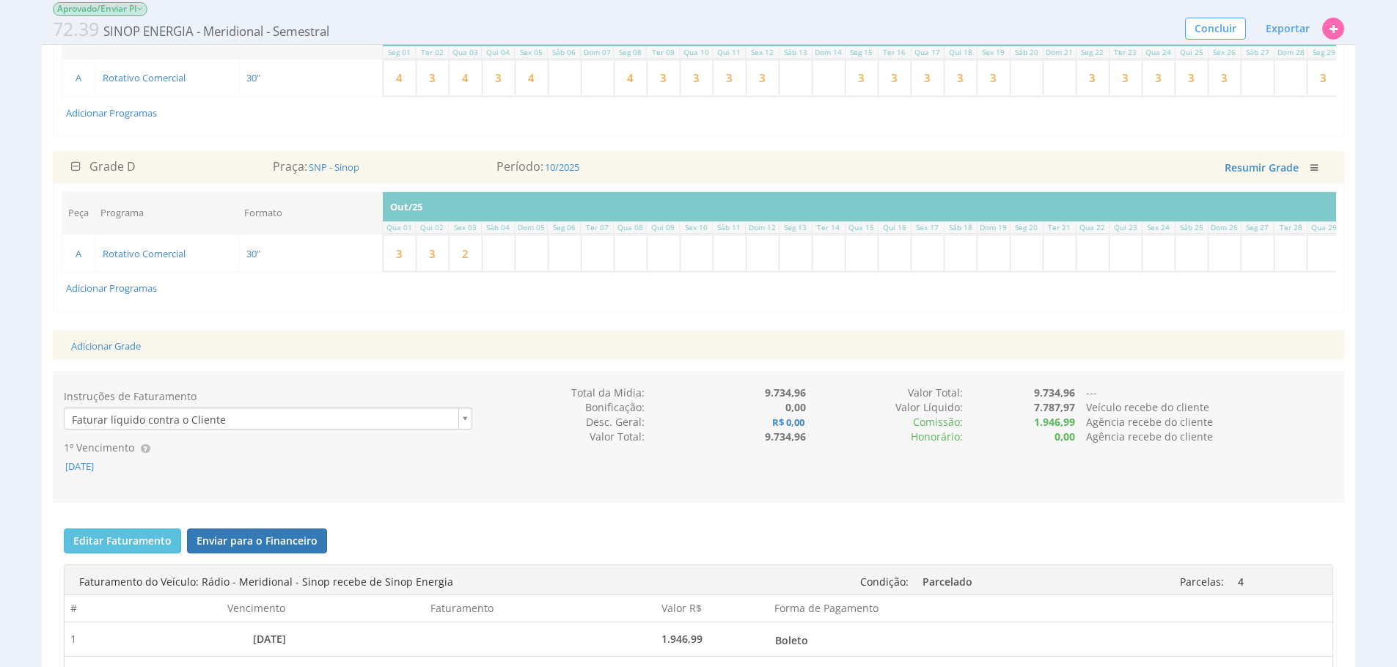
scroll to position [0, 362]
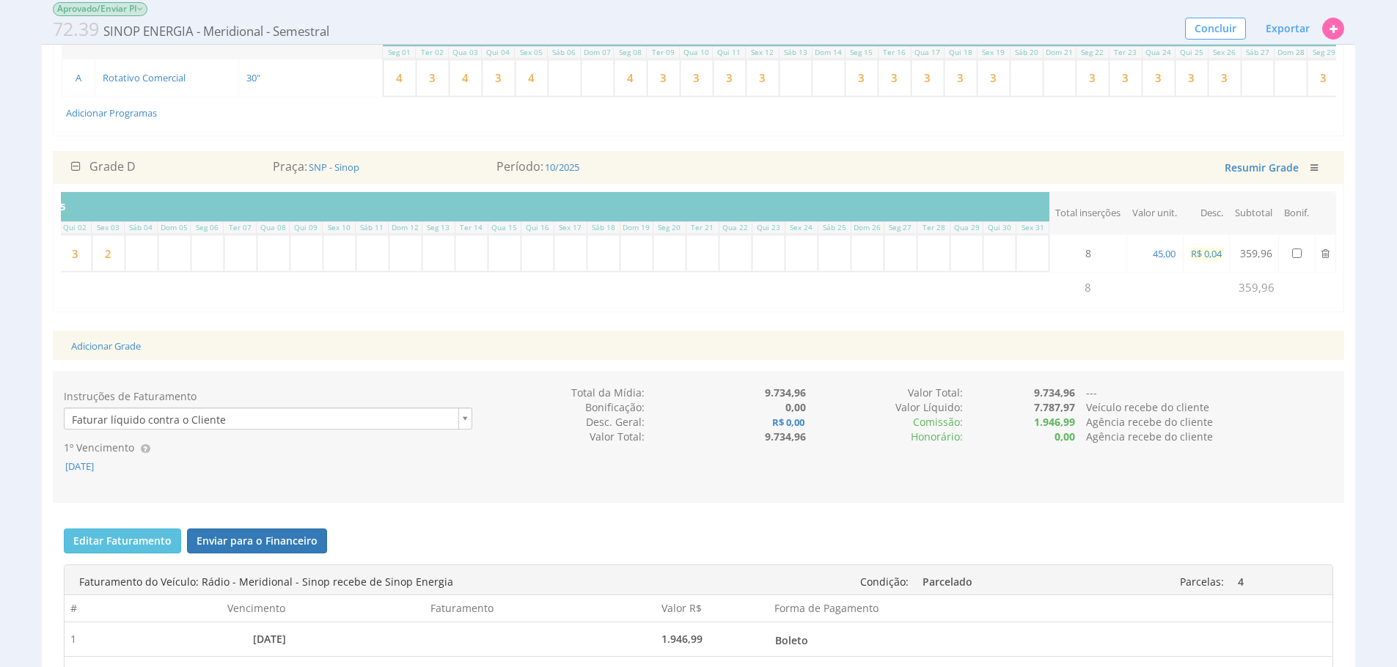
click at [1216, 260] on span "R$ 0,04" at bounding box center [1206, 253] width 34 height 13
select select "money"
type input "0,00"
click at [1238, 243] on button "submit" at bounding box center [1250, 254] width 25 height 22
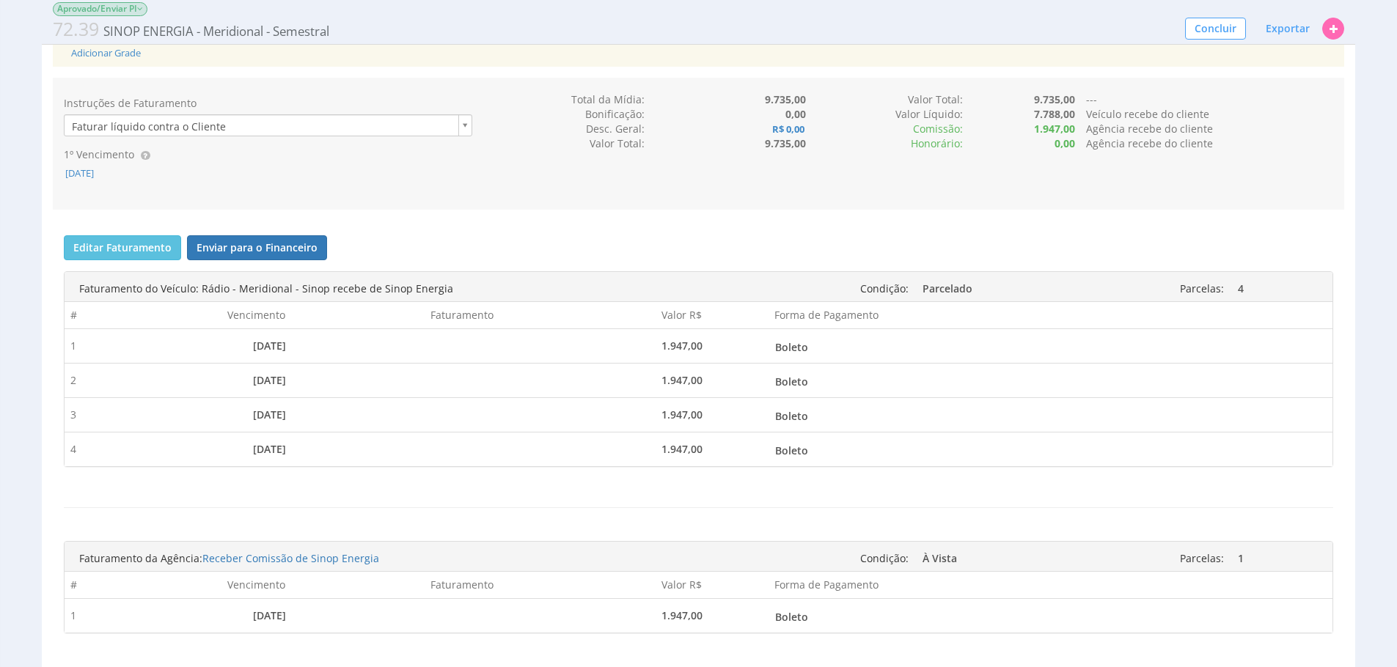
scroll to position [992, 0]
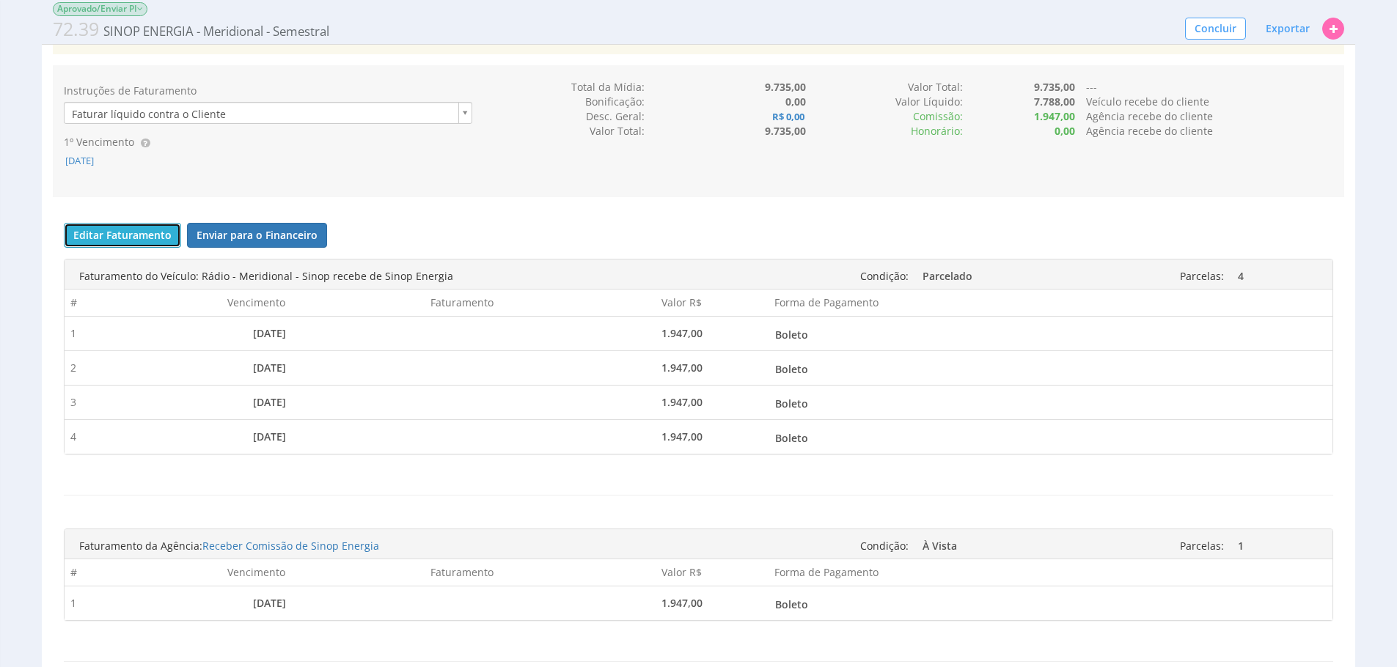
click at [87, 248] on button "Editar Faturamento" at bounding box center [122, 235] width 117 height 25
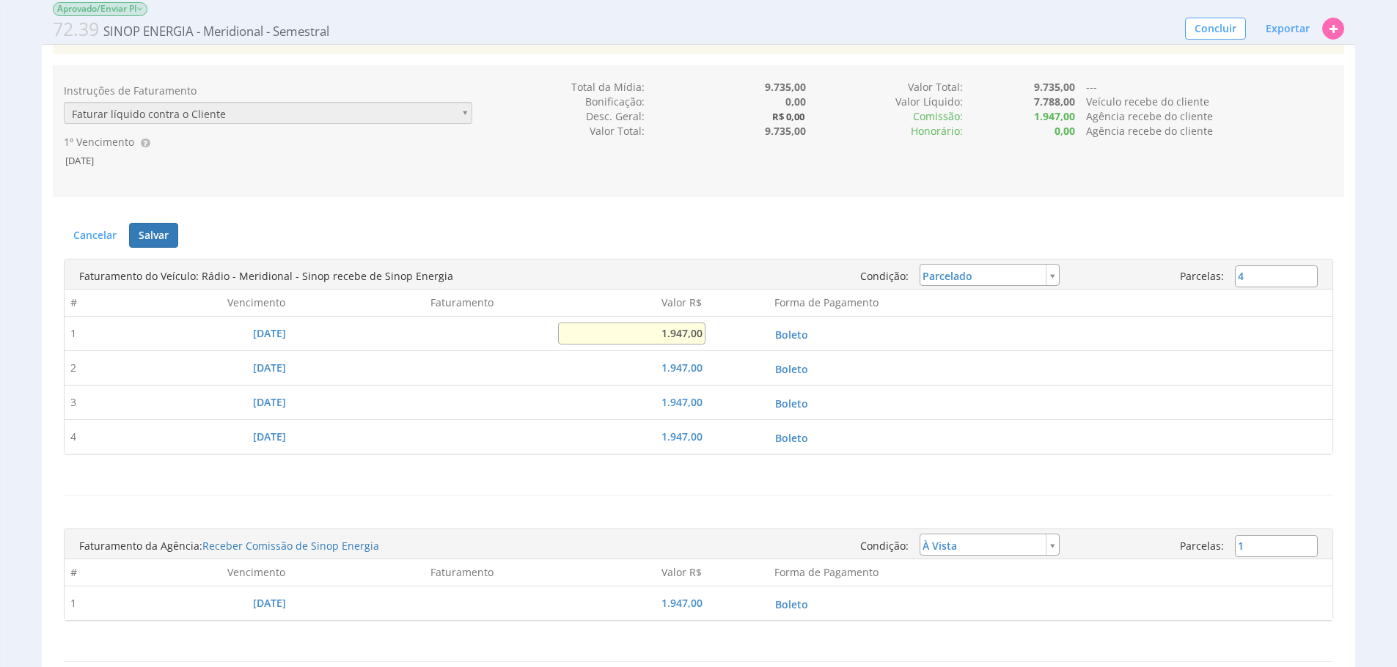
click at [679, 345] on input "1.947,00" at bounding box center [631, 334] width 147 height 22
type input "2.500,00"
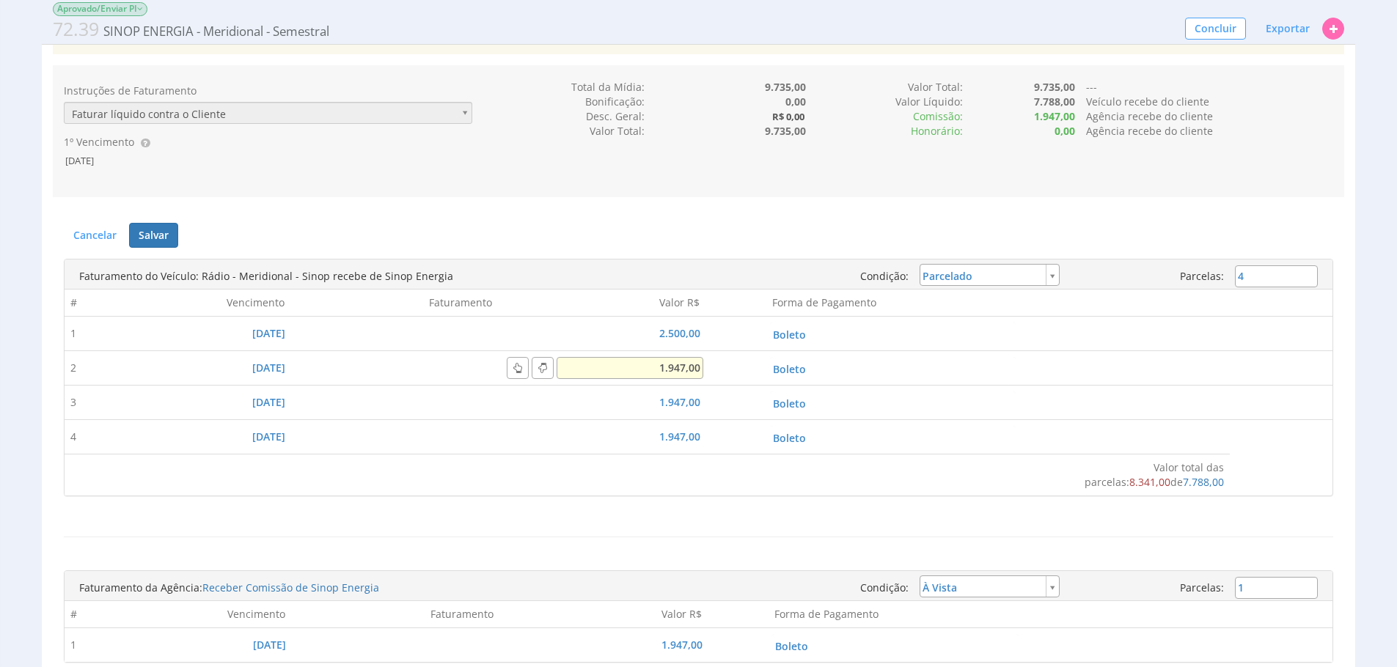
click at [670, 379] on input "1.947,00" at bounding box center [629, 368] width 147 height 22
type input "2.500,00"
click at [670, 413] on input "1.947,00" at bounding box center [629, 402] width 147 height 22
type input "2.500,00"
click at [677, 448] on input "1.947,00" at bounding box center [629, 437] width 147 height 22
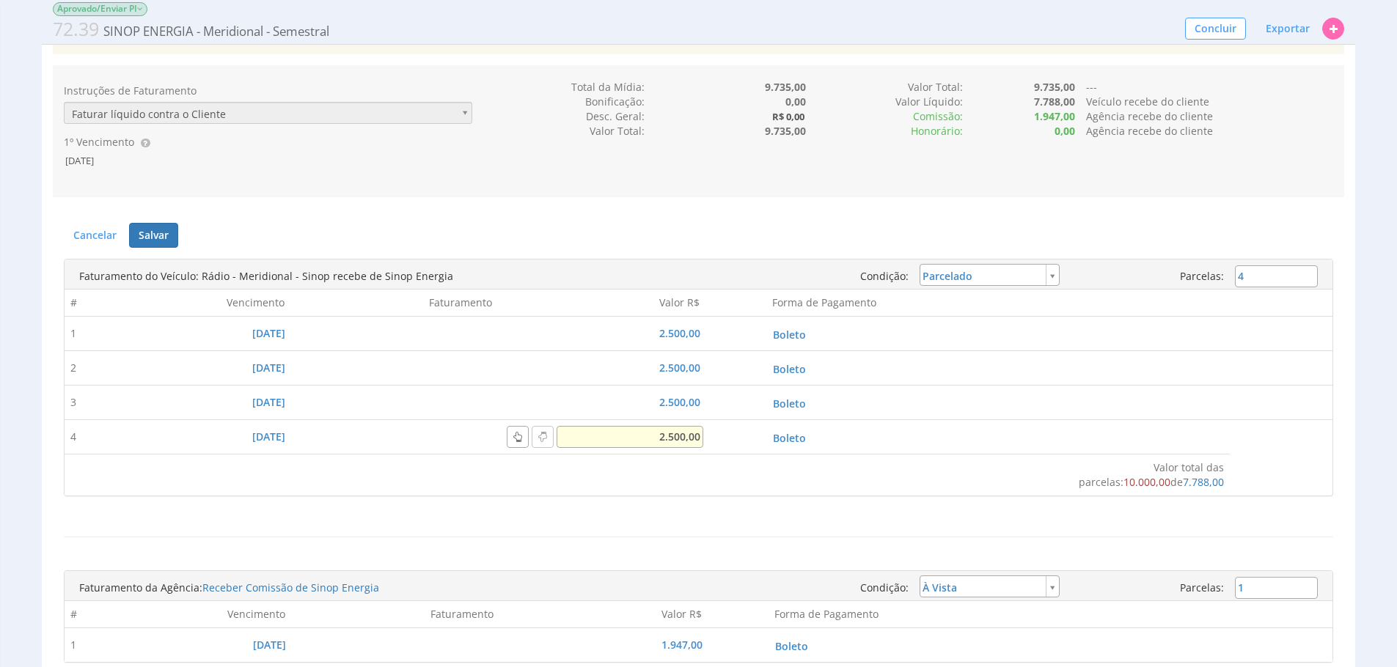
click at [677, 448] on input "2.500,00" at bounding box center [629, 437] width 147 height 22
type input "288,00"
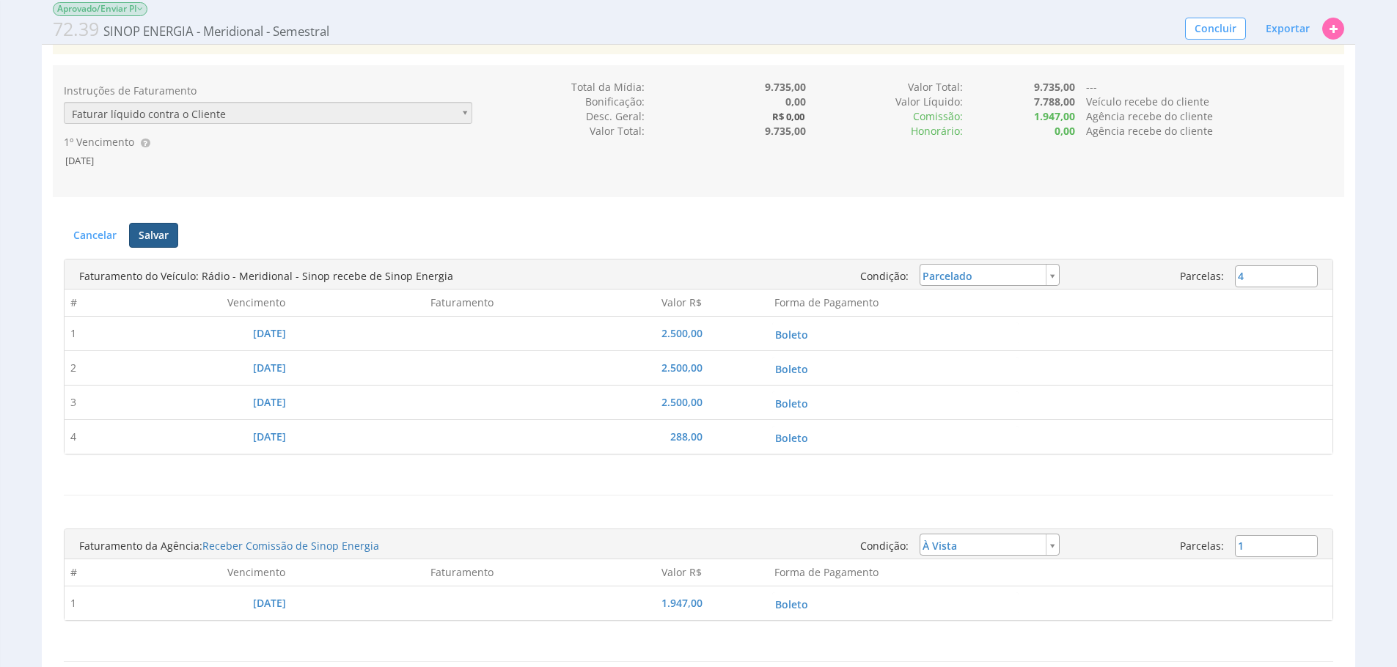
click at [136, 248] on button "Salvar" at bounding box center [153, 235] width 49 height 25
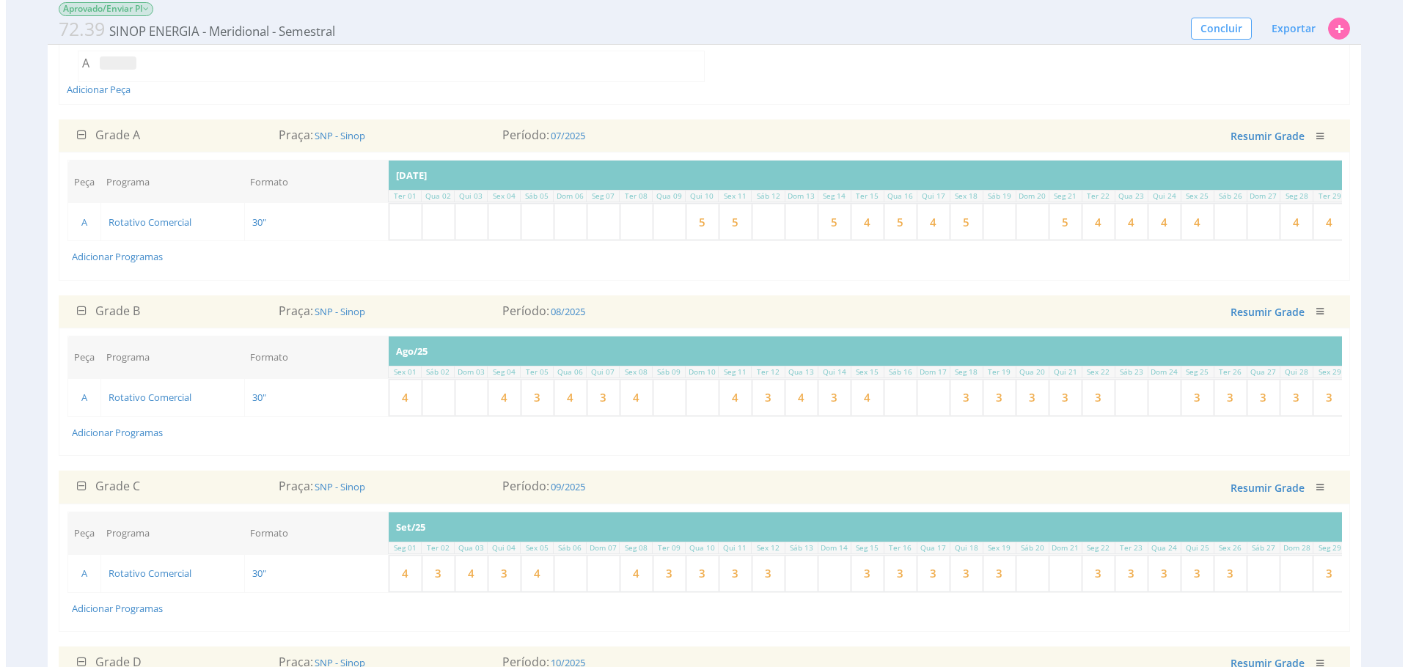
scroll to position [182, 0]
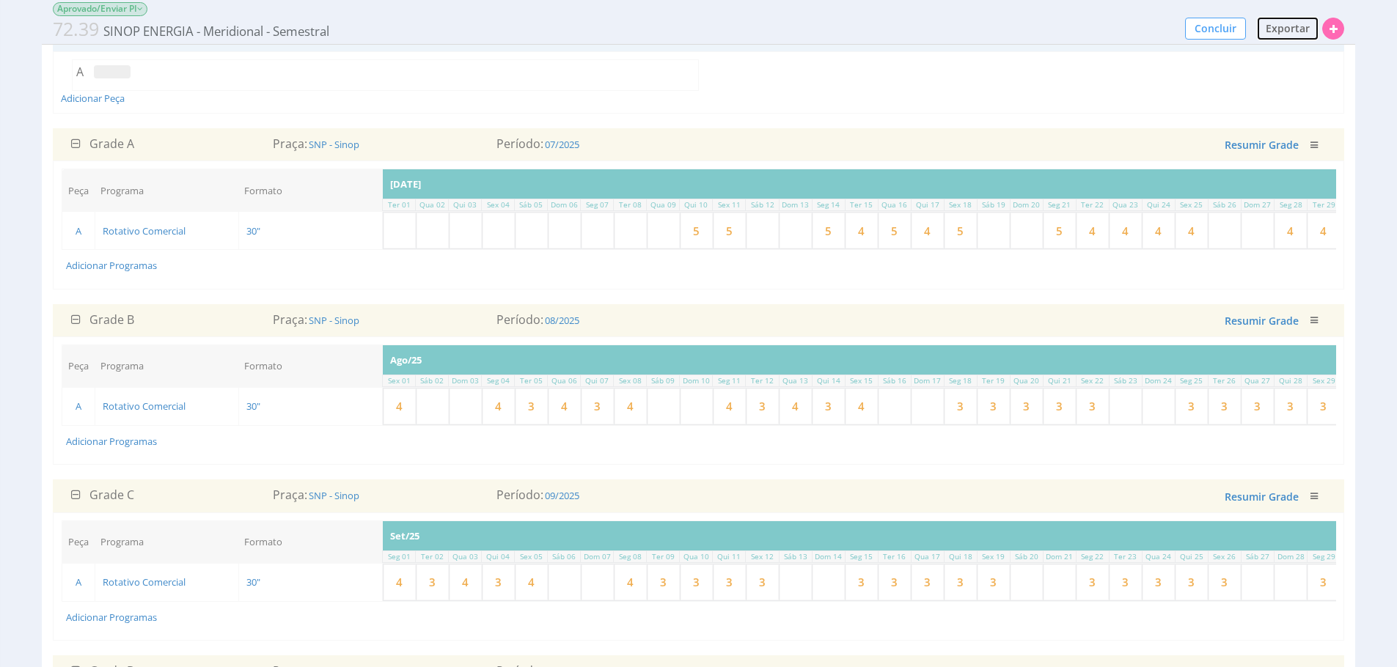
click at [1273, 31] on span "Exportar" at bounding box center [1287, 28] width 44 height 14
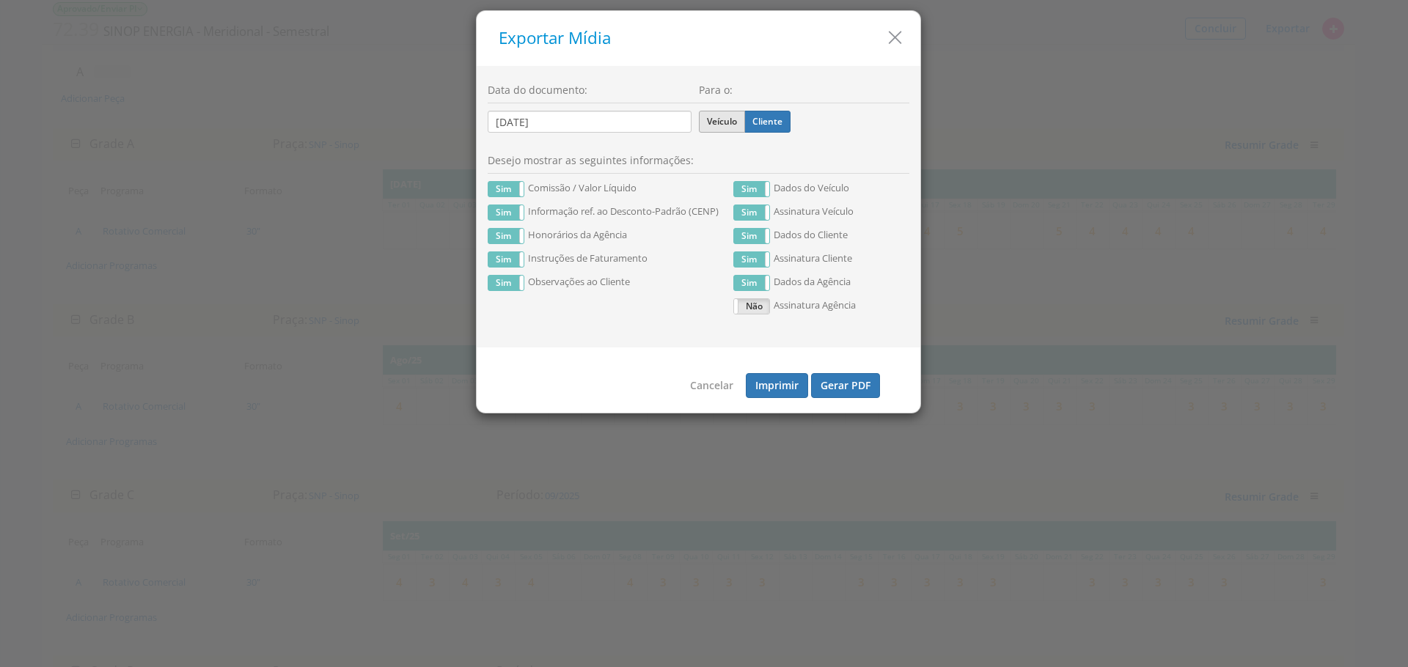
click at [727, 123] on label "Veículo" at bounding box center [722, 122] width 46 height 22
click at [0, 0] on input "Veículo" at bounding box center [0, 0] width 0 height 0
click at [845, 384] on button "Gerar PDF" at bounding box center [845, 385] width 69 height 25
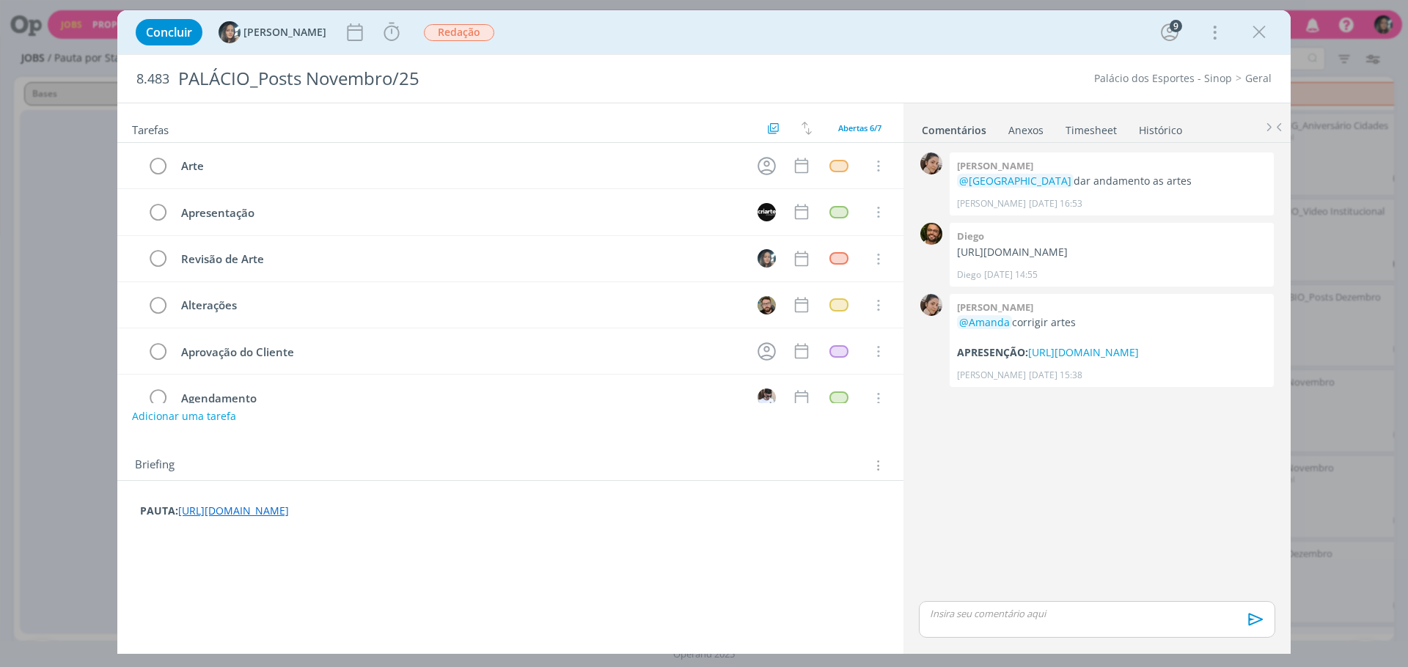
scroll to position [273, 0]
